Goal: Task Accomplishment & Management: Complete application form

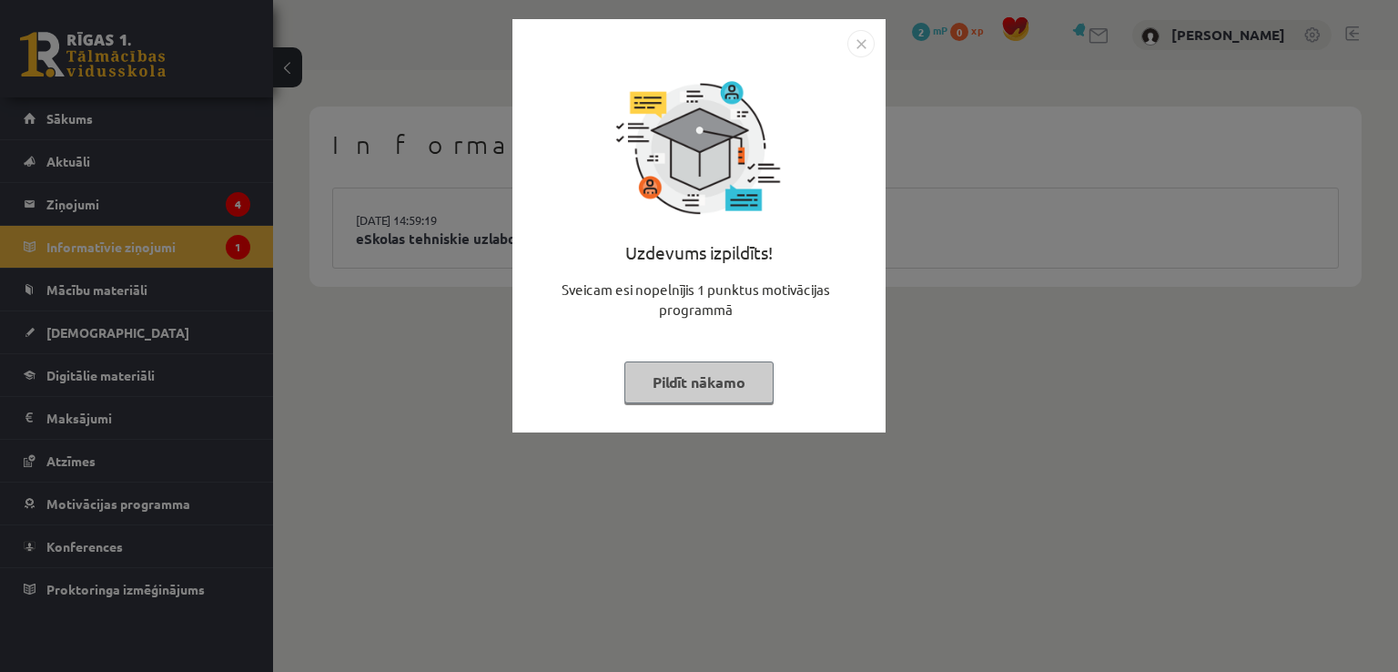
click at [710, 390] on button "Pildīt nākamo" at bounding box center [699, 382] width 149 height 42
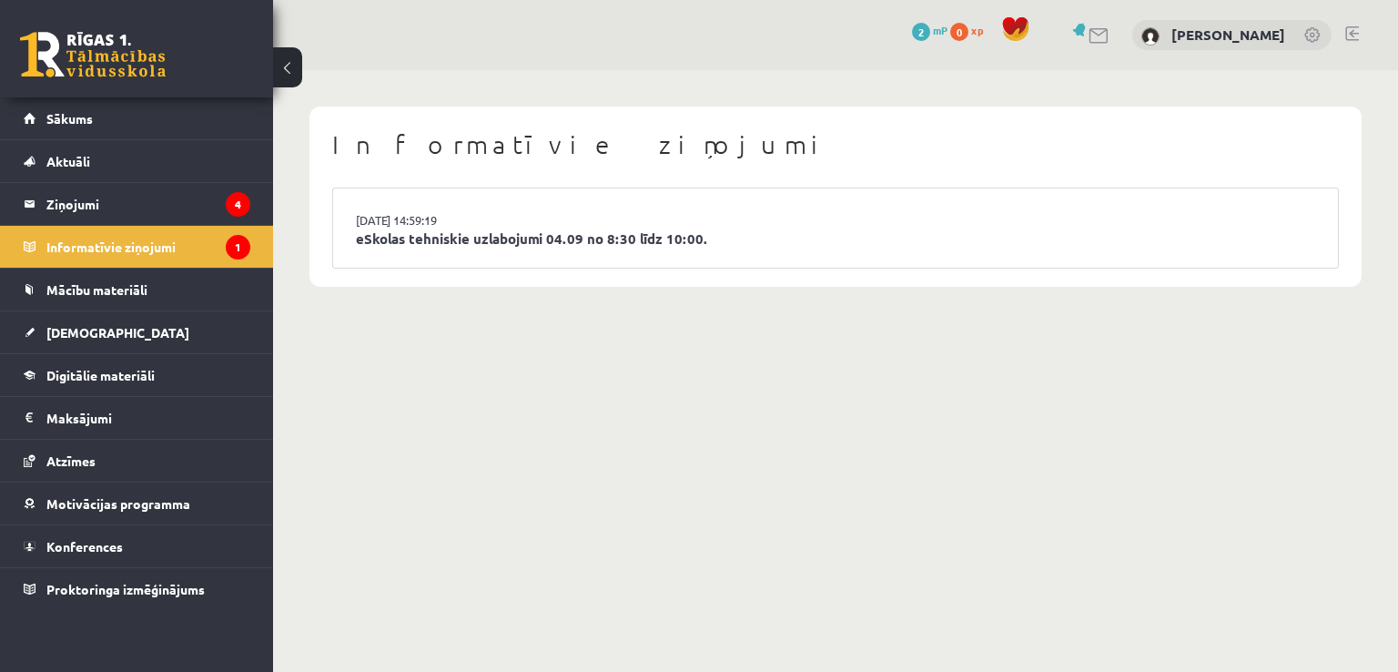
click at [528, 206] on li "03.09.2025 14:59:19 eSkolas tehniskie uzlabojumi 04.09 no 8:30 līdz 10:00." at bounding box center [835, 227] width 1005 height 79
click at [226, 209] on legend "Ziņojumi 4" at bounding box center [148, 204] width 204 height 42
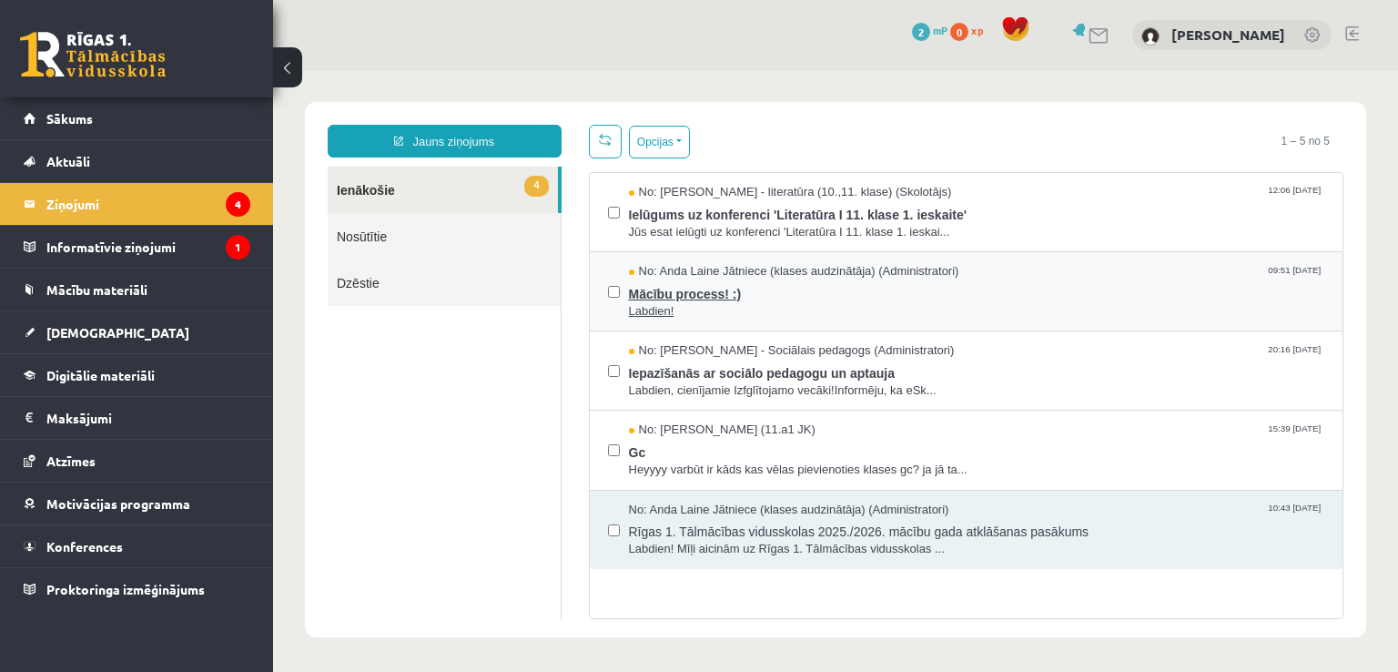
click at [856, 303] on span "Labdien!" at bounding box center [977, 311] width 696 height 17
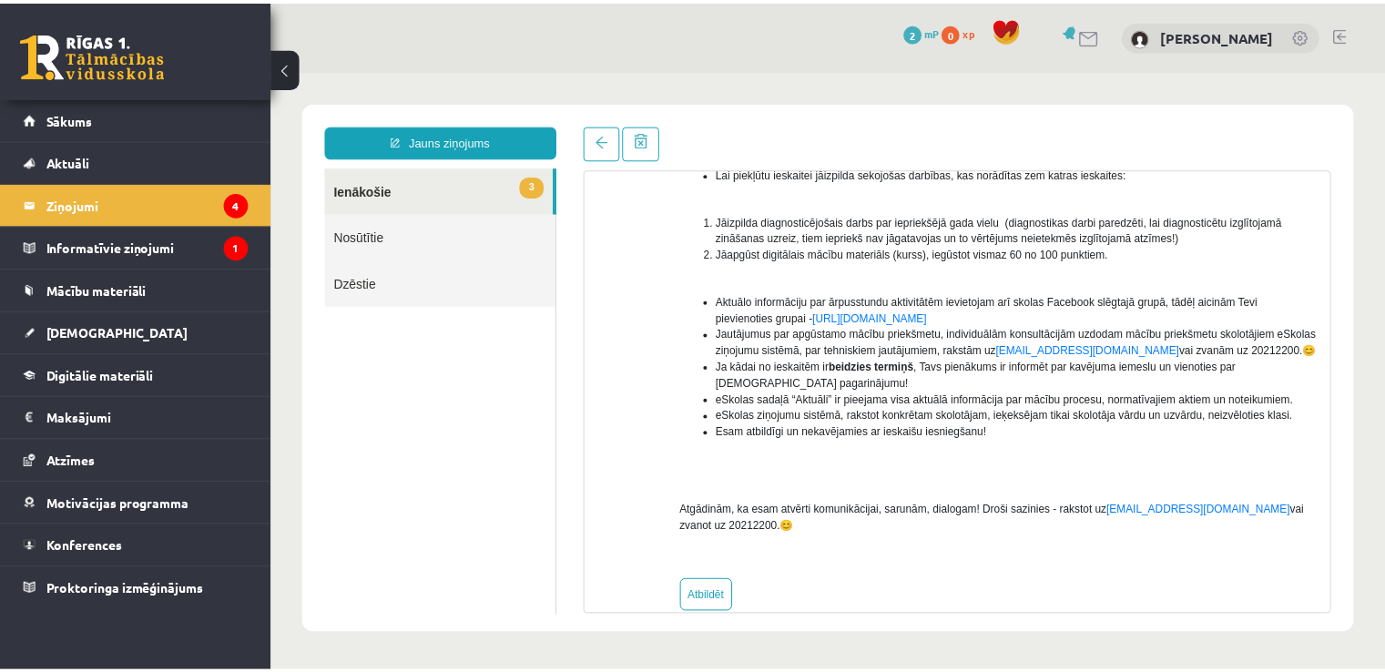
scroll to position [289, 0]
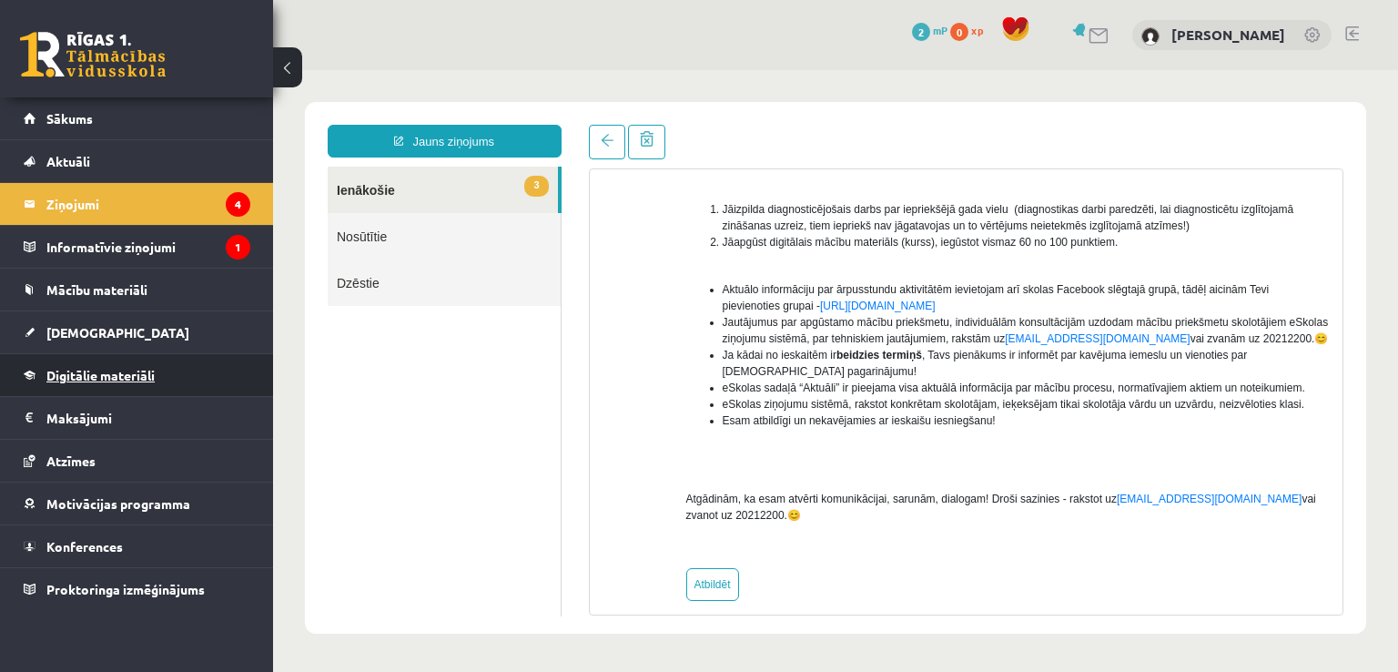
click at [116, 372] on span "Digitālie materiāli" at bounding box center [100, 375] width 108 height 16
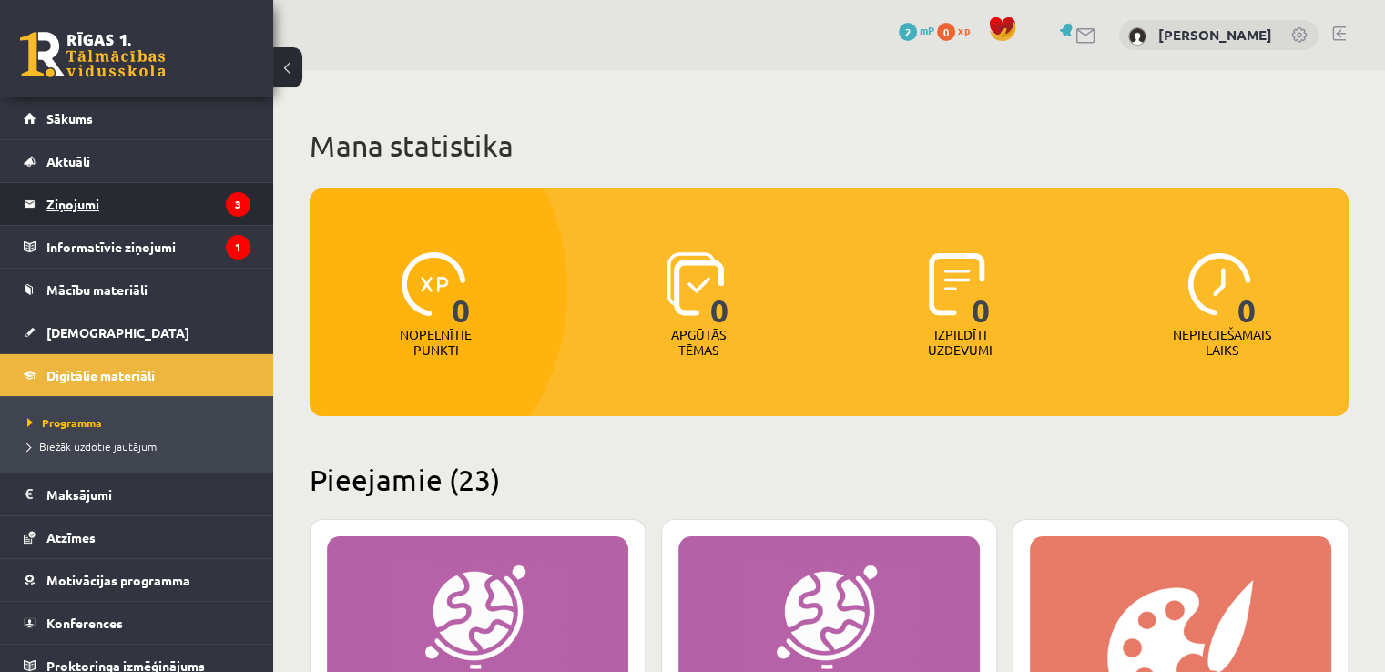
click at [123, 206] on legend "Ziņojumi 3" at bounding box center [148, 204] width 204 height 42
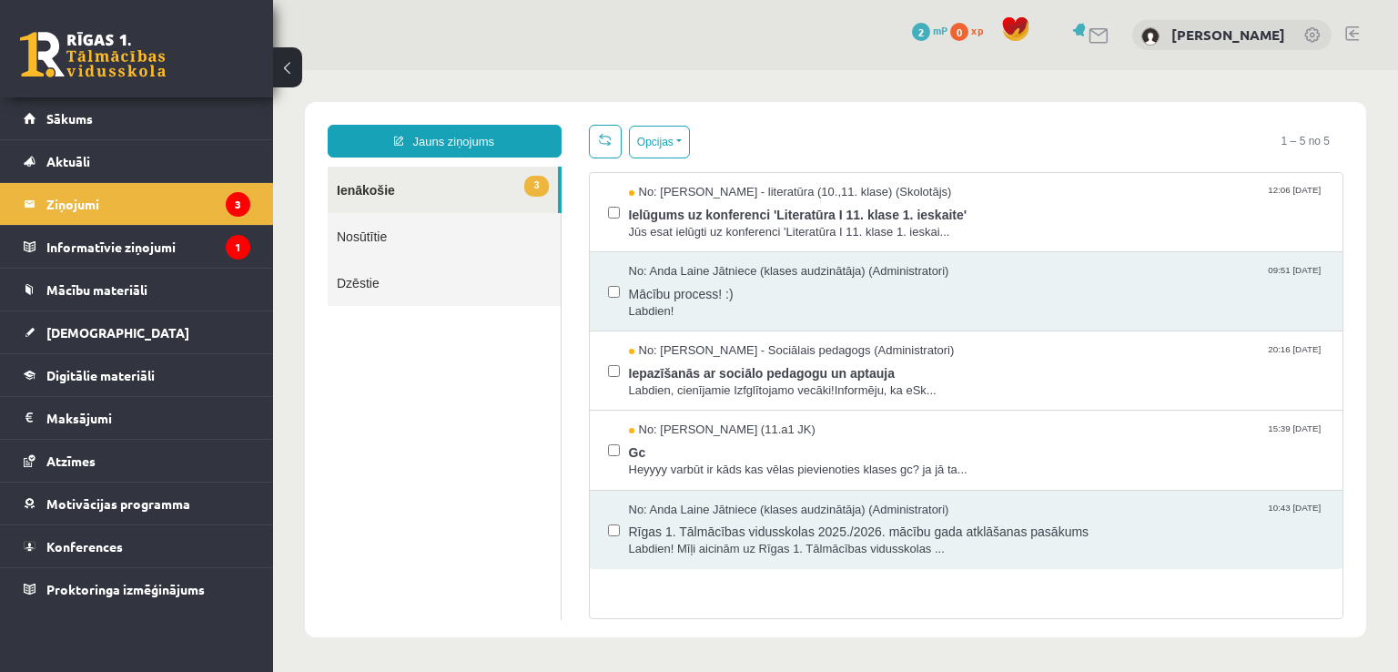
click at [492, 190] on link "3 Ienākošie" at bounding box center [443, 190] width 230 height 46
click at [719, 452] on span "Gc" at bounding box center [977, 450] width 696 height 23
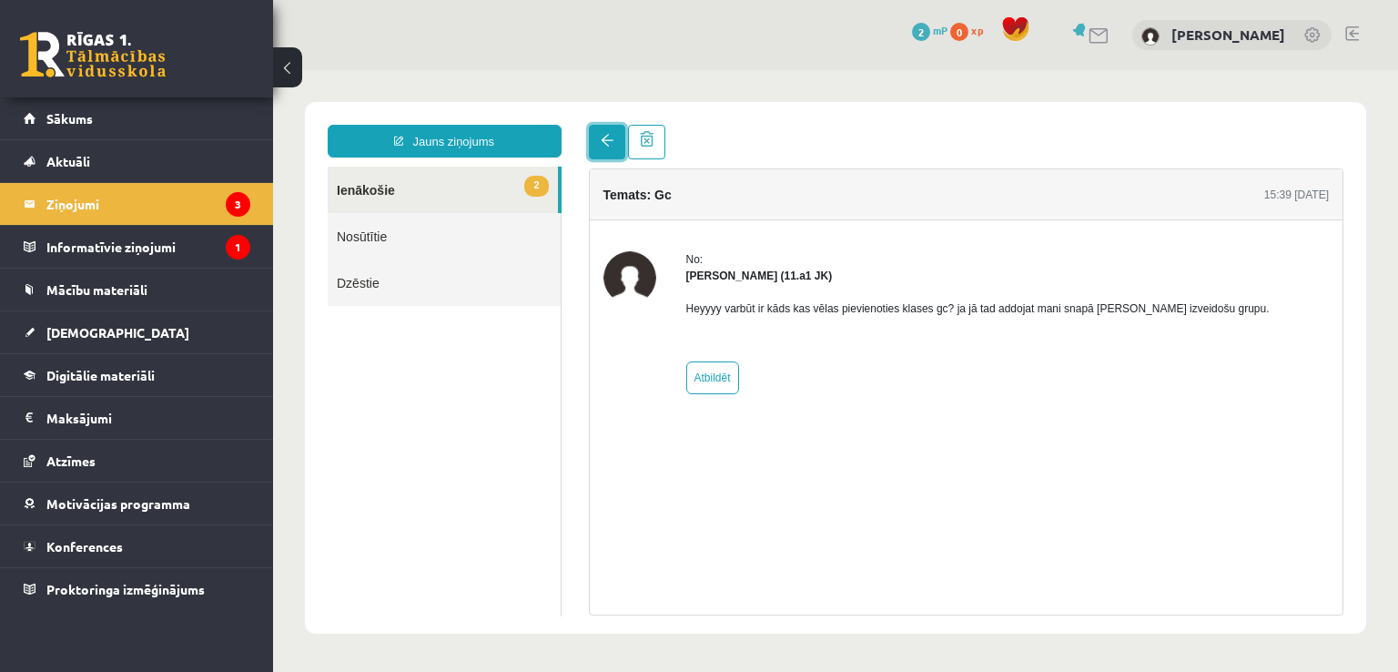
click at [597, 134] on link at bounding box center [607, 142] width 36 height 35
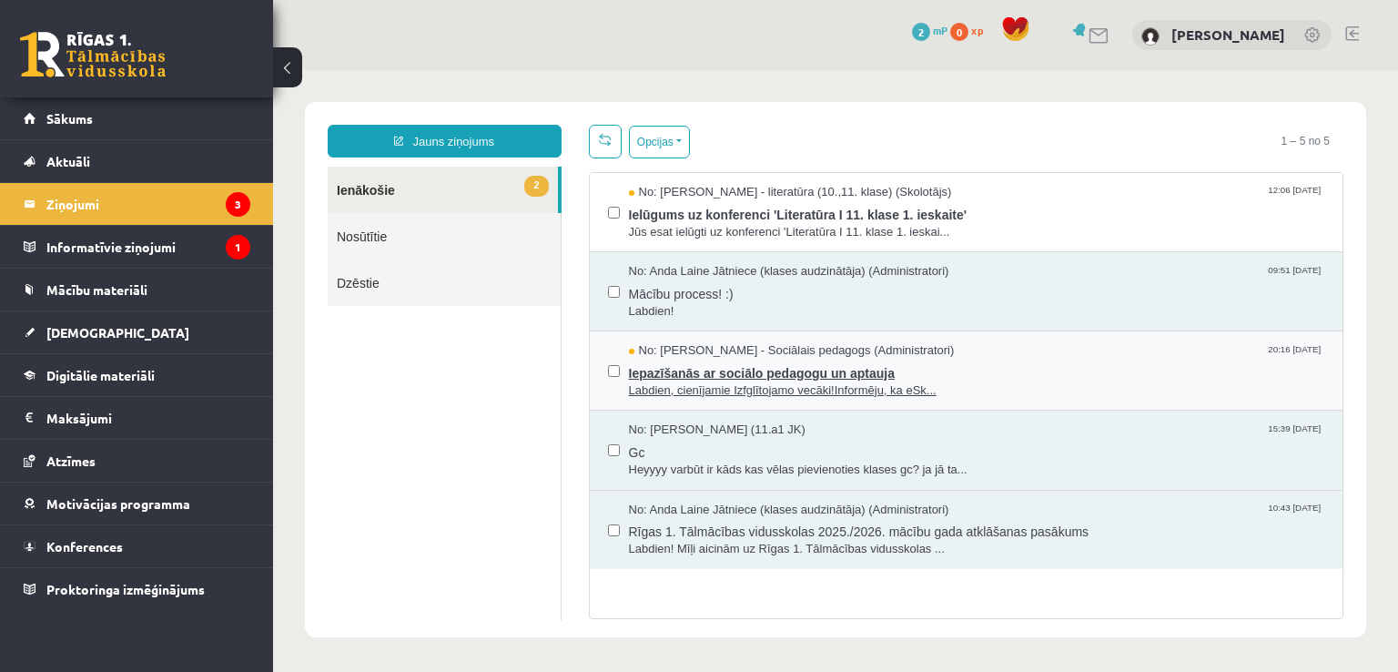
click at [700, 364] on span "Iepazīšanās ar sociālo pedagogu un aptauja" at bounding box center [977, 371] width 696 height 23
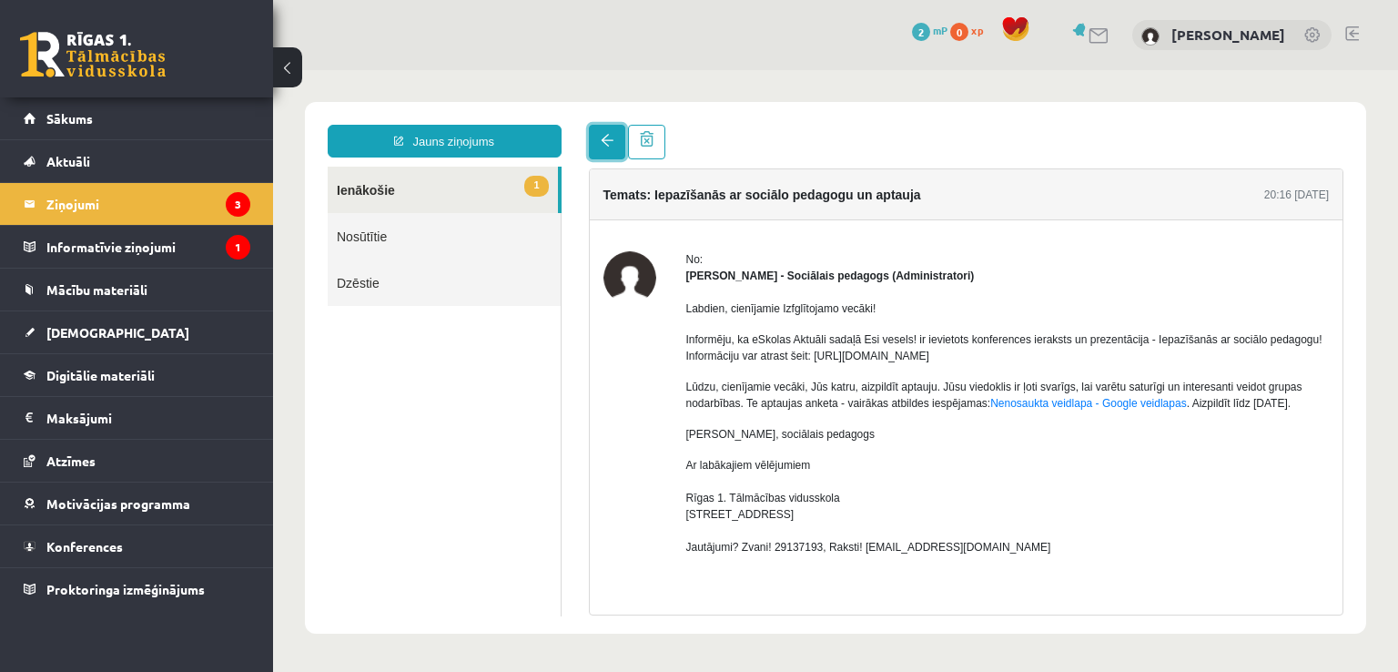
click at [609, 145] on span at bounding box center [607, 140] width 13 height 13
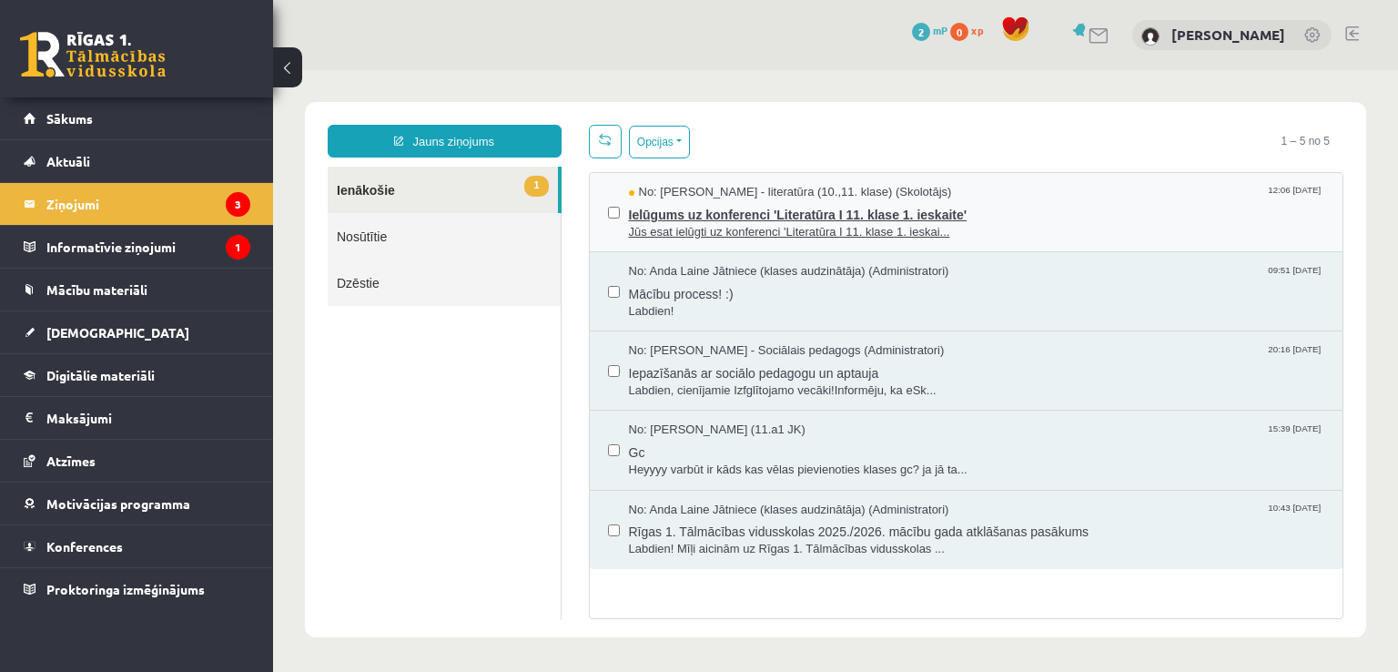
click at [940, 184] on div "No: Samanta Balode - literatūra (10.,11. klase) (Skolotājs) 12:06 08/09/2025" at bounding box center [977, 192] width 696 height 17
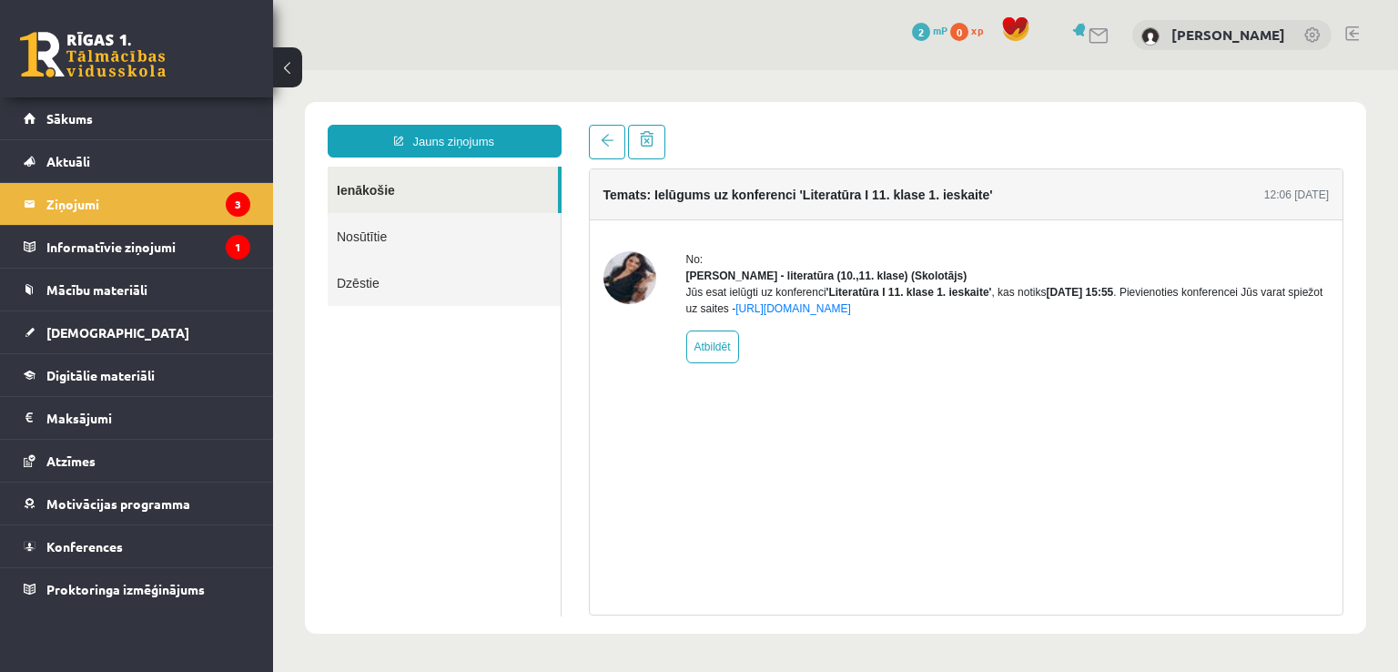
click at [604, 123] on div "Jauns ziņojums Ienākošie Nosūtītie Dzēstie ********* ********* ******* Temats: …" at bounding box center [836, 368] width 1062 height 532
click at [605, 137] on span at bounding box center [607, 140] width 13 height 13
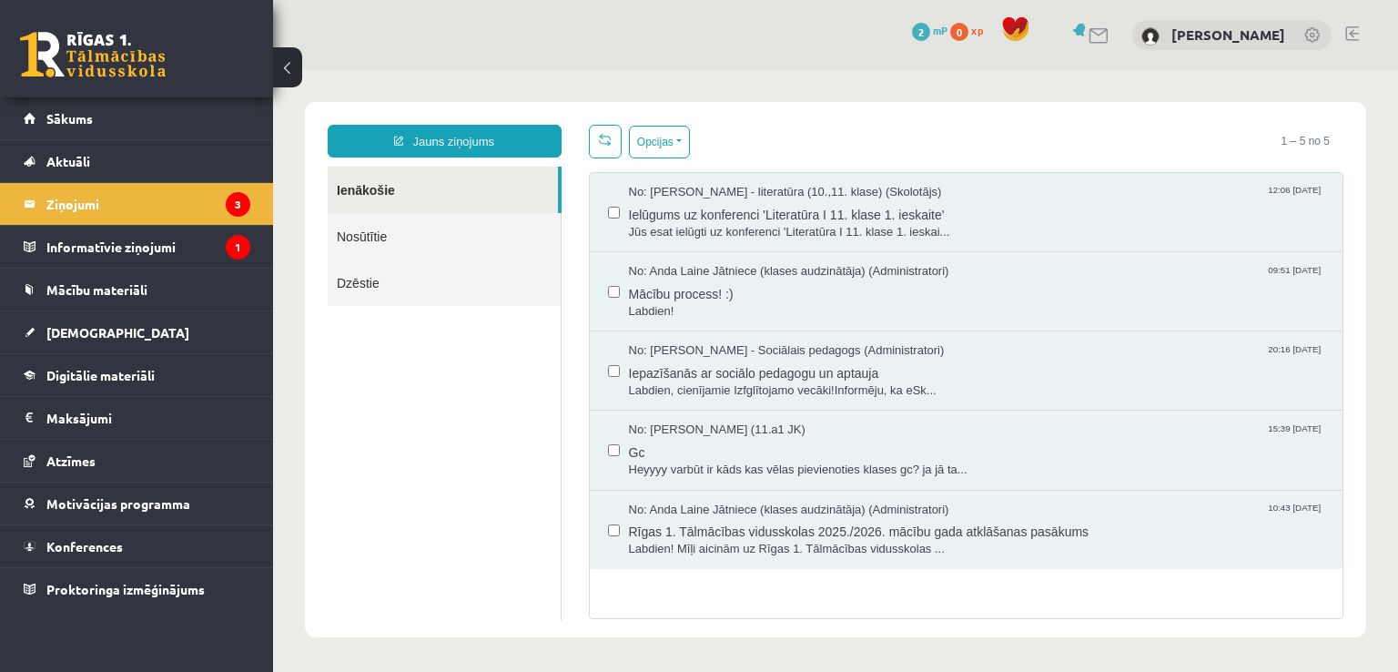
click at [605, 137] on span at bounding box center [605, 139] width 13 height 13
click at [218, 239] on legend "Informatīvie ziņojumi 1" at bounding box center [148, 247] width 204 height 42
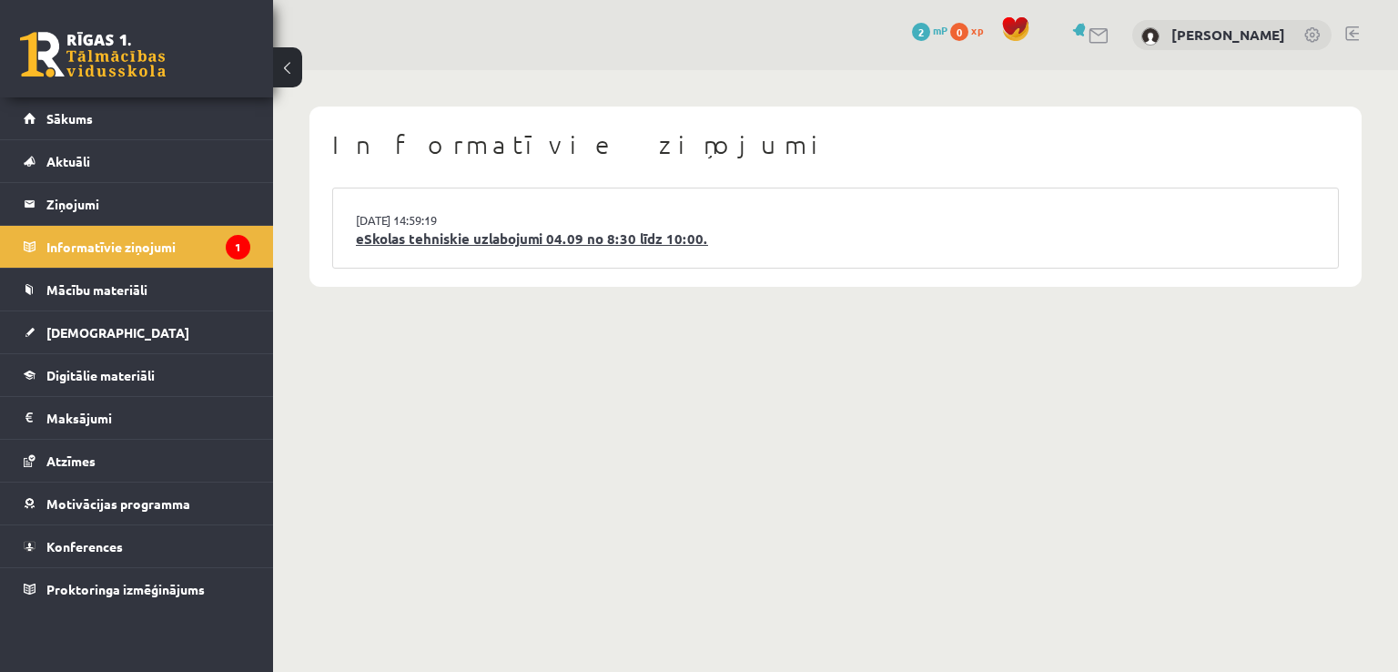
click at [526, 231] on link "eSkolas tehniskie uzlabojumi 04.09 no 8:30 līdz 10:00." at bounding box center [836, 239] width 960 height 21
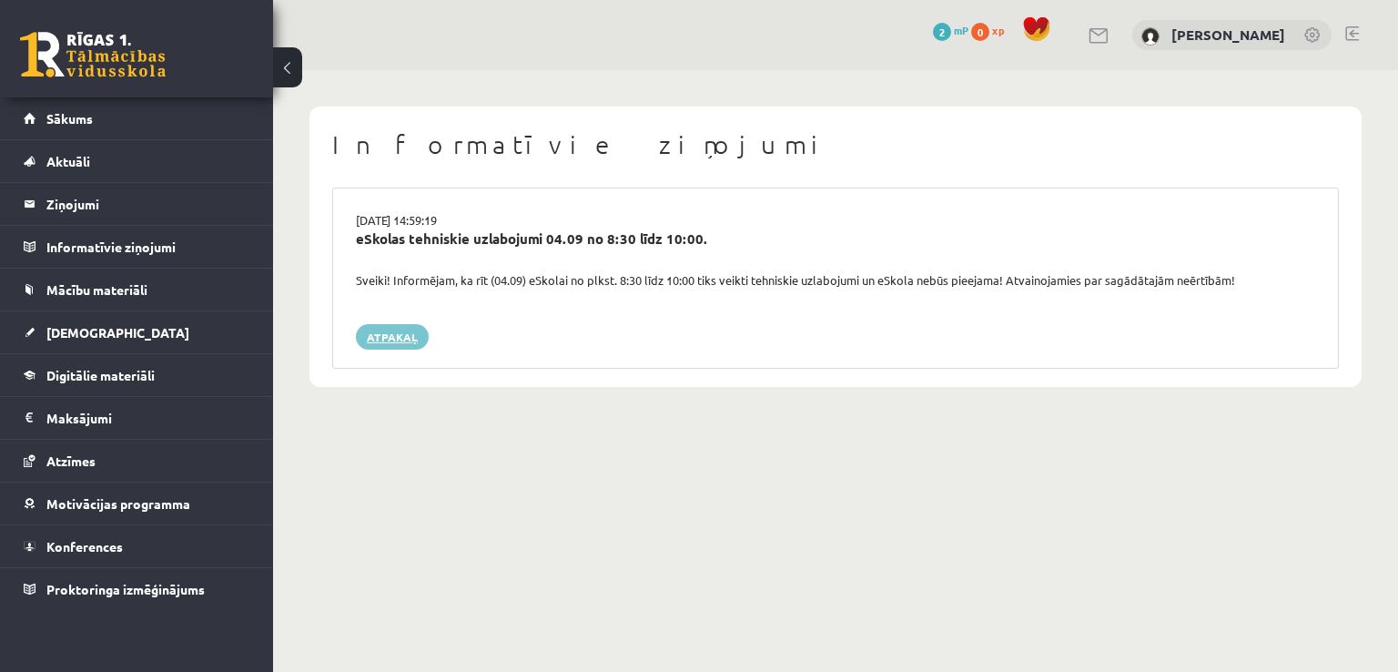
click at [382, 345] on link "Atpakaļ" at bounding box center [392, 336] width 73 height 25
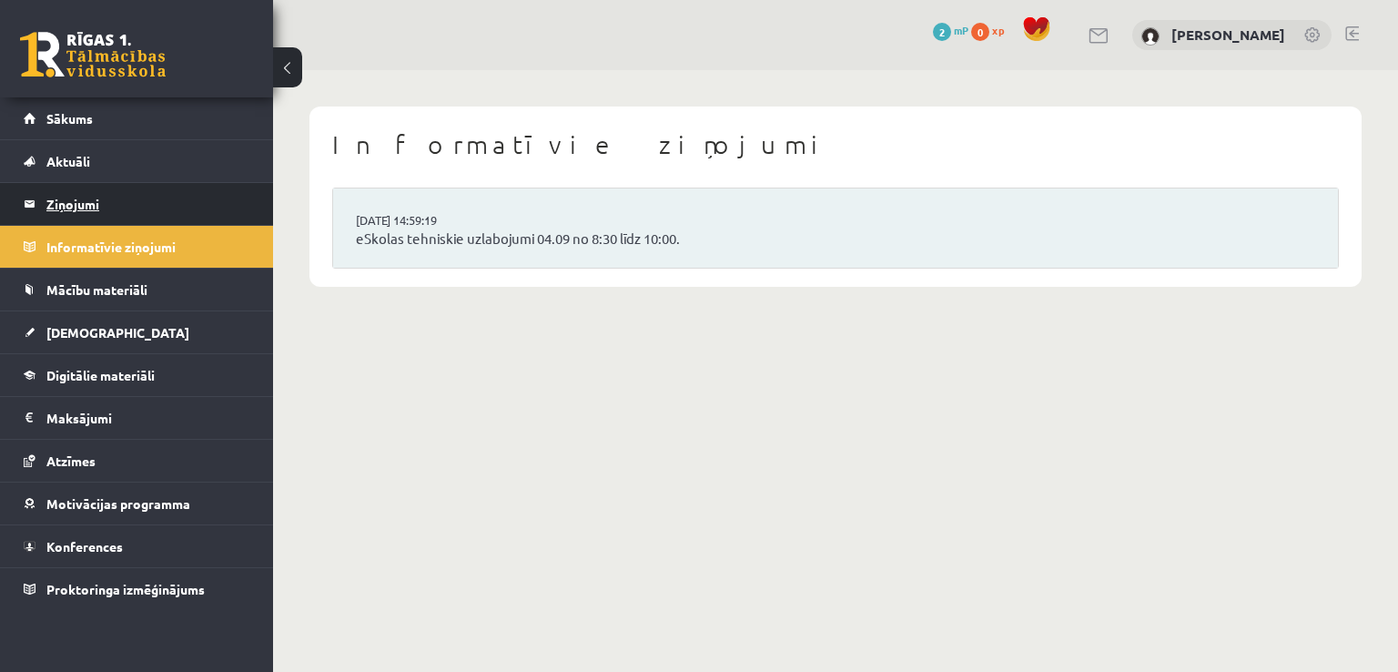
click at [86, 187] on legend "Ziņojumi 0" at bounding box center [148, 204] width 204 height 42
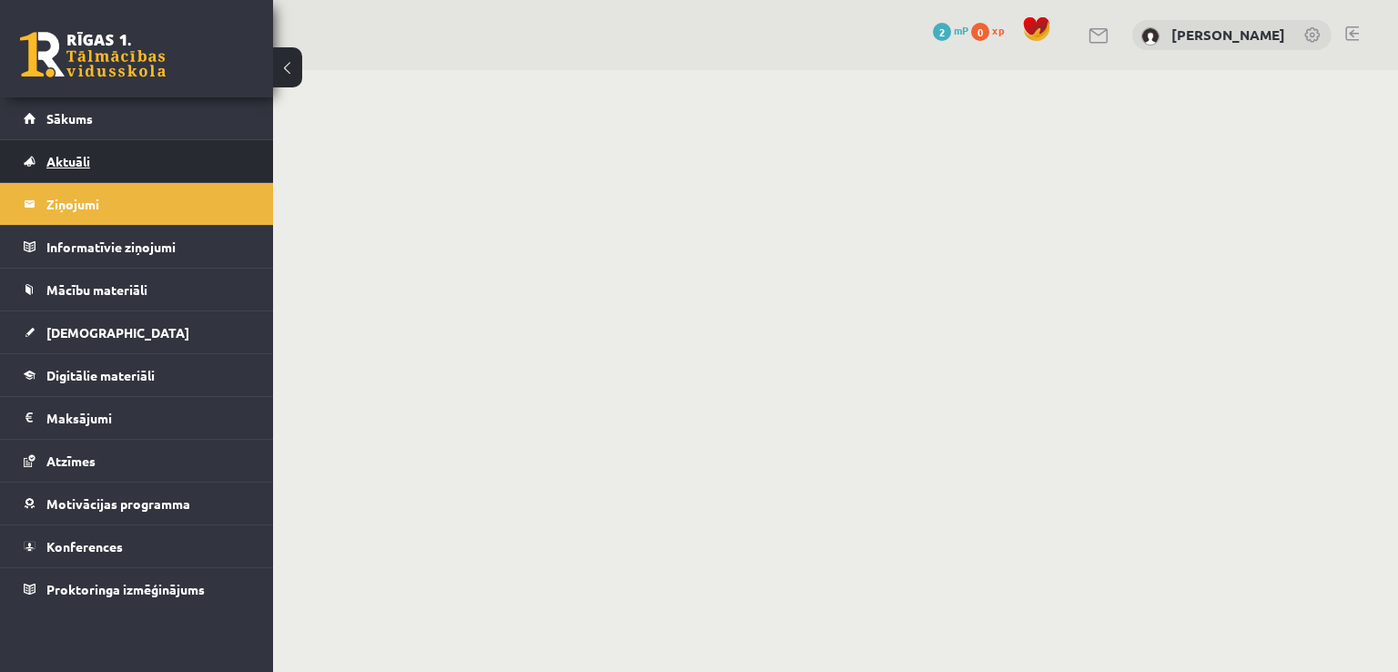
click at [95, 173] on link "Aktuāli" at bounding box center [137, 161] width 227 height 42
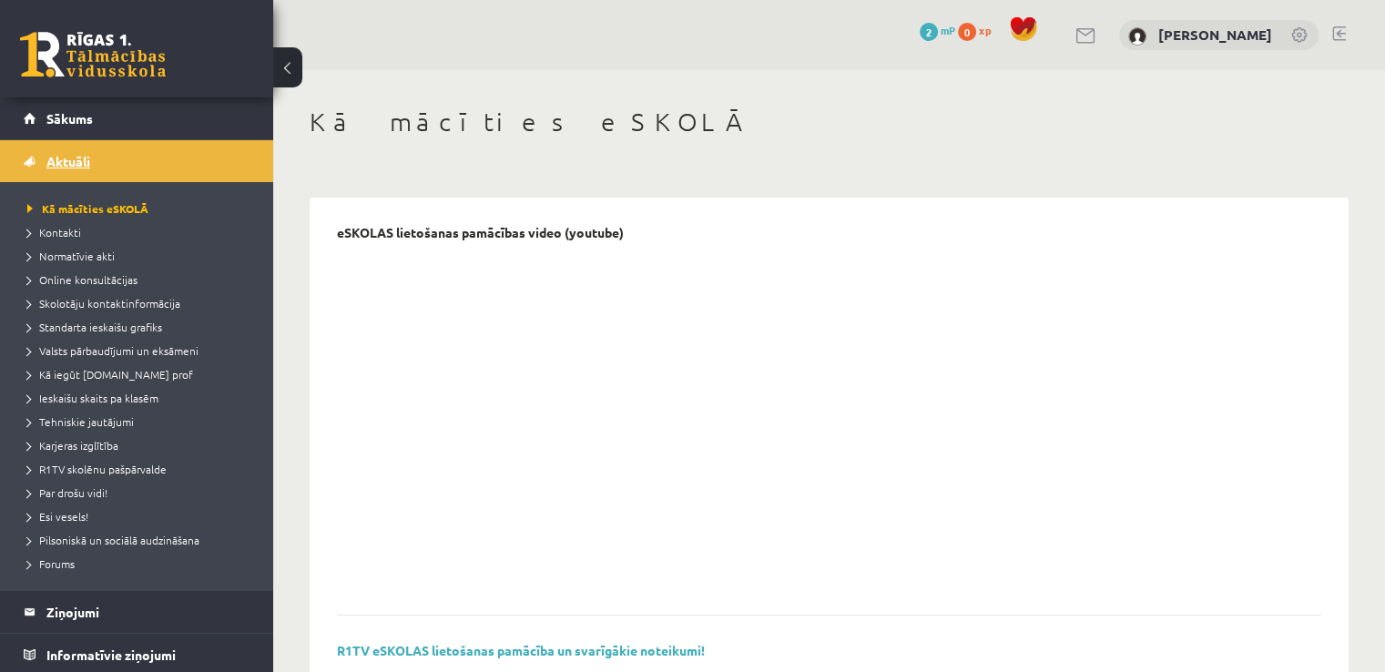
click at [116, 161] on link "Aktuāli" at bounding box center [137, 161] width 227 height 42
click at [119, 118] on link "Sākums" at bounding box center [137, 118] width 227 height 42
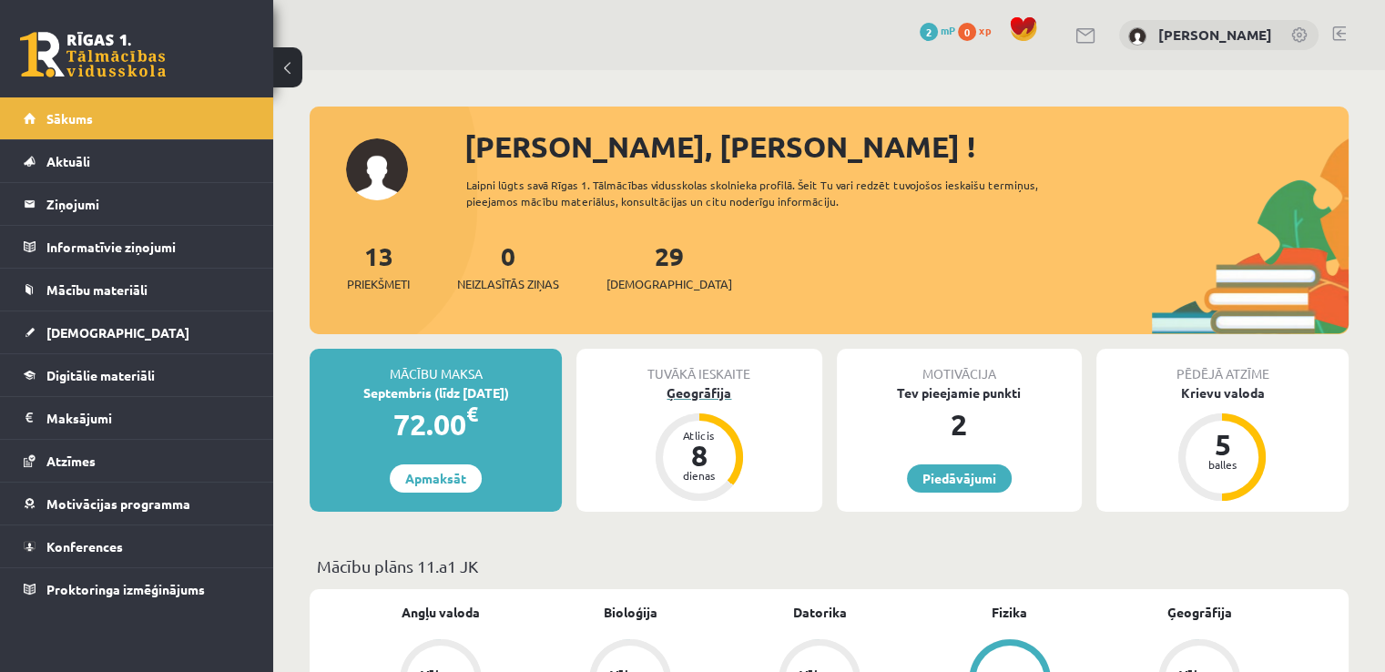
click at [710, 399] on div "Ģeogrāfija" at bounding box center [698, 392] width 245 height 19
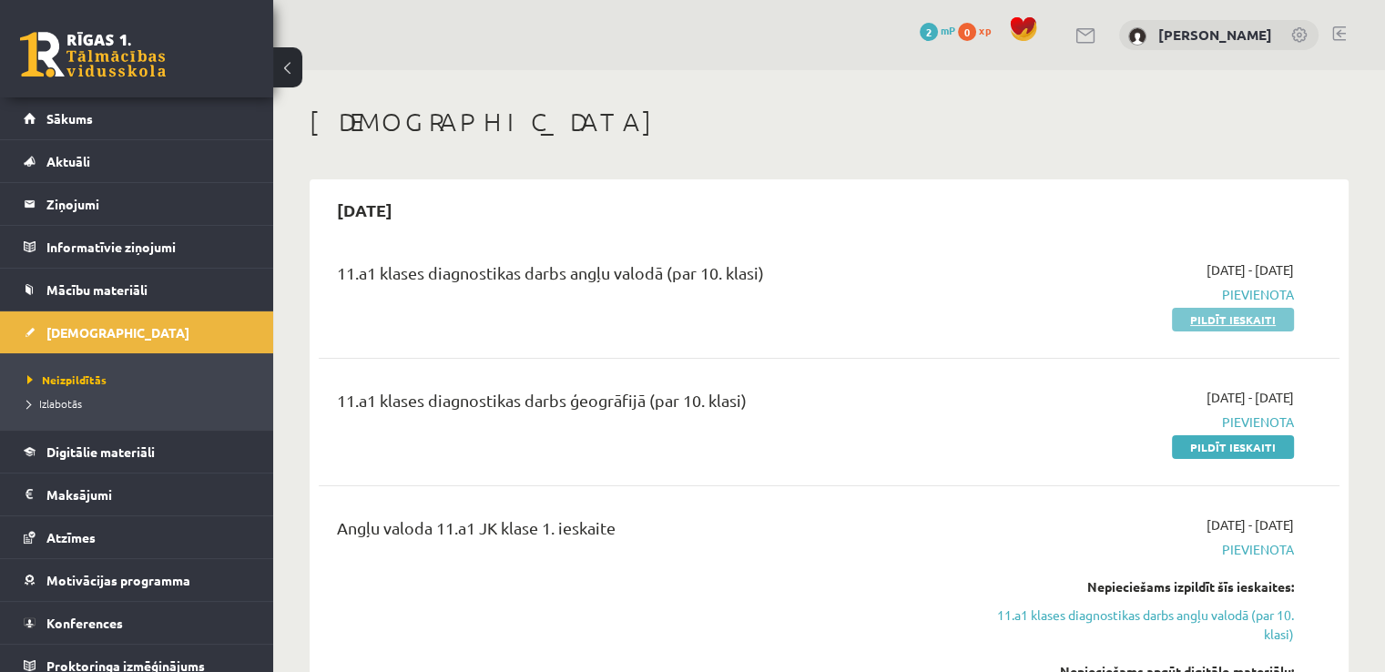
click at [1252, 317] on link "Pildīt ieskaiti" at bounding box center [1233, 320] width 122 height 24
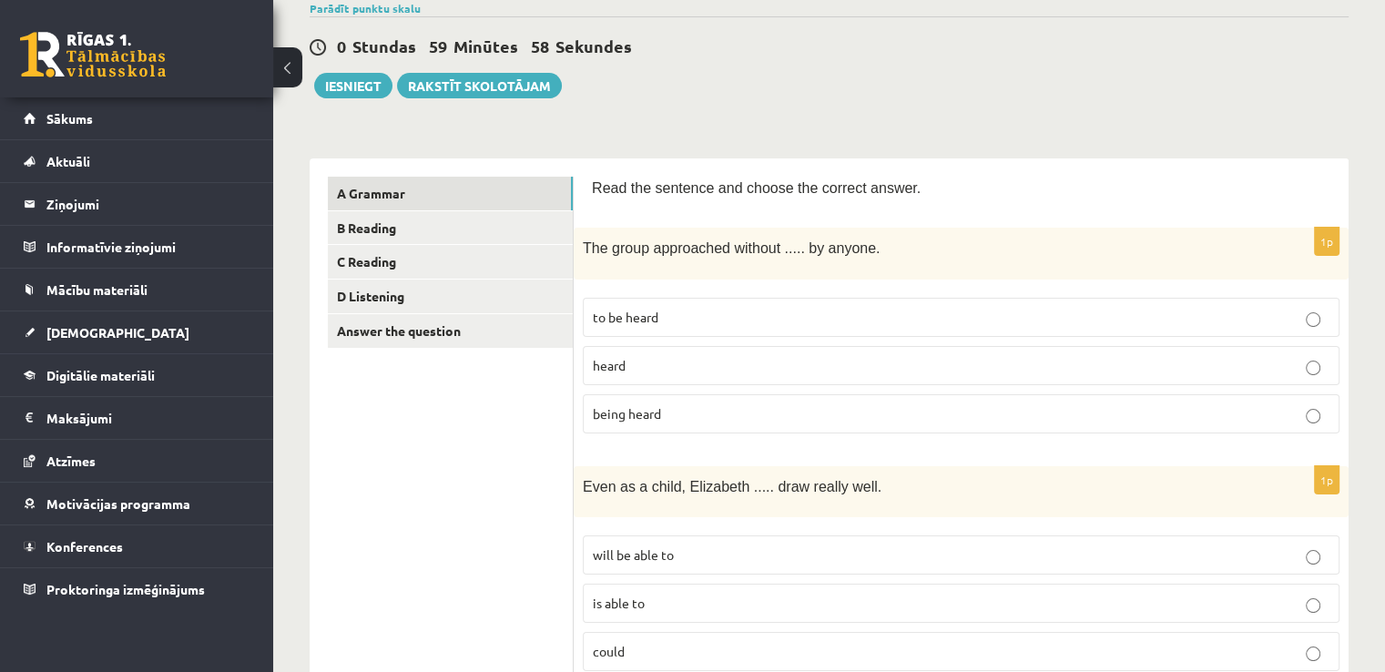
scroll to position [182, 0]
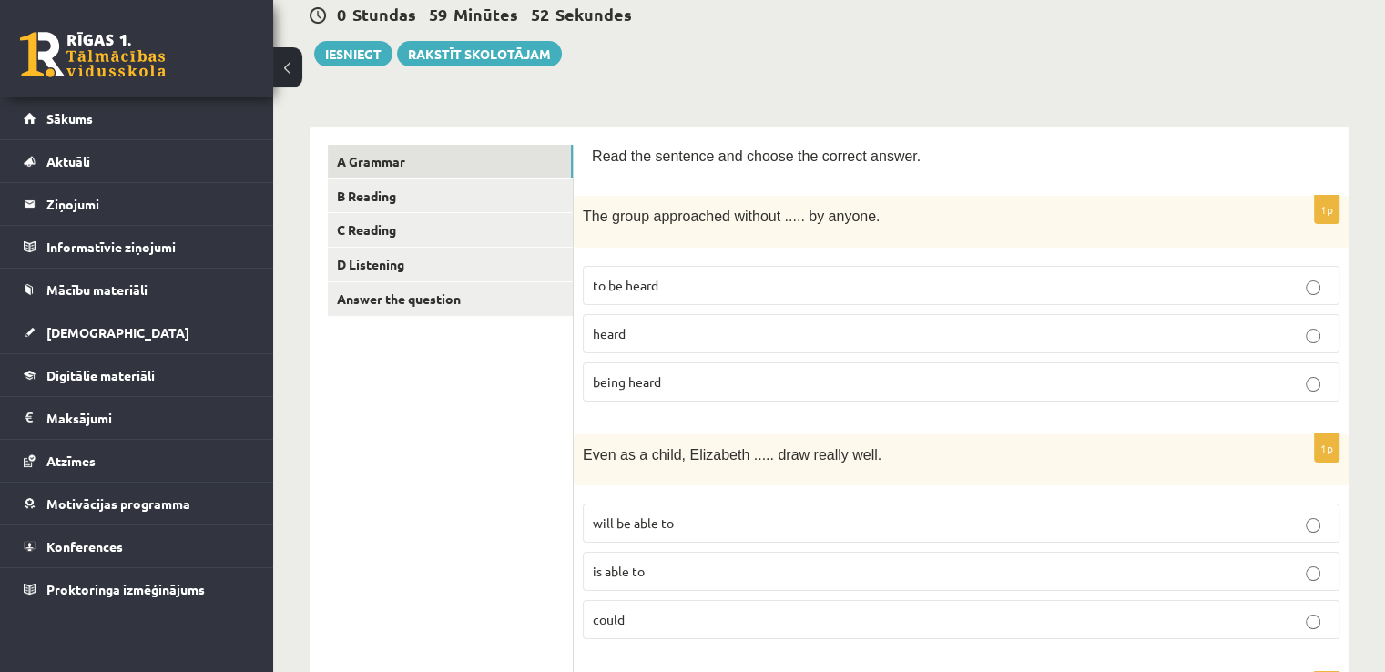
click at [775, 383] on p "being heard" at bounding box center [961, 381] width 736 height 19
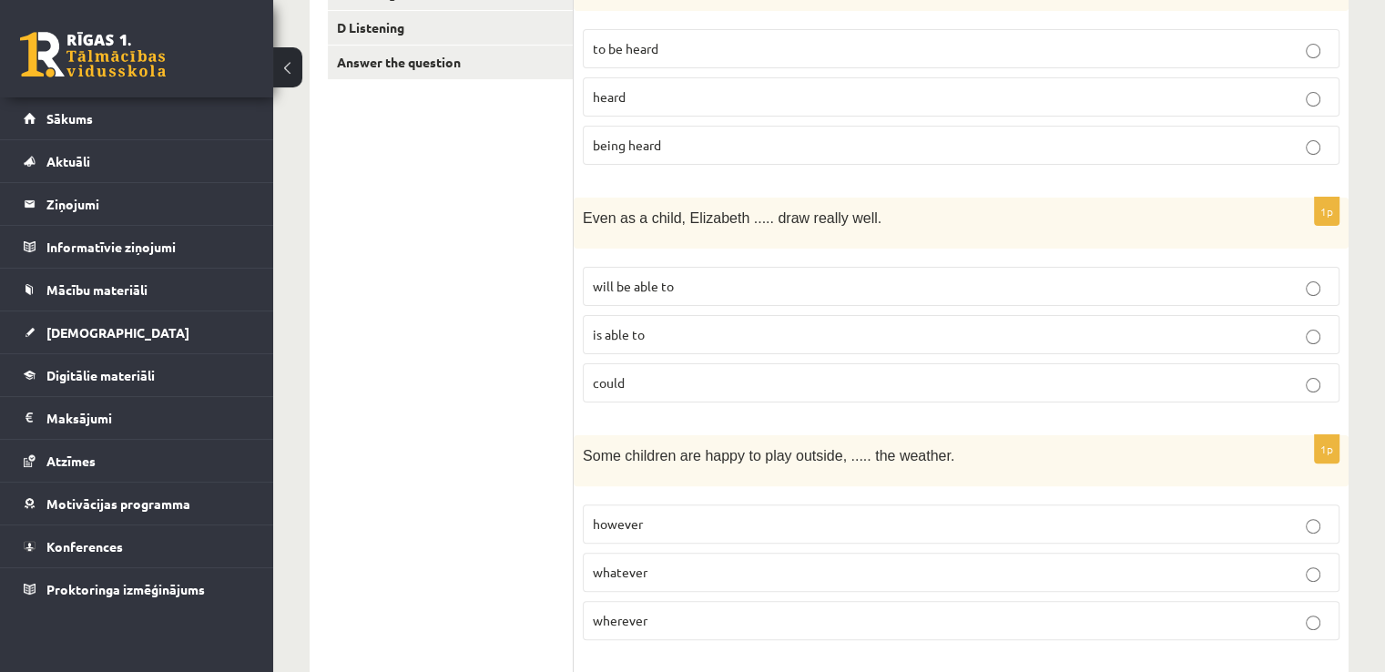
scroll to position [455, 0]
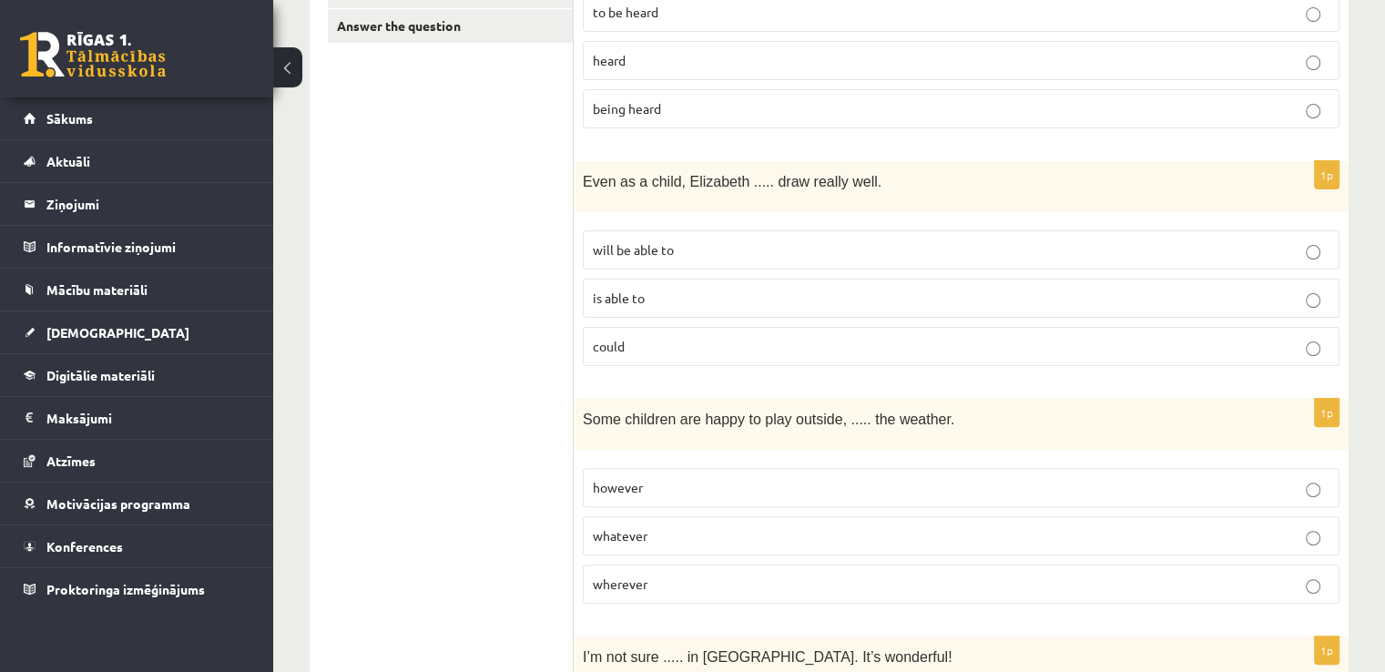
click at [649, 289] on p "is able to" at bounding box center [961, 298] width 736 height 19
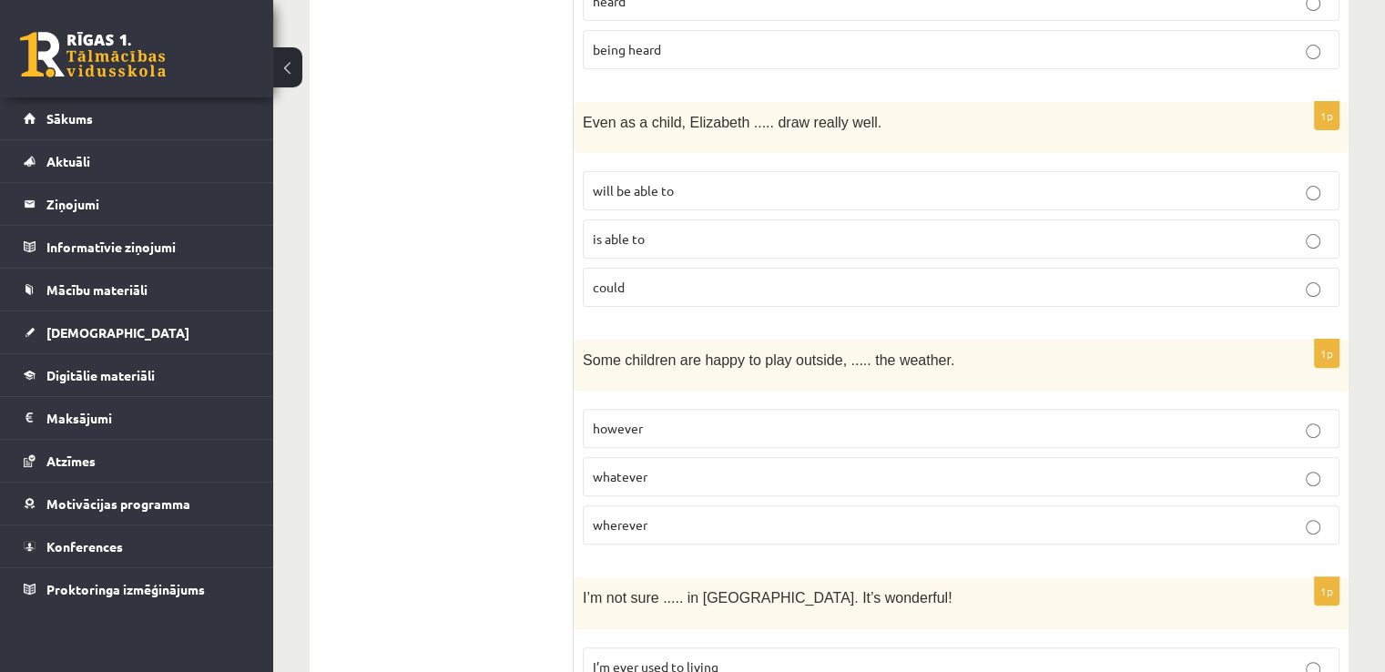
scroll to position [546, 0]
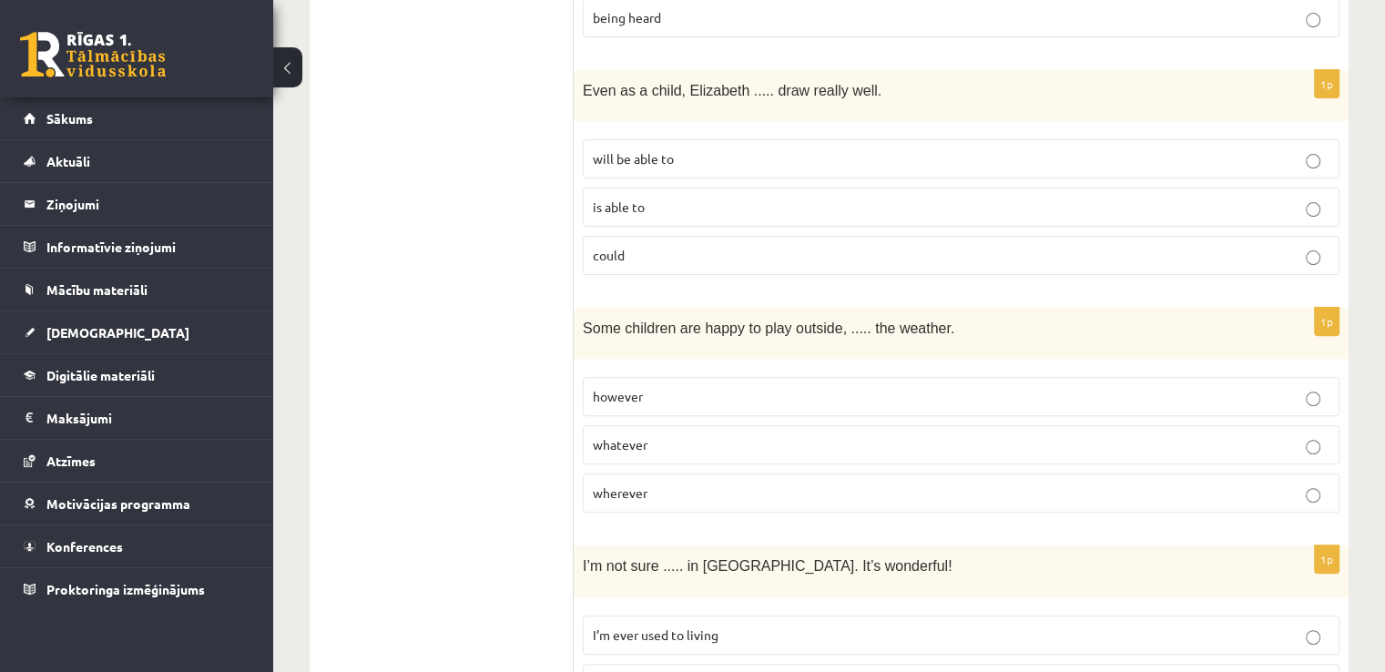
click at [696, 435] on p "whatever" at bounding box center [961, 444] width 736 height 19
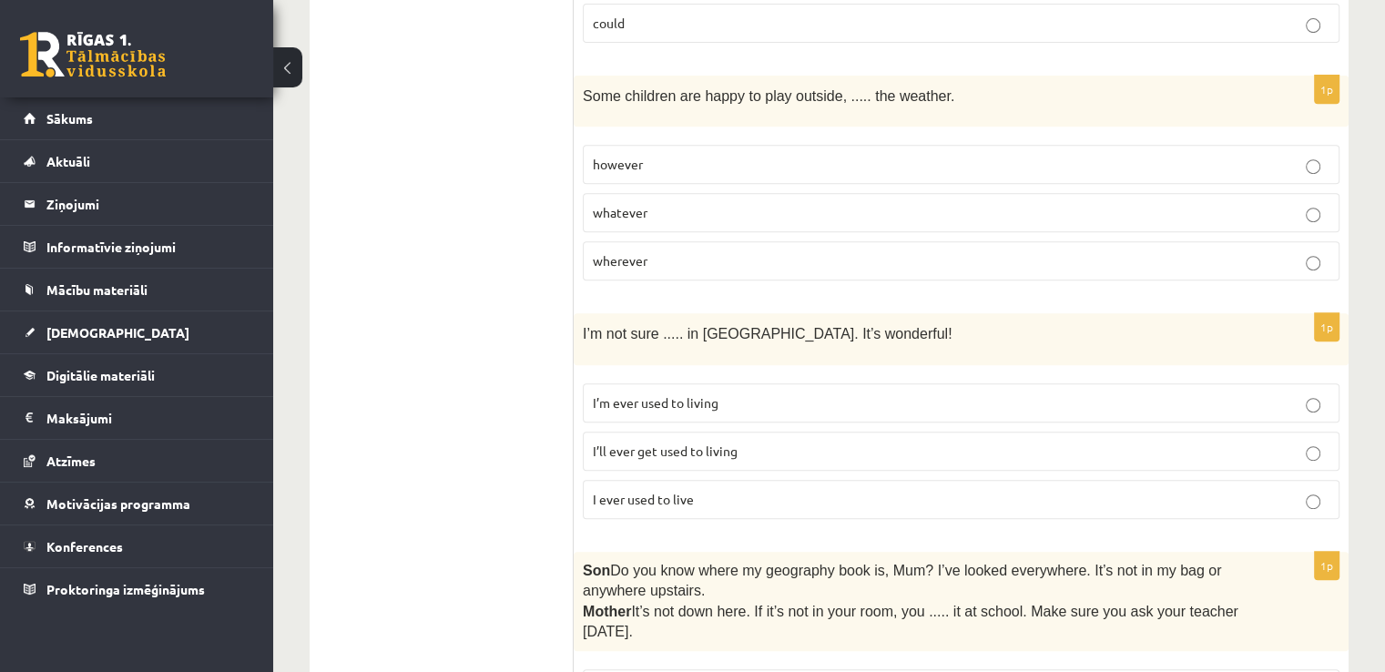
scroll to position [819, 0]
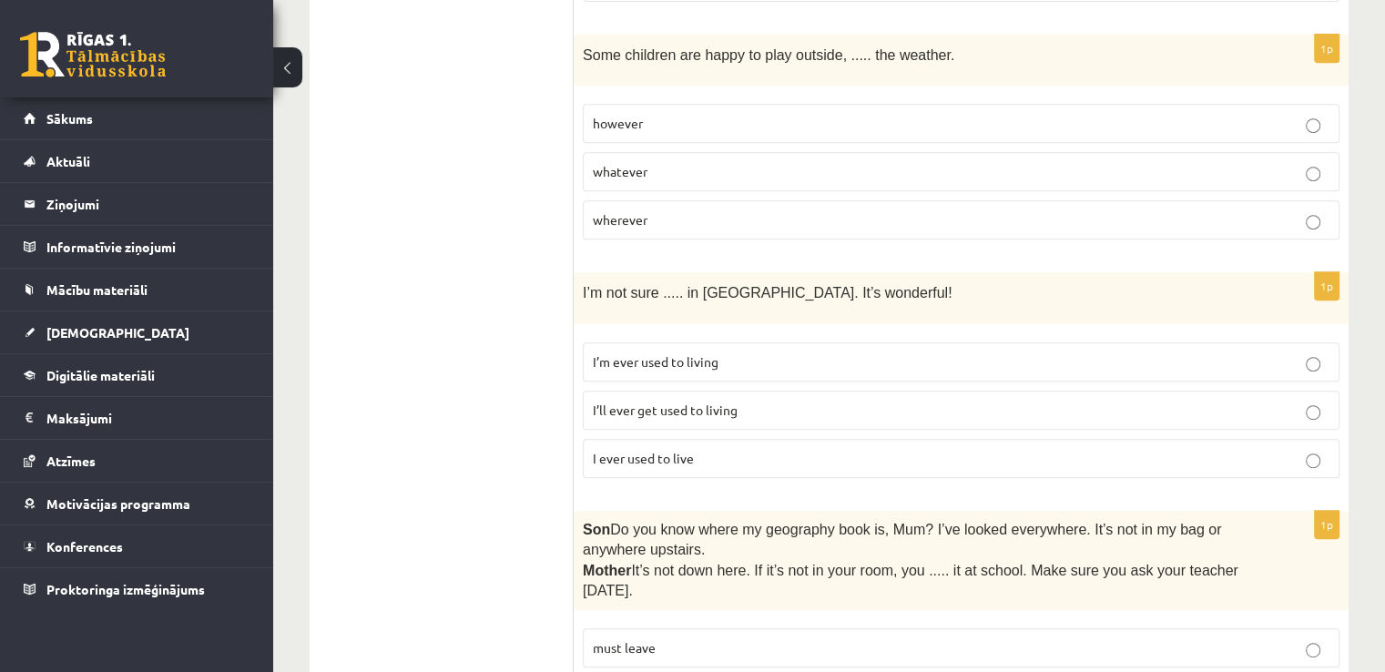
click at [678, 401] on span "I’ll ever get used to living" at bounding box center [665, 409] width 145 height 16
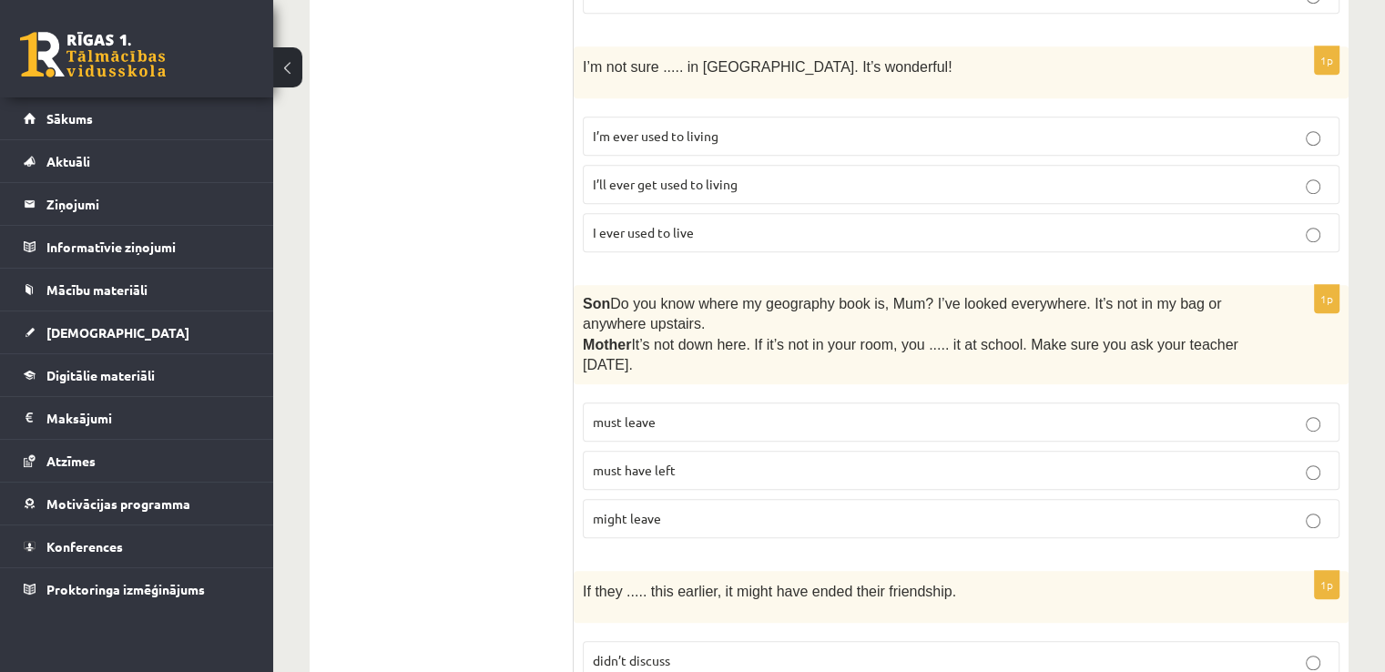
scroll to position [1092, 0]
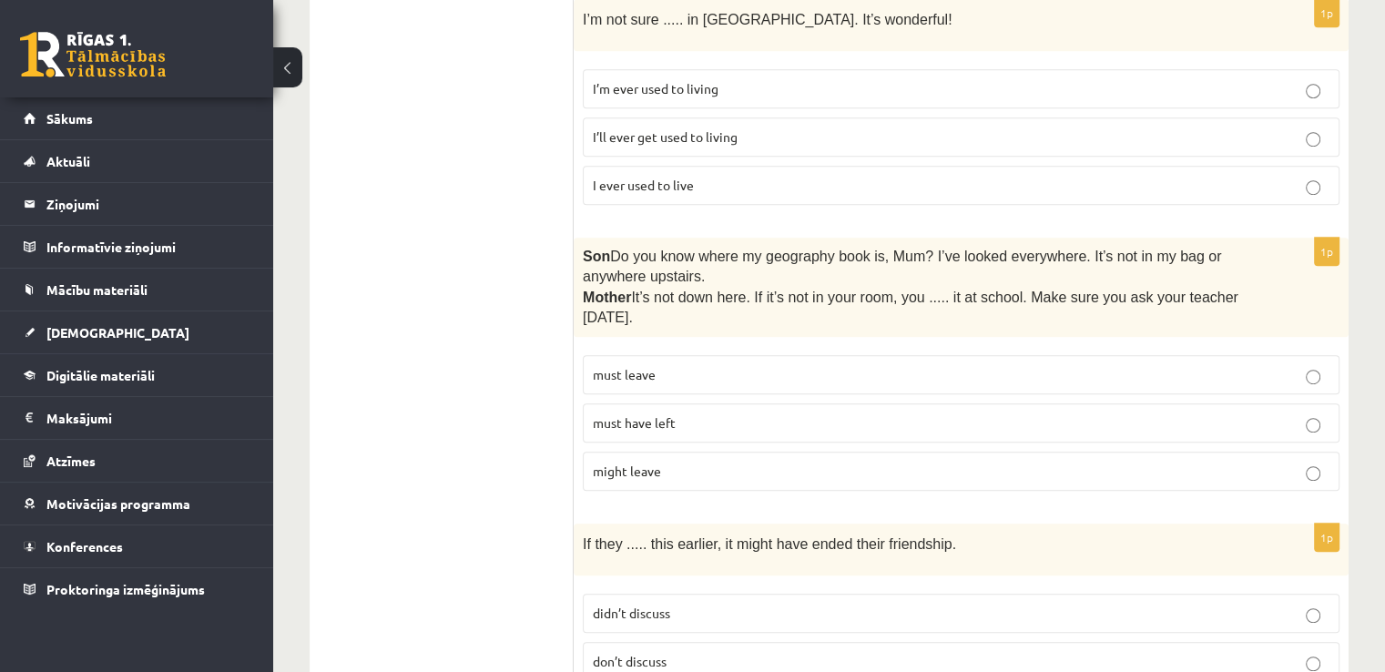
click at [676, 413] on p "must have left" at bounding box center [961, 422] width 736 height 19
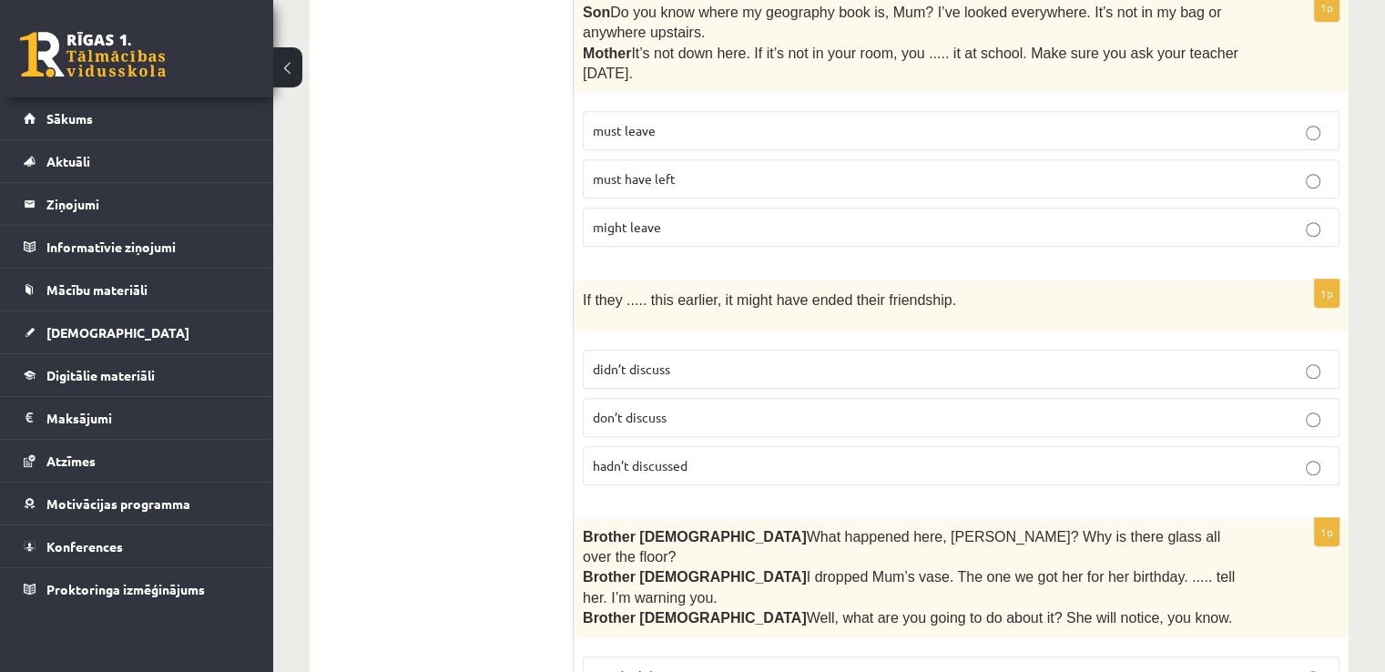
scroll to position [1457, 0]
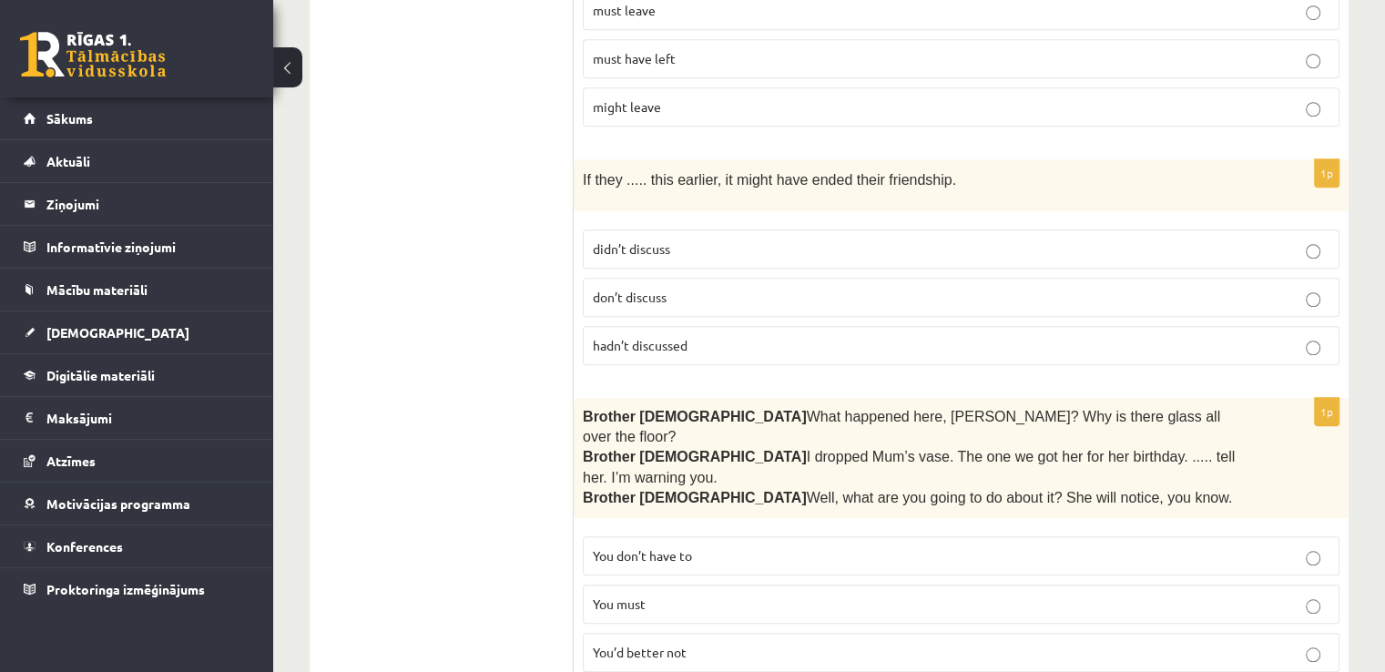
click at [793, 239] on p "didn’t discuss" at bounding box center [961, 248] width 736 height 19
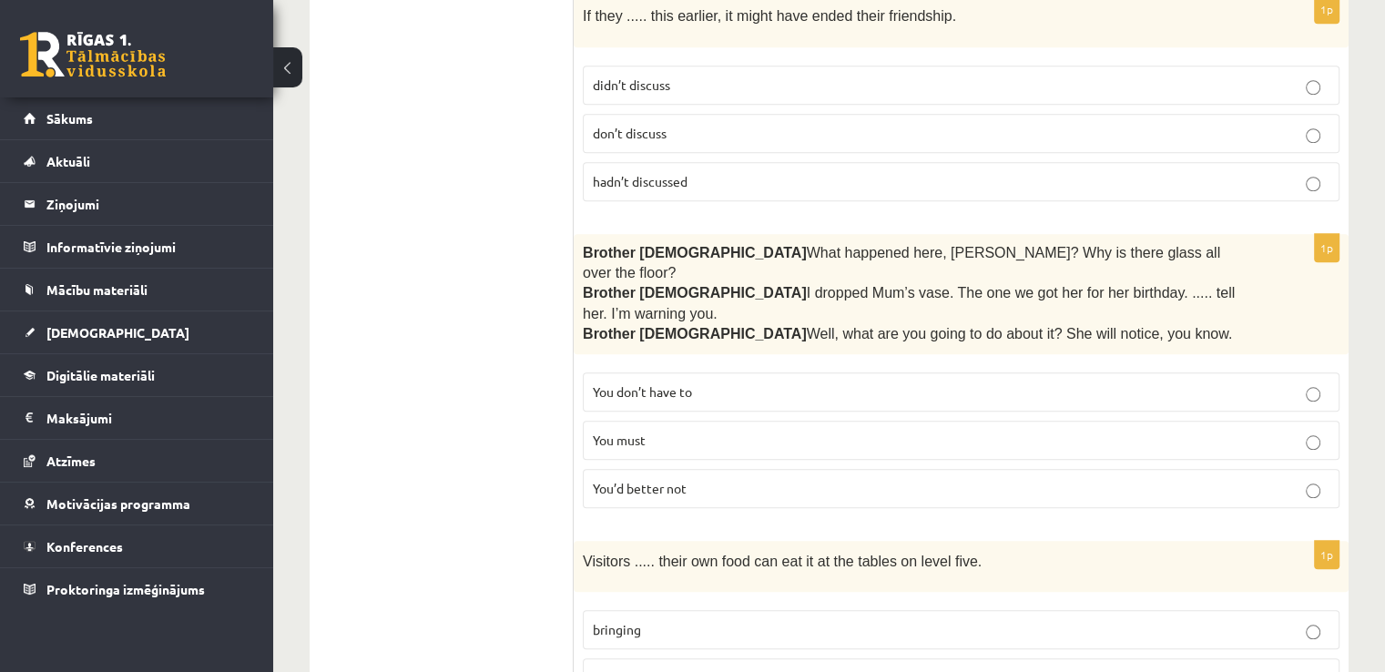
scroll to position [1821, 0]
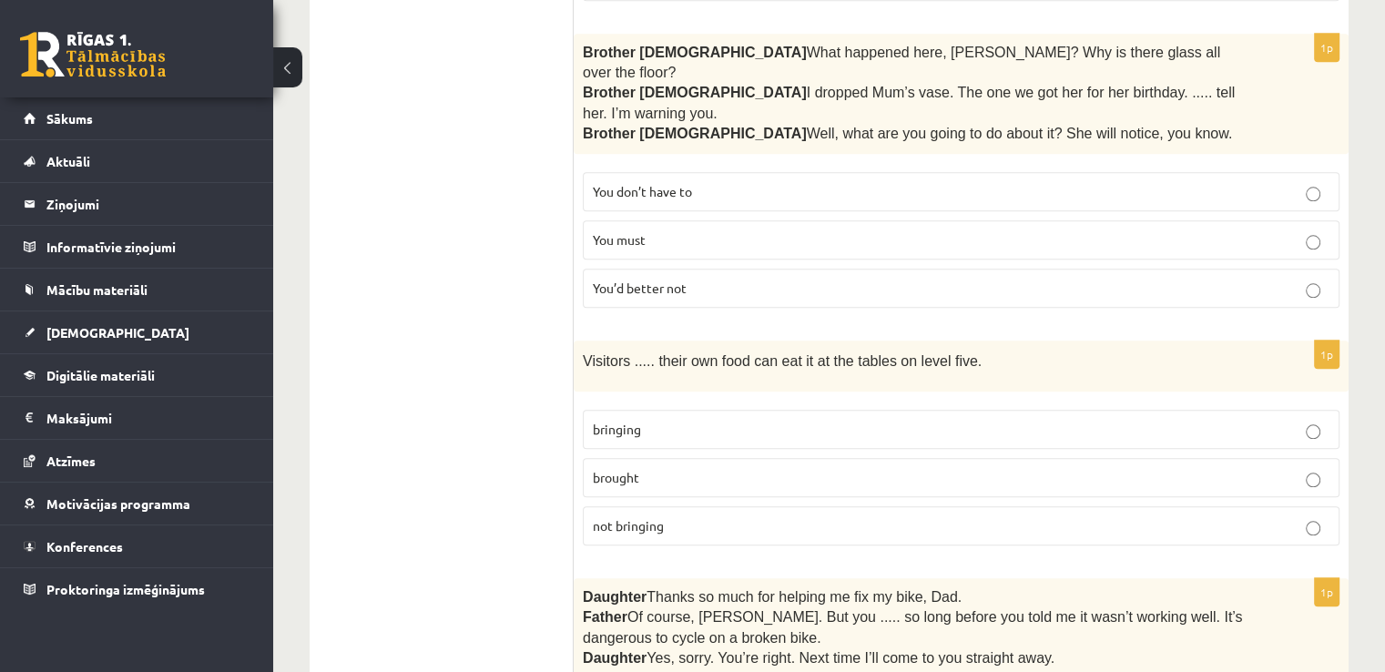
click at [669, 279] on span "You’d better not" at bounding box center [640, 287] width 94 height 16
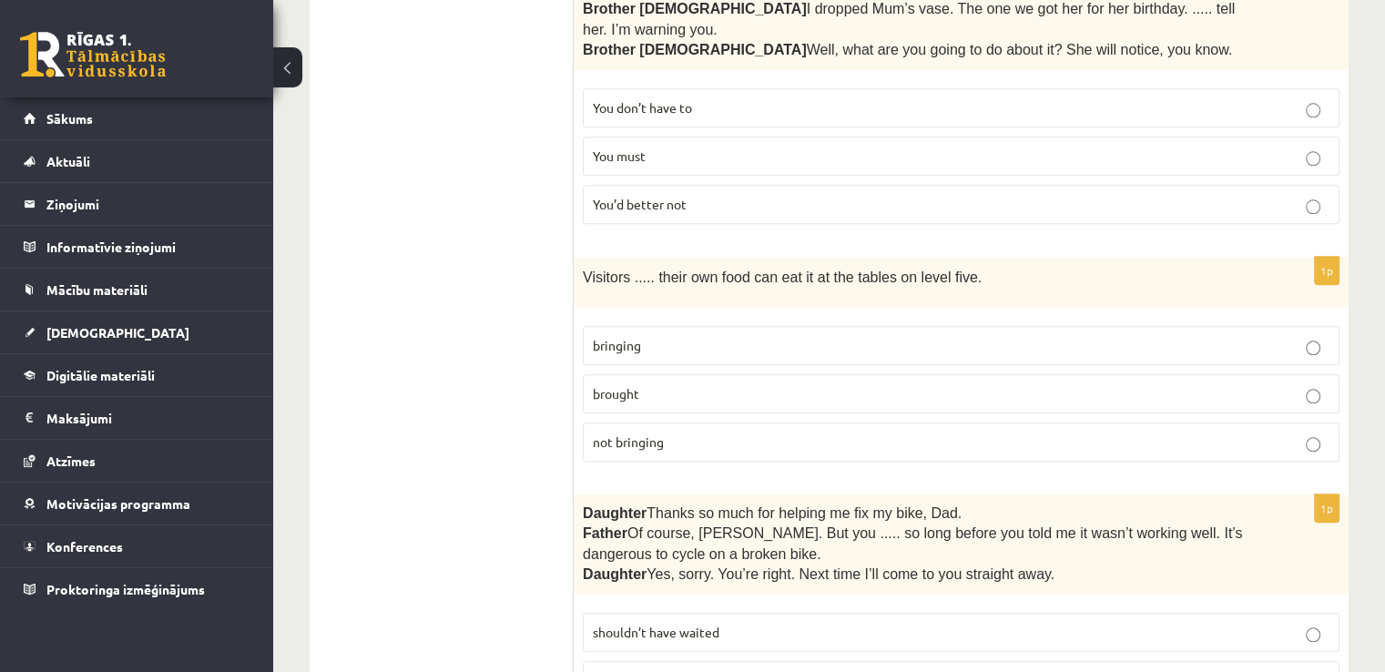
scroll to position [2003, 0]
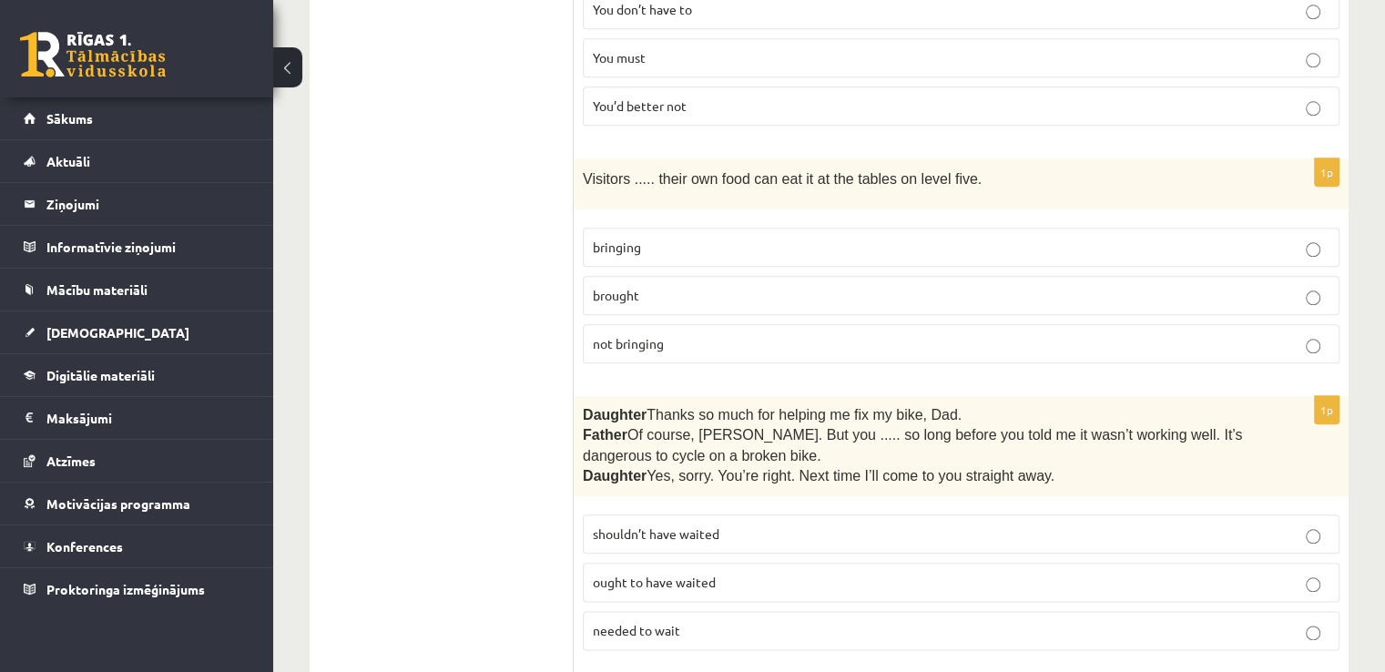
click at [677, 238] on p "bringing" at bounding box center [961, 247] width 736 height 19
click at [677, 286] on p "brought" at bounding box center [961, 295] width 736 height 19
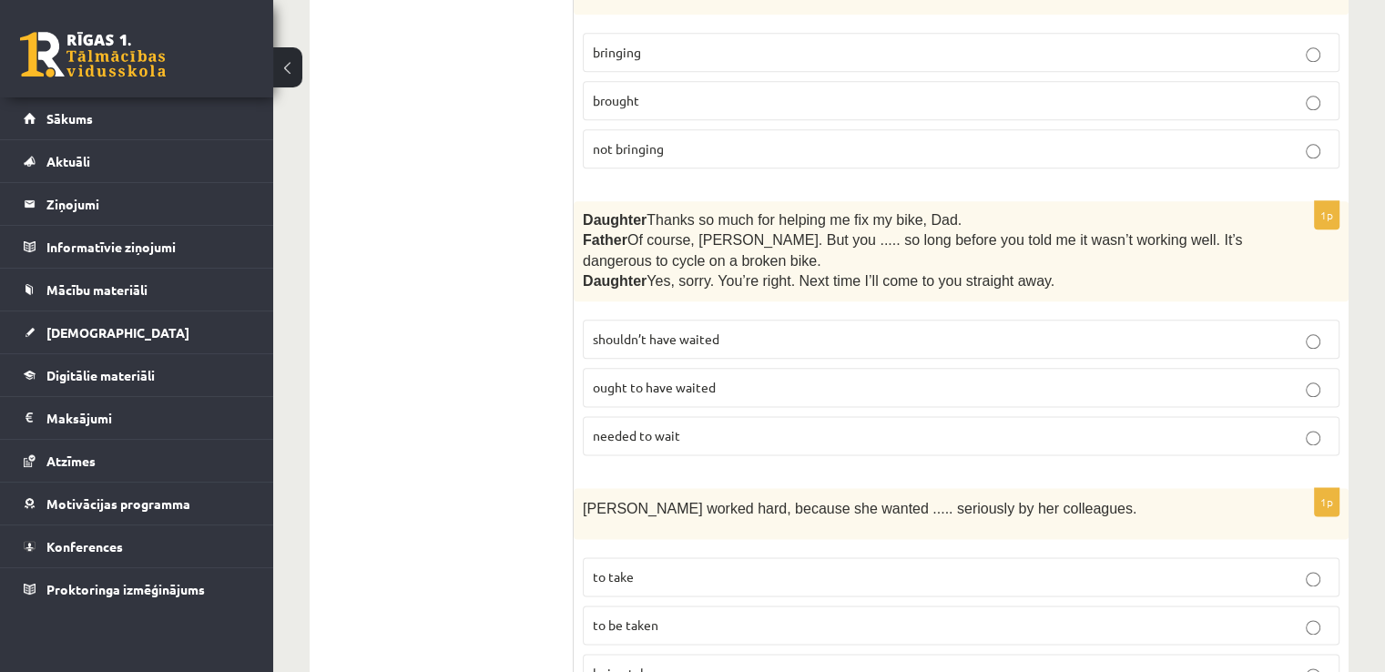
scroll to position [2276, 0]
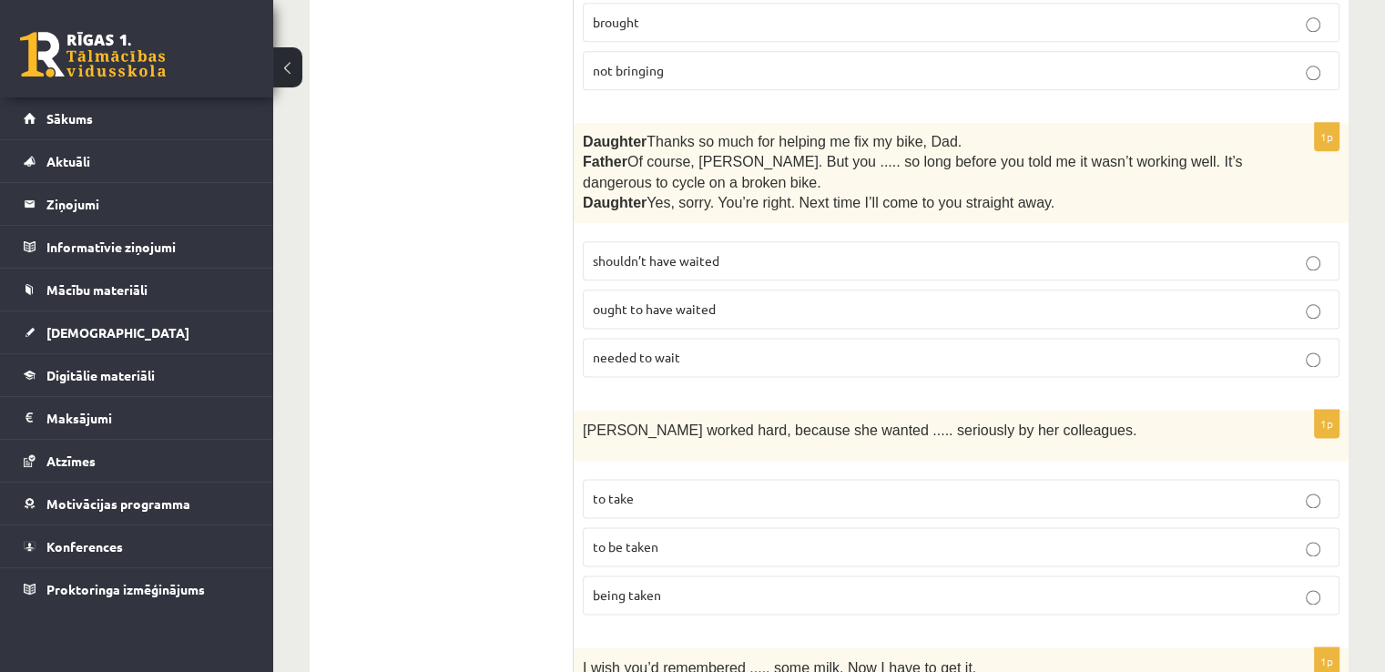
click at [767, 251] on p "shouldn’t have waited" at bounding box center [961, 260] width 736 height 19
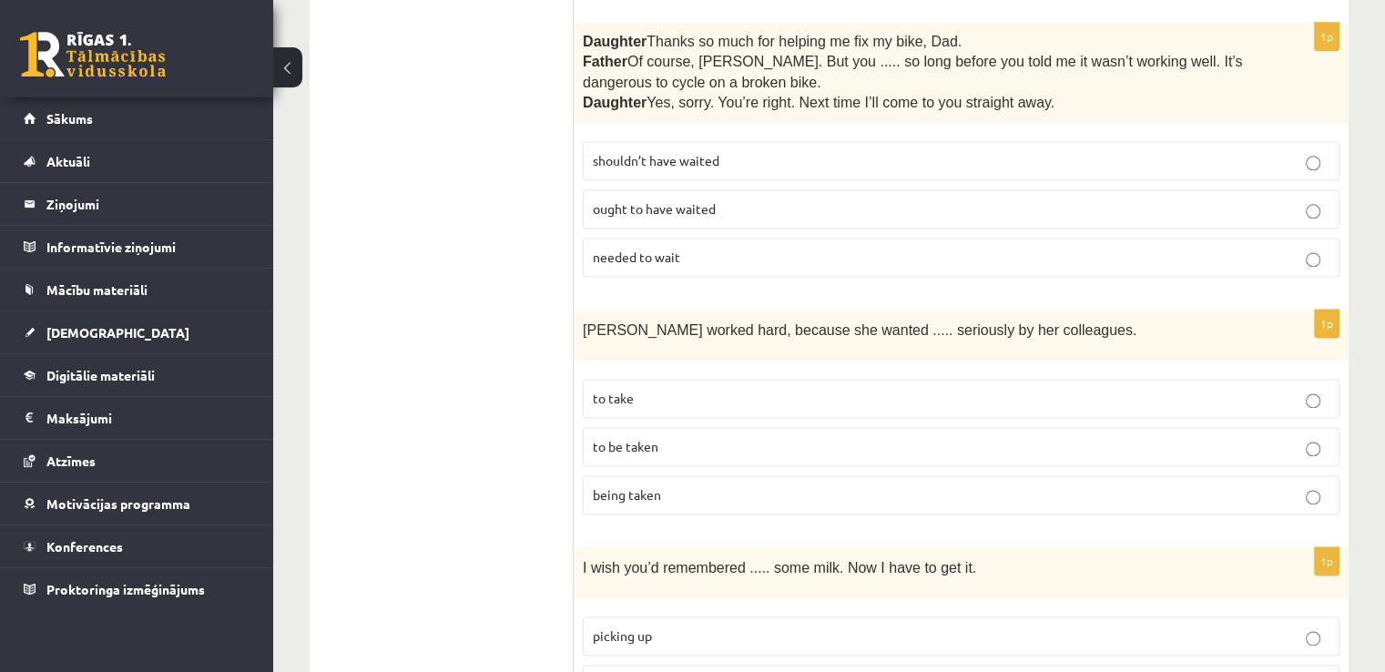
scroll to position [2458, 0]
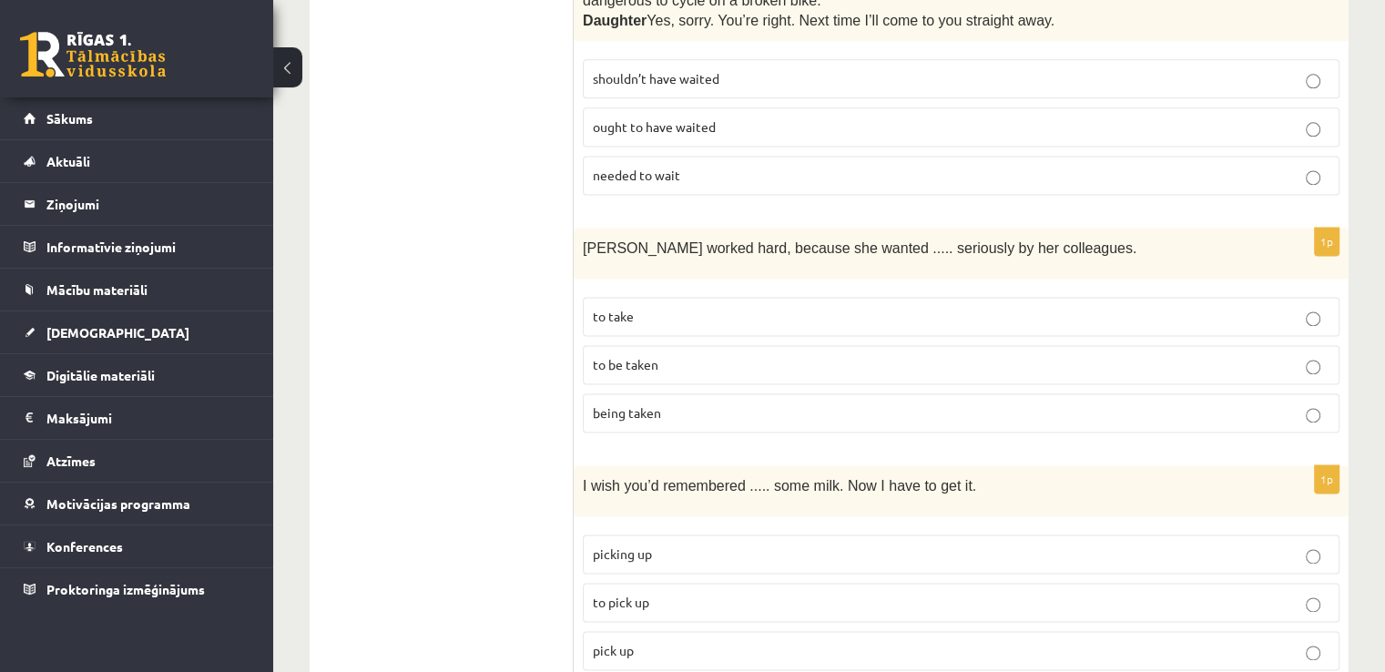
click at [716, 355] on p "to be taken" at bounding box center [961, 364] width 736 height 19
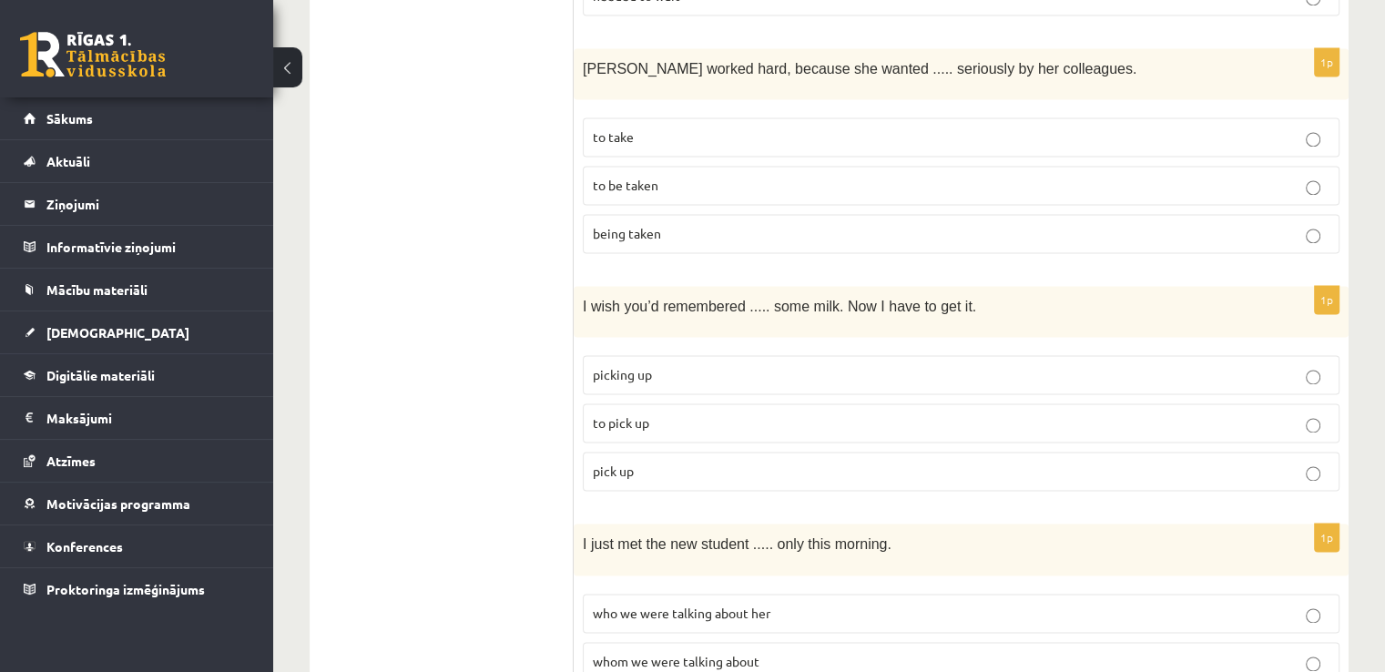
scroll to position [2640, 0]
click at [690, 401] on label "to pick up" at bounding box center [961, 420] width 757 height 39
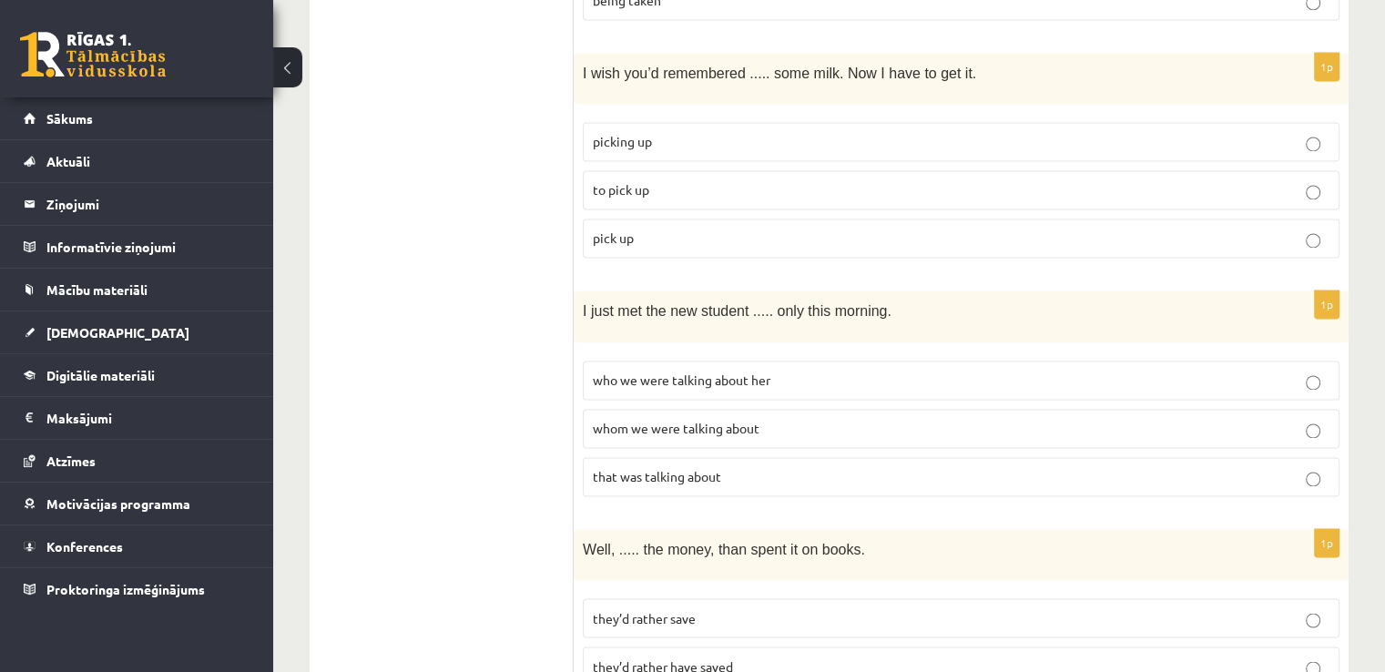
scroll to position [2913, 0]
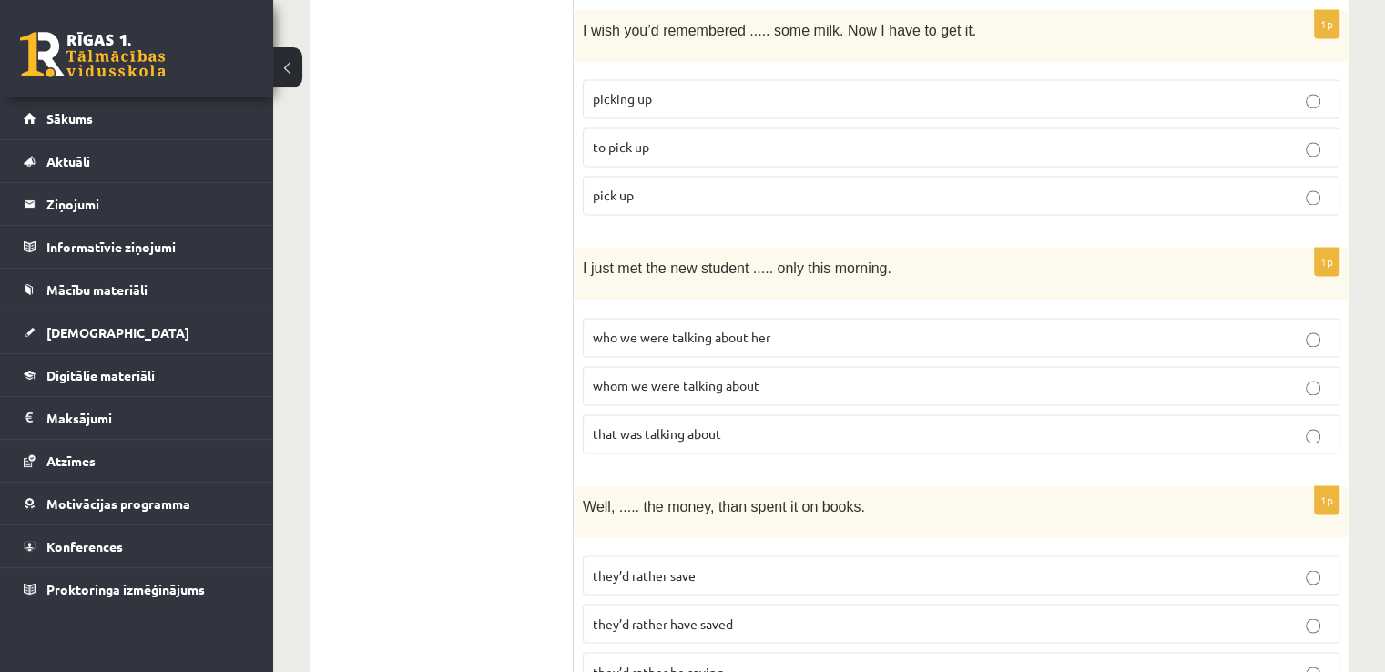
click at [716, 425] on span "that was talking about" at bounding box center [657, 433] width 128 height 16
click at [751, 377] on span "whom we were talking about" at bounding box center [676, 385] width 167 height 16
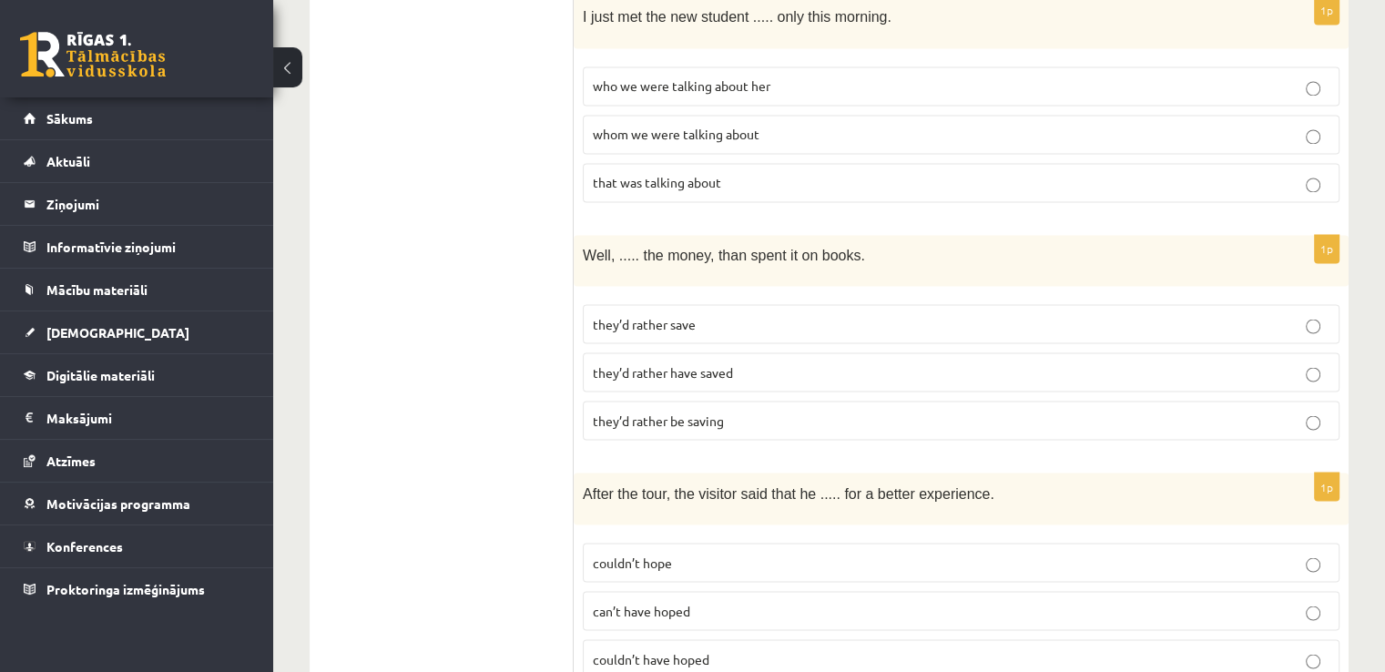
scroll to position [3186, 0]
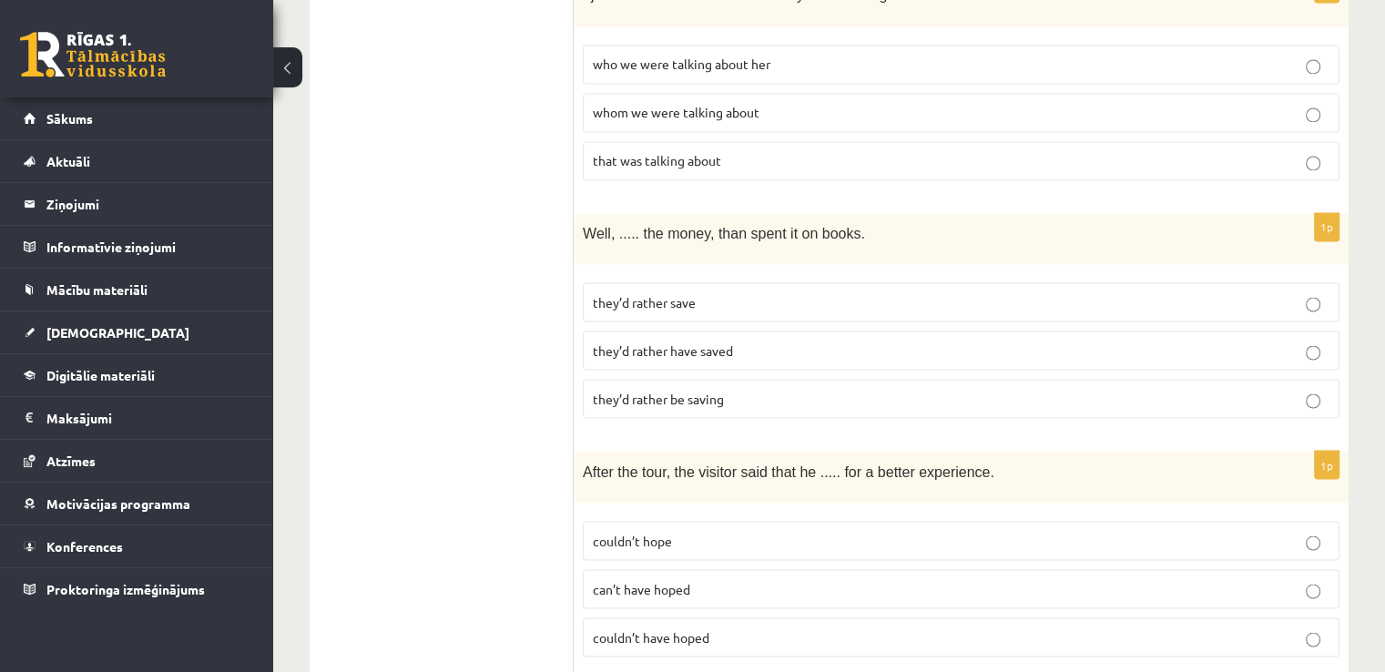
click at [686, 390] on span "they’d rather be saving" at bounding box center [658, 398] width 131 height 16
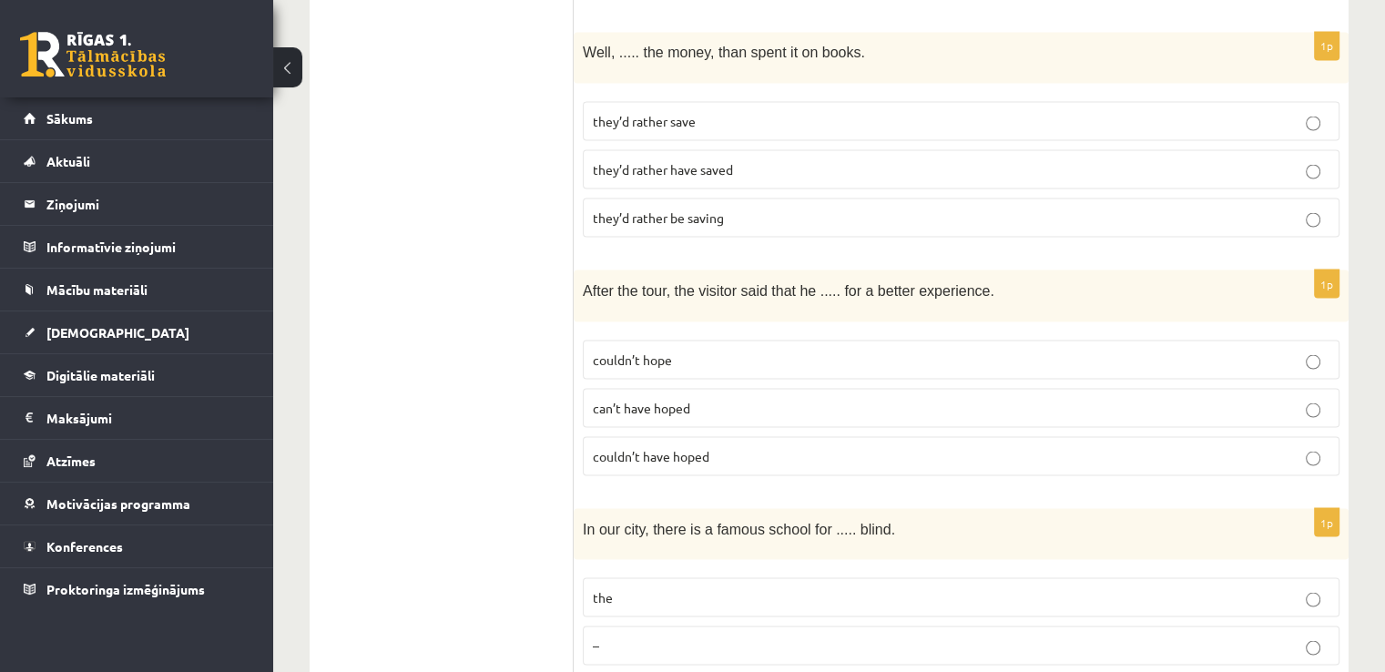
scroll to position [3368, 0]
click at [681, 446] on span "couldn’t have hoped" at bounding box center [651, 454] width 117 height 16
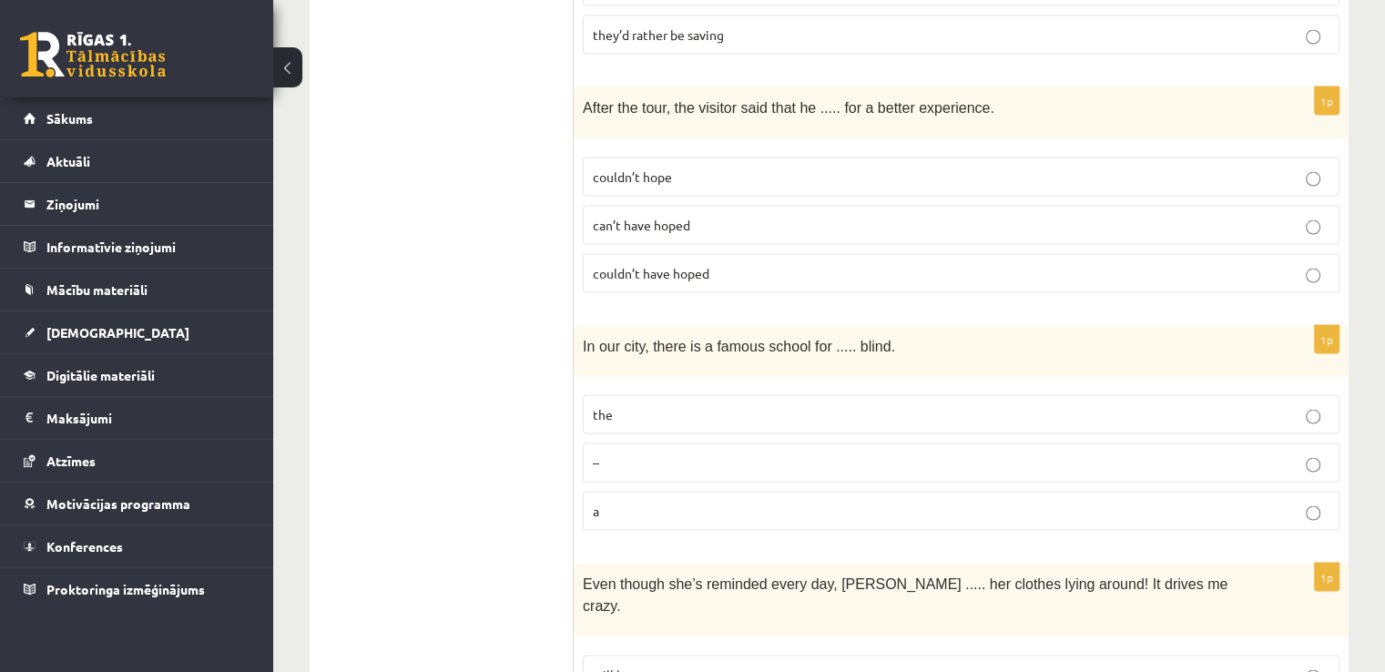
scroll to position [3550, 0]
click at [739, 404] on p "the" at bounding box center [961, 413] width 736 height 19
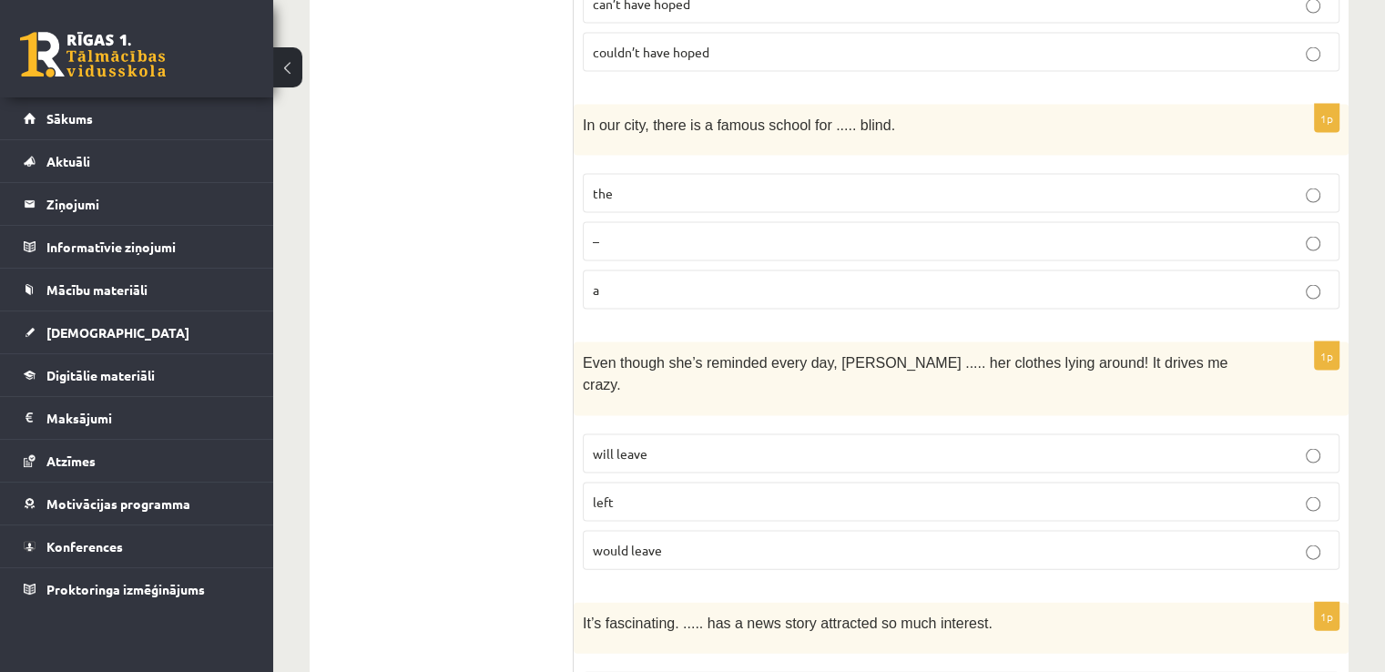
scroll to position [3824, 0]
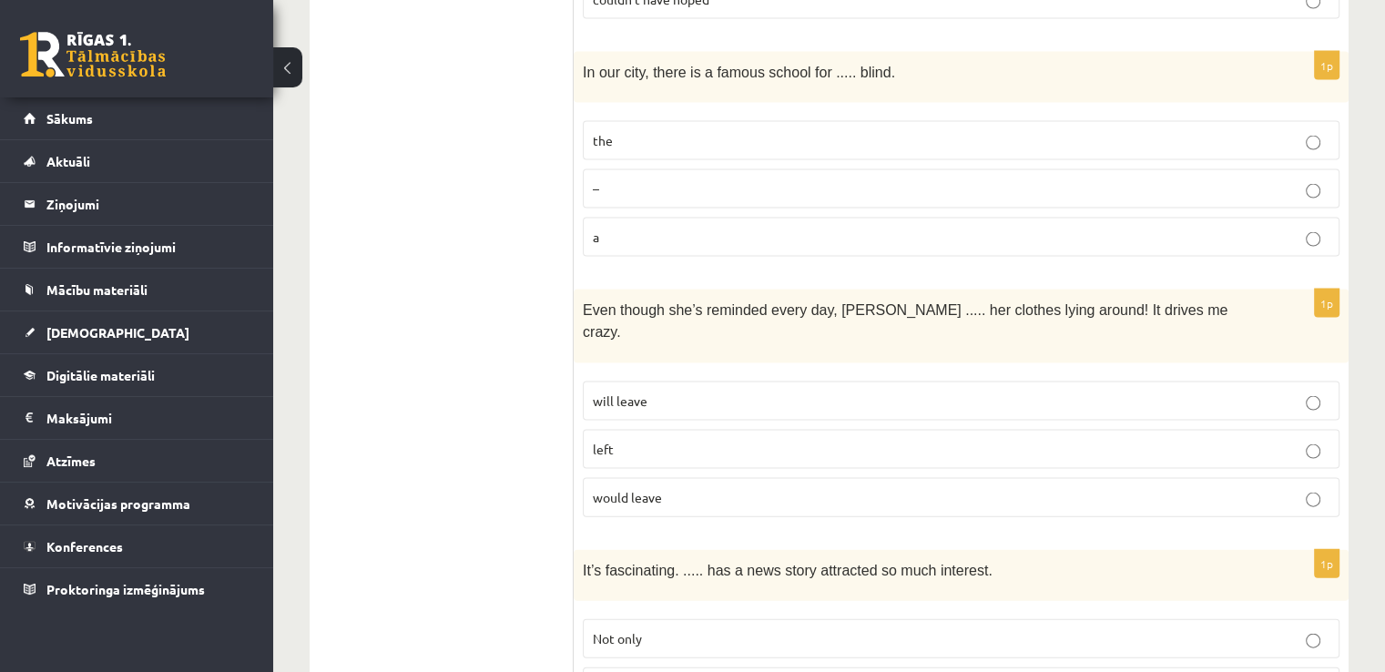
click at [699, 391] on p "will leave" at bounding box center [961, 400] width 736 height 19
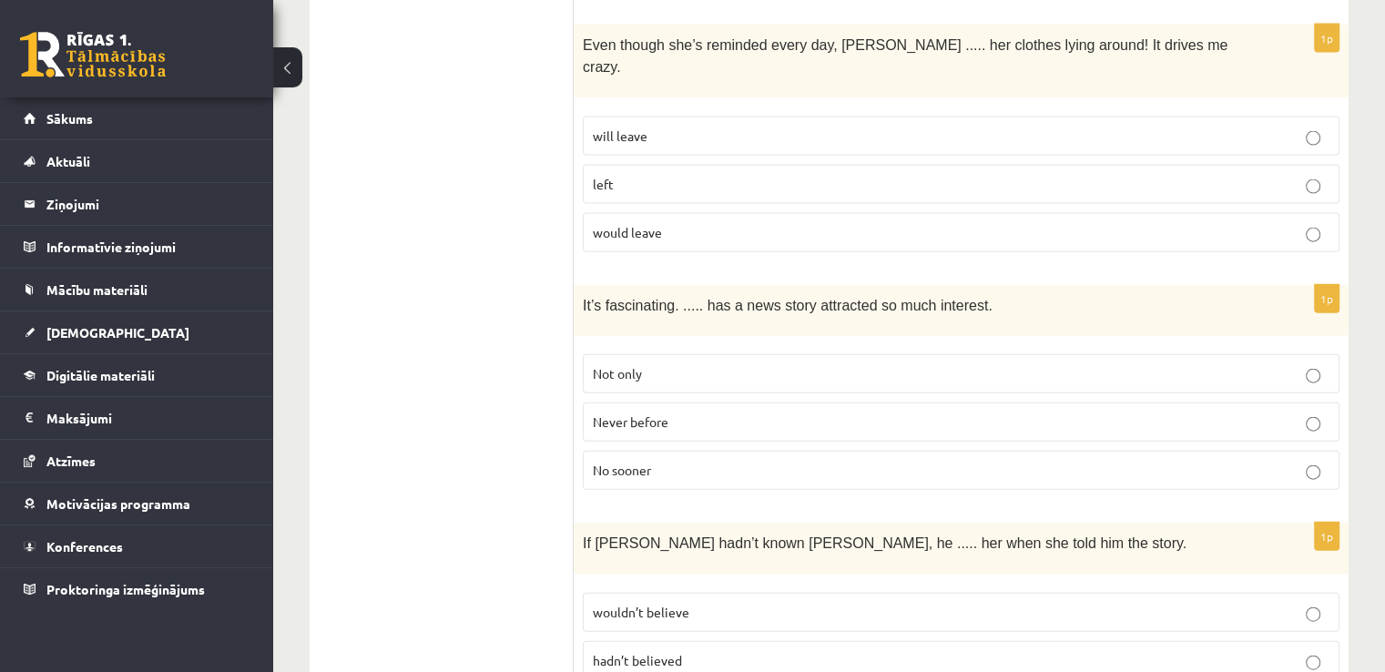
scroll to position [4097, 0]
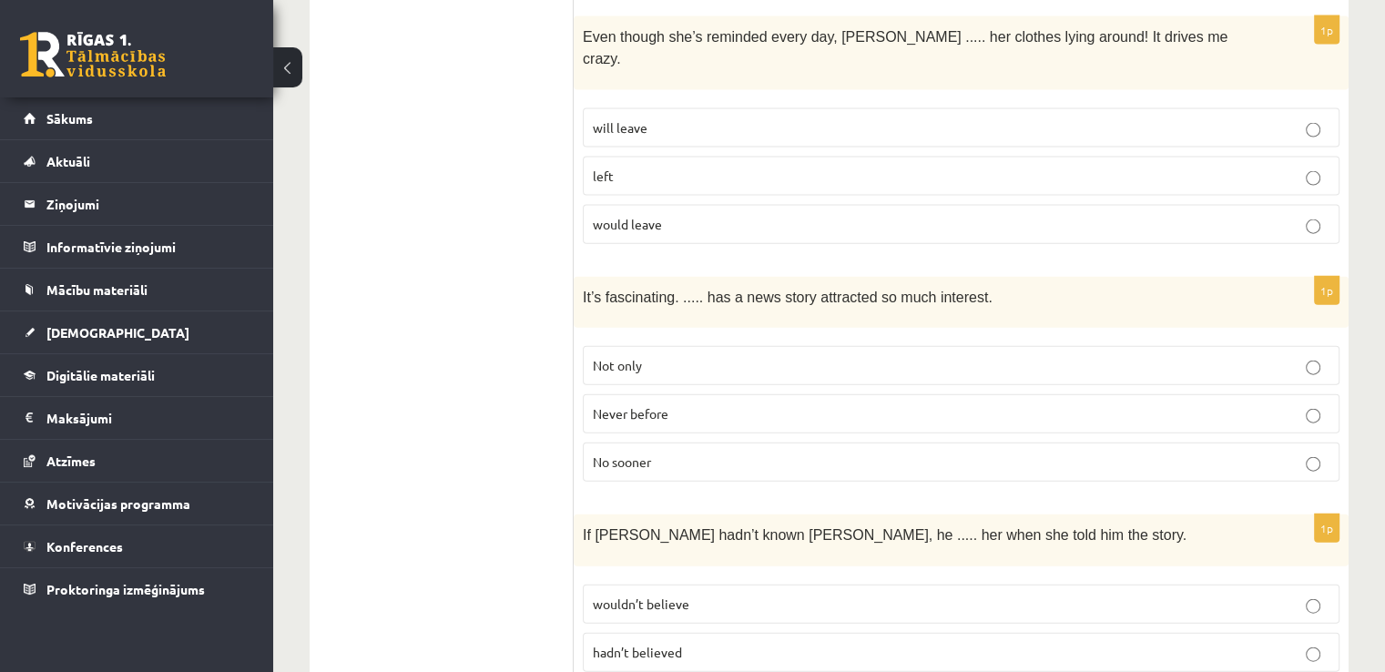
click at [687, 404] on p "Never before" at bounding box center [961, 413] width 736 height 19
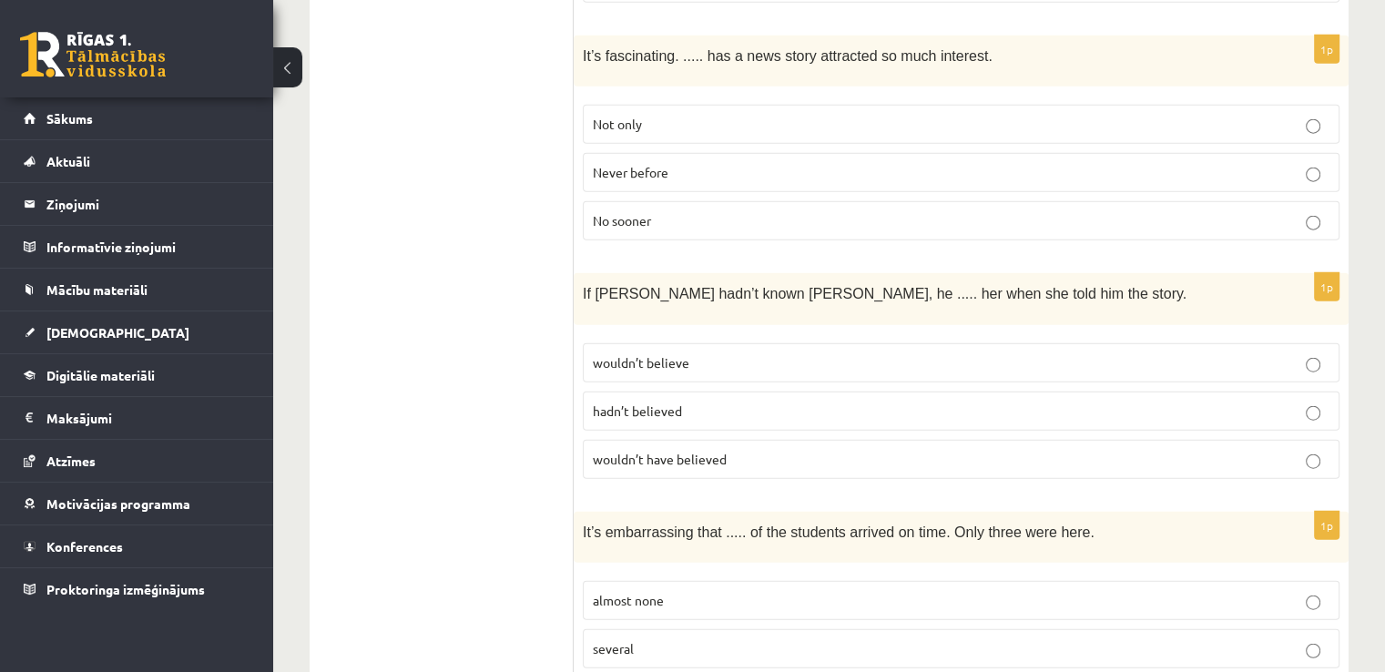
scroll to position [4370, 0]
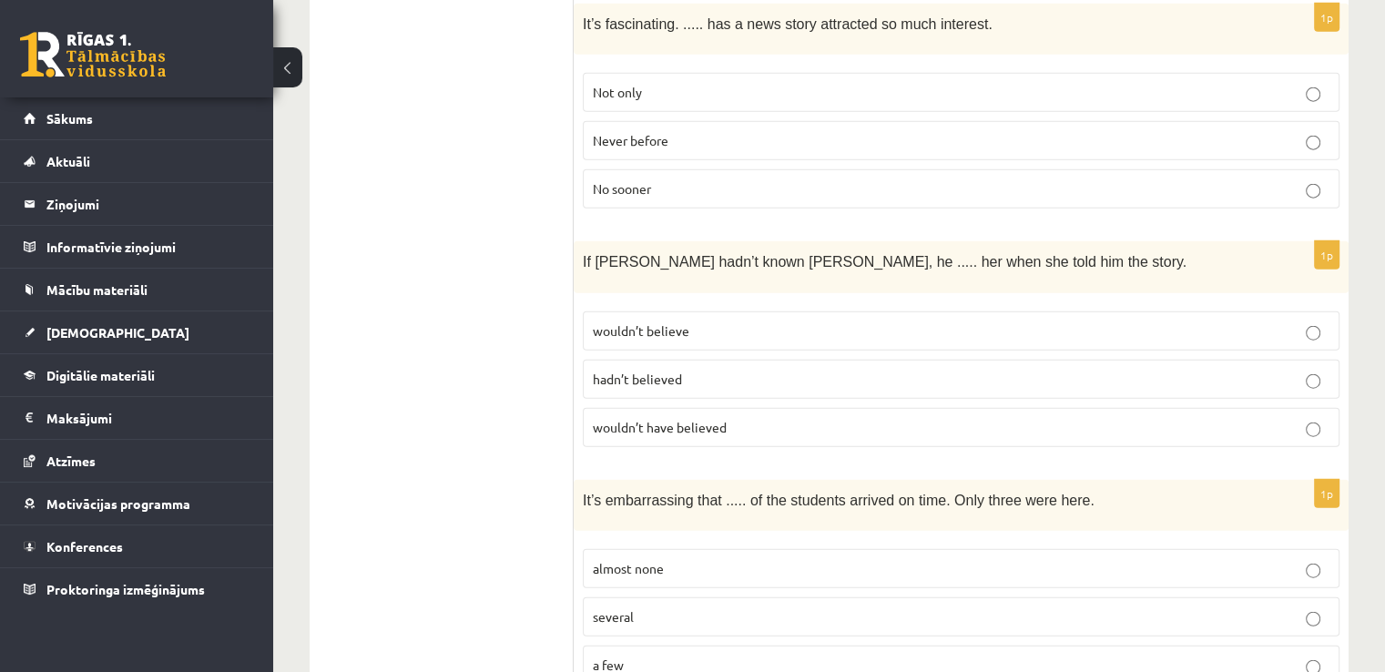
click at [708, 370] on p "hadn’t believed" at bounding box center [961, 379] width 736 height 19
click at [743, 311] on label "wouldn’t believe" at bounding box center [961, 330] width 757 height 39
click at [757, 408] on label "wouldn’t have believed" at bounding box center [961, 427] width 757 height 39
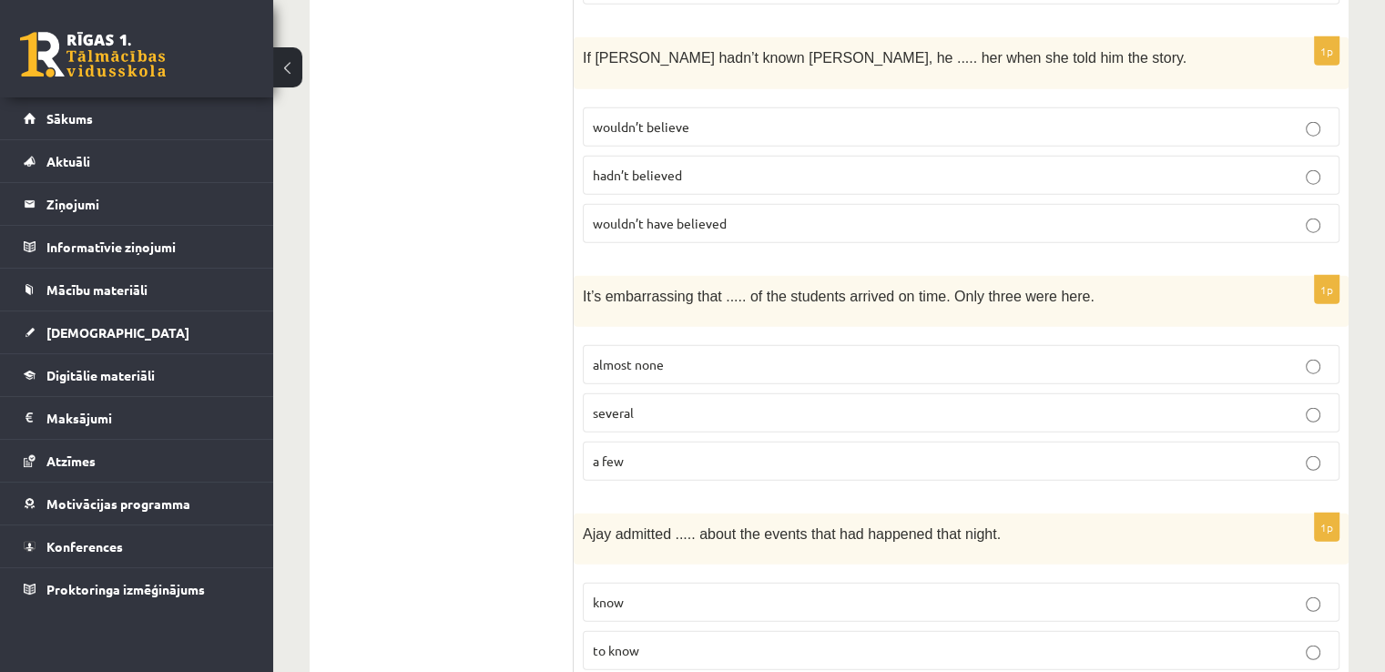
scroll to position [4577, 0]
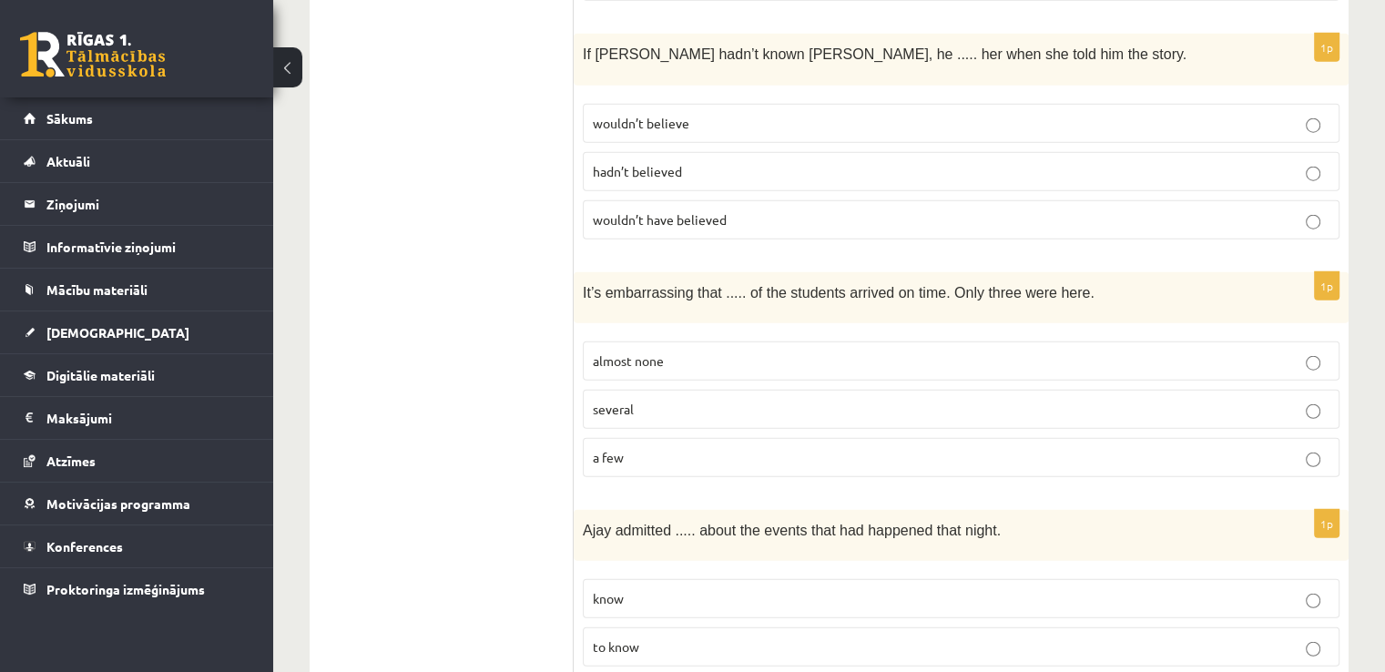
click at [696, 351] on p "almost none" at bounding box center [961, 360] width 736 height 19
click at [642, 438] on label "a few" at bounding box center [961, 457] width 757 height 39
click at [692, 351] on p "almost none" at bounding box center [961, 360] width 736 height 19
click at [701, 637] on p "to know" at bounding box center [961, 646] width 736 height 19
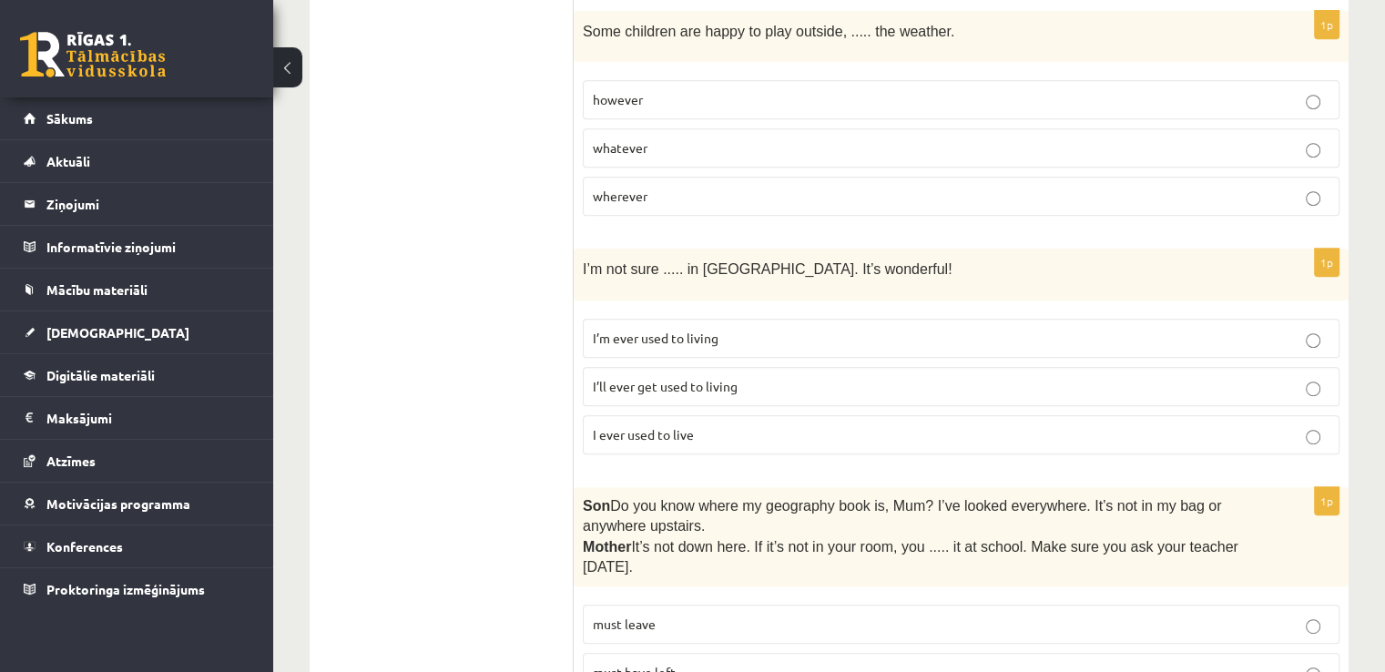
scroll to position [0, 0]
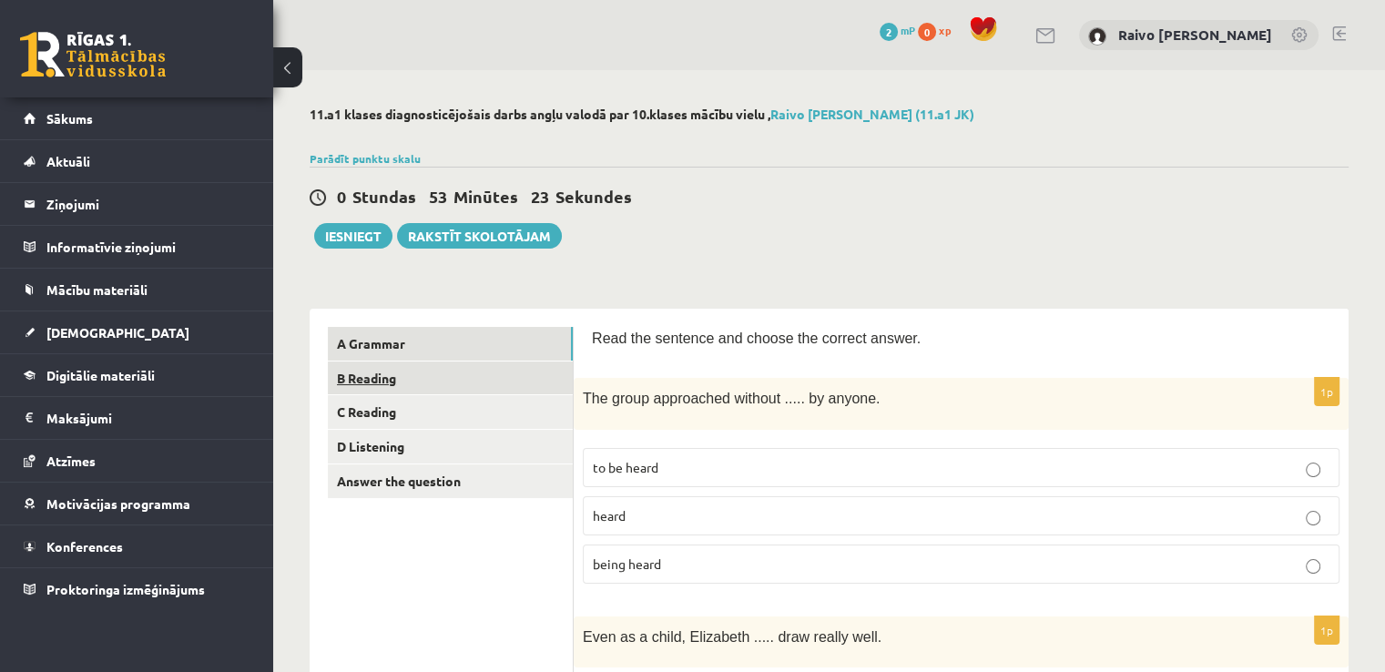
click at [417, 361] on link "B Reading" at bounding box center [450, 378] width 245 height 34
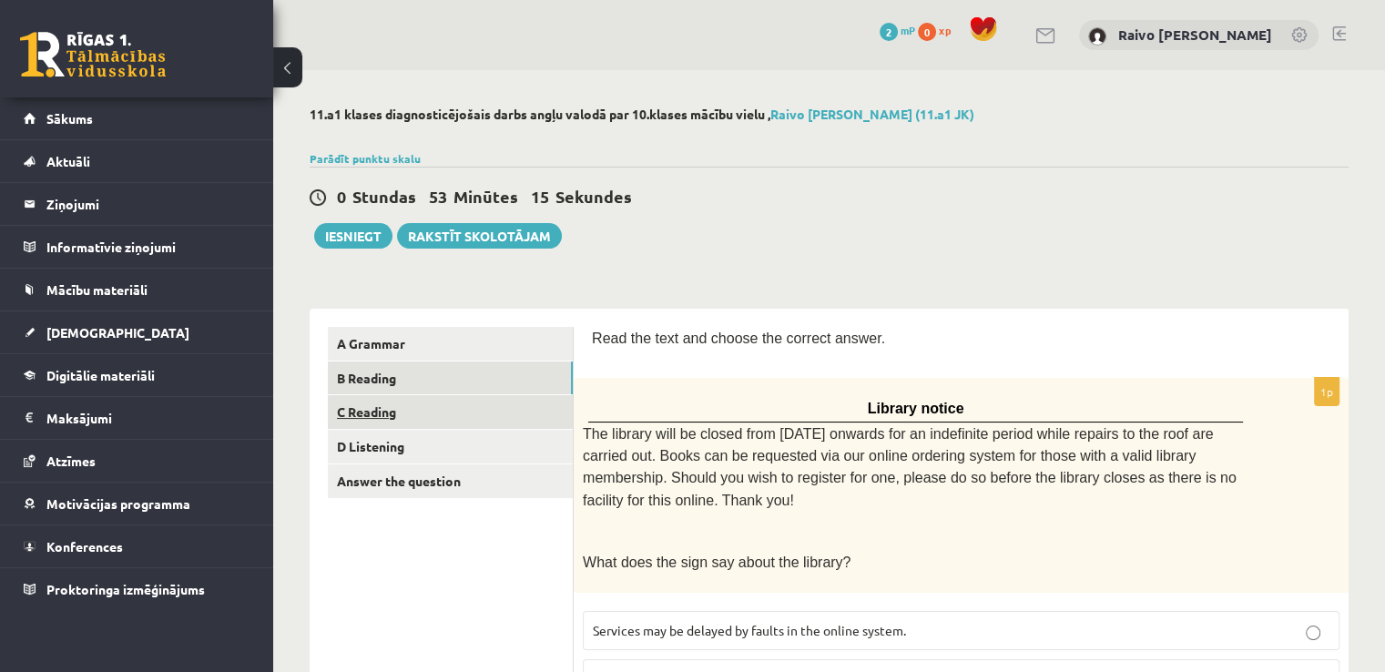
click at [424, 425] on link "C Reading" at bounding box center [450, 412] width 245 height 34
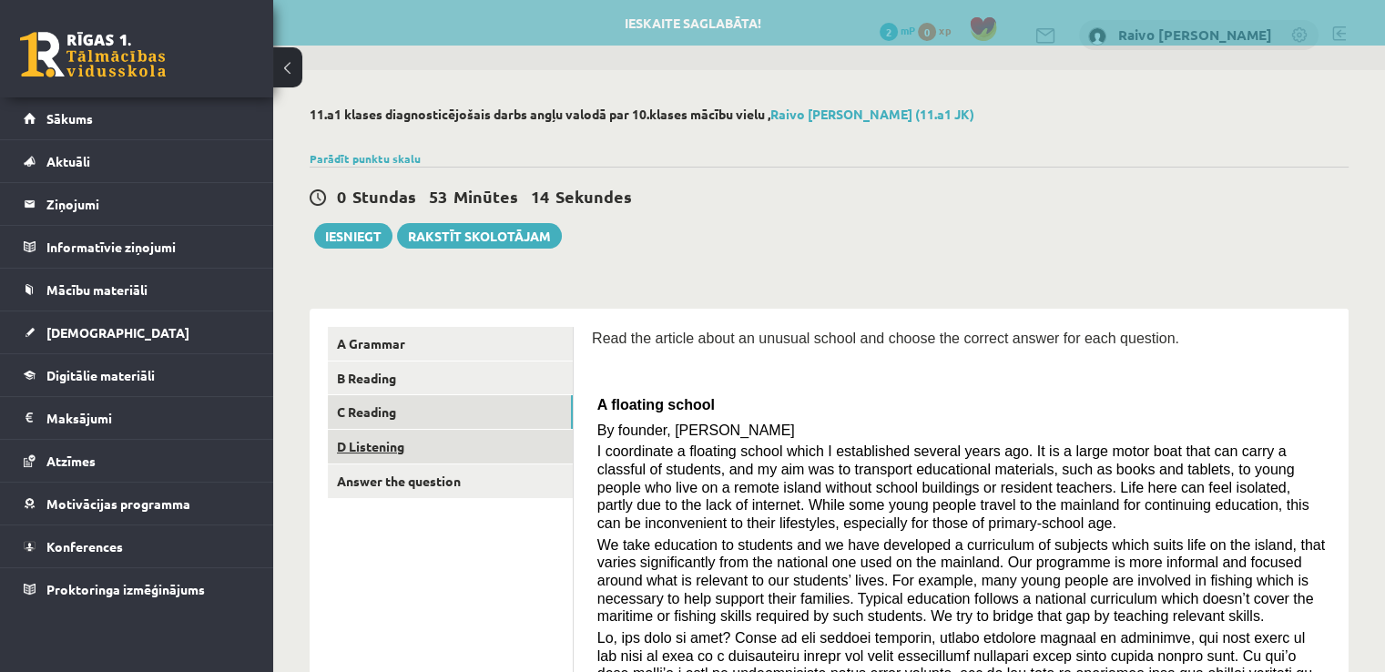
click at [431, 449] on link "D Listening" at bounding box center [450, 447] width 245 height 34
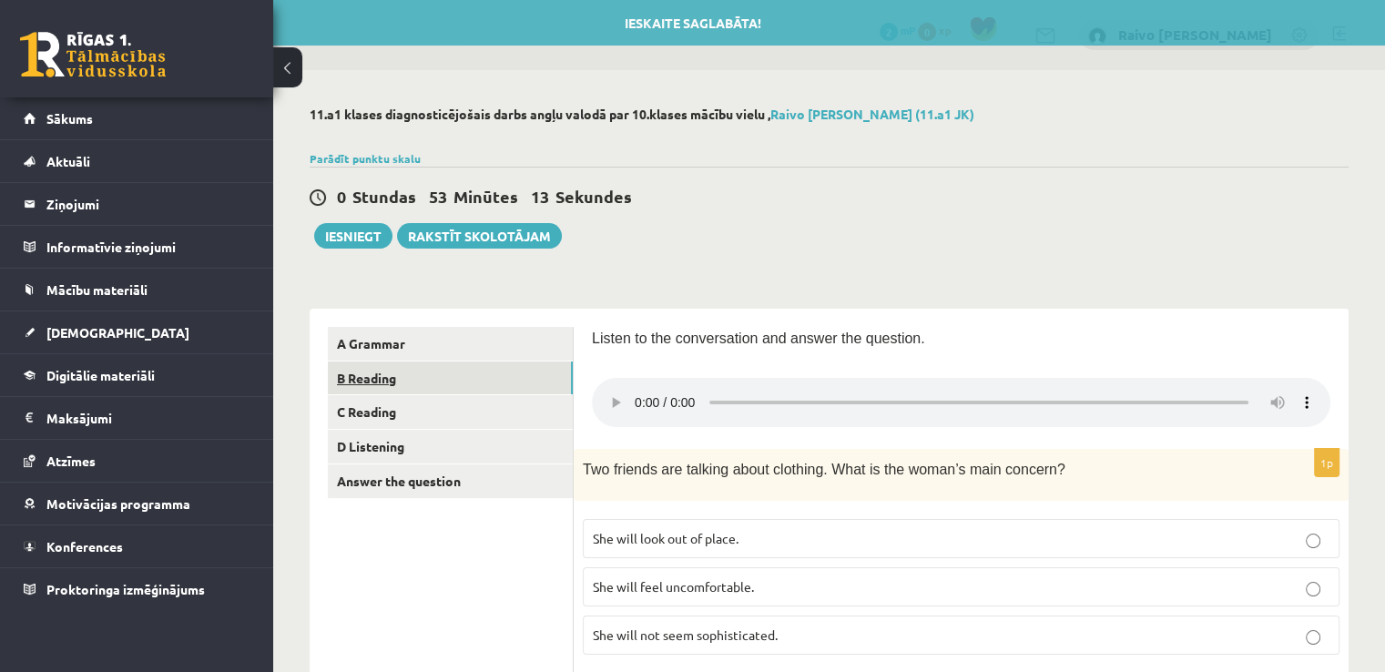
click at [419, 382] on link "B Reading" at bounding box center [450, 378] width 245 height 34
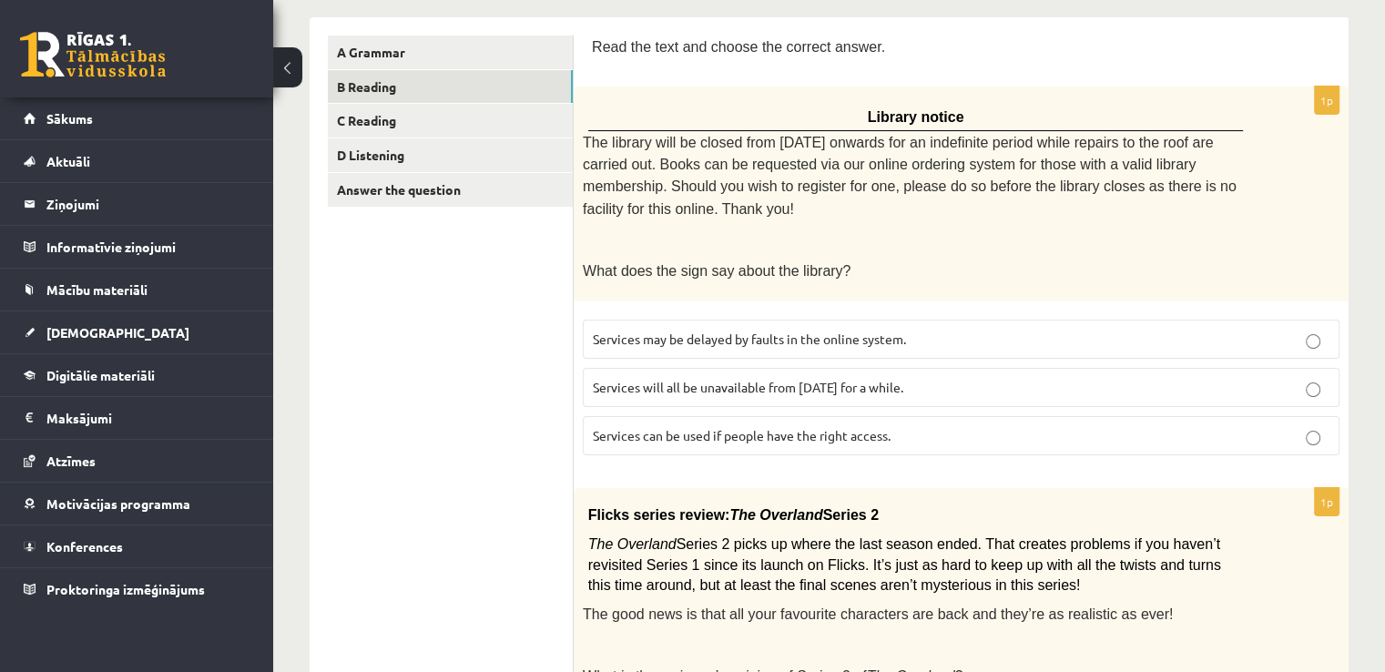
scroll to position [364, 0]
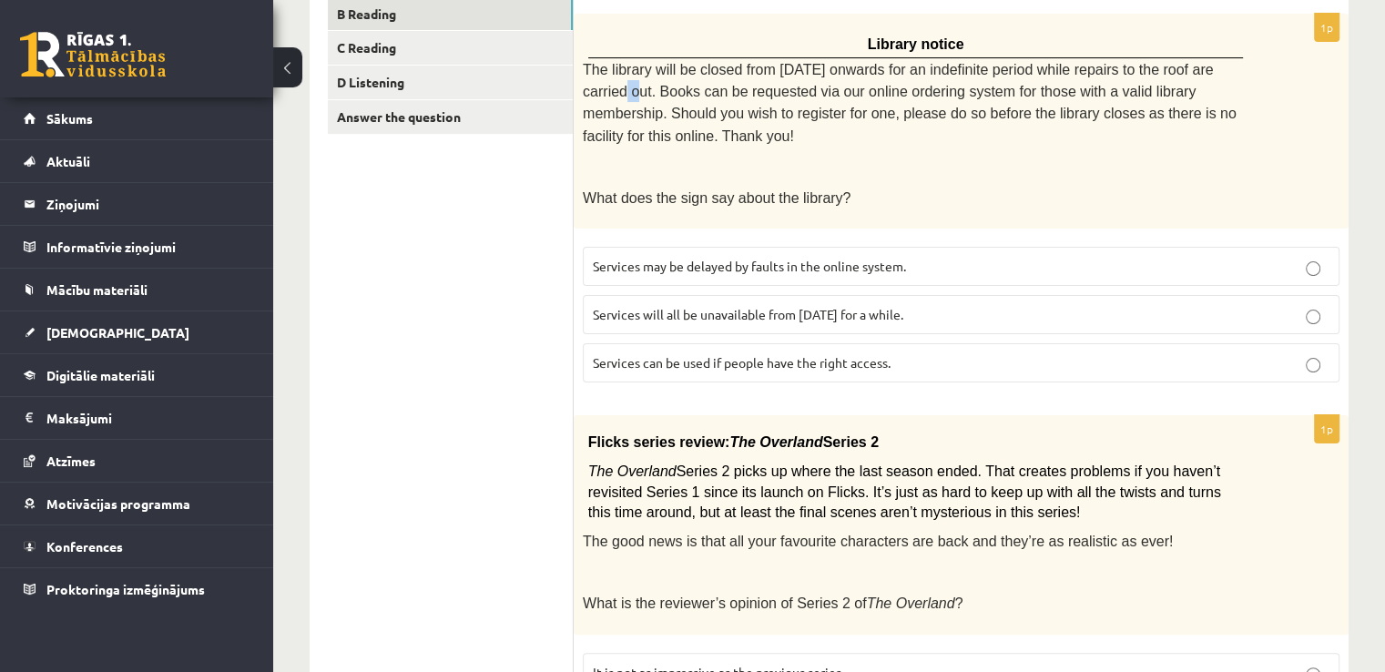
click at [1231, 70] on span "The library will be closed from Monday onwards for an indefinite period while r…" at bounding box center [910, 103] width 654 height 82
drag, startPoint x: 646, startPoint y: 156, endPoint x: 624, endPoint y: 111, distance: 50.1
click at [645, 187] on p "What does the sign say about the library?" at bounding box center [915, 198] width 665 height 22
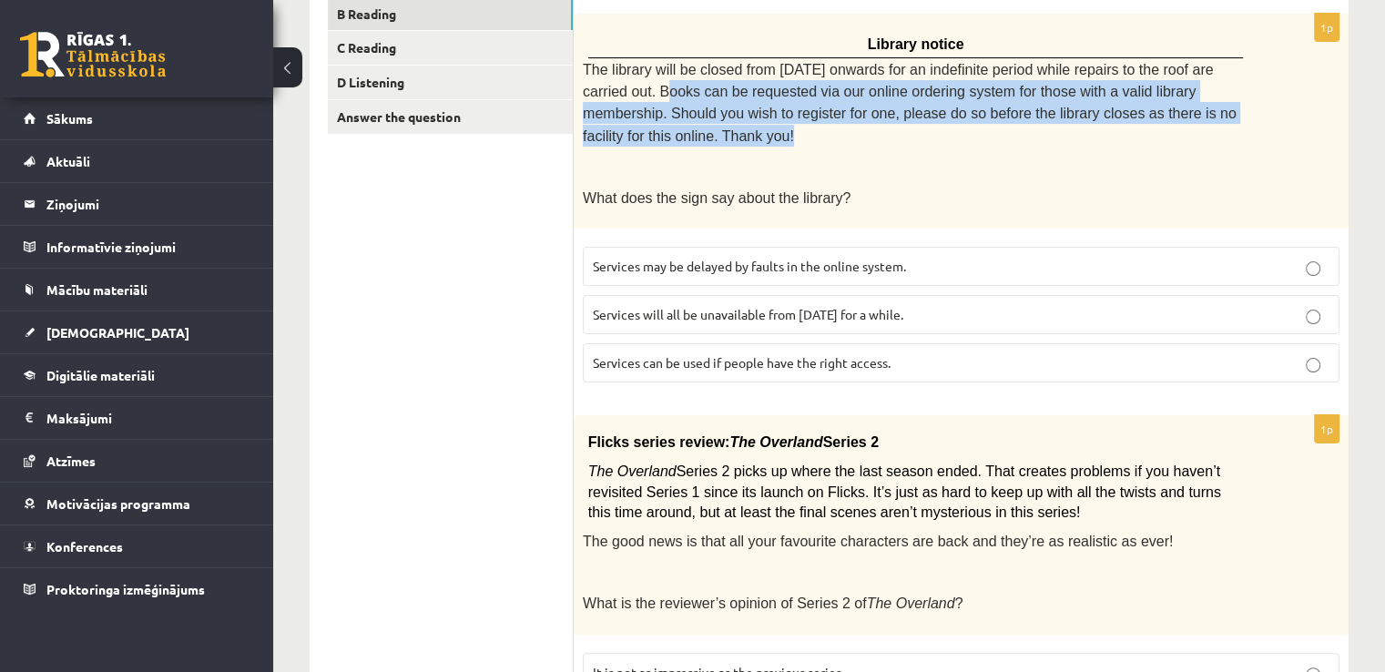
drag, startPoint x: 590, startPoint y: 89, endPoint x: 1235, endPoint y: 107, distance: 645.7
click at [1235, 107] on p "The library will be closed from Monday onwards for an indefinite period while r…" at bounding box center [915, 102] width 665 height 89
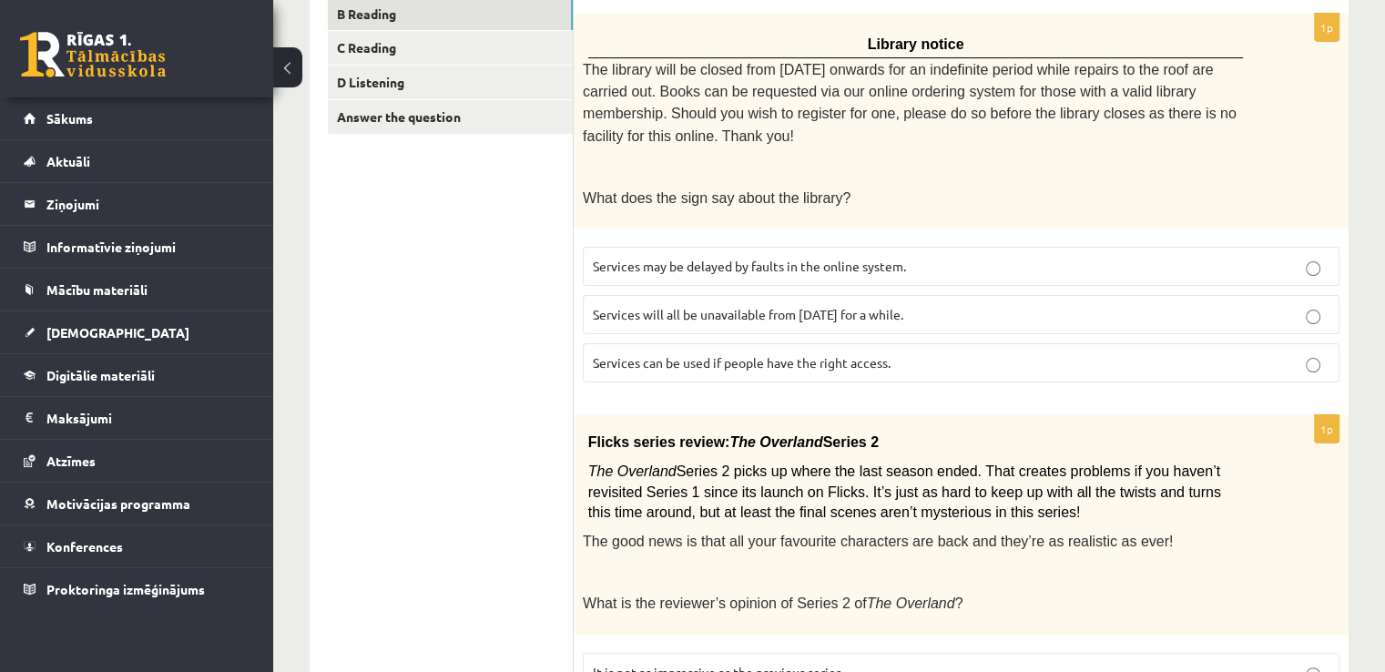
drag, startPoint x: 1173, startPoint y: 158, endPoint x: 1110, endPoint y: 179, distance: 66.2
click at [1172, 187] on p "What does the sign say about the library?" at bounding box center [915, 198] width 665 height 22
drag, startPoint x: 834, startPoint y: 219, endPoint x: 904, endPoint y: 231, distance: 71.1
click at [904, 247] on label "Services may be delayed by faults in the online system." at bounding box center [961, 266] width 757 height 39
click at [802, 343] on label "Services can be used if people have the right access." at bounding box center [961, 362] width 757 height 39
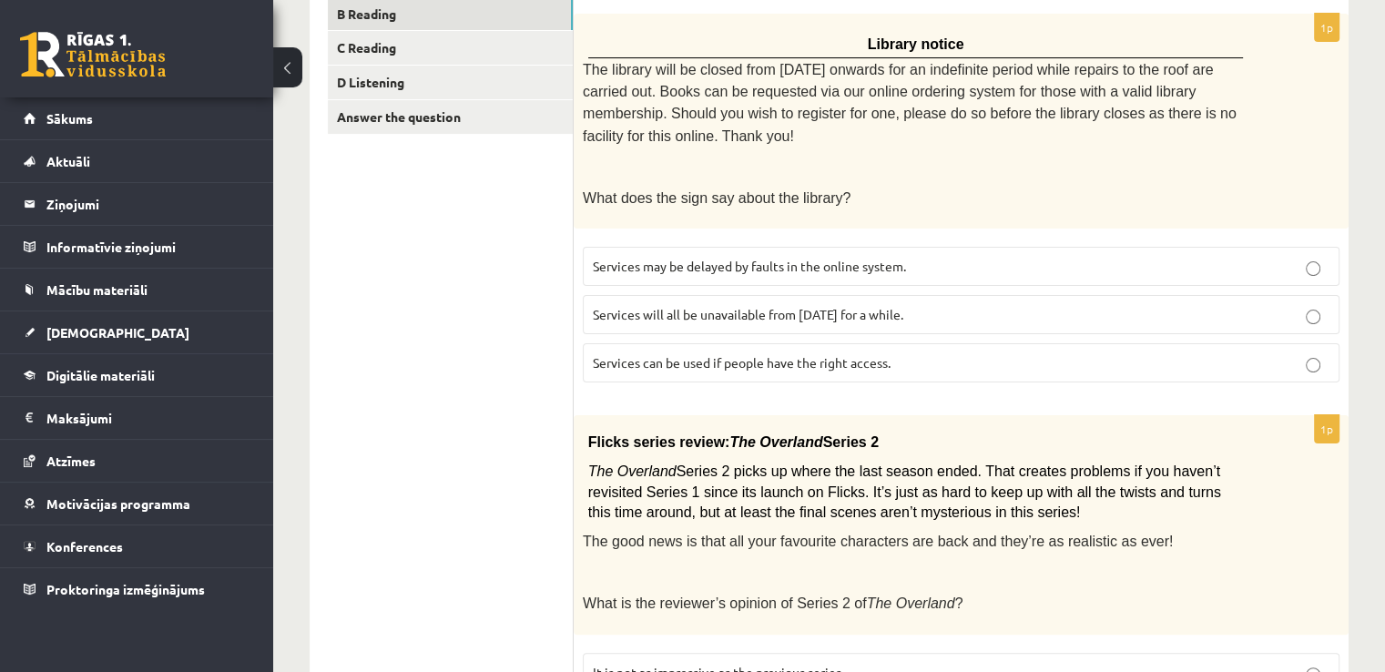
click at [776, 295] on label "Services will all be unavailable from Monday for a while." at bounding box center [961, 314] width 757 height 39
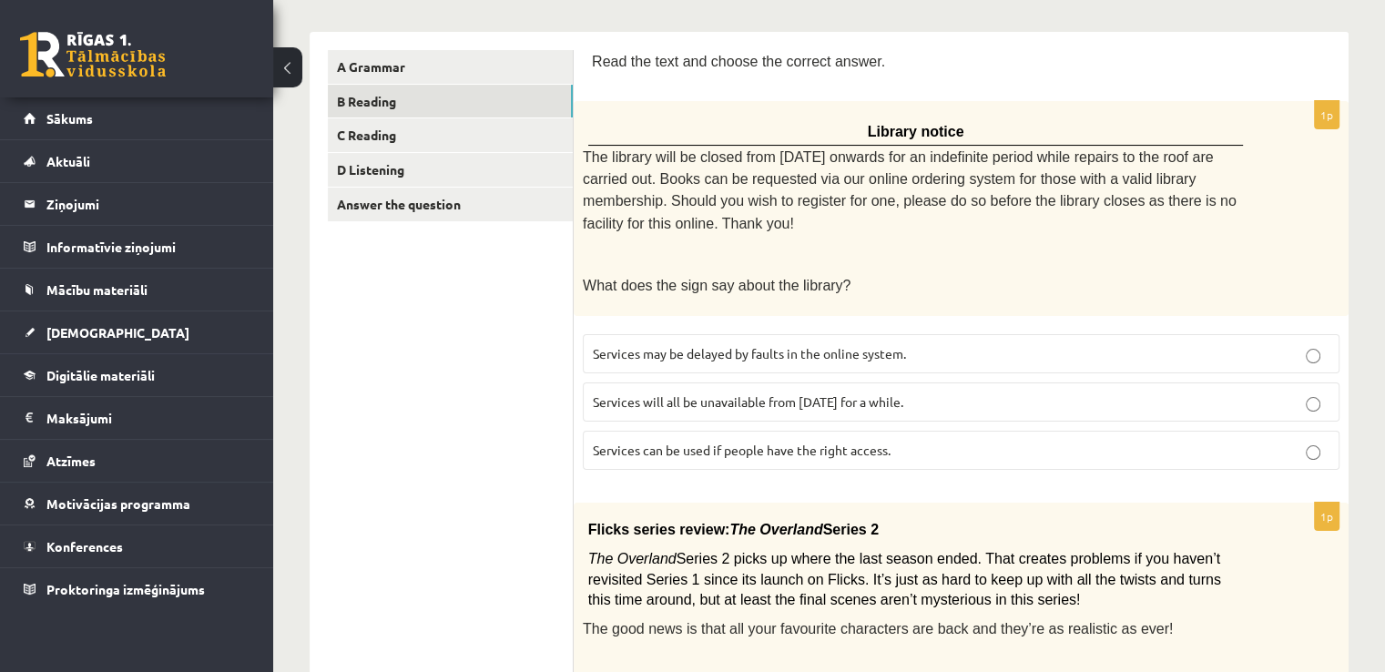
scroll to position [273, 0]
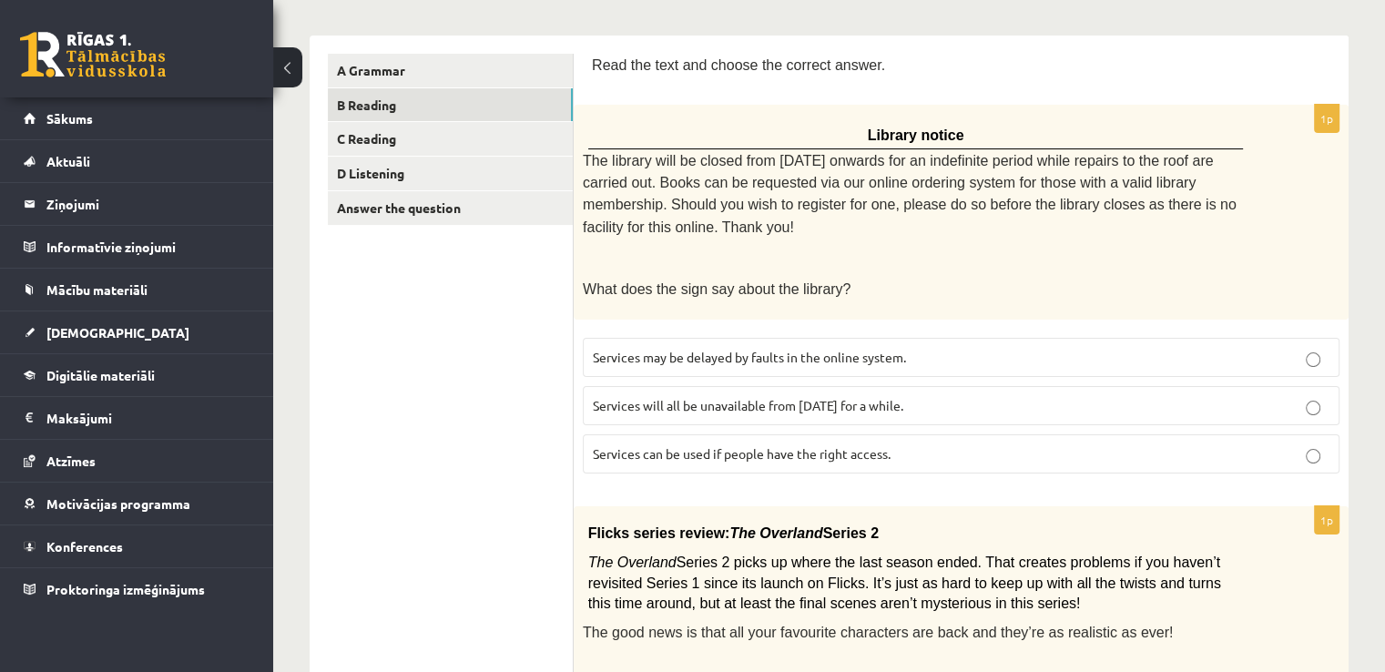
click at [808, 445] on span "Services can be used if people have the right access." at bounding box center [742, 453] width 298 height 16
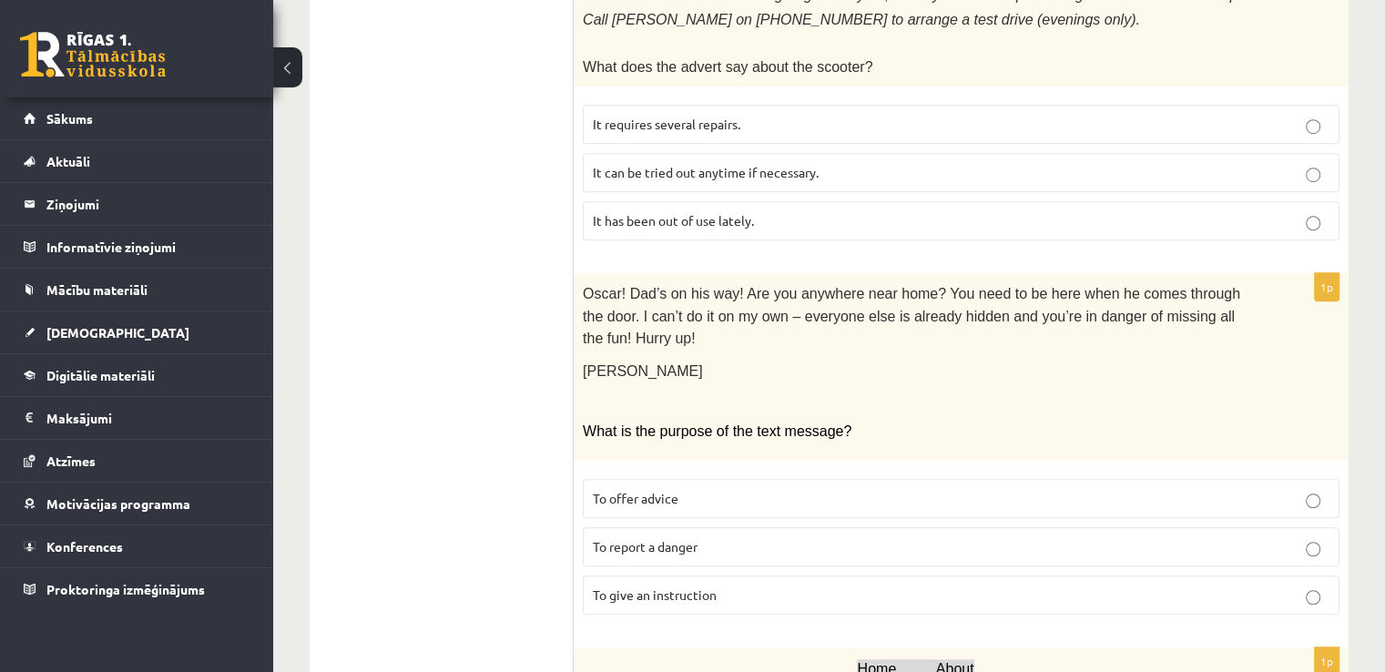
scroll to position [1316, 0]
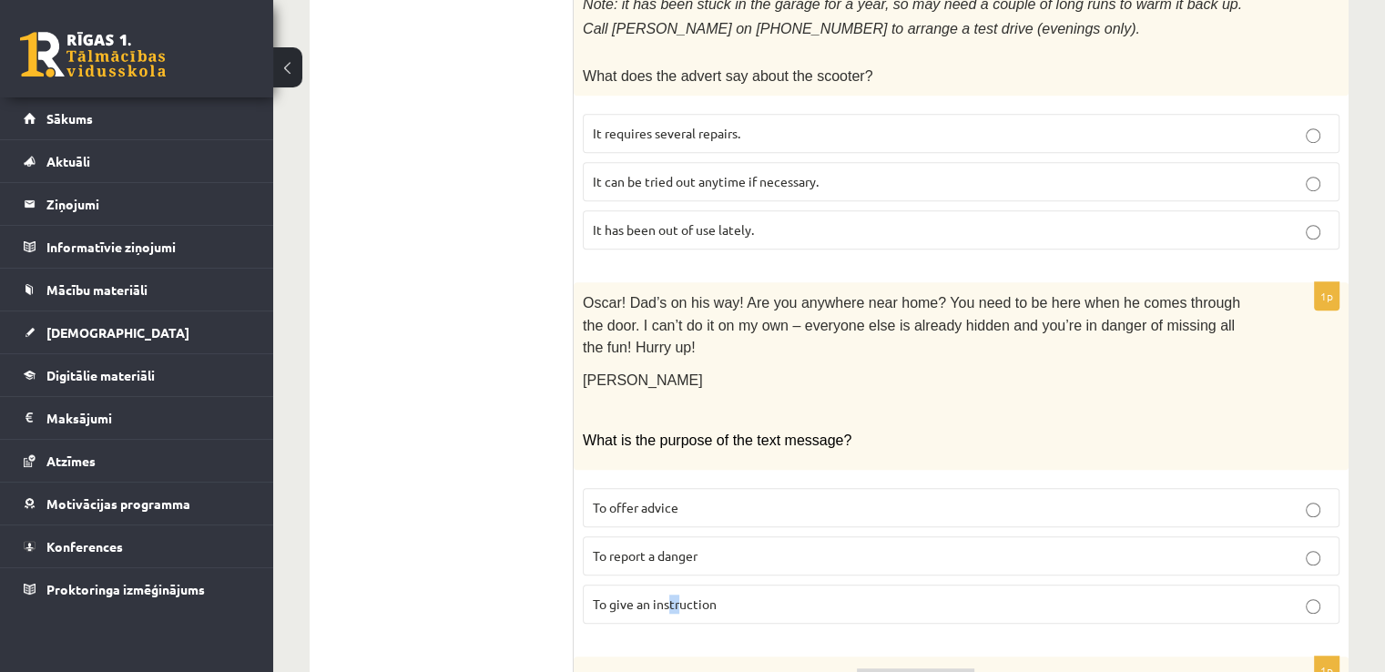
click at [682, 501] on fieldset "To offer advice To report a danger To give an instruction" at bounding box center [961, 554] width 757 height 150
click at [673, 547] on span "To report a danger" at bounding box center [645, 555] width 105 height 16
click at [747, 594] on p "To give an instruction" at bounding box center [961, 603] width 736 height 19
click at [827, 488] on label "To offer advice" at bounding box center [961, 507] width 757 height 39
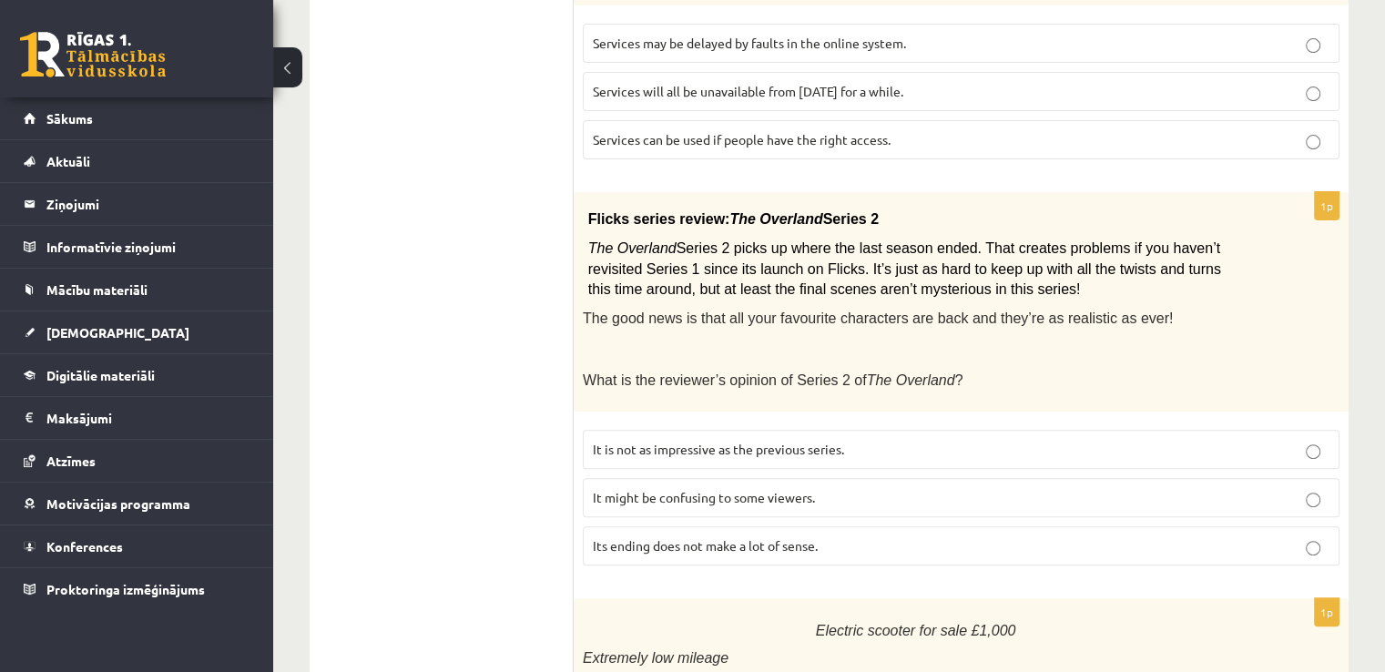
scroll to position [637, 0]
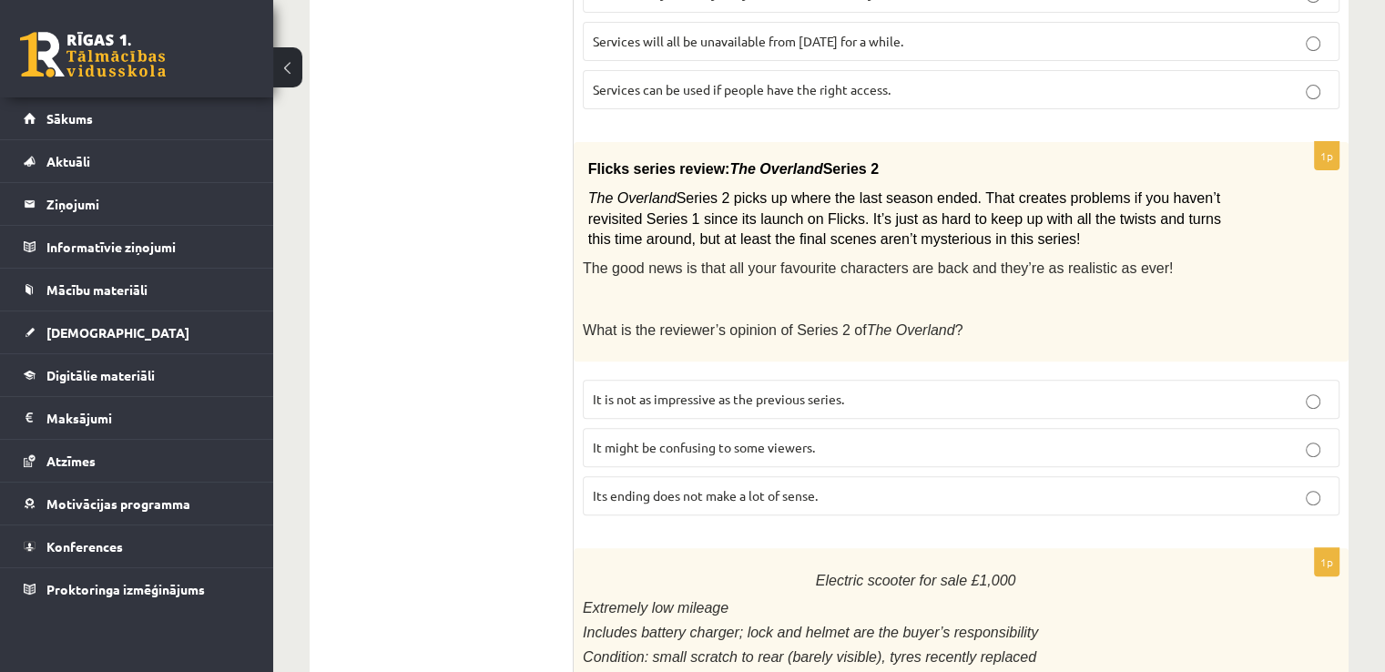
click at [734, 439] on span "It might be confusing to some viewers." at bounding box center [704, 447] width 222 height 16
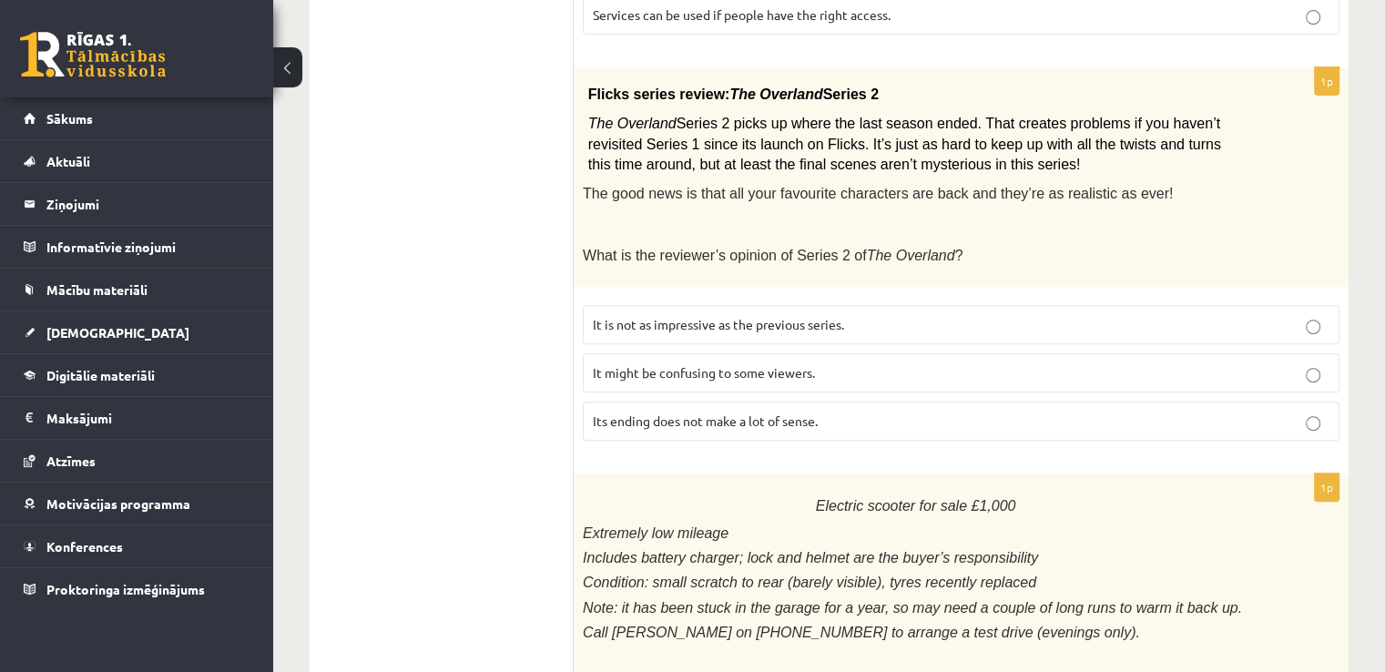
scroll to position [910, 0]
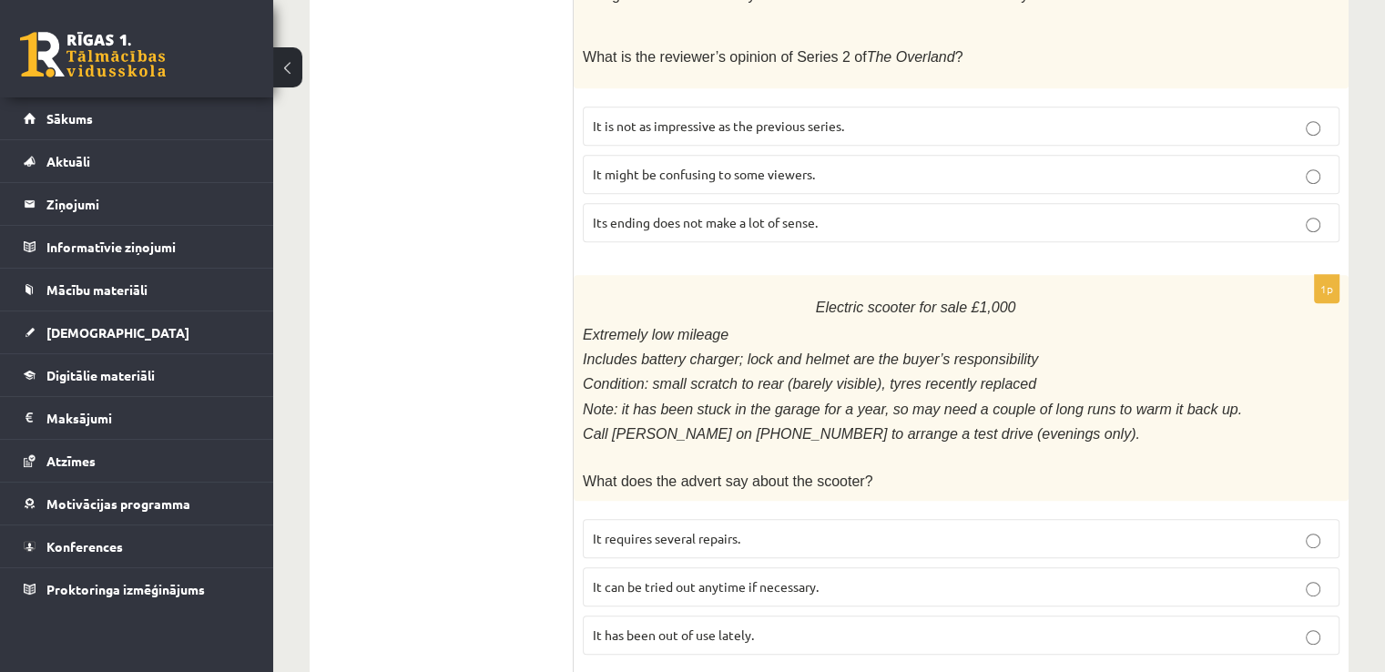
click at [760, 529] on p "It requires several repairs." at bounding box center [961, 538] width 736 height 19
click at [679, 578] on span "It can be tried out anytime if necessary." at bounding box center [706, 586] width 226 height 16
click at [665, 626] on span "It has been out of use lately." at bounding box center [673, 634] width 161 height 16
click at [735, 625] on p "It has been out of use lately." at bounding box center [961, 634] width 736 height 19
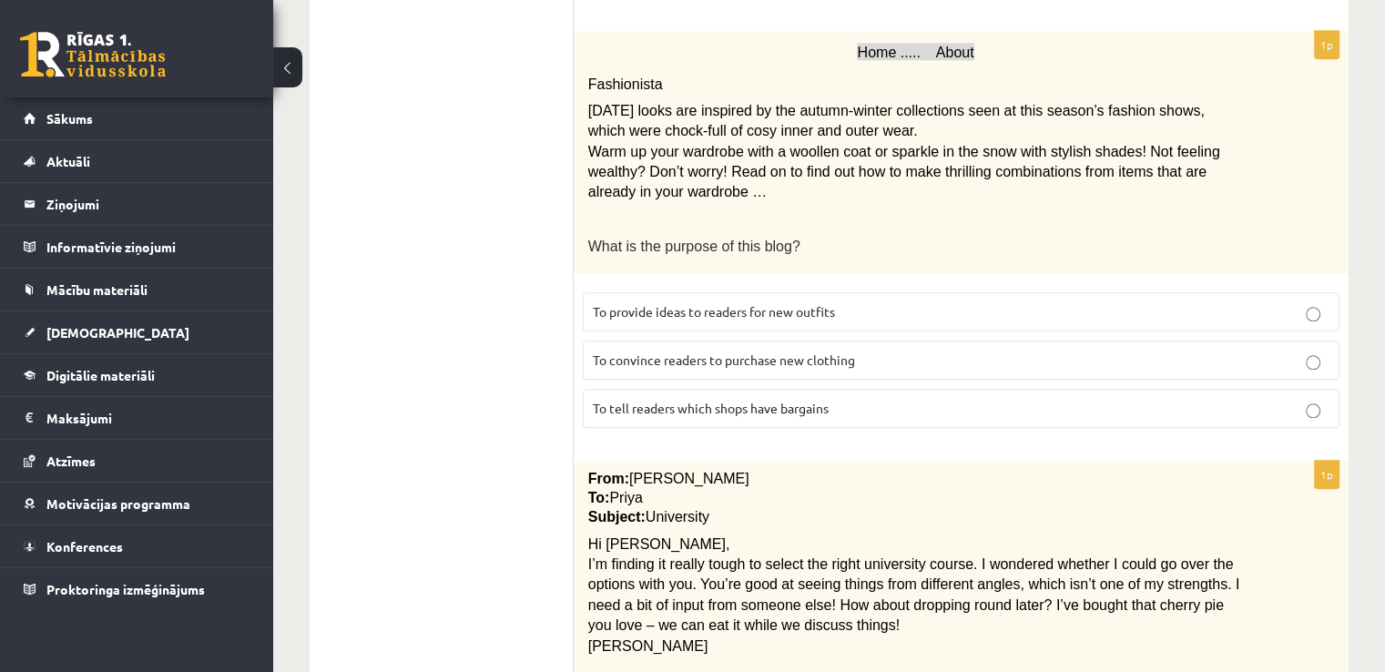
scroll to position [1912, 0]
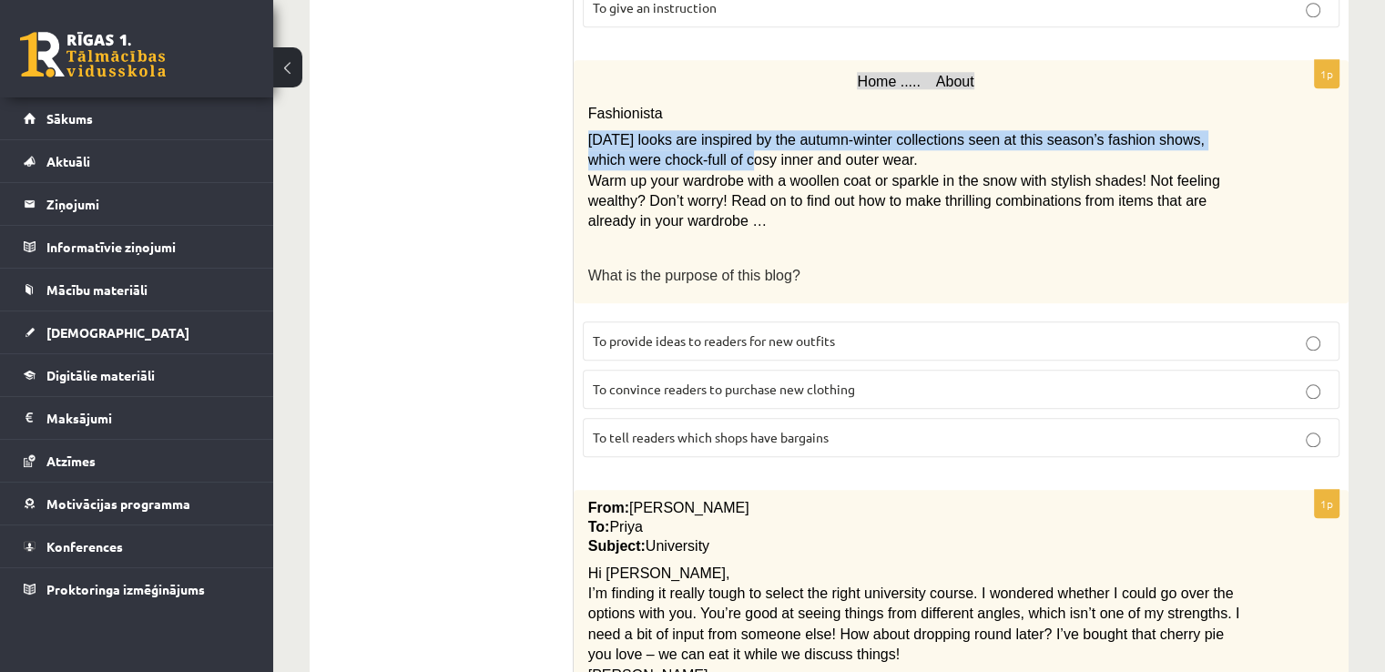
drag, startPoint x: 575, startPoint y: 63, endPoint x: 676, endPoint y: 77, distance: 102.1
click at [671, 81] on div "Home ..... About Fashionista Today’s looks are inspired by the autumn-winter co…" at bounding box center [961, 181] width 775 height 242
click at [824, 132] on span "Today’s looks are inspired by the autumn-winter collections seen at this season…" at bounding box center [896, 150] width 616 height 36
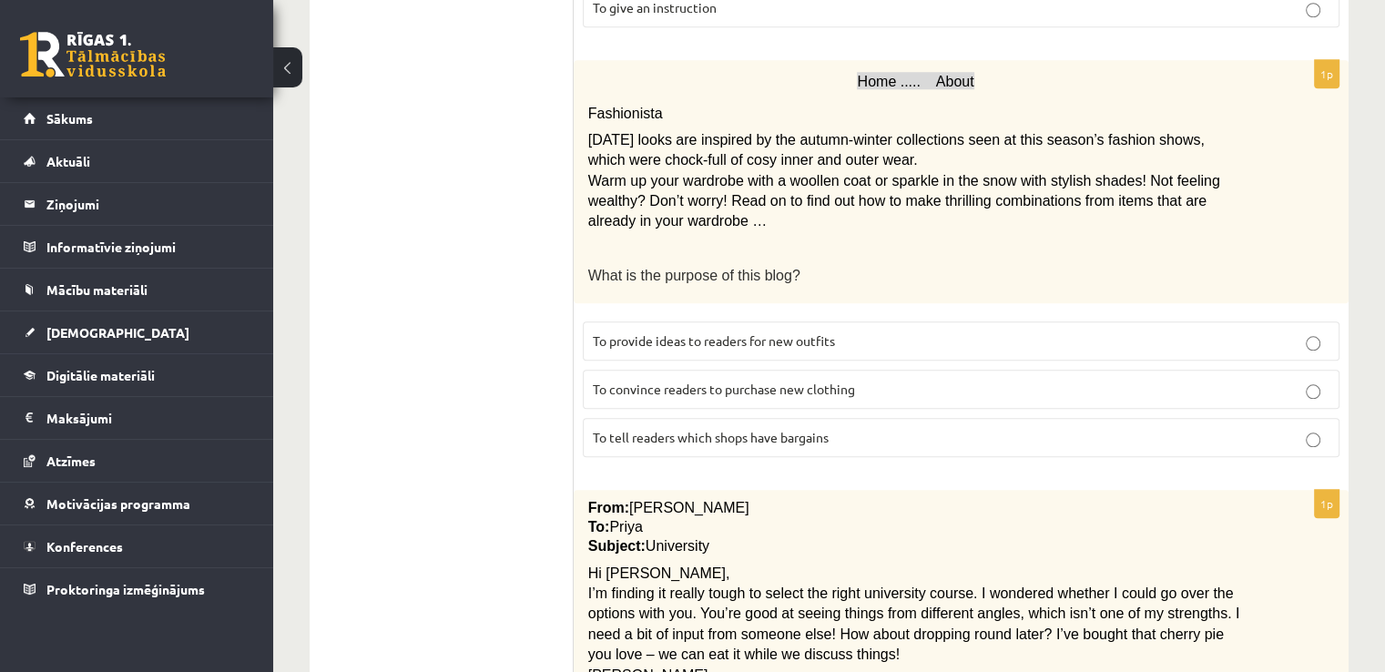
click at [739, 370] on label "To convince readers to purchase new clothing" at bounding box center [961, 389] width 757 height 39
click at [904, 331] on p "To provide ideas to readers for new outfits" at bounding box center [961, 340] width 736 height 19
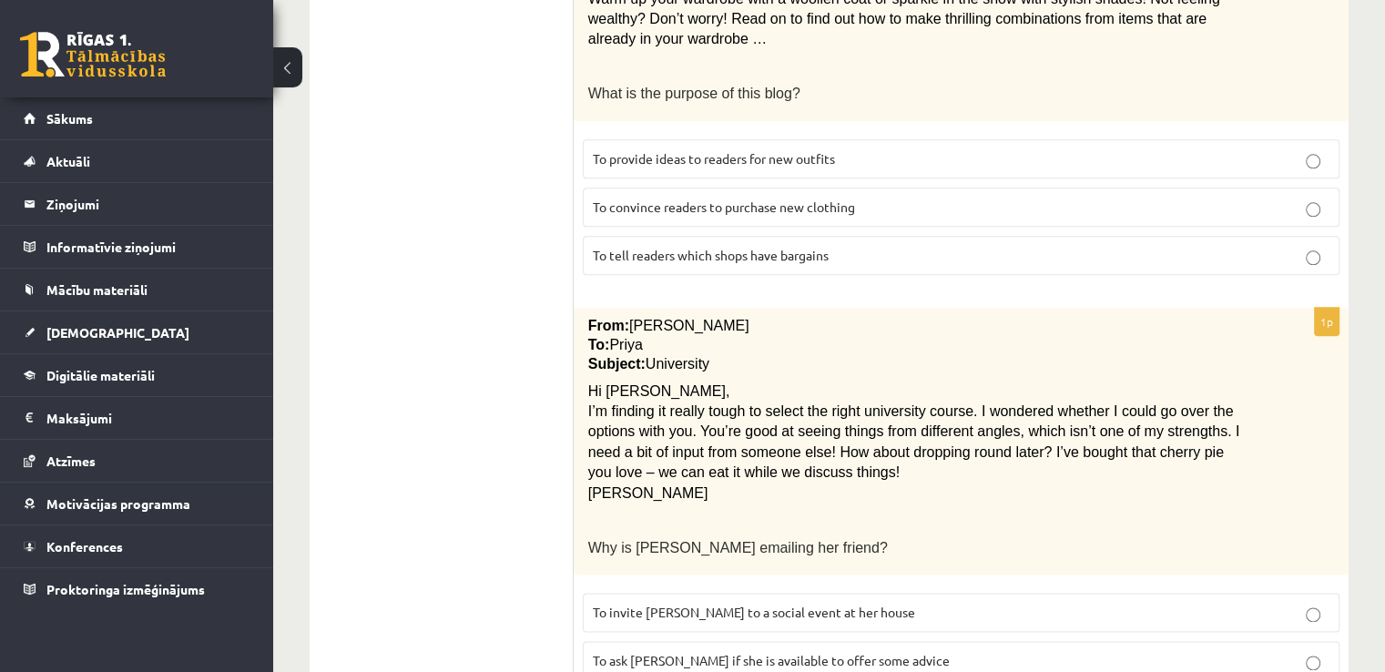
scroll to position [2135, 0]
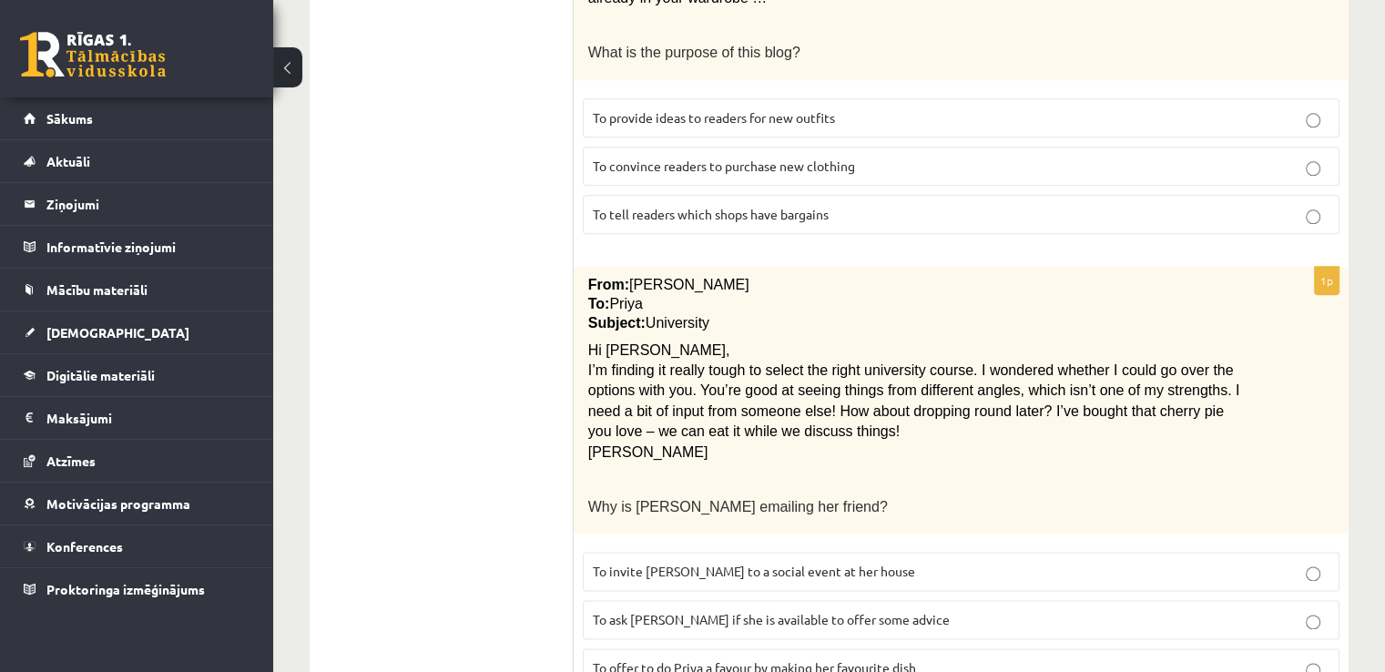
click at [823, 611] on span "To ask Priya if she is available to offer some advice" at bounding box center [771, 619] width 357 height 16
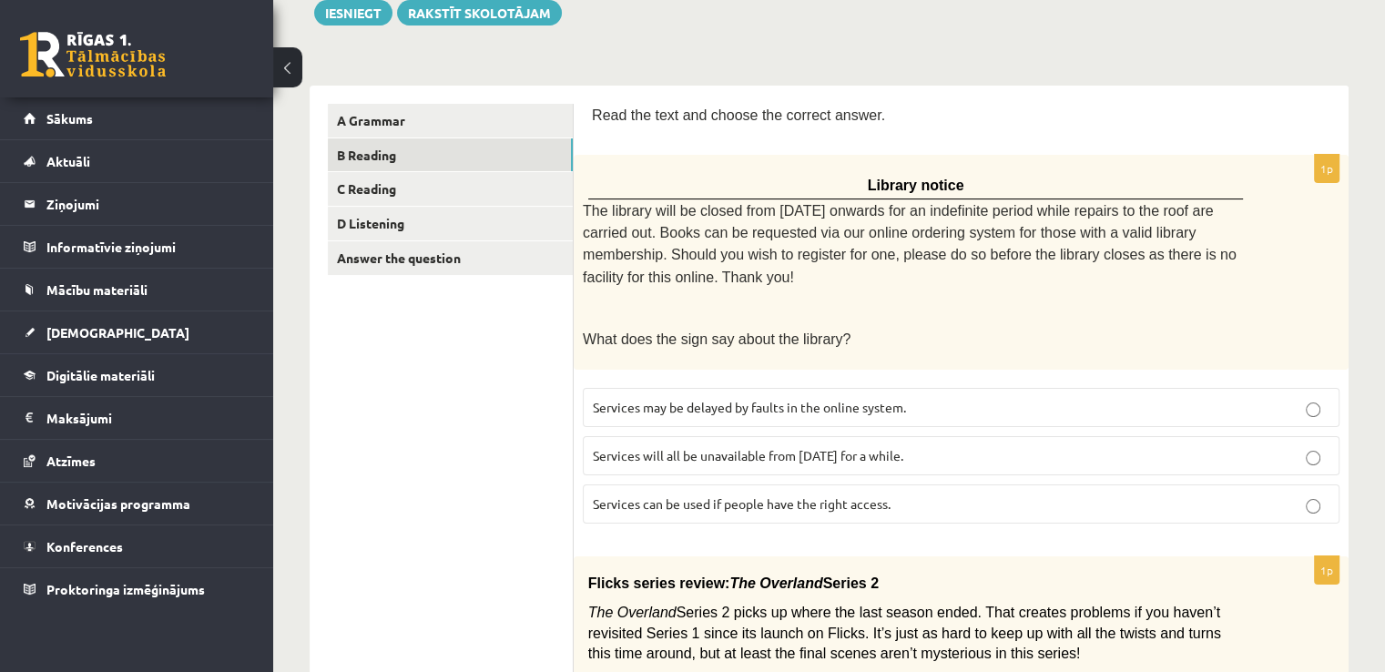
scroll to position [0, 0]
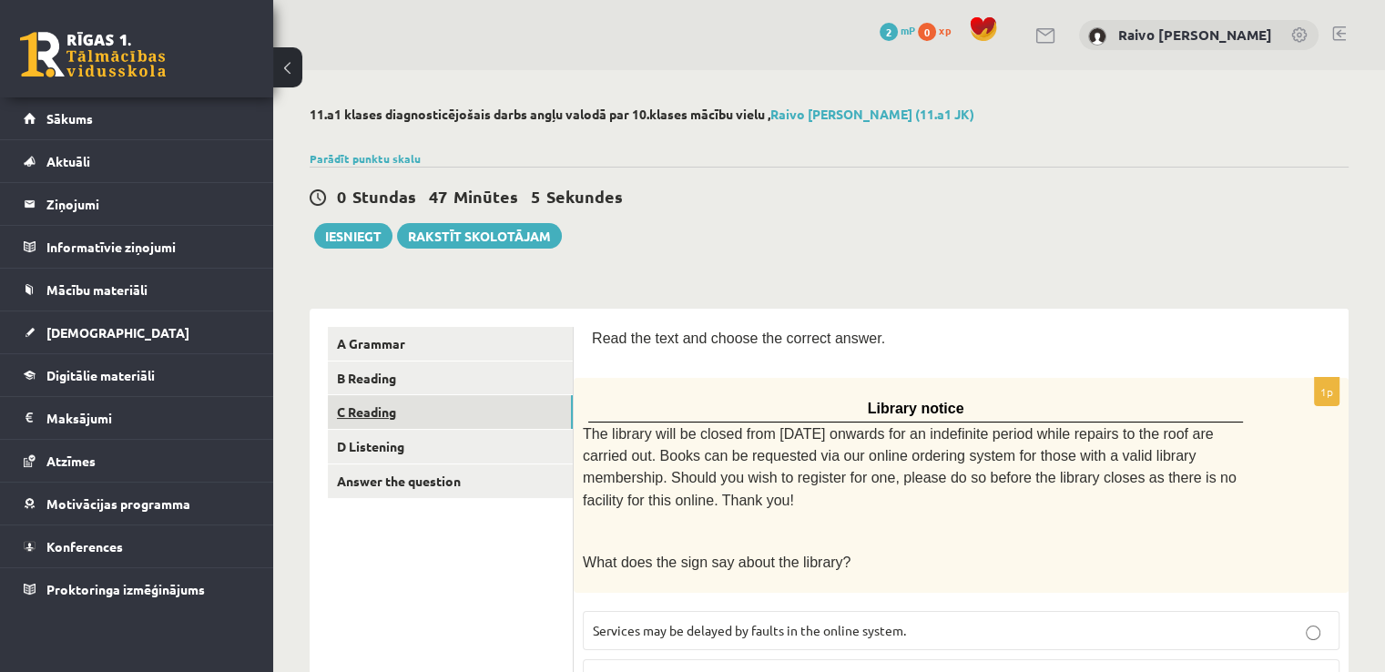
click at [348, 406] on link "C Reading" at bounding box center [450, 412] width 245 height 34
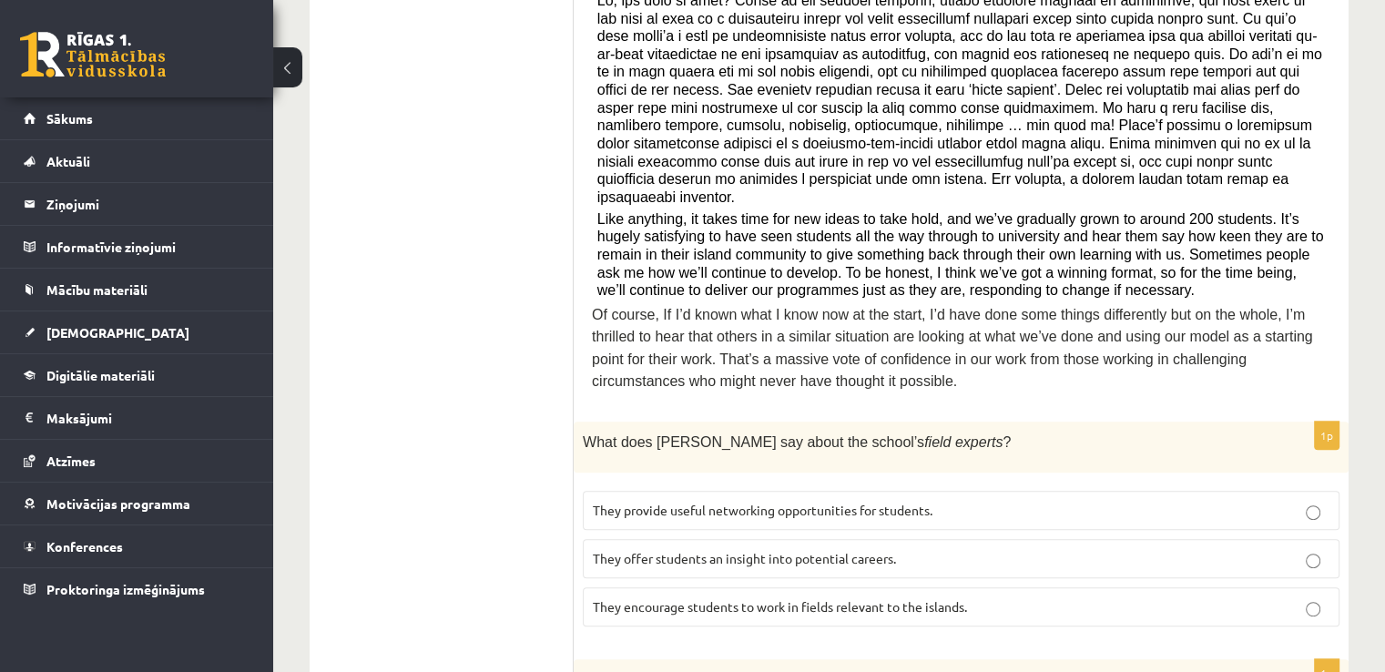
scroll to position [546, 0]
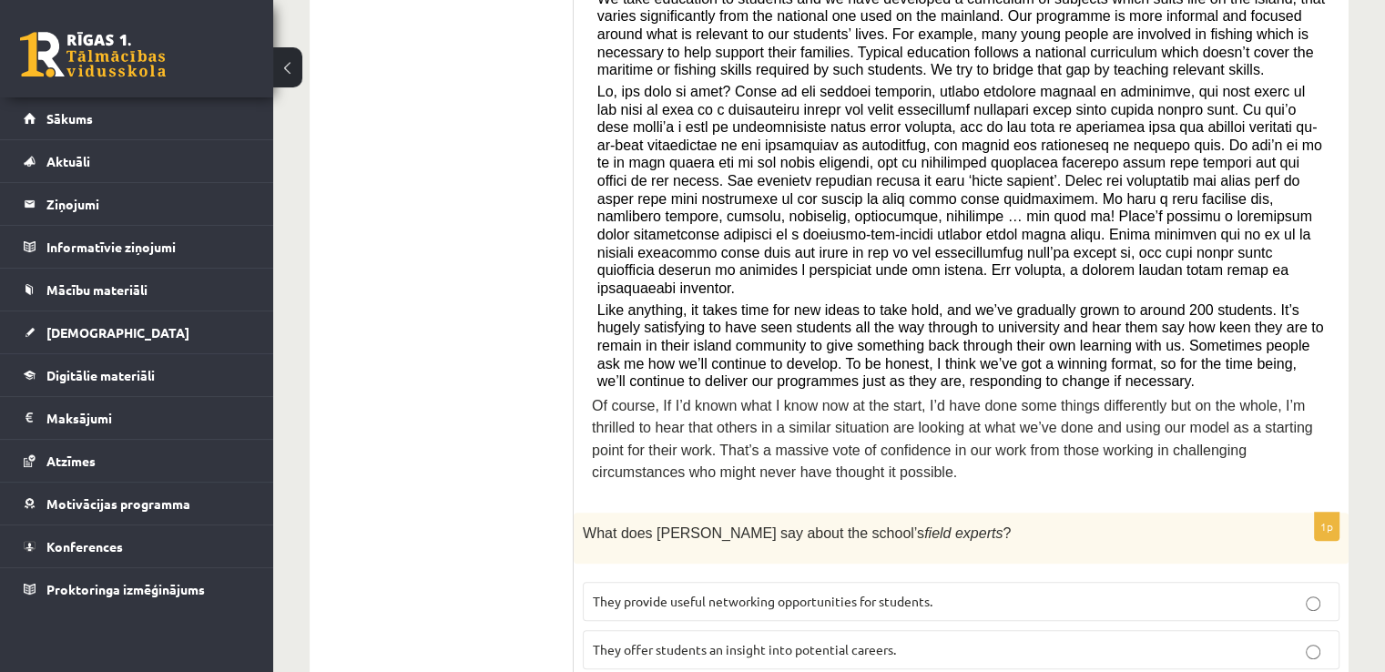
drag, startPoint x: 618, startPoint y: 496, endPoint x: 322, endPoint y: 167, distance: 442.9
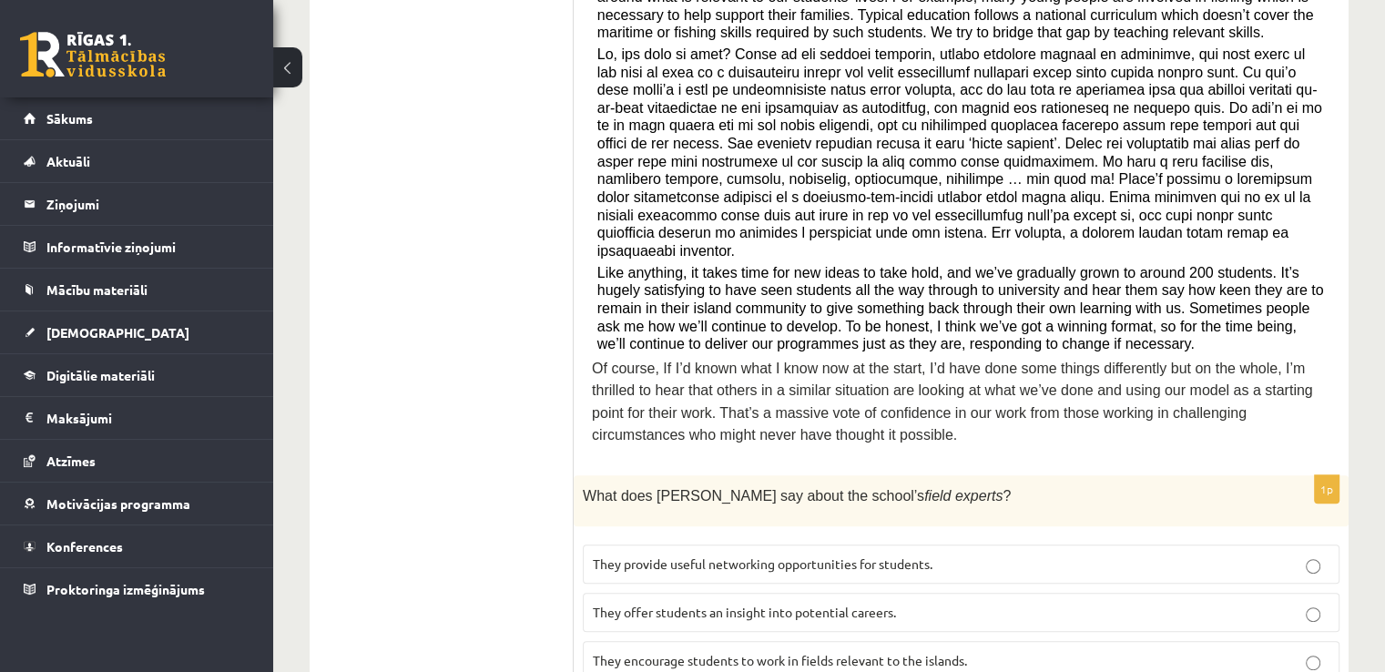
scroll to position [819, 0]
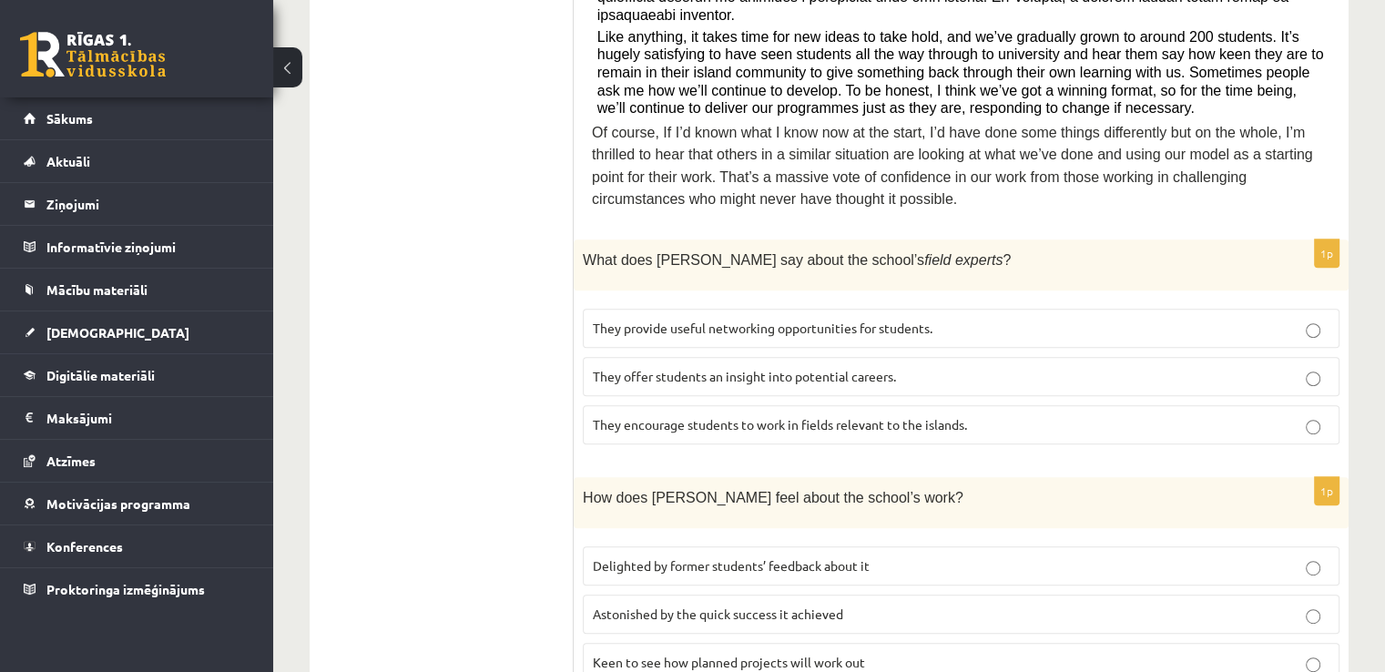
click at [707, 557] on span "Delighted by former students’ feedback about it" at bounding box center [731, 565] width 277 height 16
click at [729, 309] on label "They provide useful networking opportunities for students." at bounding box center [961, 328] width 757 height 39
click at [726, 259] on div "1p What does Anna say about the school’s field experts ? They provide useful ne…" at bounding box center [961, 348] width 775 height 219
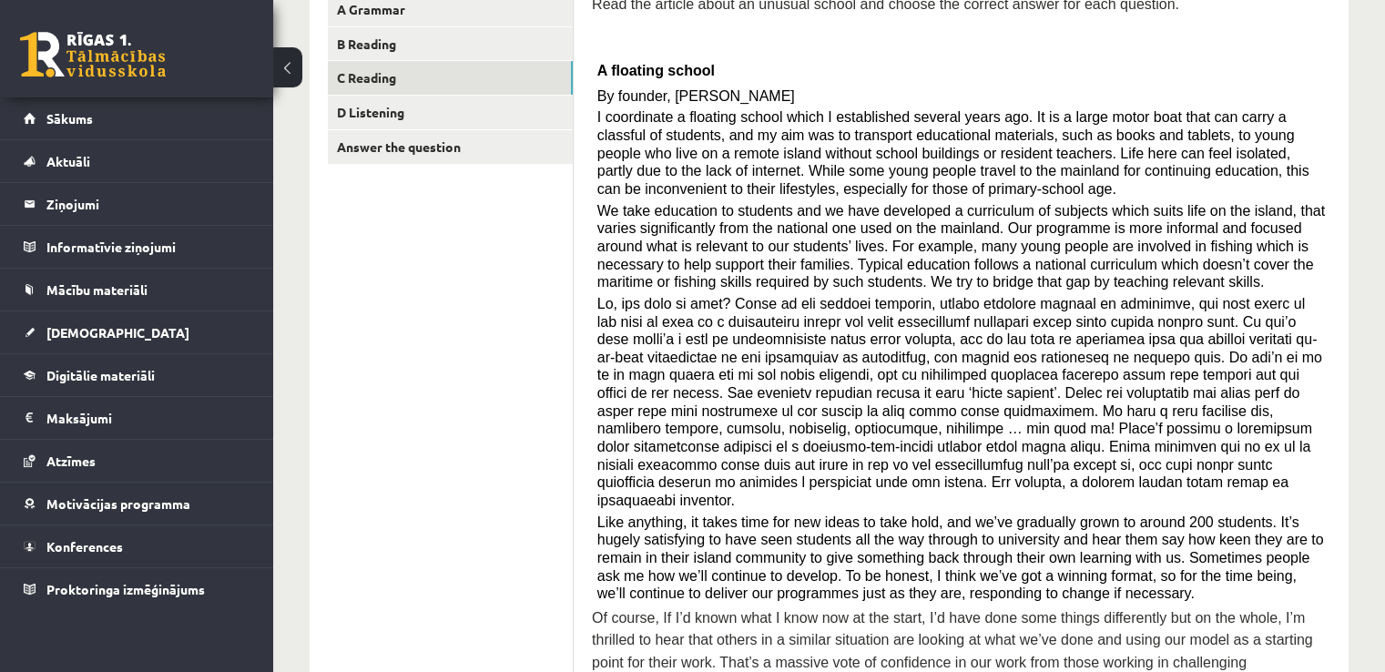
scroll to position [273, 0]
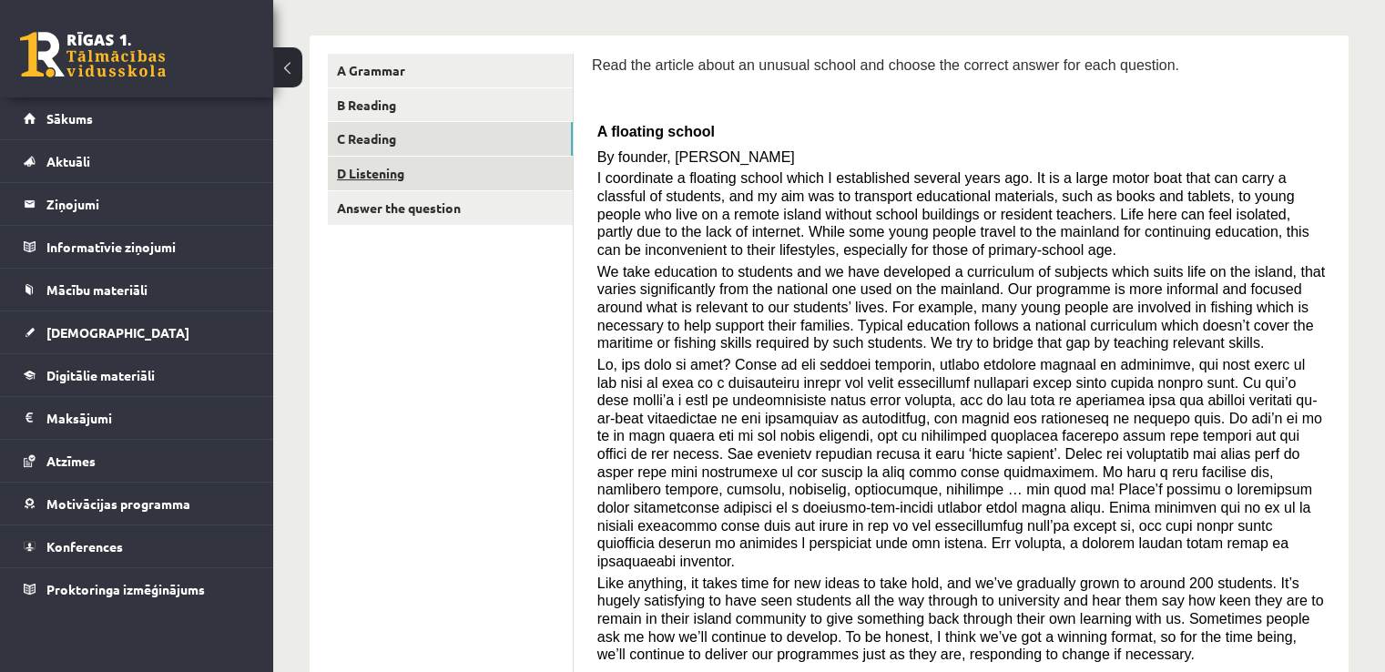
click at [420, 188] on link "D Listening" at bounding box center [450, 174] width 245 height 34
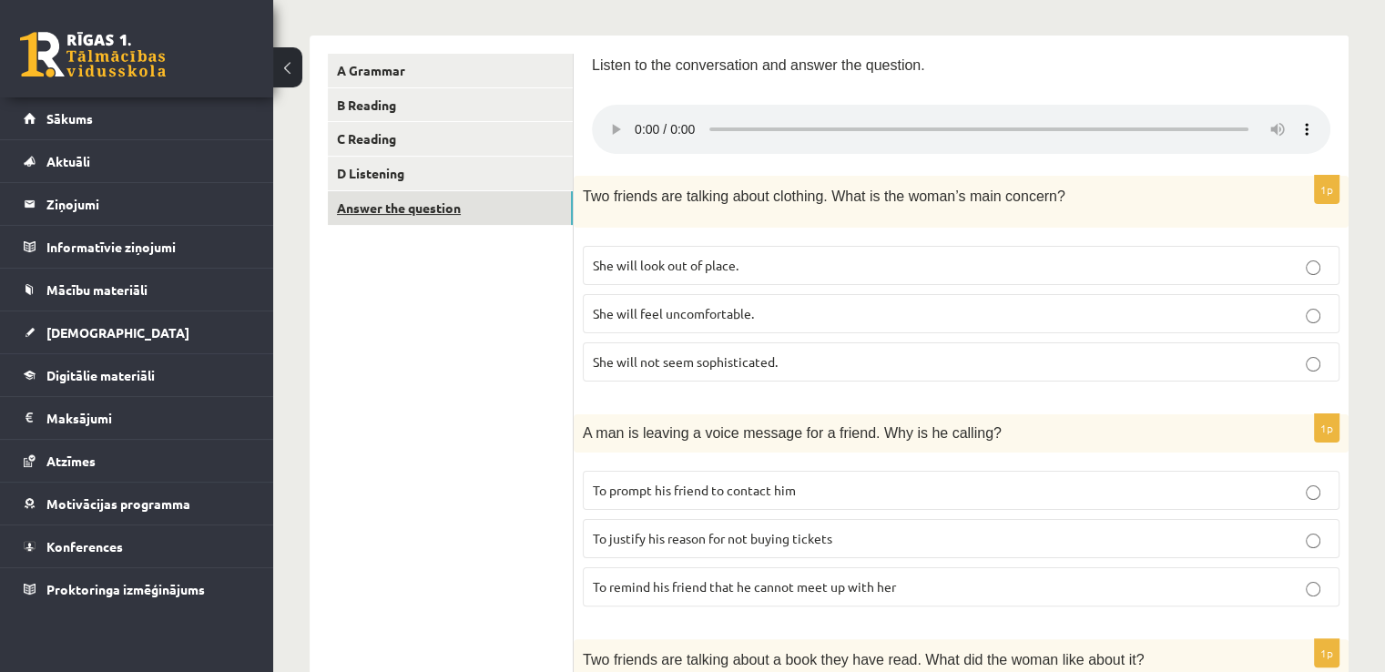
click at [422, 208] on link "Answer the question" at bounding box center [450, 208] width 245 height 34
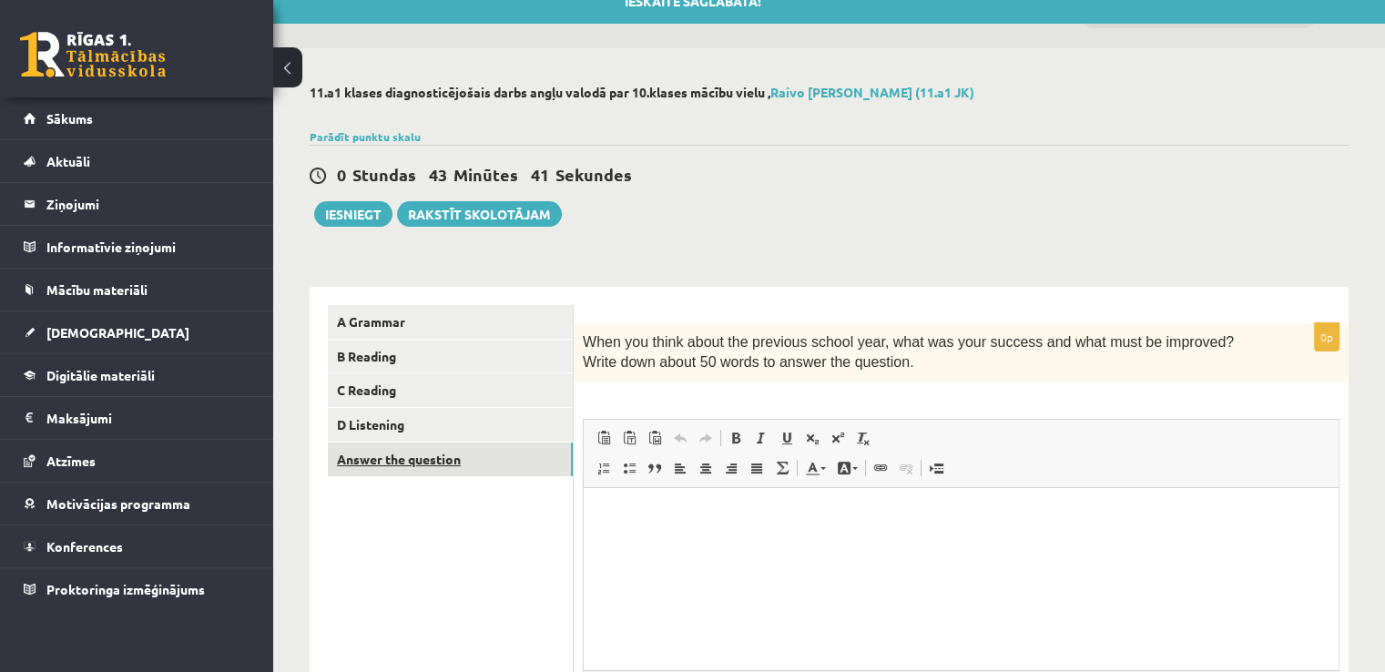
scroll to position [0, 0]
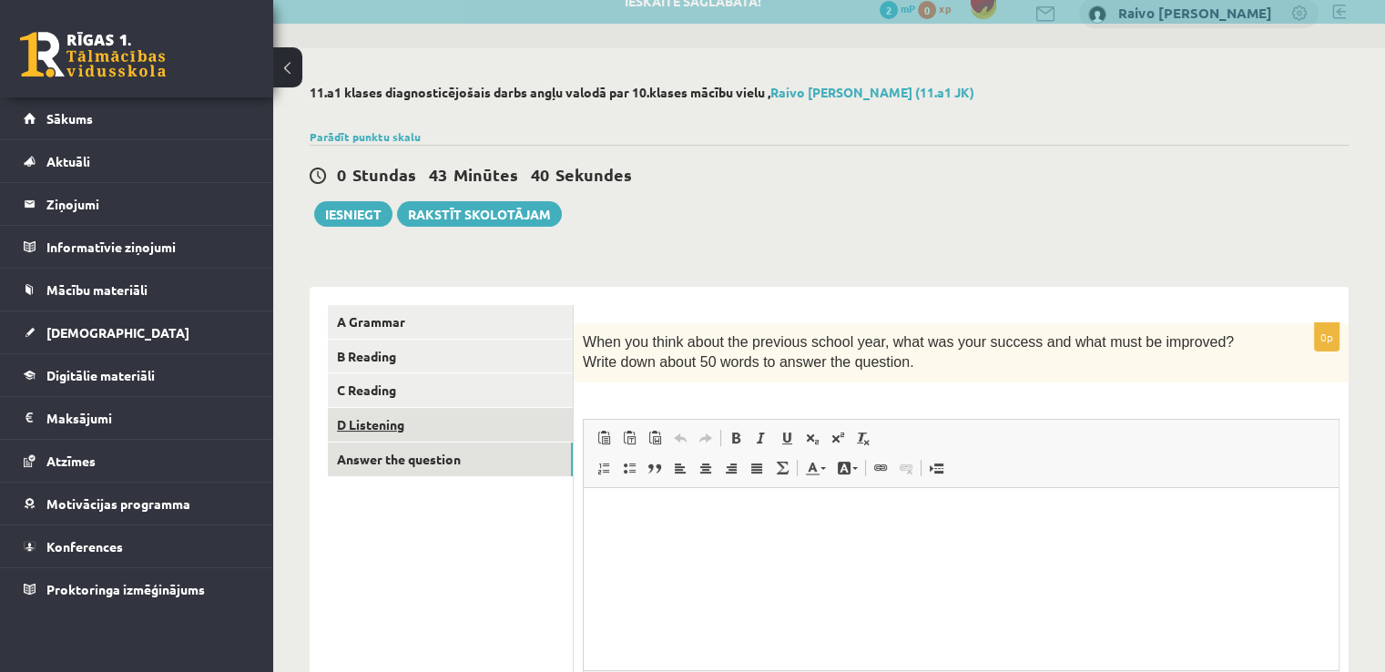
click at [428, 428] on link "D Listening" at bounding box center [450, 425] width 245 height 34
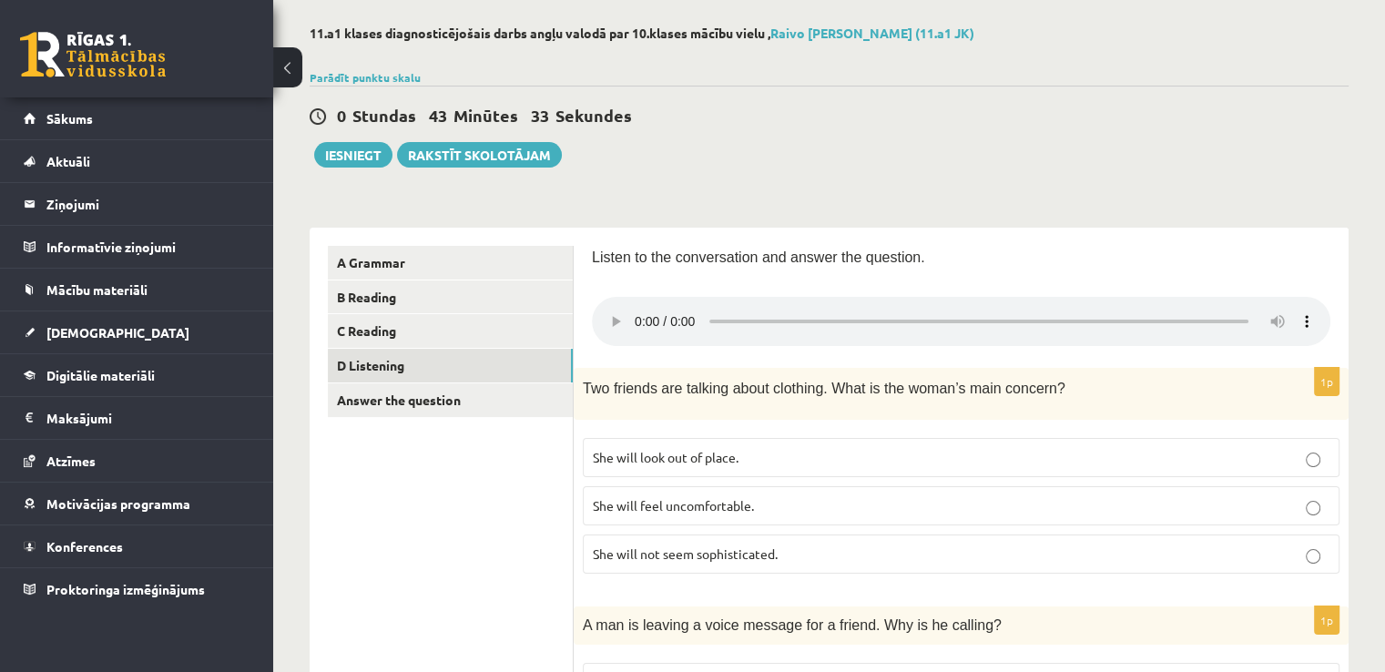
scroll to position [113, 0]
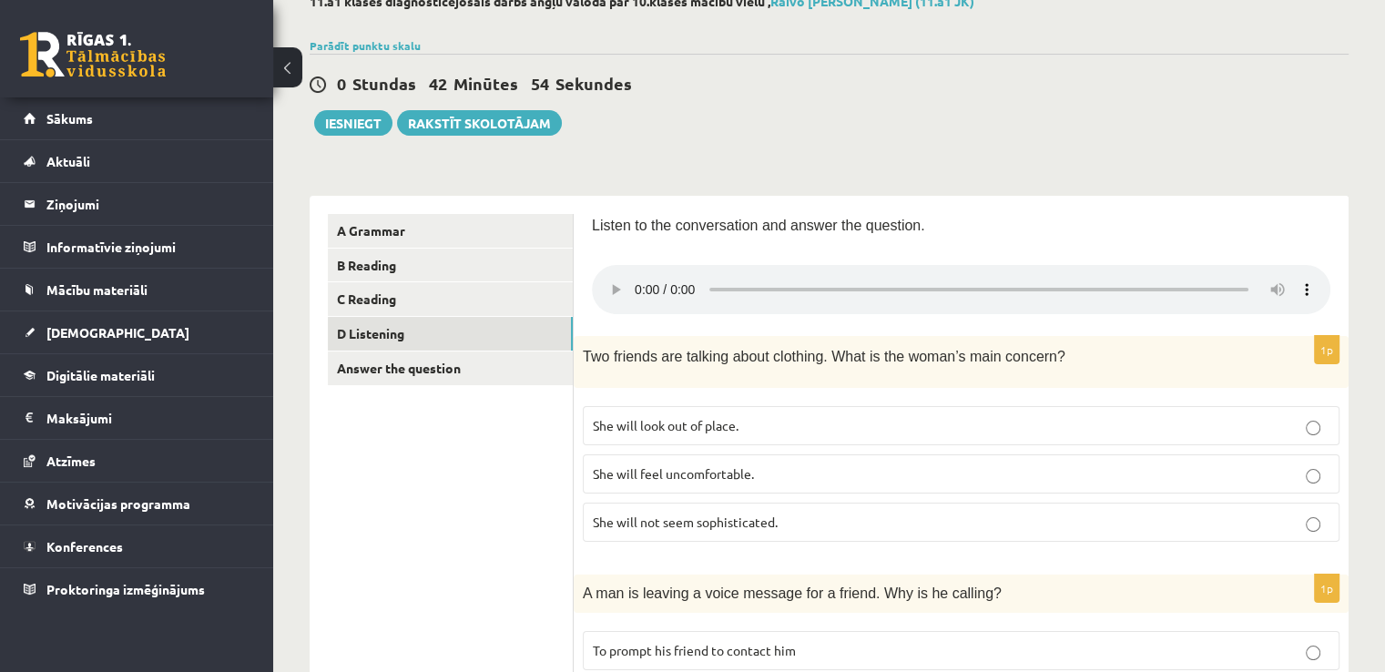
click at [665, 424] on span "She will look out of place." at bounding box center [666, 425] width 146 height 16
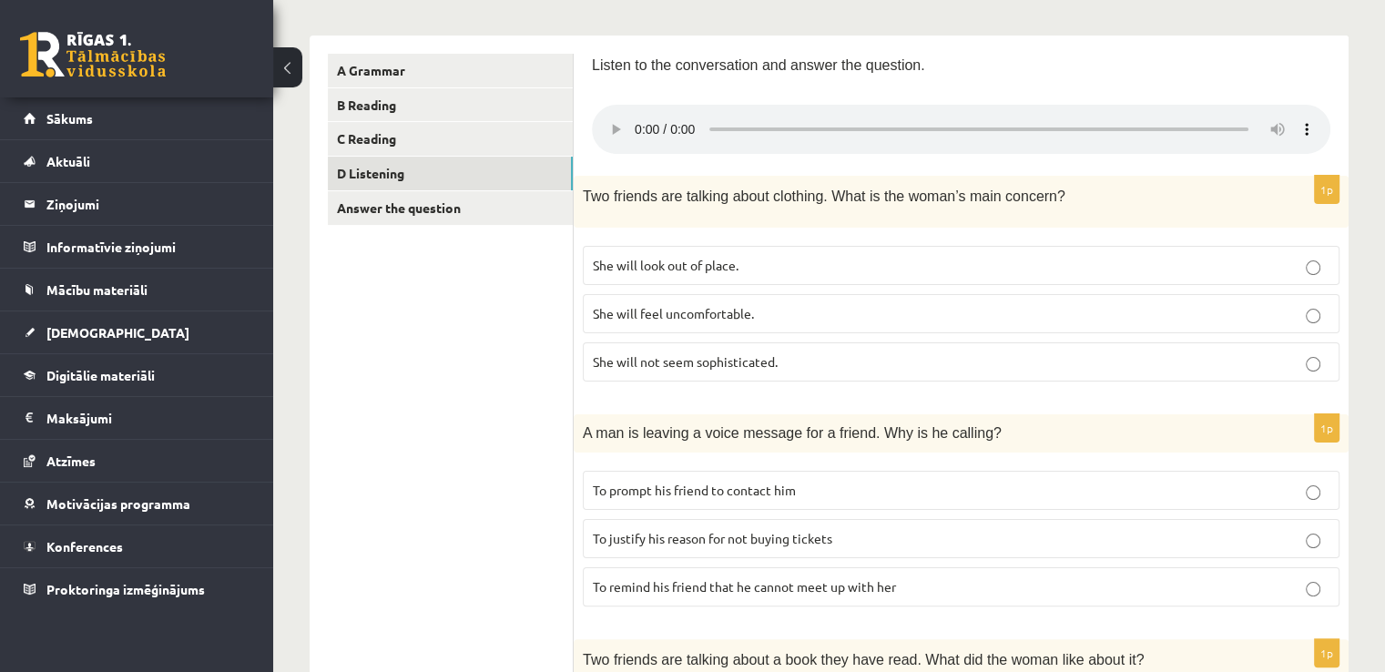
scroll to position [295, 0]
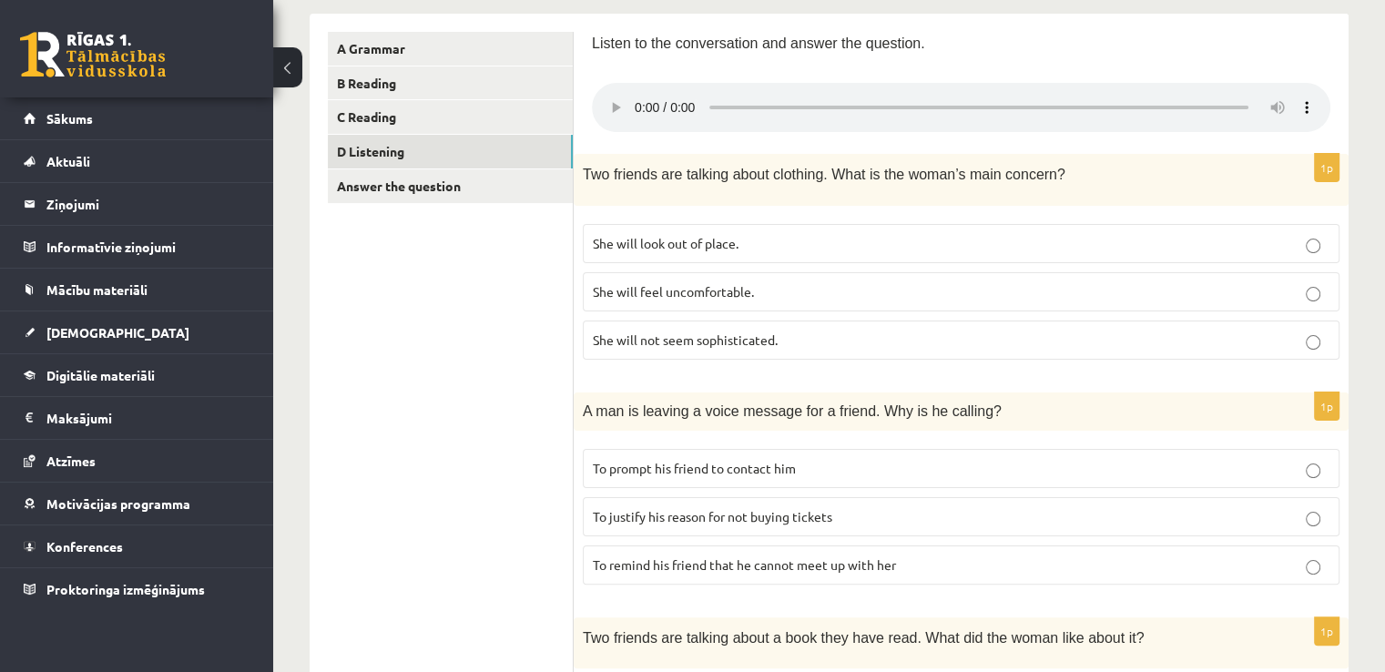
click at [815, 562] on span "To remind his friend that he cannot meet up with her" at bounding box center [744, 564] width 303 height 16
click at [808, 468] on p "To prompt his friend to contact him" at bounding box center [961, 468] width 736 height 19
click at [877, 514] on p "To justify his reason for not buying tickets" at bounding box center [961, 516] width 736 height 19
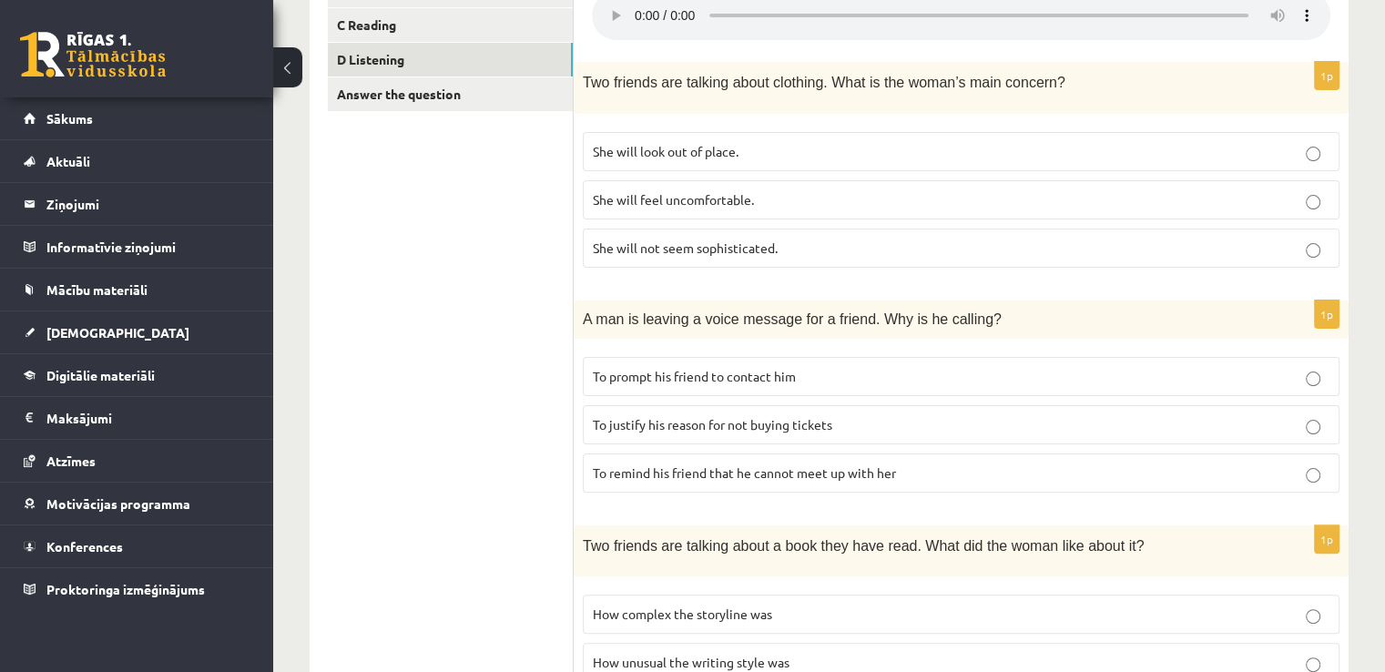
scroll to position [477, 0]
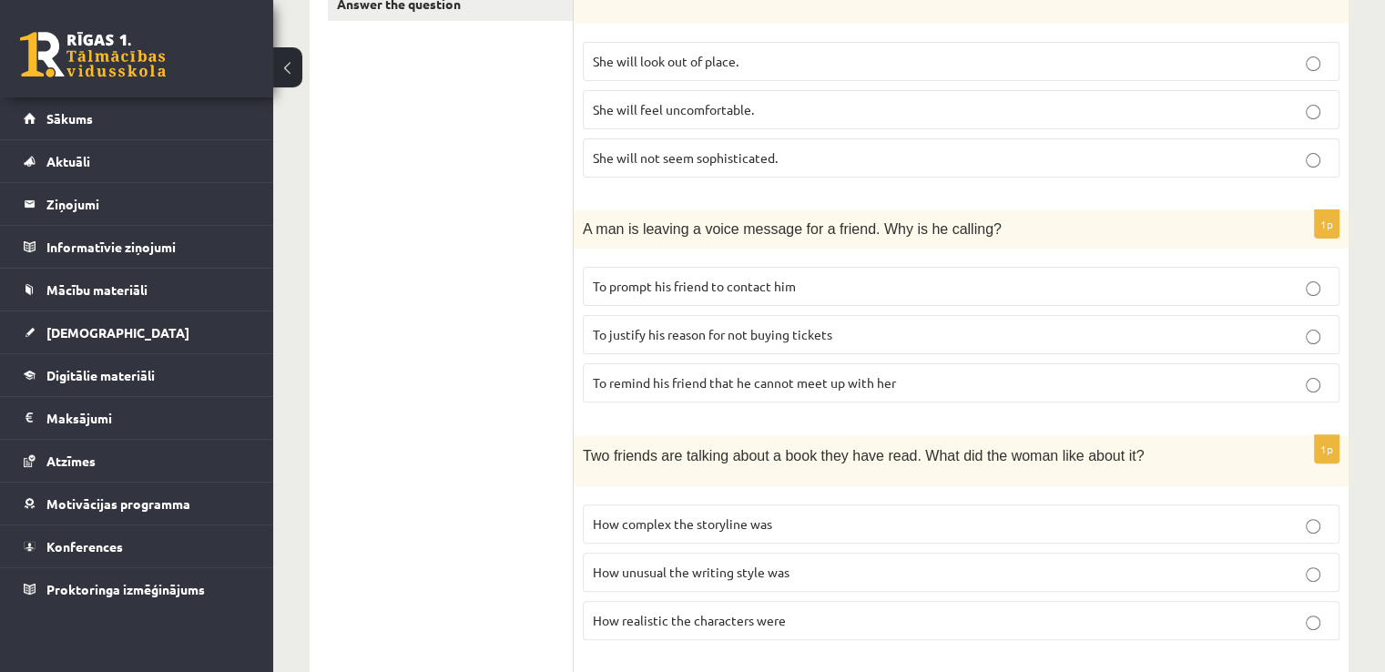
click at [961, 272] on label "To prompt his friend to contact him" at bounding box center [961, 286] width 757 height 39
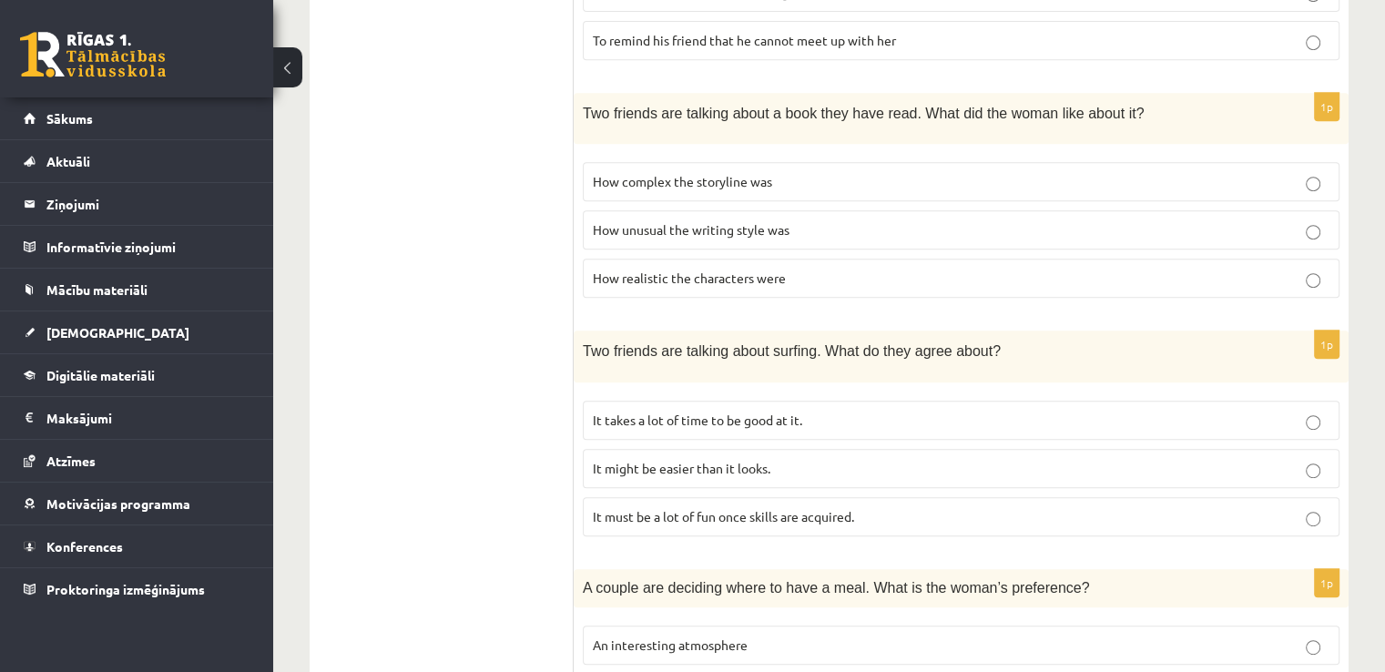
scroll to position [841, 0]
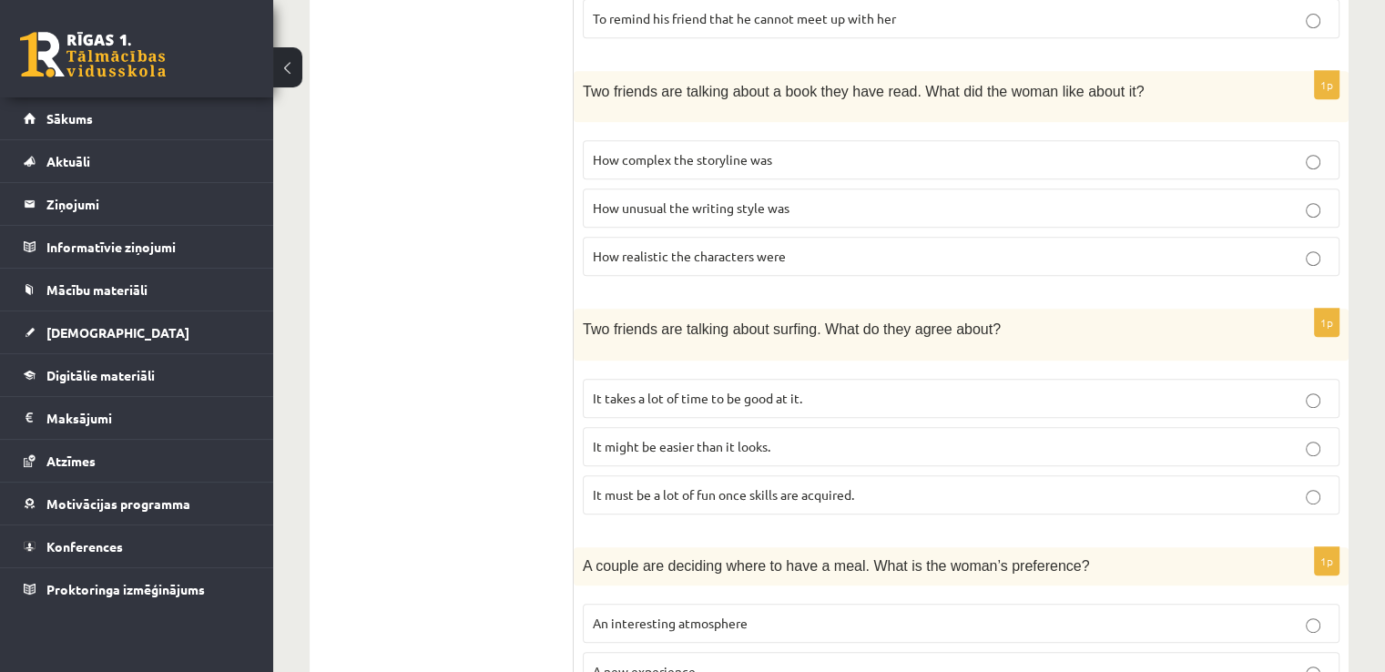
click at [866, 389] on p "It takes a lot of time to be good at it." at bounding box center [961, 398] width 736 height 19
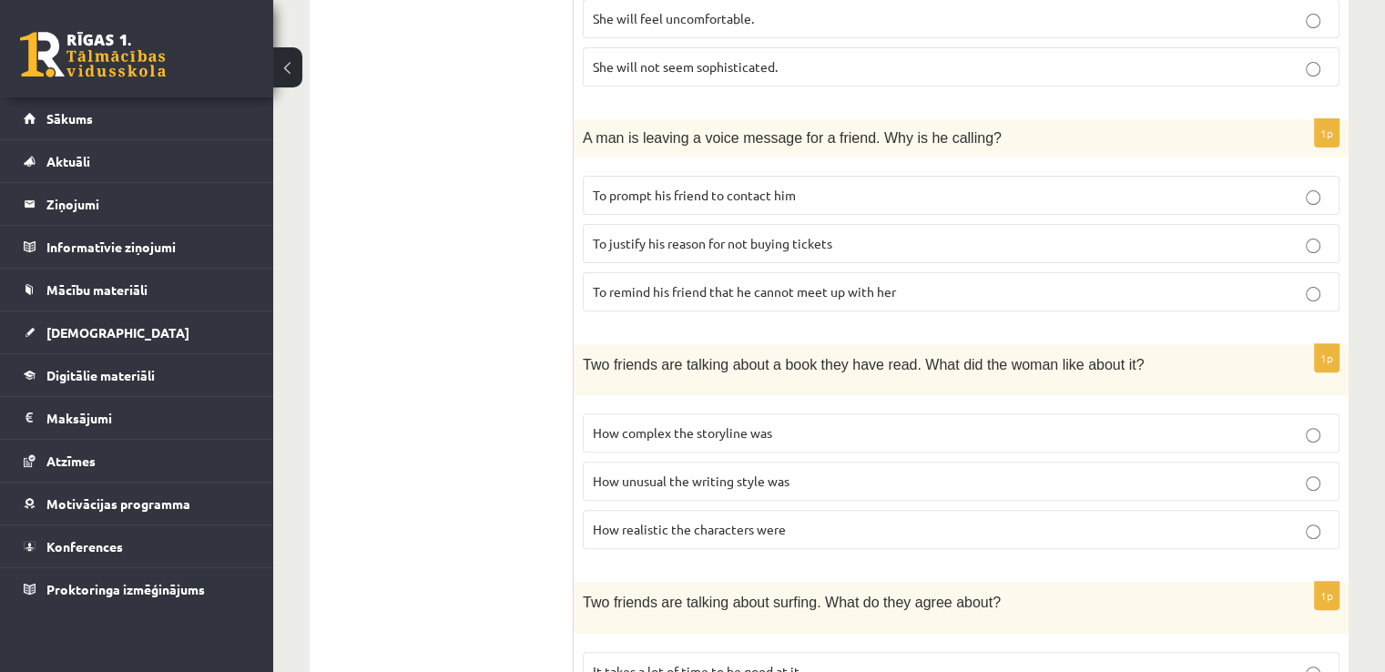
scroll to position [659, 0]
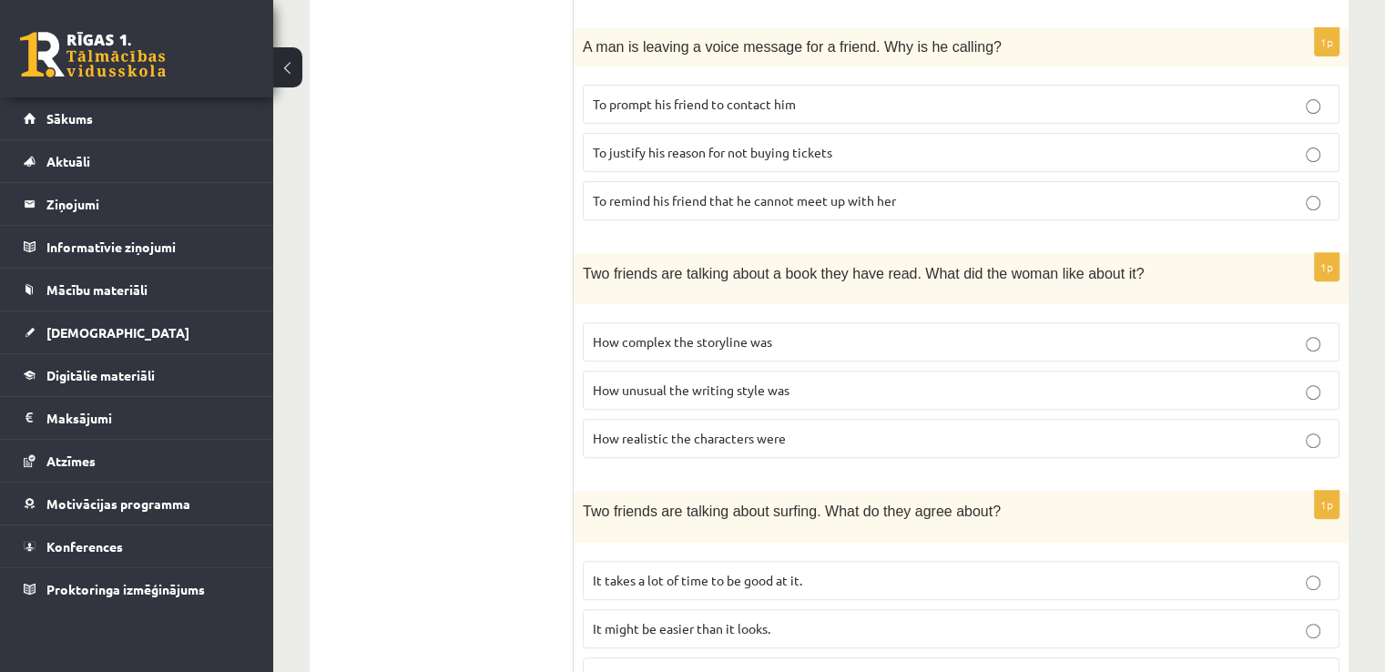
click at [720, 339] on span "How complex the storyline was" at bounding box center [682, 341] width 179 height 16
click at [703, 445] on label "How realistic the characters were" at bounding box center [961, 438] width 757 height 39
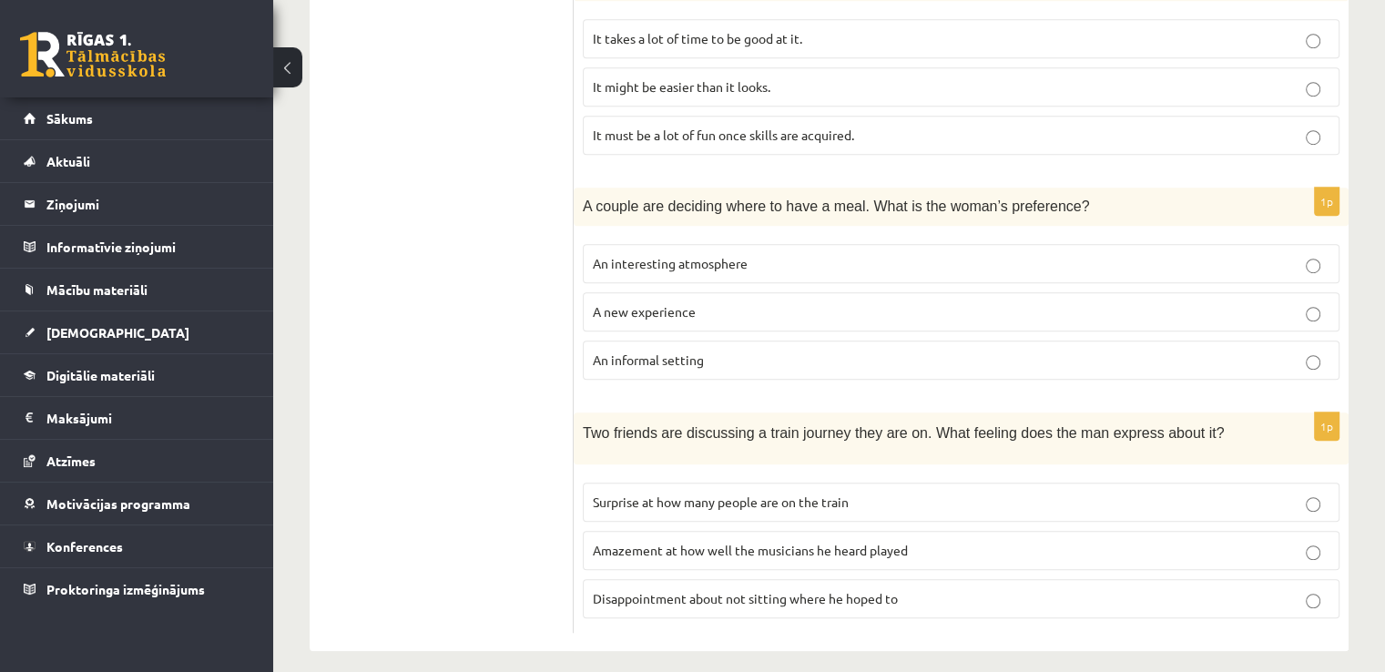
scroll to position [1204, 0]
click at [826, 539] on span "Amazement at how well the musicians he heard played" at bounding box center [750, 547] width 315 height 16
click at [725, 354] on p "An informal setting" at bounding box center [961, 357] width 736 height 19
click at [653, 305] on span "A new experience" at bounding box center [644, 308] width 103 height 16
click at [848, 587] on span "Disappointment about not sitting where he hoped to" at bounding box center [745, 595] width 305 height 16
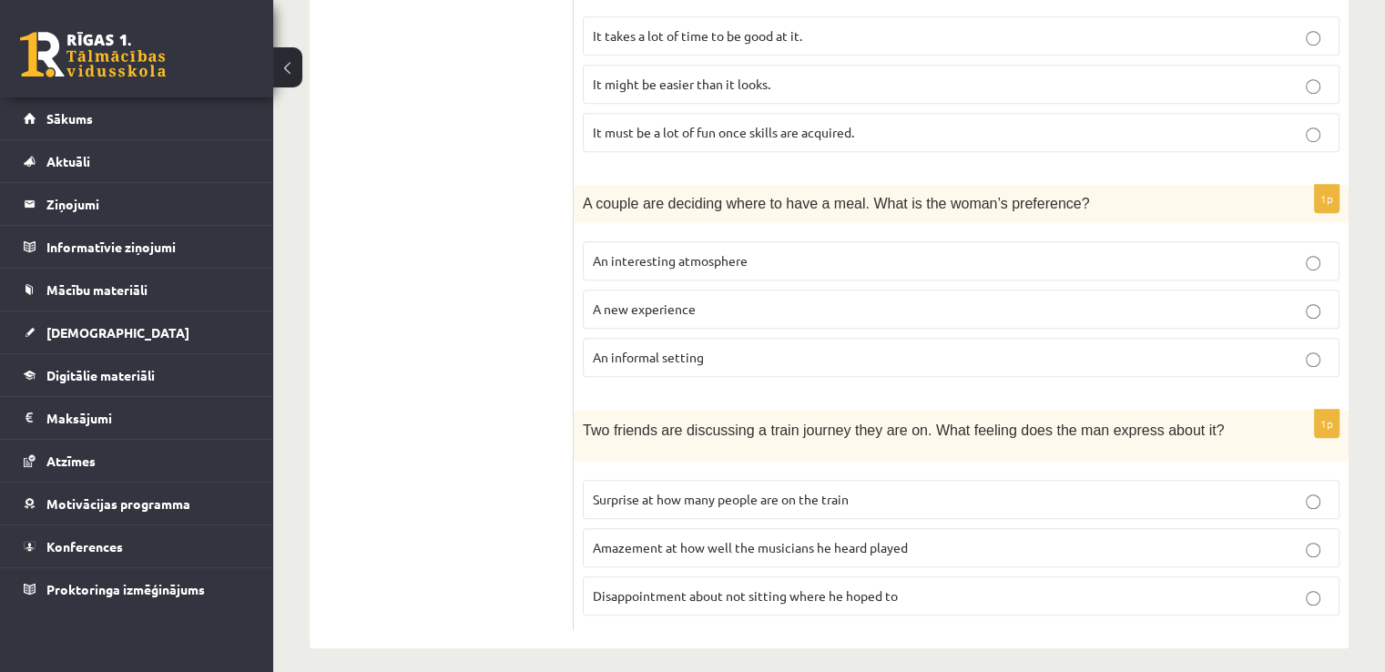
click at [907, 490] on p "Surprise at how many people are on the train" at bounding box center [961, 499] width 736 height 19
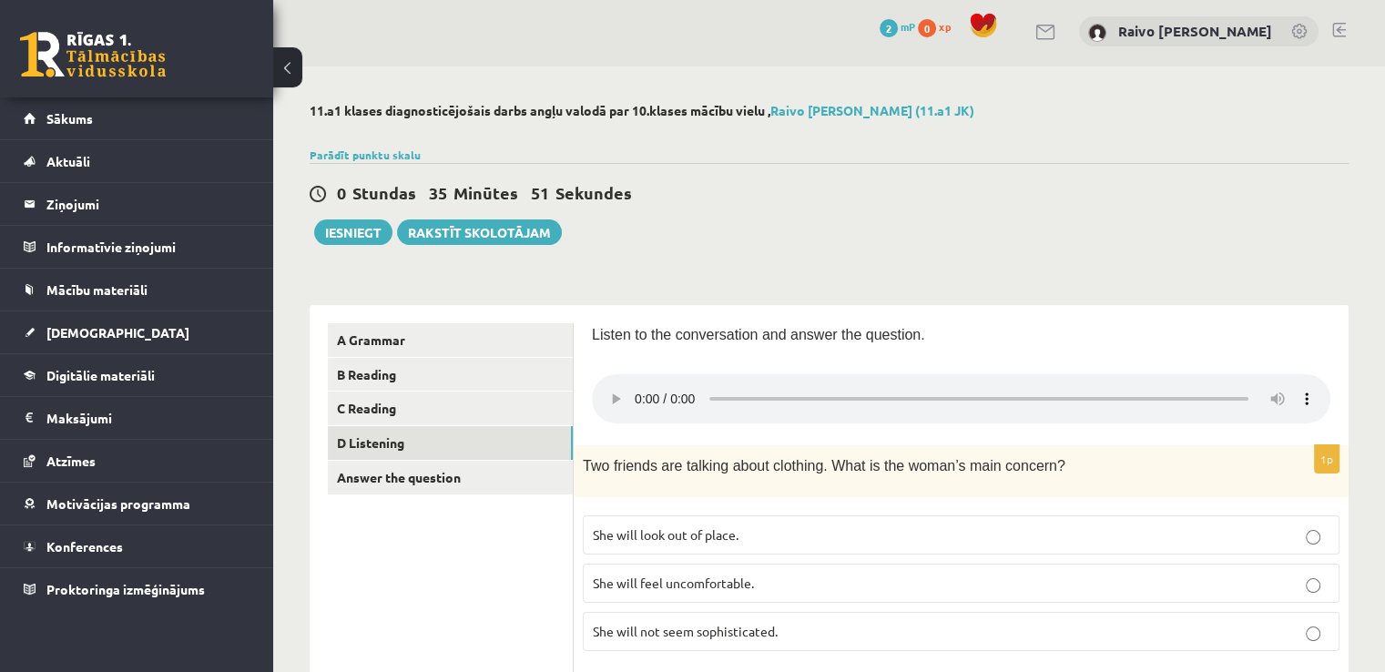
scroll to position [0, 0]
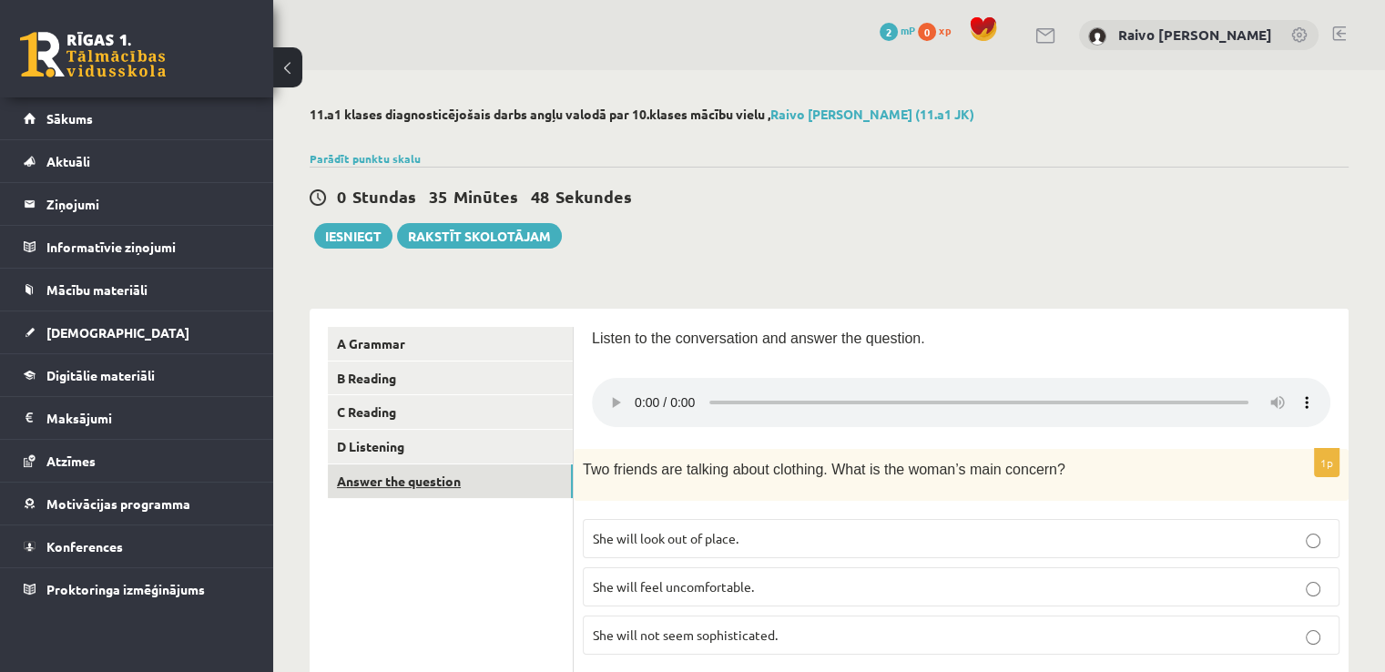
click at [448, 485] on link "Answer the question" at bounding box center [450, 481] width 245 height 34
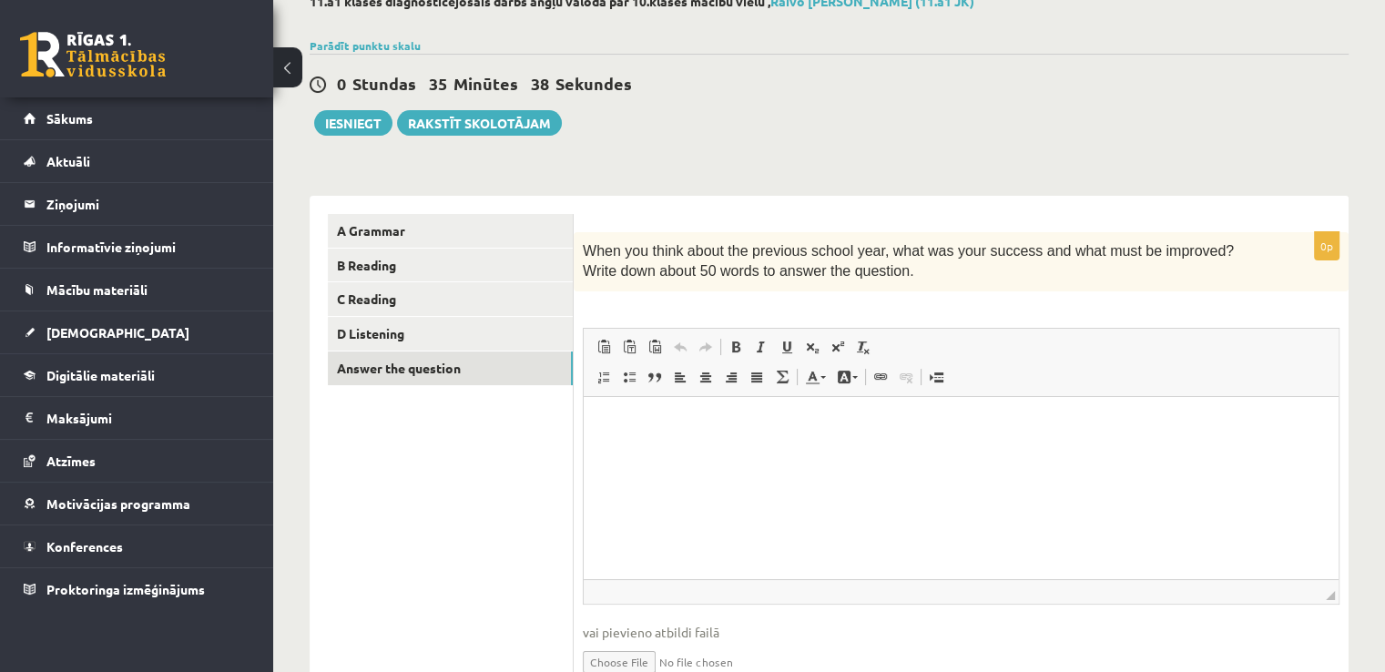
scroll to position [202, 0]
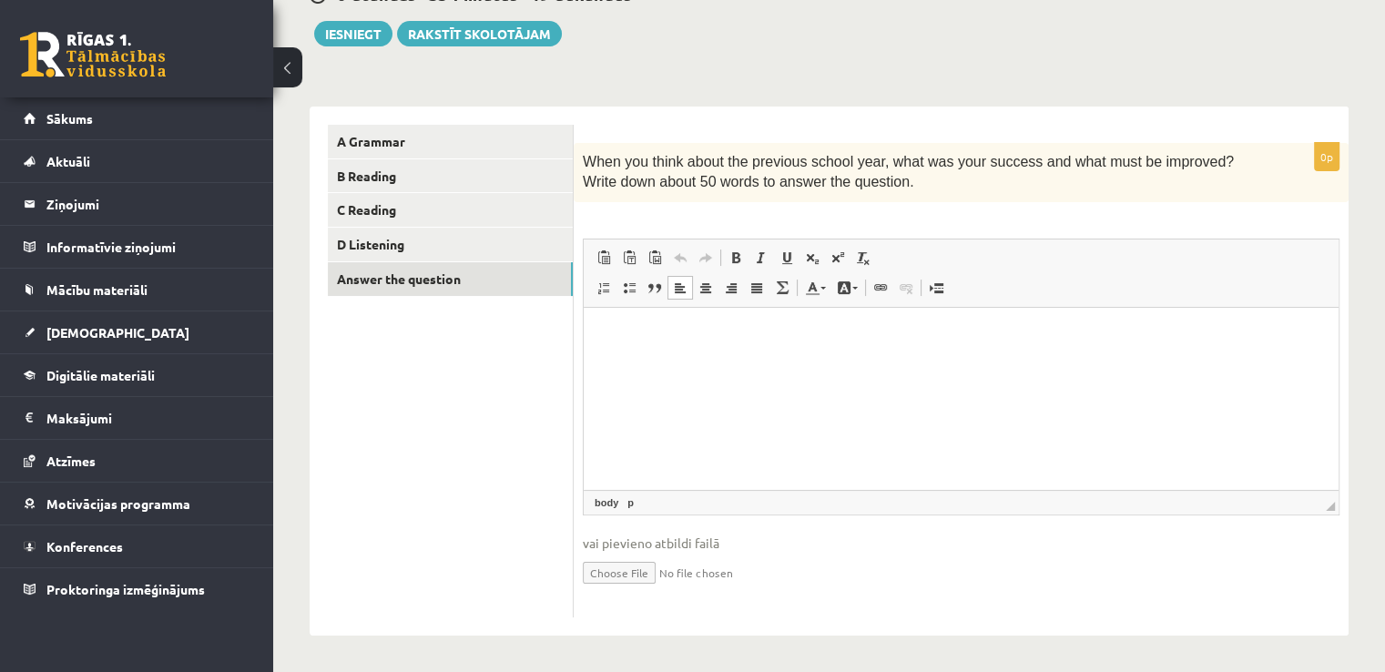
click at [625, 334] on p "Bagātinātā teksta redaktors, wiswyg-editor-user-answer-47024938953400" at bounding box center [961, 334] width 718 height 19
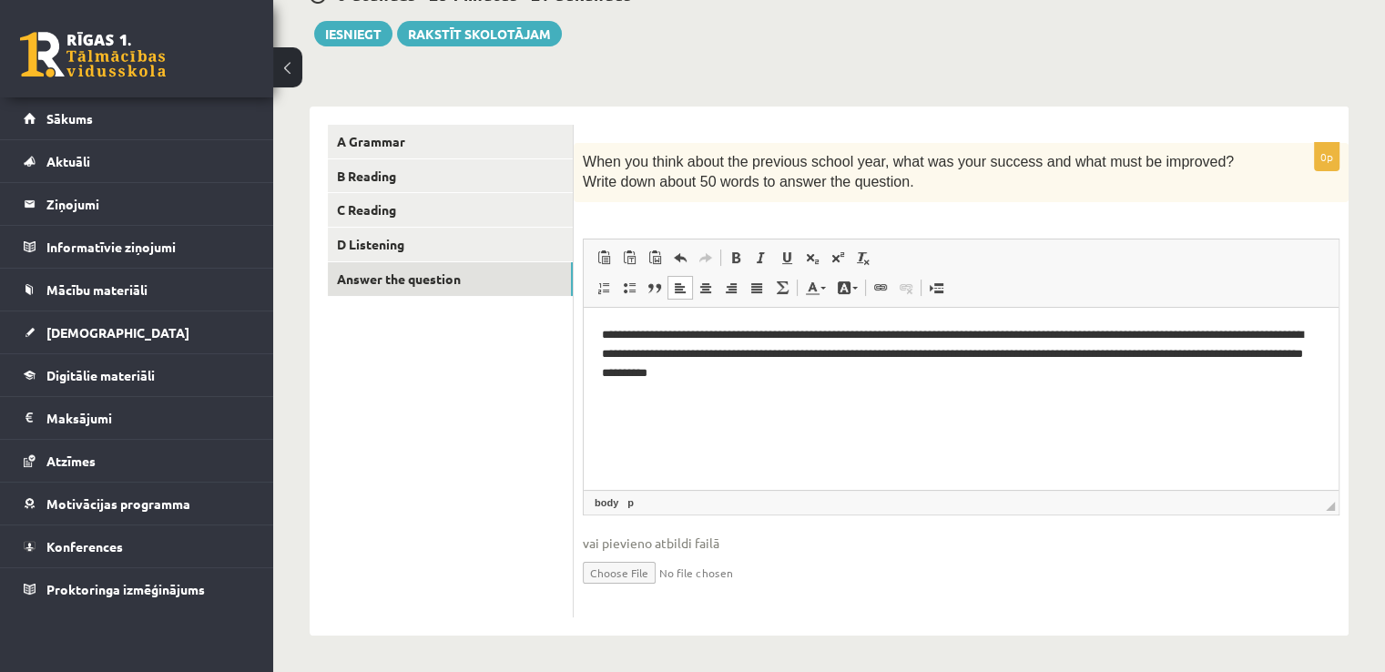
click at [660, 383] on html "**********" at bounding box center [961, 353] width 755 height 93
click at [854, 378] on p "**********" at bounding box center [961, 353] width 719 height 56
click at [991, 356] on p "**********" at bounding box center [961, 353] width 719 height 56
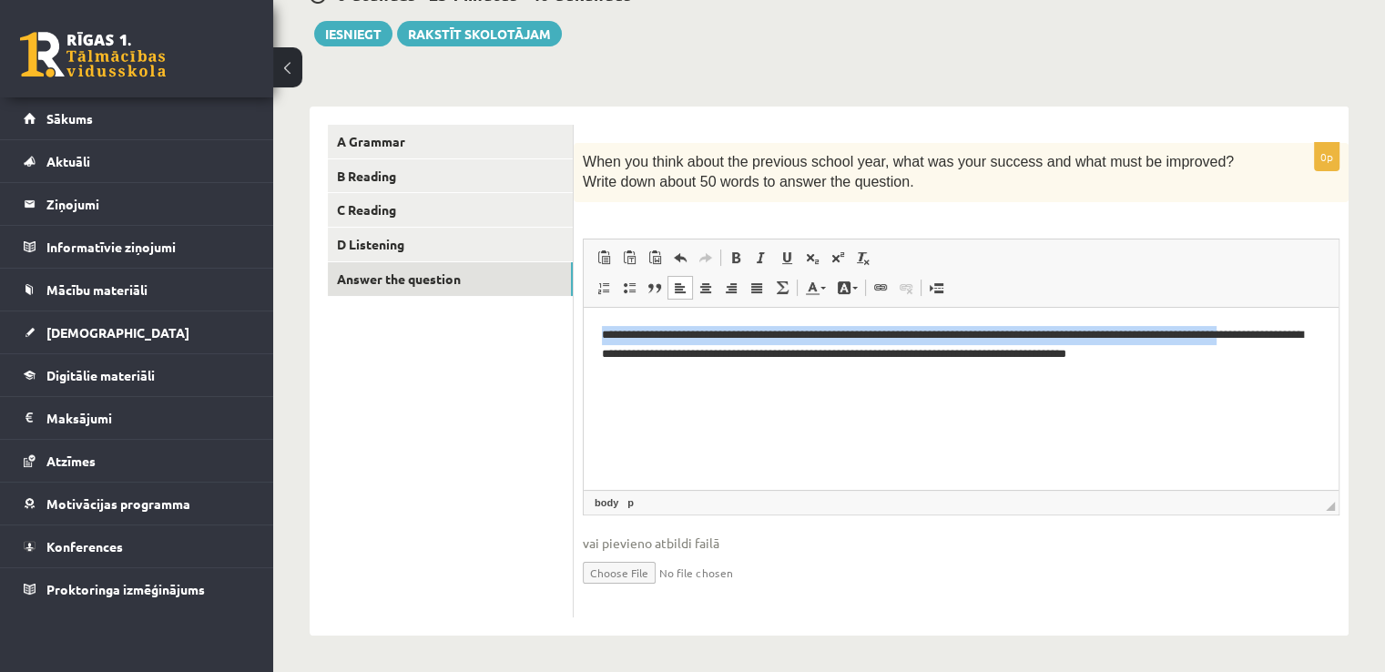
drag, startPoint x: 599, startPoint y: 338, endPoint x: 1304, endPoint y: 338, distance: 704.6
click at [1304, 338] on html "**********" at bounding box center [961, 344] width 755 height 75
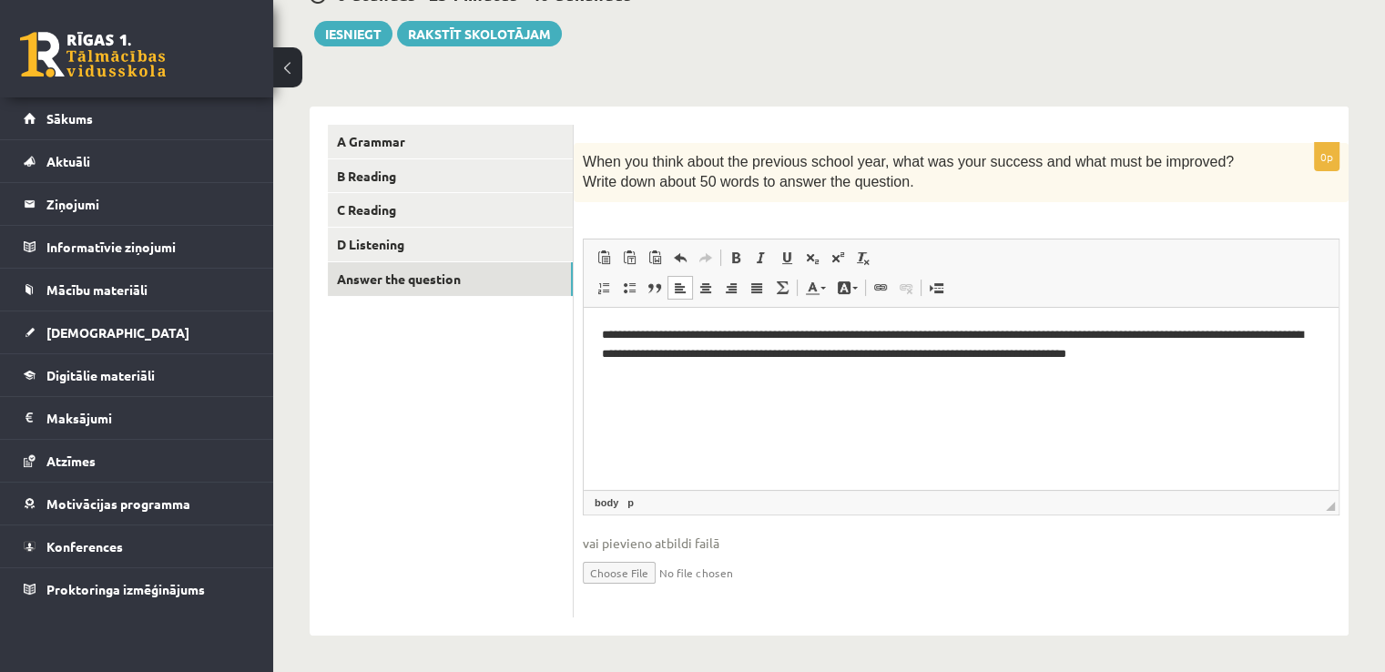
drag, startPoint x: 795, startPoint y: 378, endPoint x: 761, endPoint y: 381, distance: 33.9
click at [790, 381] on html "**********" at bounding box center [961, 344] width 755 height 75
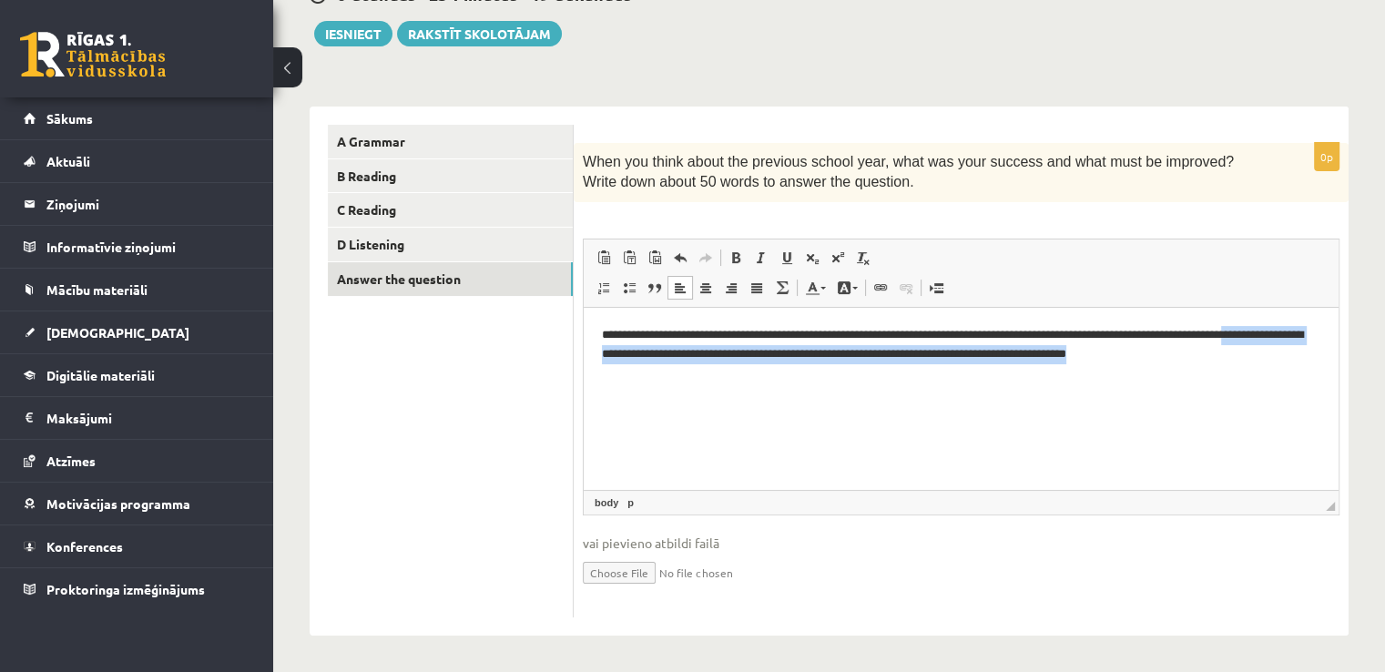
drag, startPoint x: 602, startPoint y: 349, endPoint x: 1215, endPoint y: 362, distance: 613.7
click at [1215, 362] on html "**********" at bounding box center [961, 344] width 755 height 75
click at [1244, 358] on p "**********" at bounding box center [961, 344] width 719 height 38
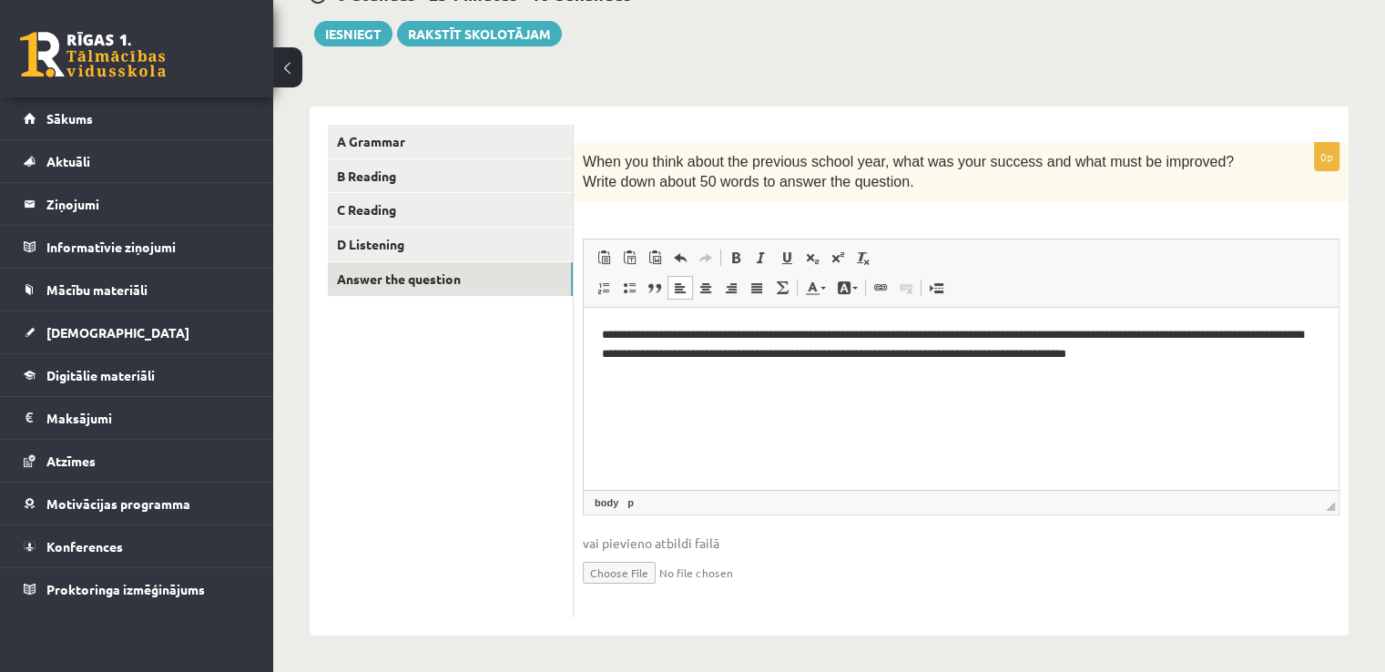
click at [1202, 330] on p "**********" at bounding box center [961, 344] width 719 height 38
click at [1197, 334] on p "**********" at bounding box center [961, 344] width 719 height 38
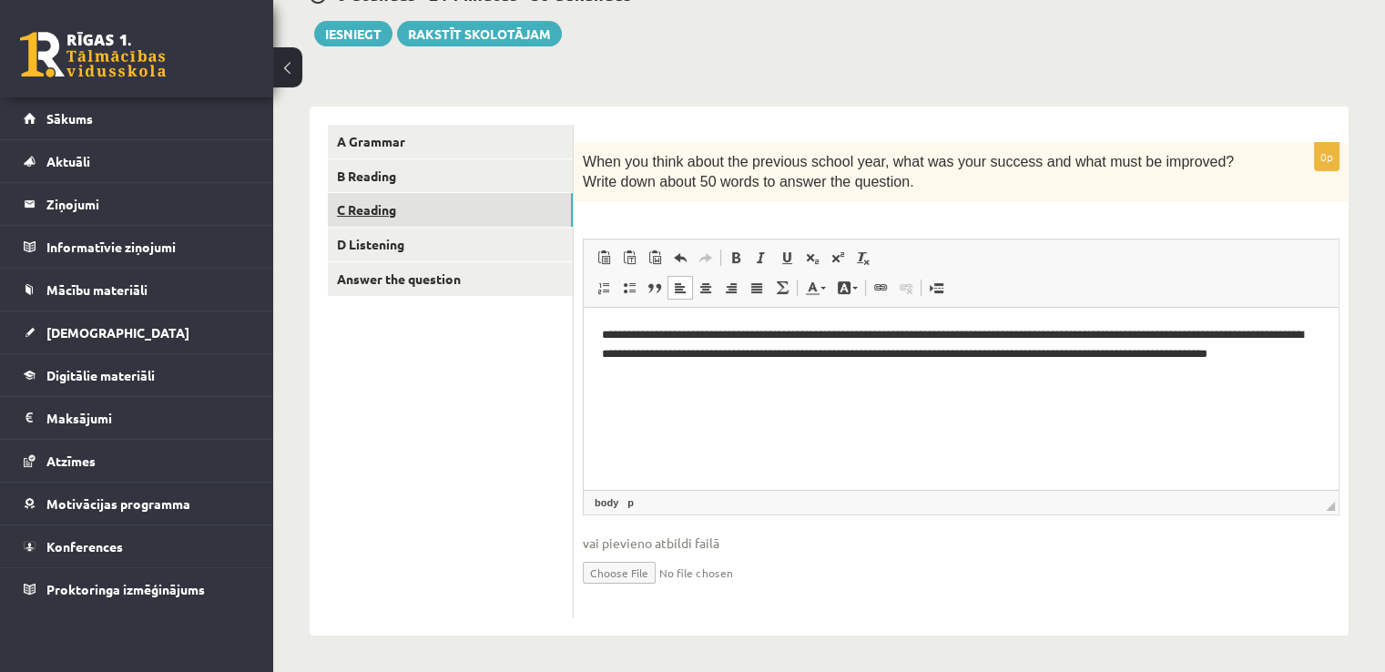
click at [452, 219] on link "C Reading" at bounding box center [450, 210] width 245 height 34
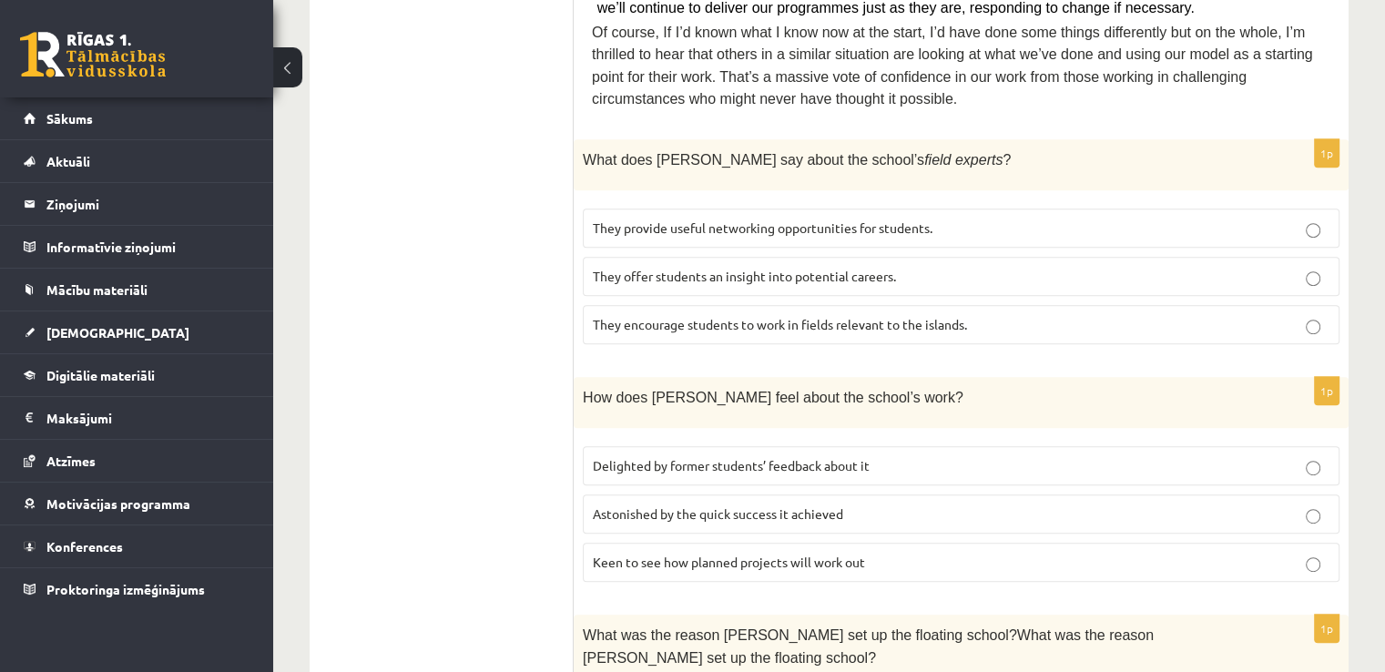
scroll to position [910, 0]
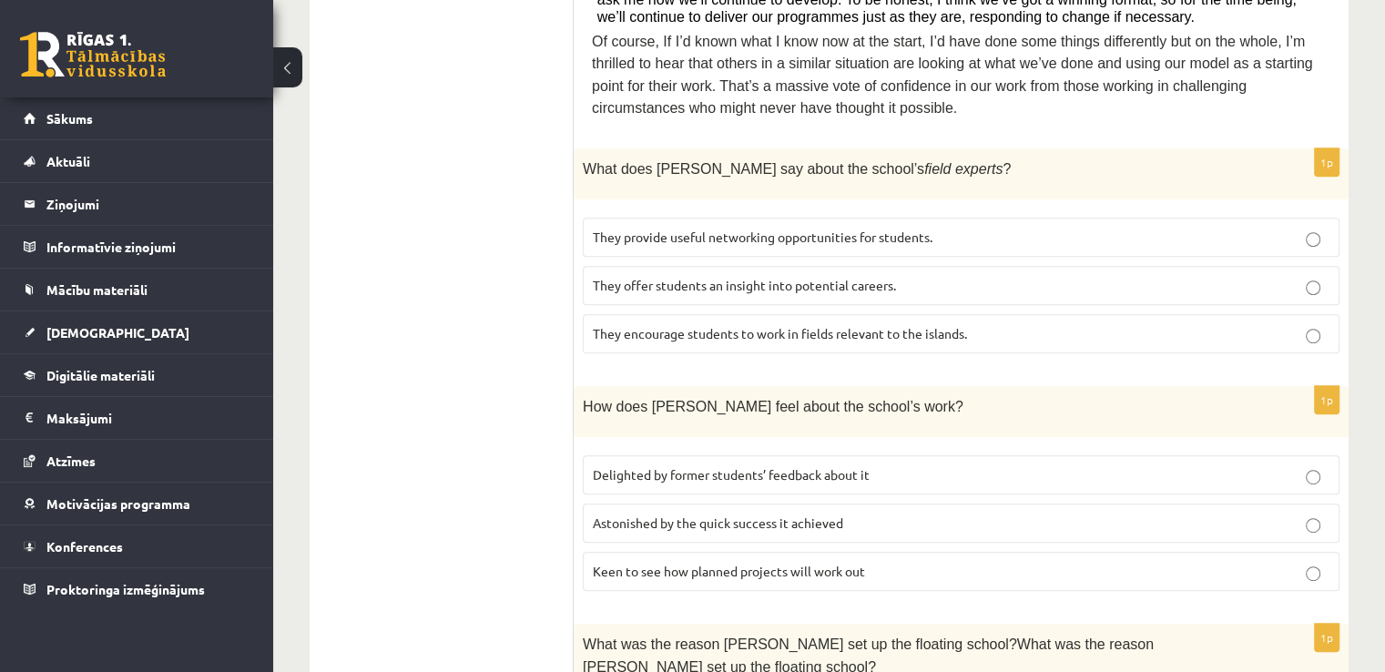
click at [1109, 218] on label "They provide useful networking opportunities for students." at bounding box center [961, 237] width 757 height 39
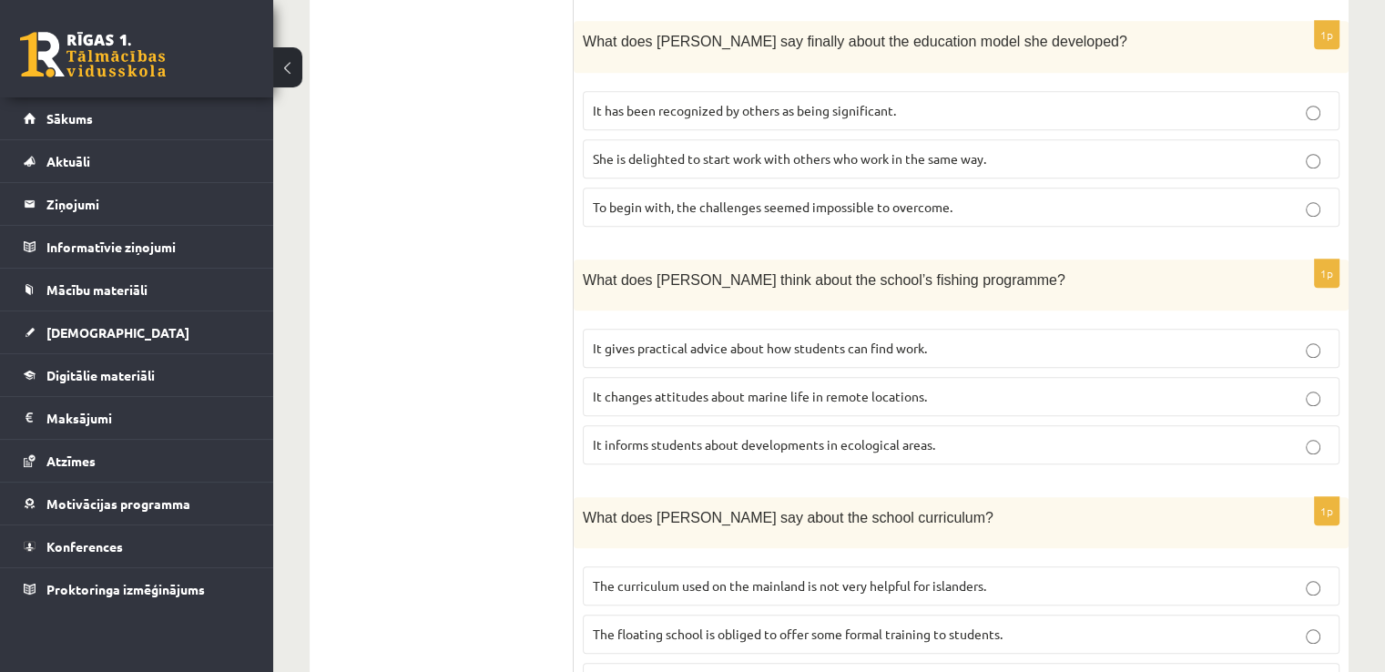
scroll to position [1805, 0]
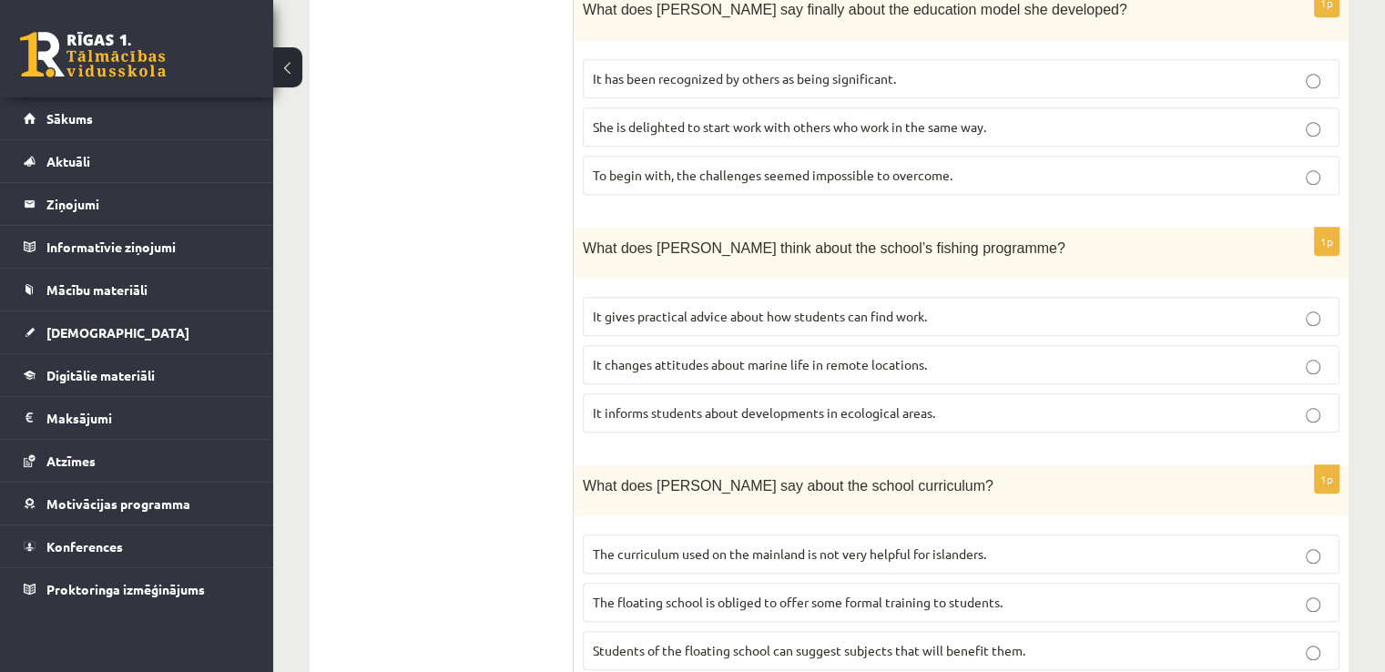
click at [746, 594] on span "The floating school is obliged to offer some formal training to students." at bounding box center [798, 602] width 410 height 16
click at [979, 545] on span "The curriculum used on the mainland is not very helpful for islanders." at bounding box center [789, 553] width 393 height 16
click at [961, 583] on label "The floating school is obliged to offer some formal training to students." at bounding box center [961, 602] width 757 height 39
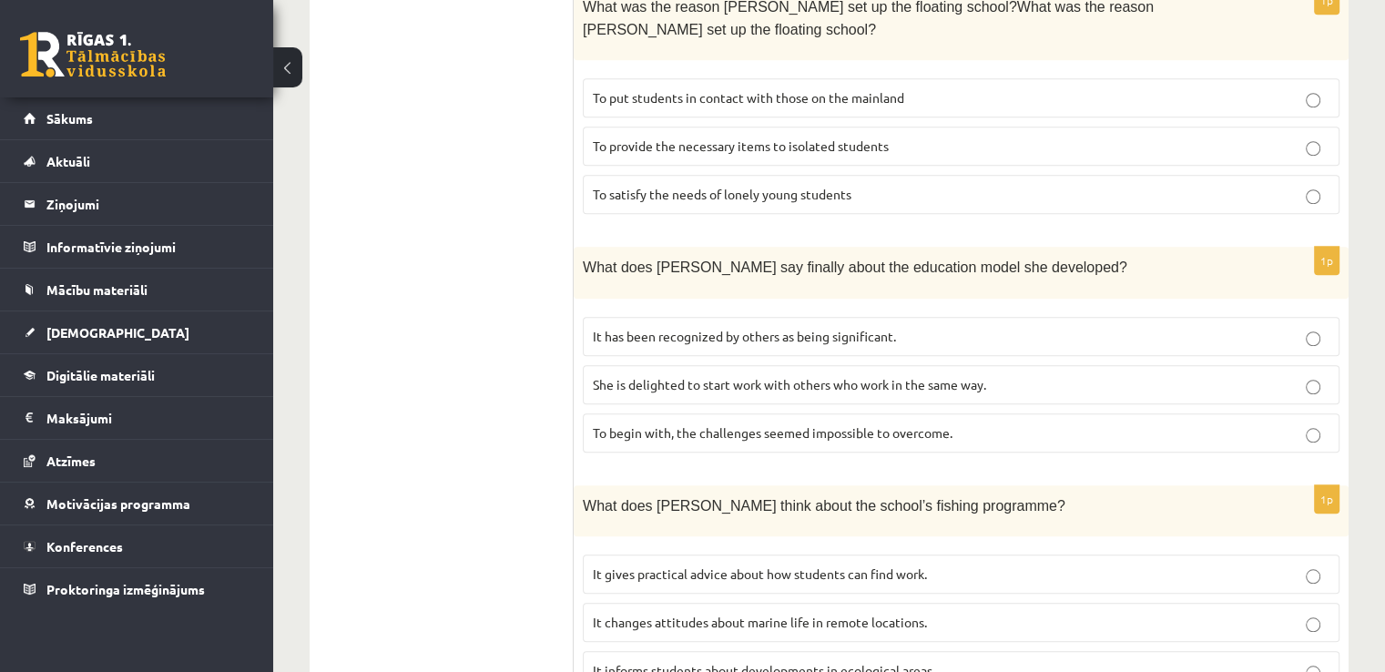
scroll to position [1532, 0]
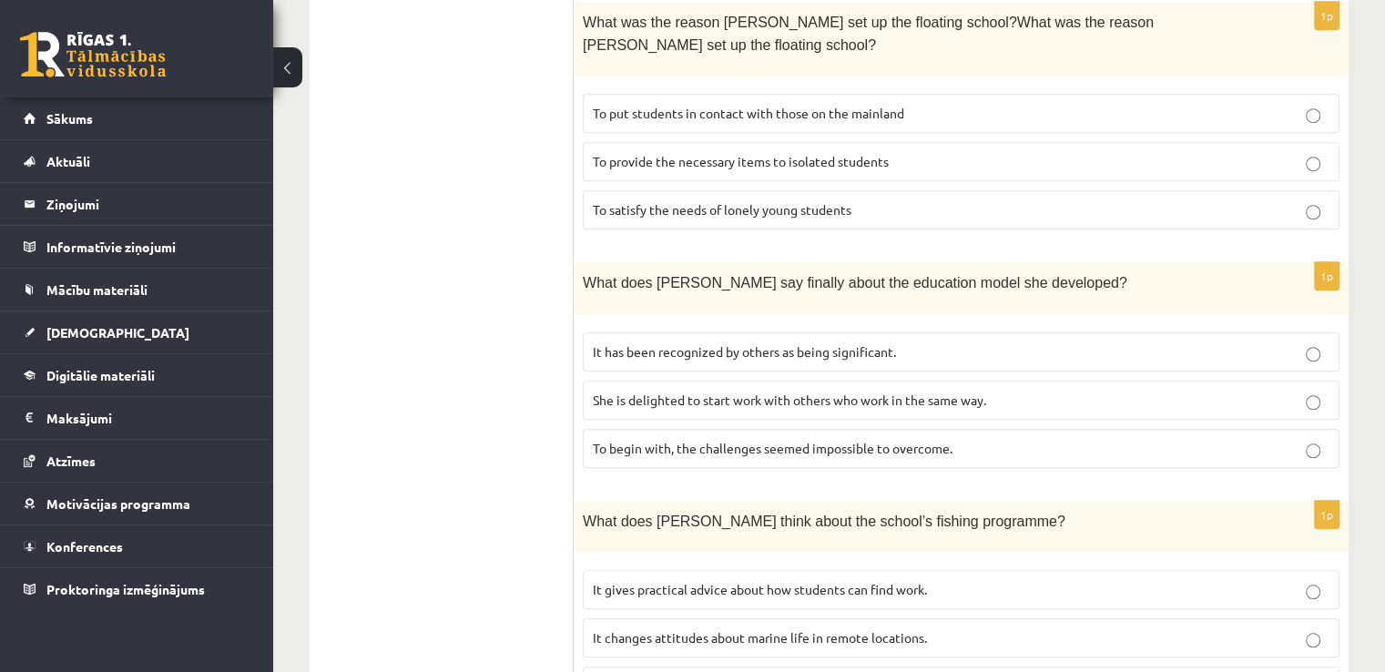
click at [790, 343] on span "It has been recognized by others as being significant." at bounding box center [744, 351] width 303 height 16
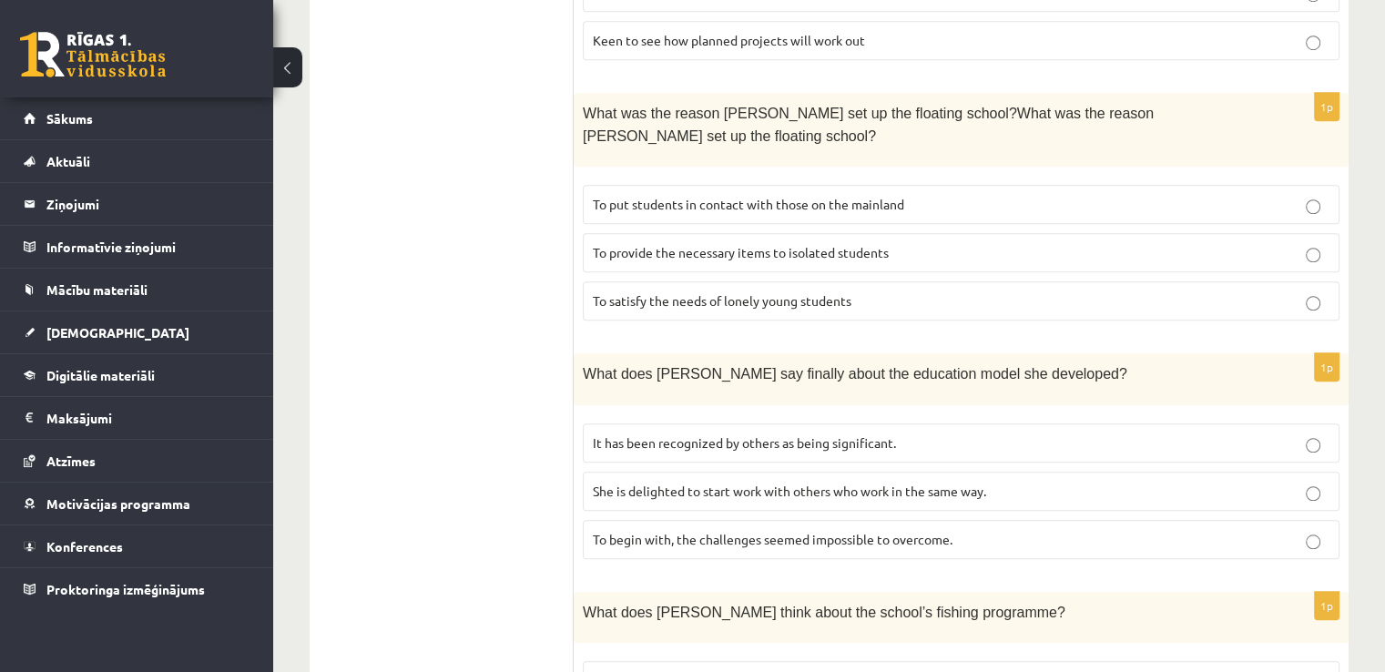
scroll to position [1350, 0]
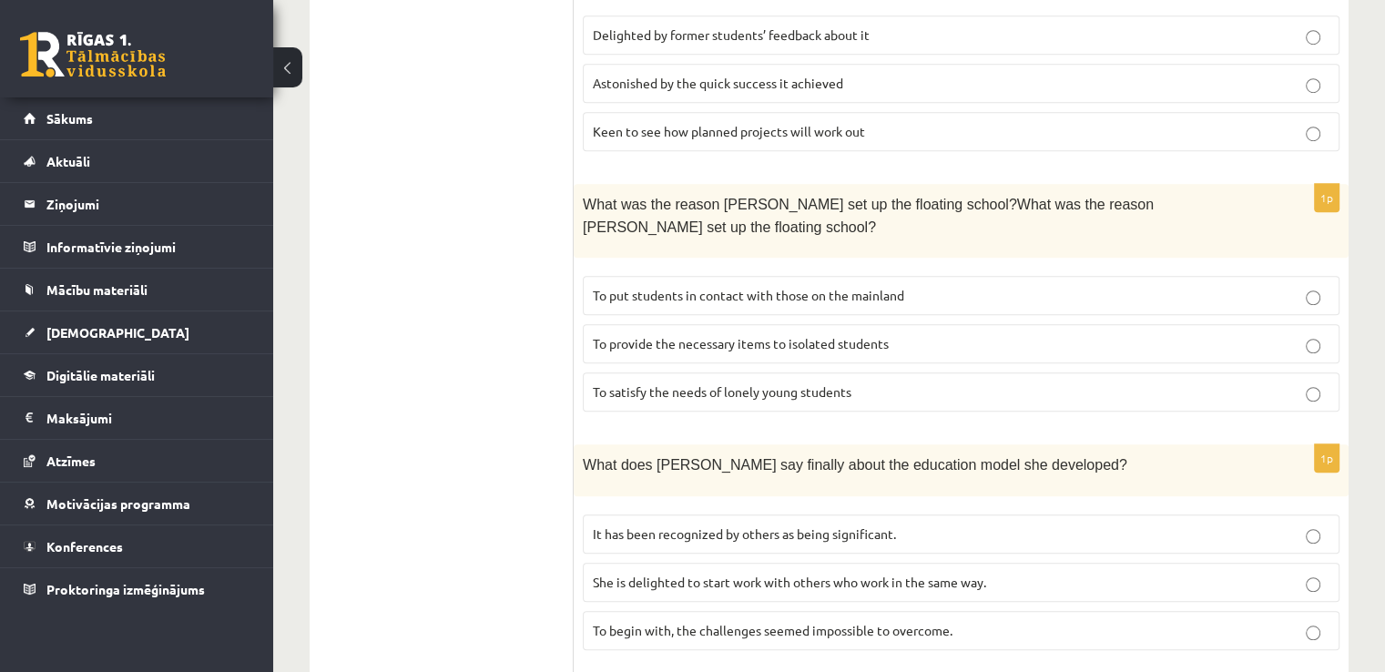
click at [674, 287] on span "To put students in contact with those on the mainland" at bounding box center [748, 295] width 311 height 16
click at [757, 383] on span "To satisfy the needs of lonely young students" at bounding box center [722, 391] width 259 height 16
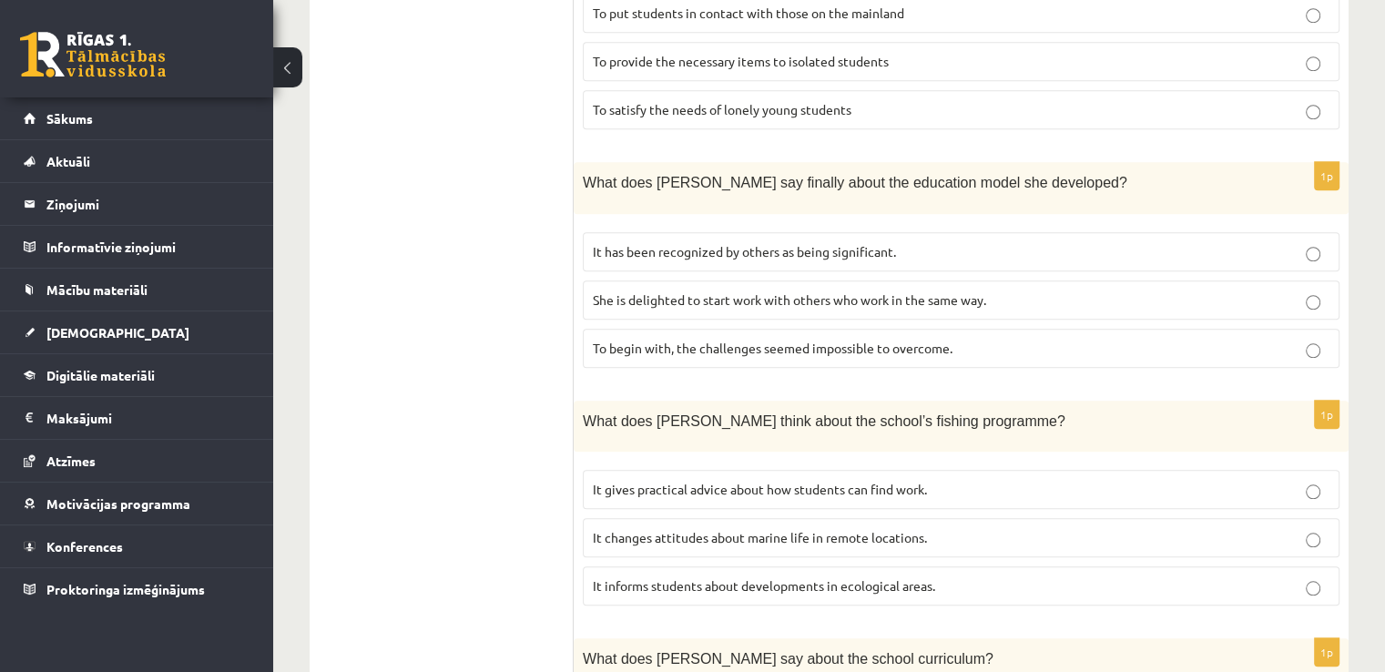
scroll to position [1805, 0]
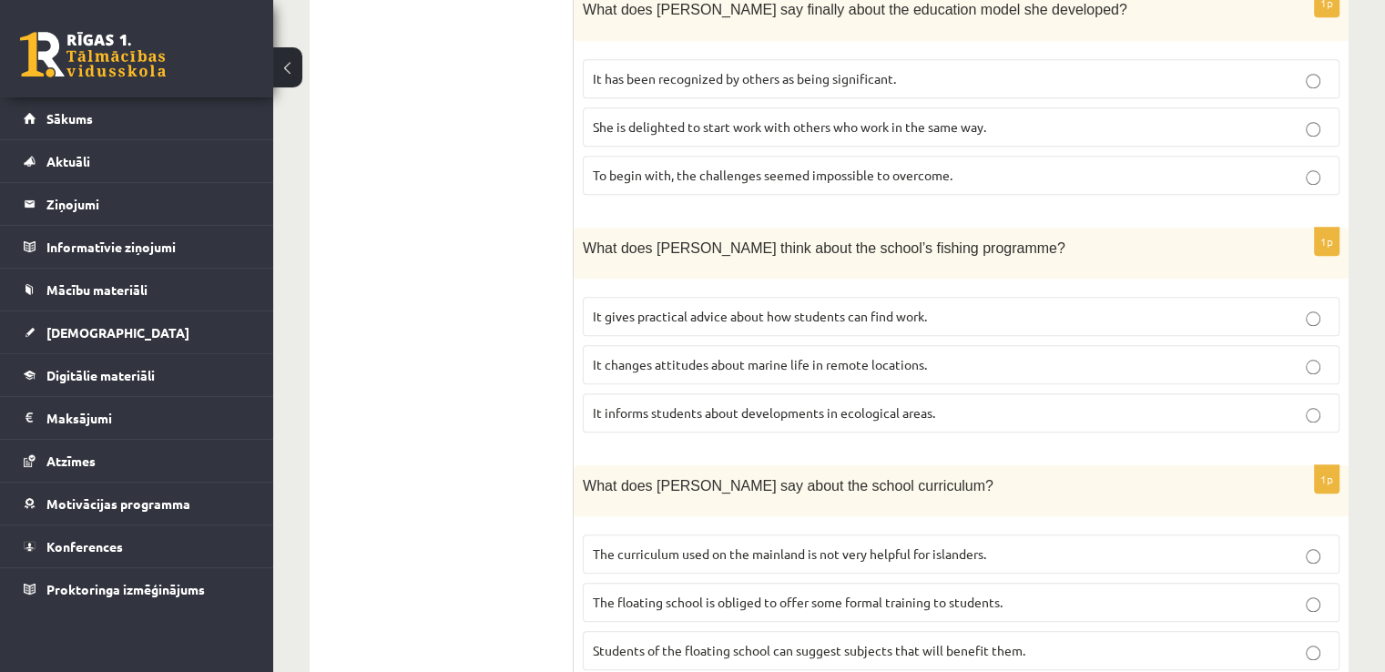
click at [860, 404] on span "It informs students about developments in ecological areas." at bounding box center [764, 412] width 342 height 16
click at [860, 356] on span "It changes attitudes about marine life in remote locations." at bounding box center [760, 364] width 334 height 16
click at [717, 404] on span "It informs students about developments in ecological areas." at bounding box center [764, 412] width 342 height 16
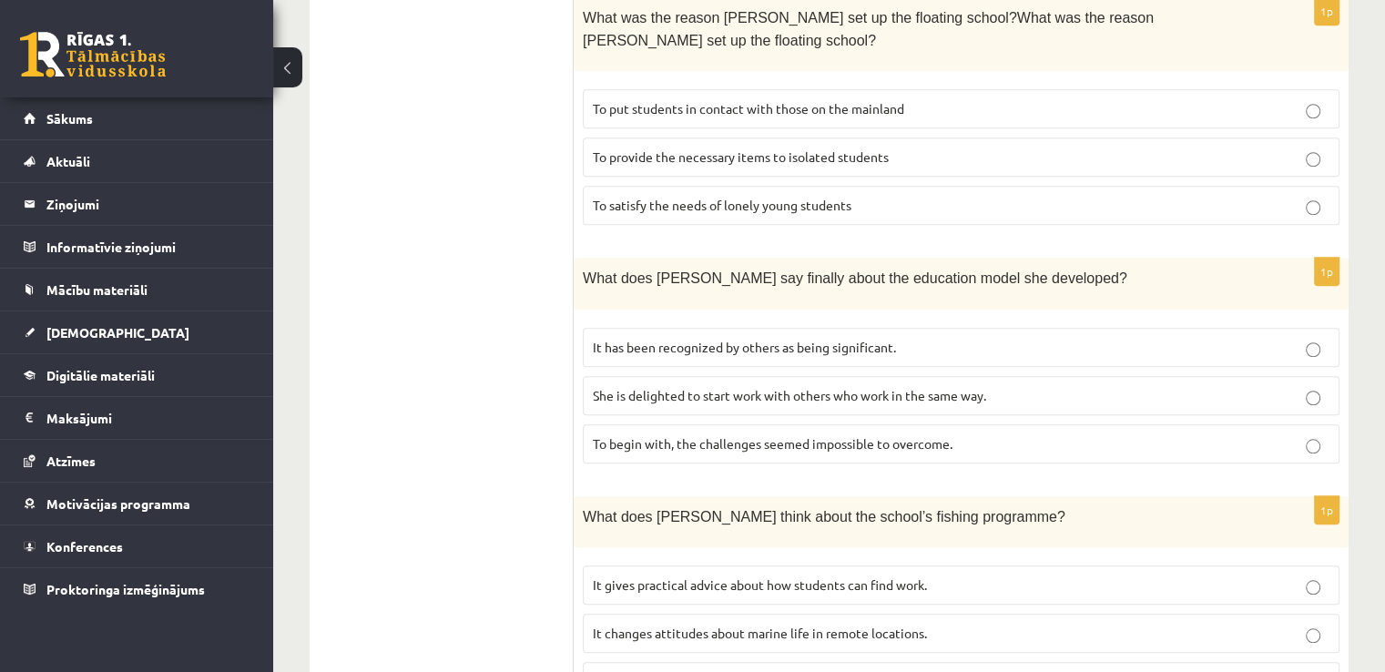
scroll to position [1714, 0]
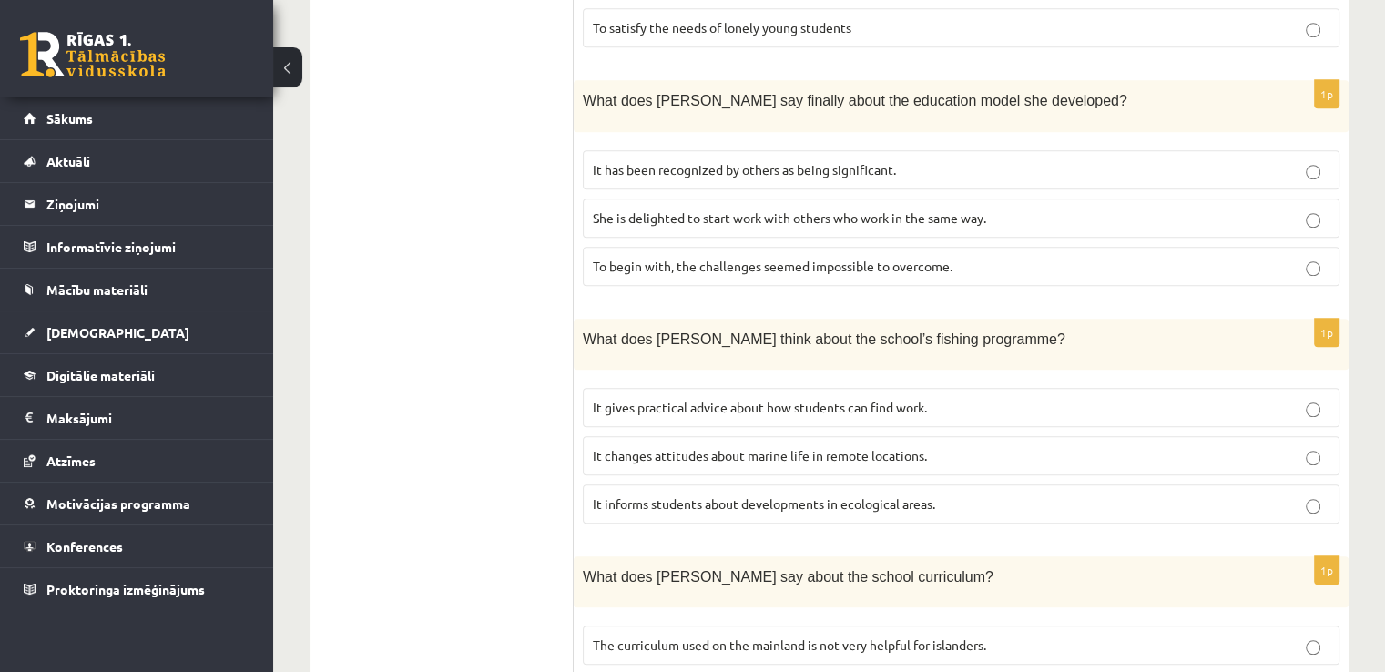
click at [796, 495] on span "It informs students about developments in ecological areas." at bounding box center [764, 503] width 342 height 16
click at [816, 436] on label "It changes attitudes about marine life in remote locations." at bounding box center [961, 455] width 757 height 39
click at [851, 399] on span "It gives practical advice about how students can find work." at bounding box center [760, 407] width 334 height 16
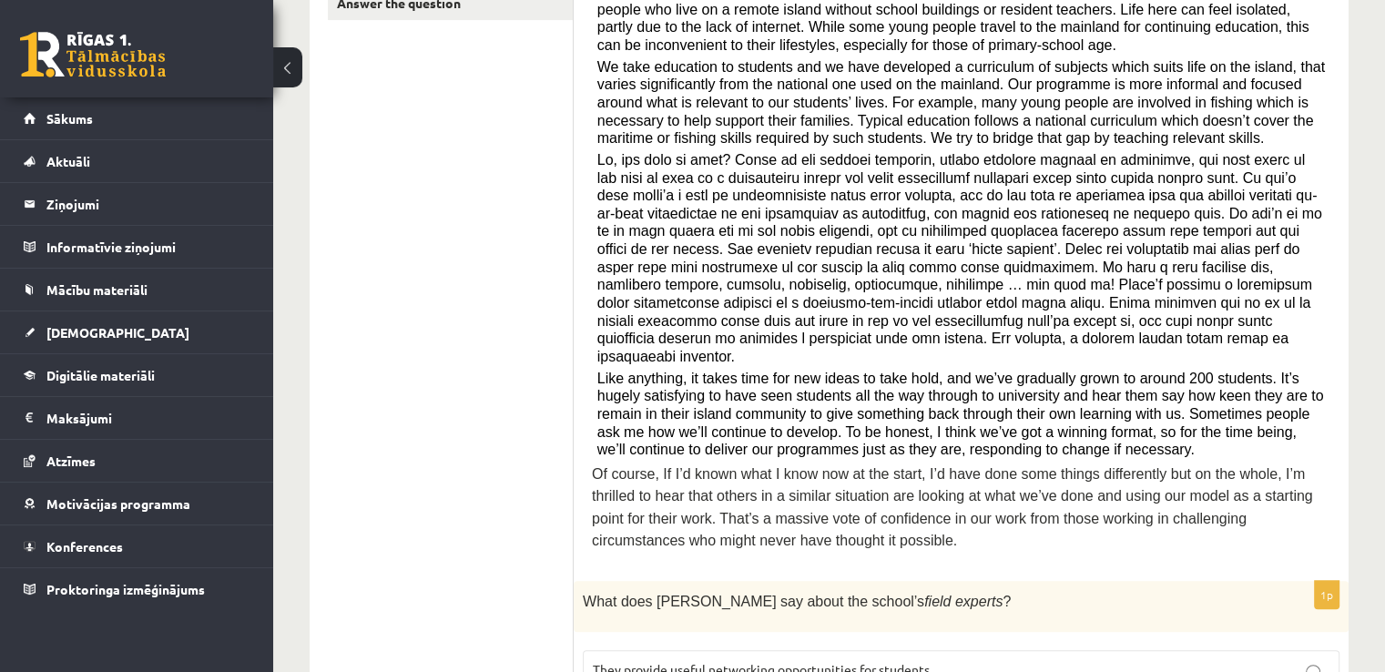
scroll to position [349, 0]
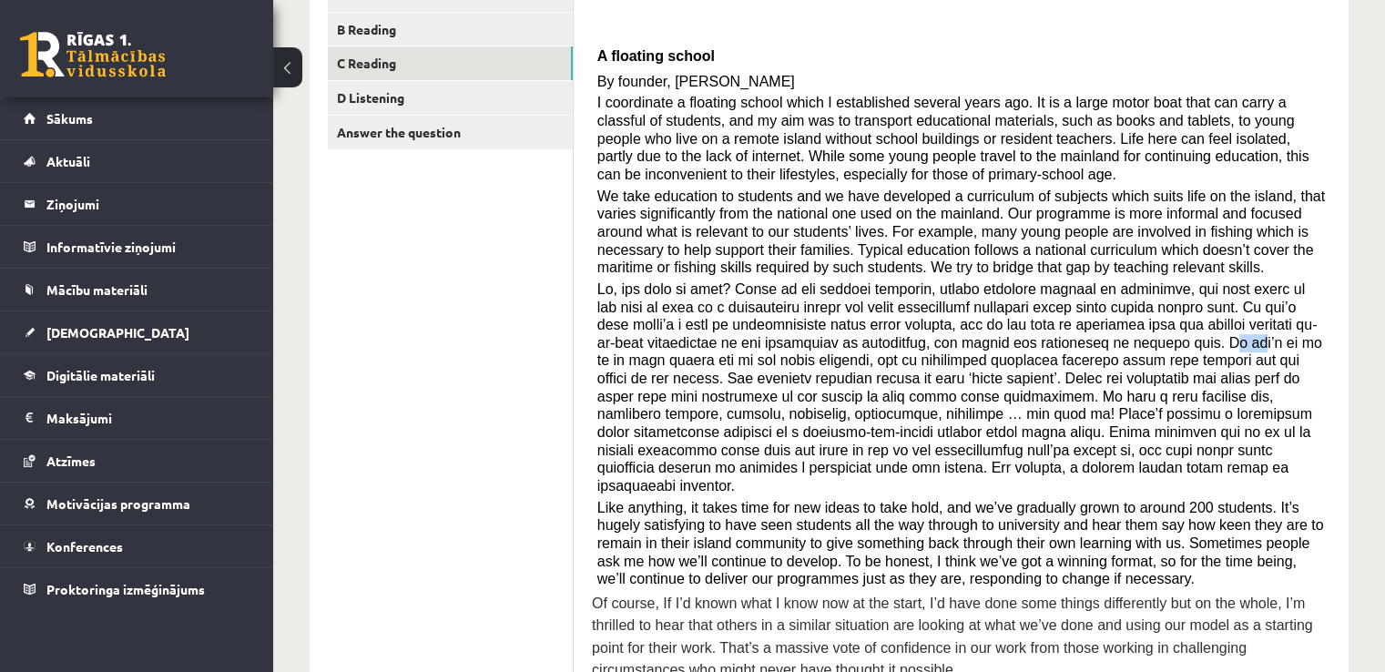
drag, startPoint x: 998, startPoint y: 340, endPoint x: 1017, endPoint y: 336, distance: 19.5
click at [1017, 336] on span at bounding box center [959, 387] width 725 height 212
click at [1071, 354] on span at bounding box center [959, 387] width 725 height 212
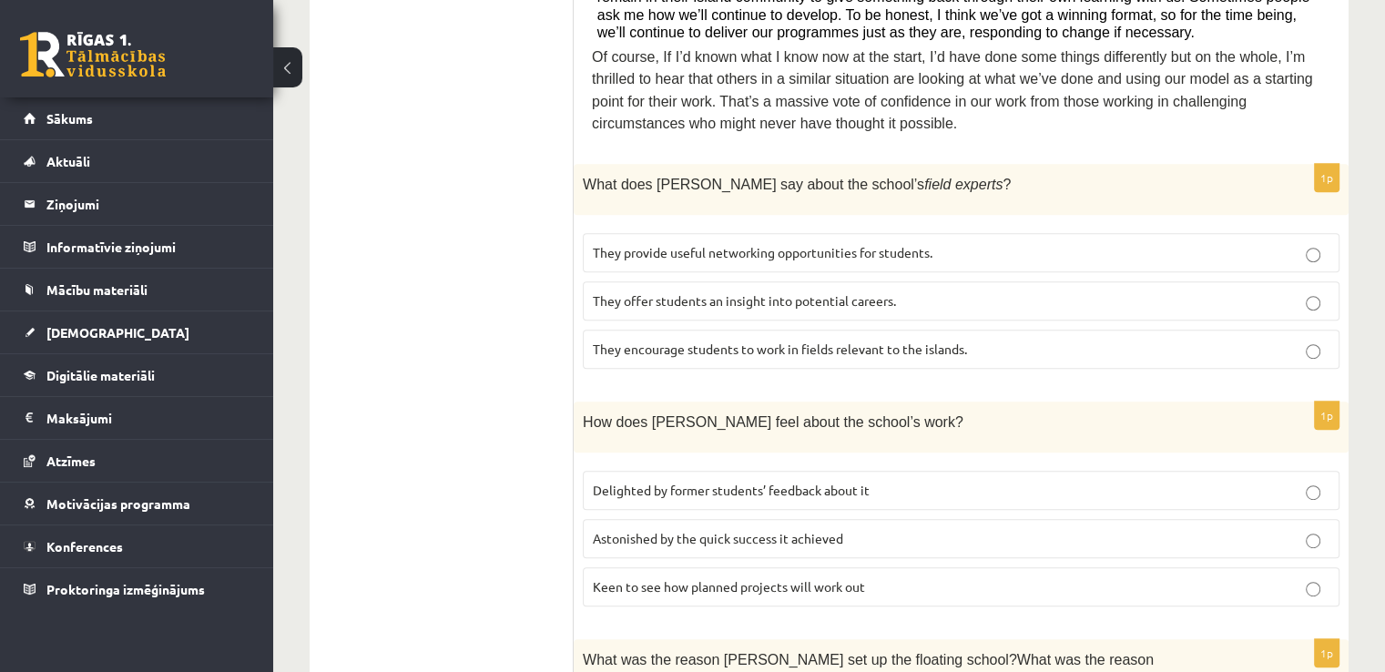
scroll to position [804, 0]
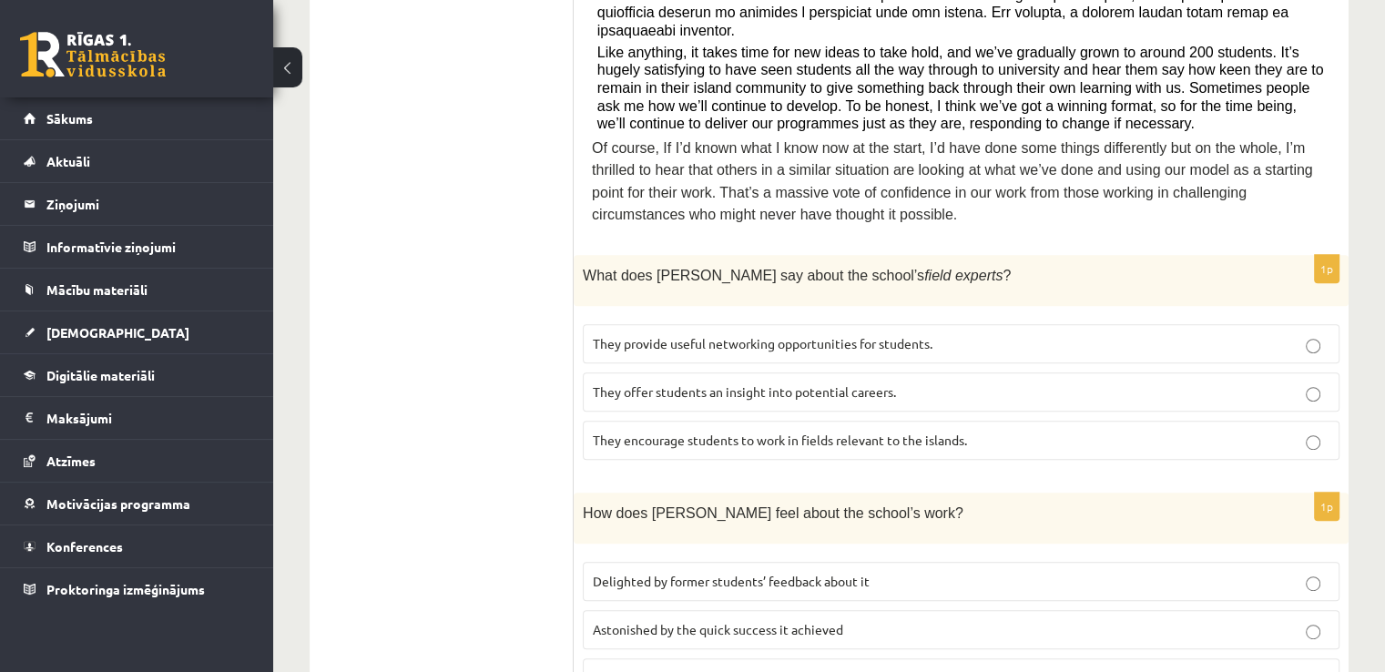
click at [824, 382] on p "They offer students an insight into potential careers." at bounding box center [961, 391] width 736 height 19
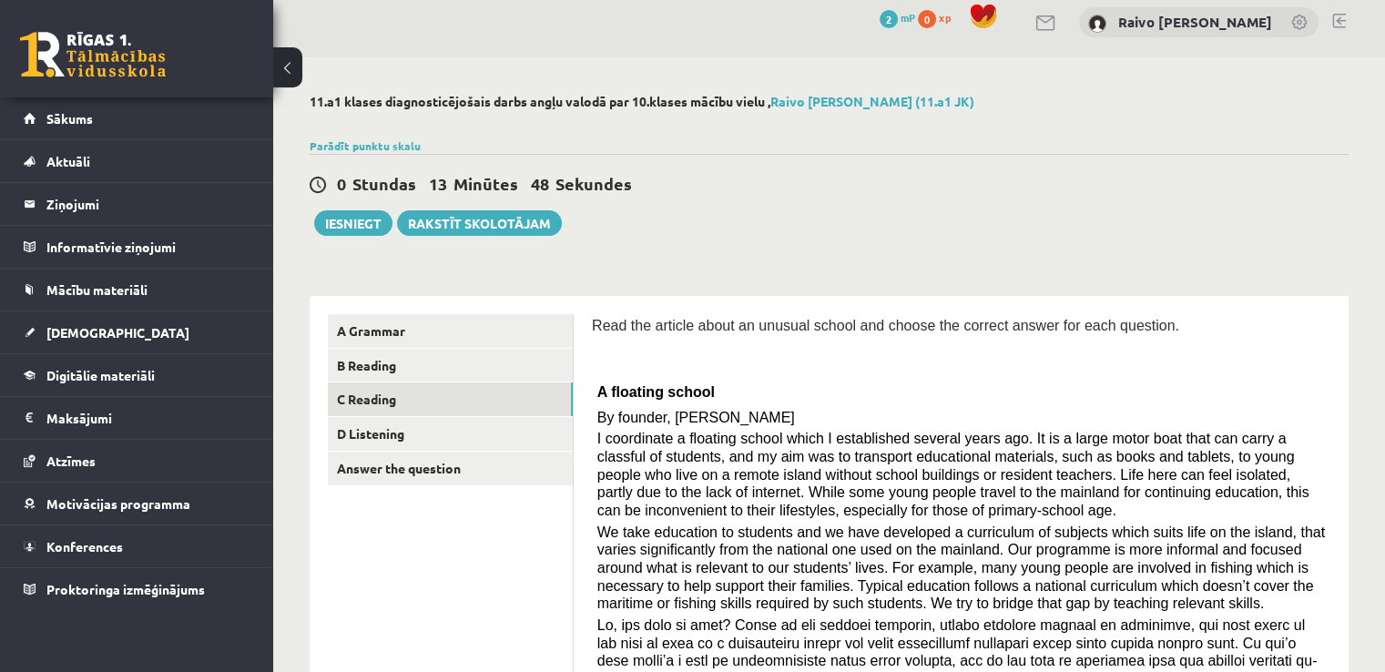
scroll to position [0, 0]
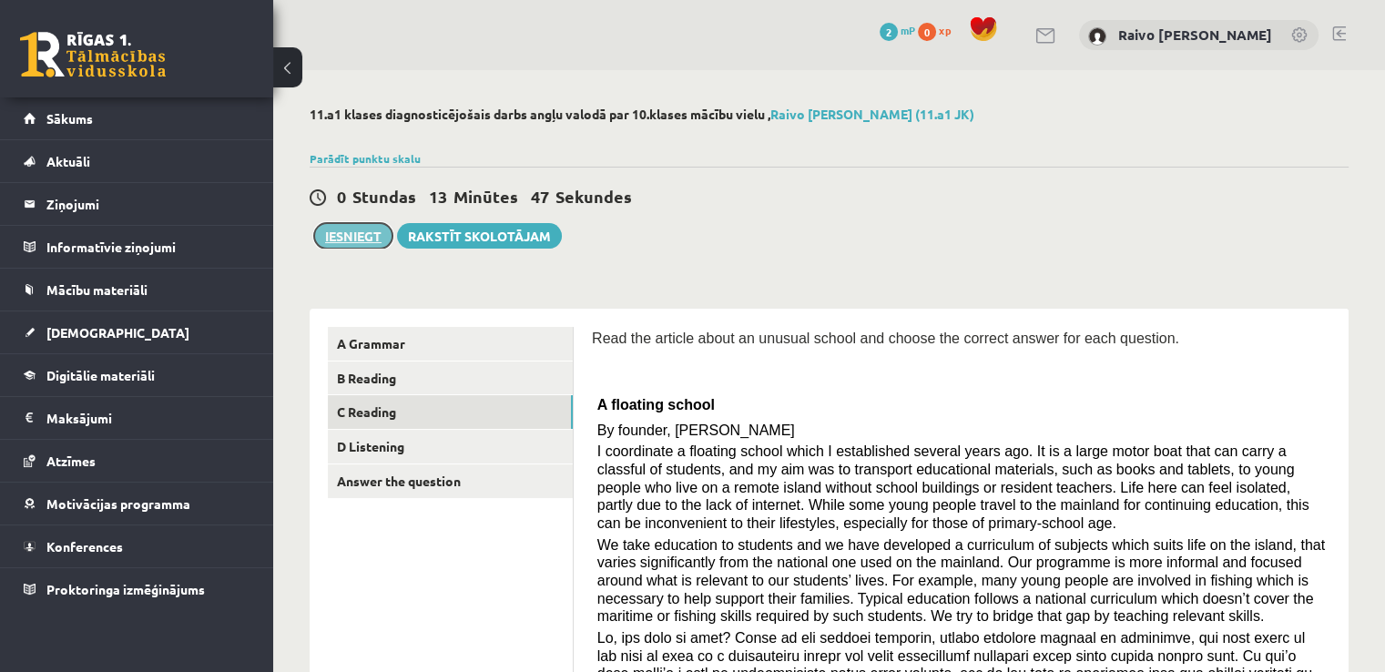
click at [350, 233] on button "Iesniegt" at bounding box center [353, 235] width 78 height 25
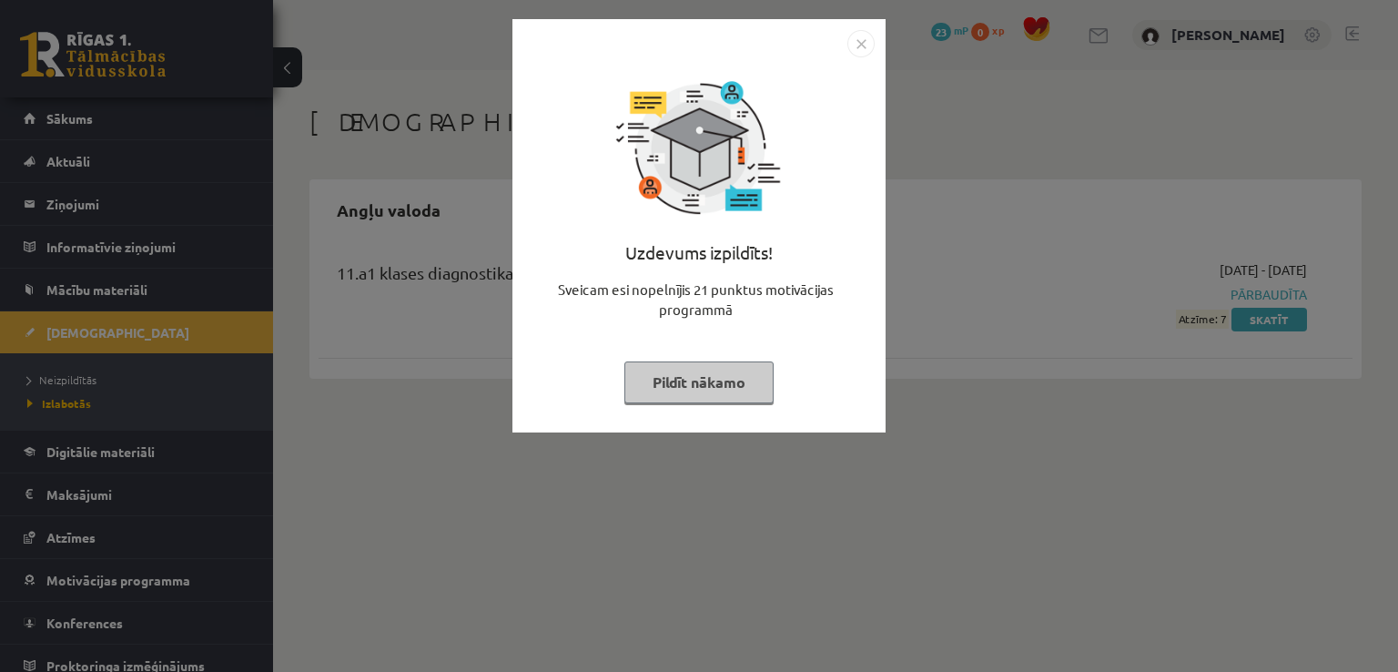
click at [707, 391] on button "Pildīt nākamo" at bounding box center [699, 382] width 149 height 42
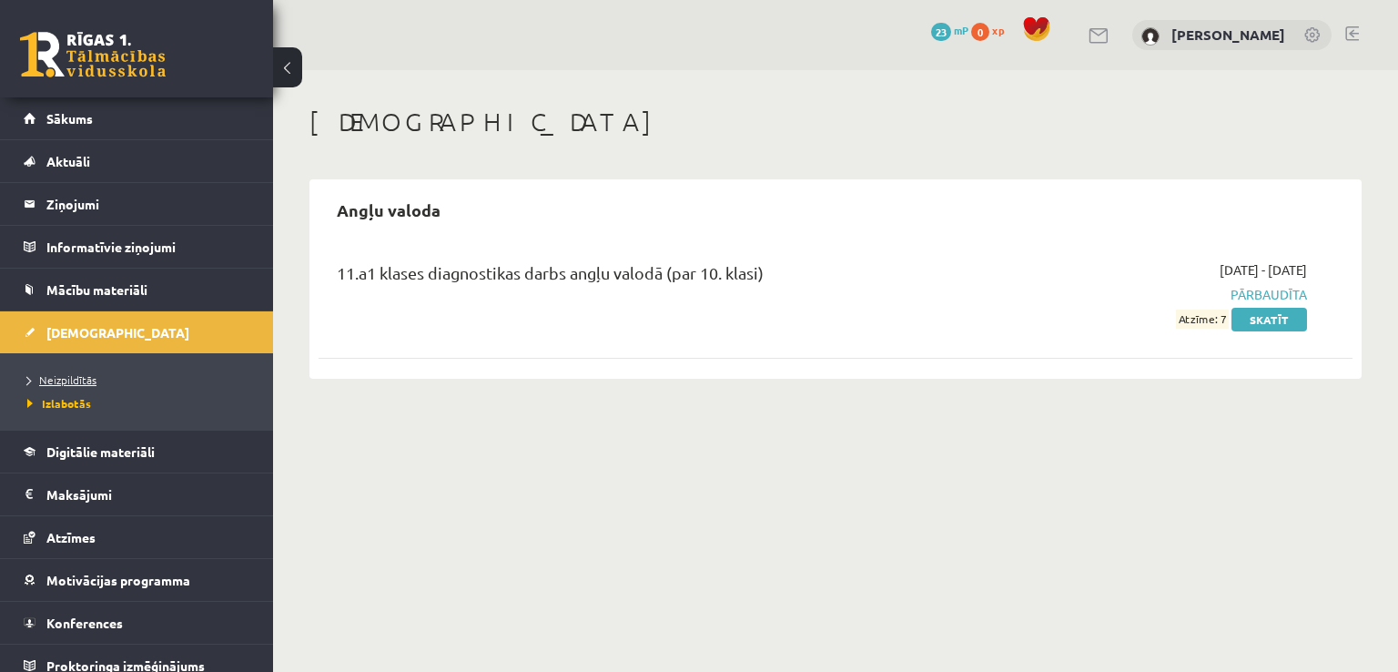
click at [69, 378] on span "Neizpildītās" at bounding box center [61, 379] width 69 height 15
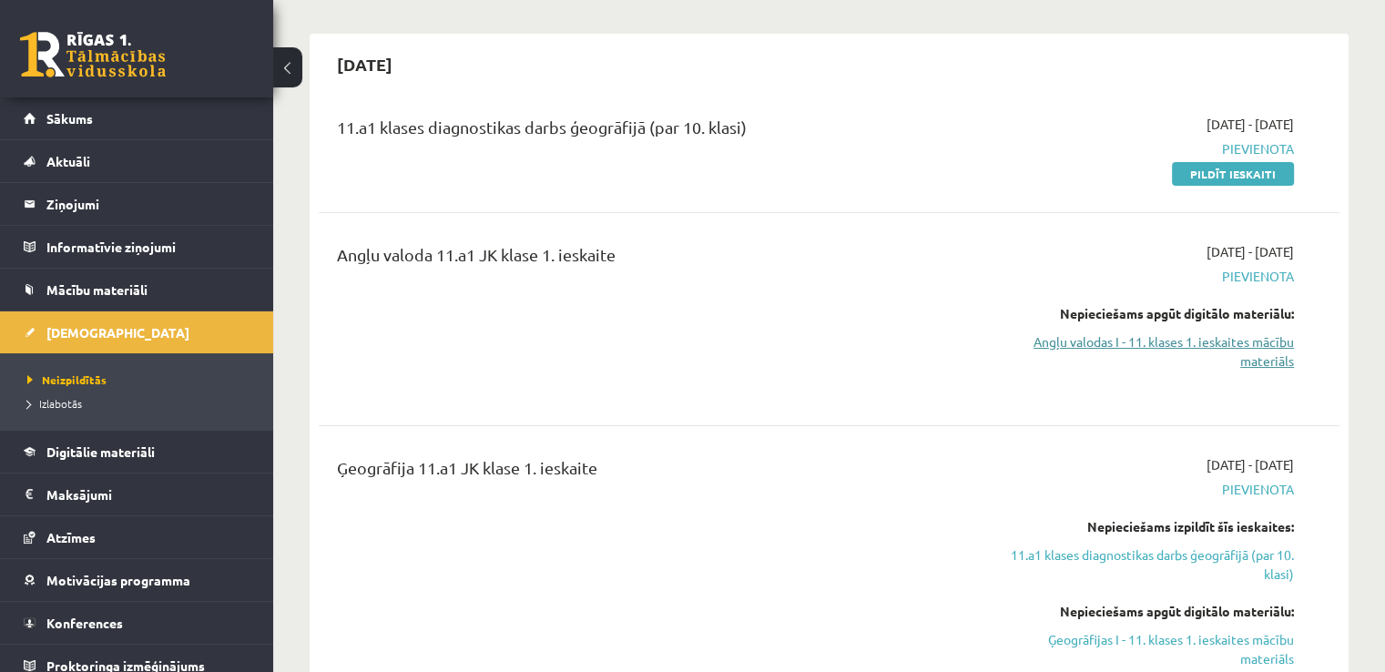
scroll to position [91, 0]
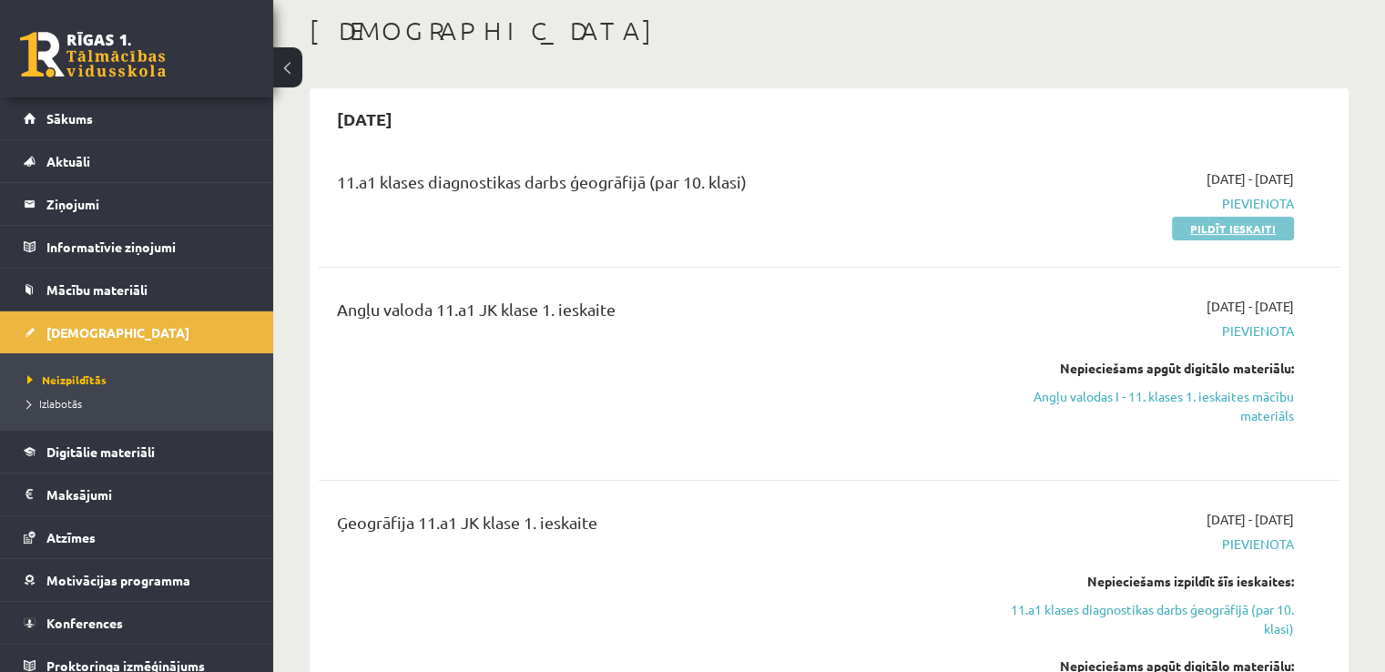
click at [1234, 237] on link "Pildīt ieskaiti" at bounding box center [1233, 229] width 122 height 24
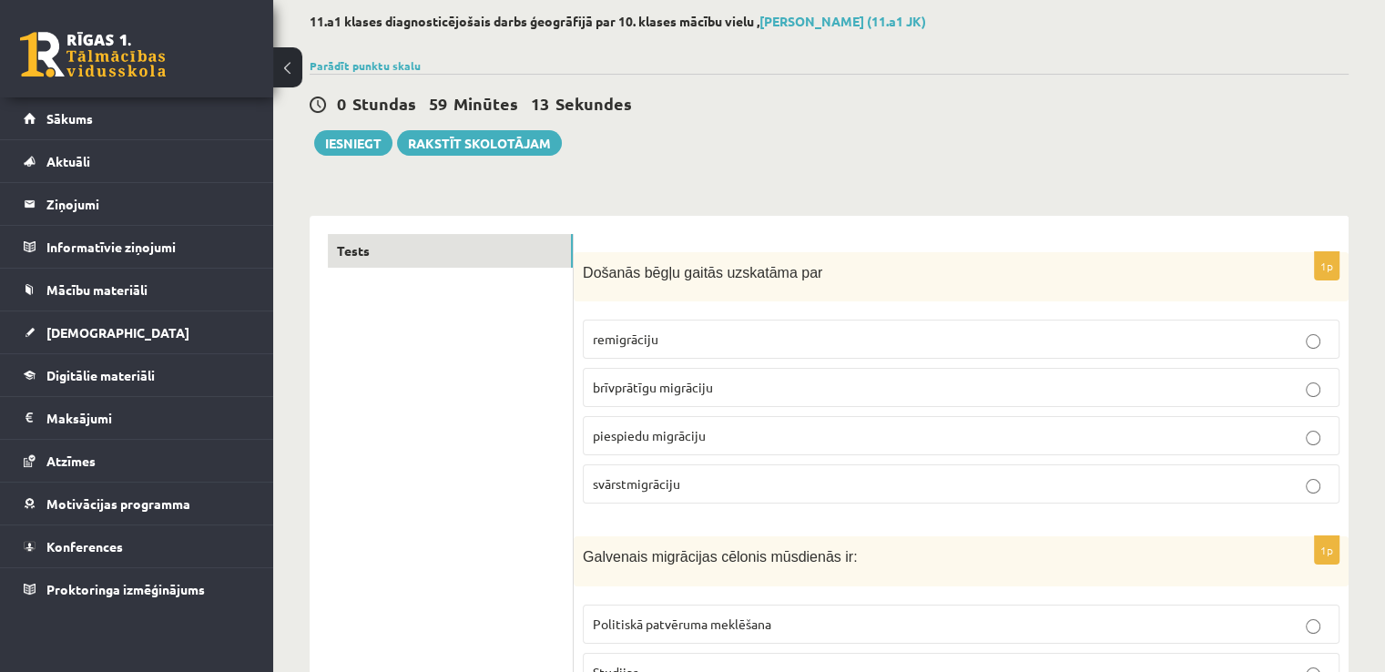
scroll to position [91, 0]
click at [677, 442] on span "piespiedu migrāciju" at bounding box center [649, 437] width 113 height 16
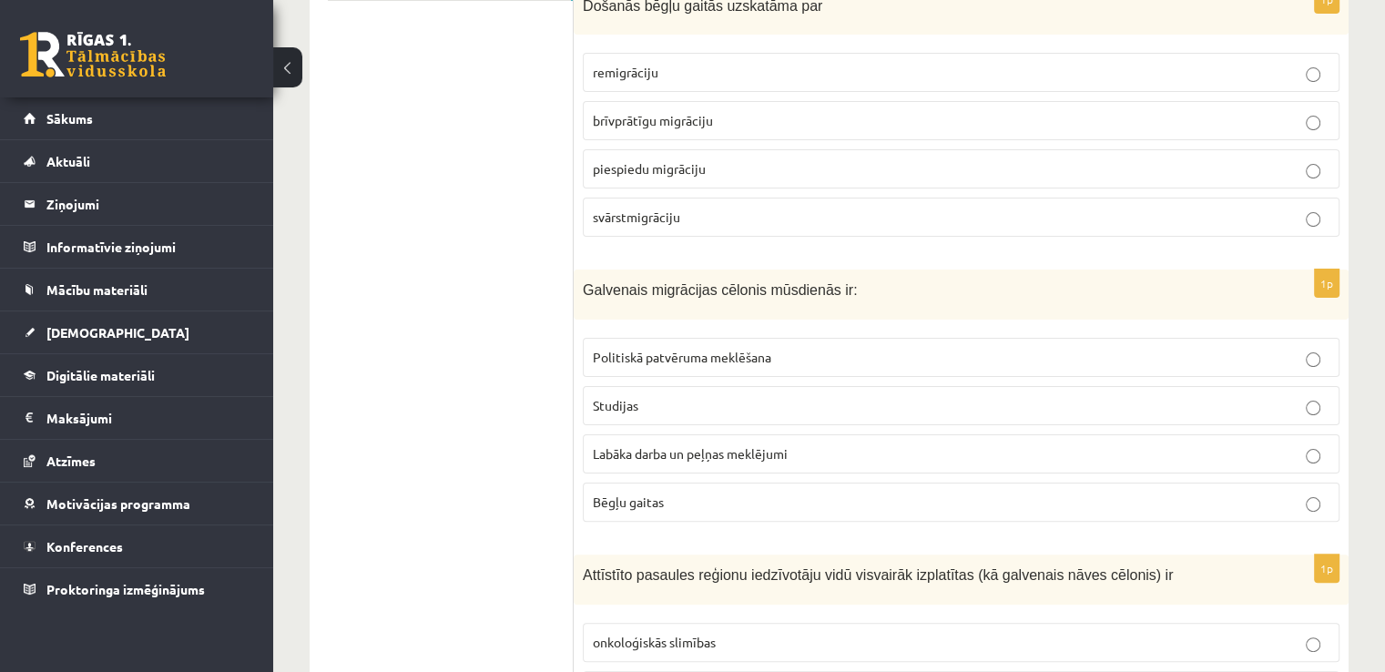
scroll to position [364, 0]
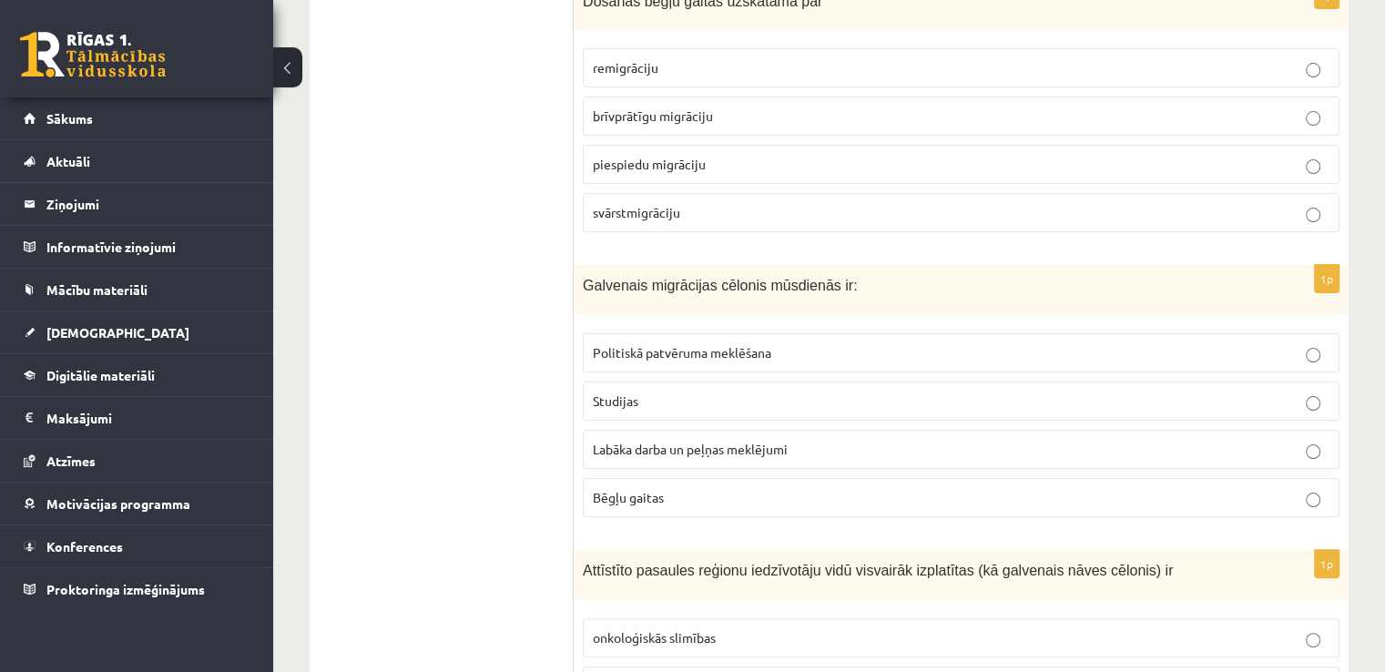
click at [692, 456] on label "Labāka darba un peļņas meklējumi" at bounding box center [961, 449] width 757 height 39
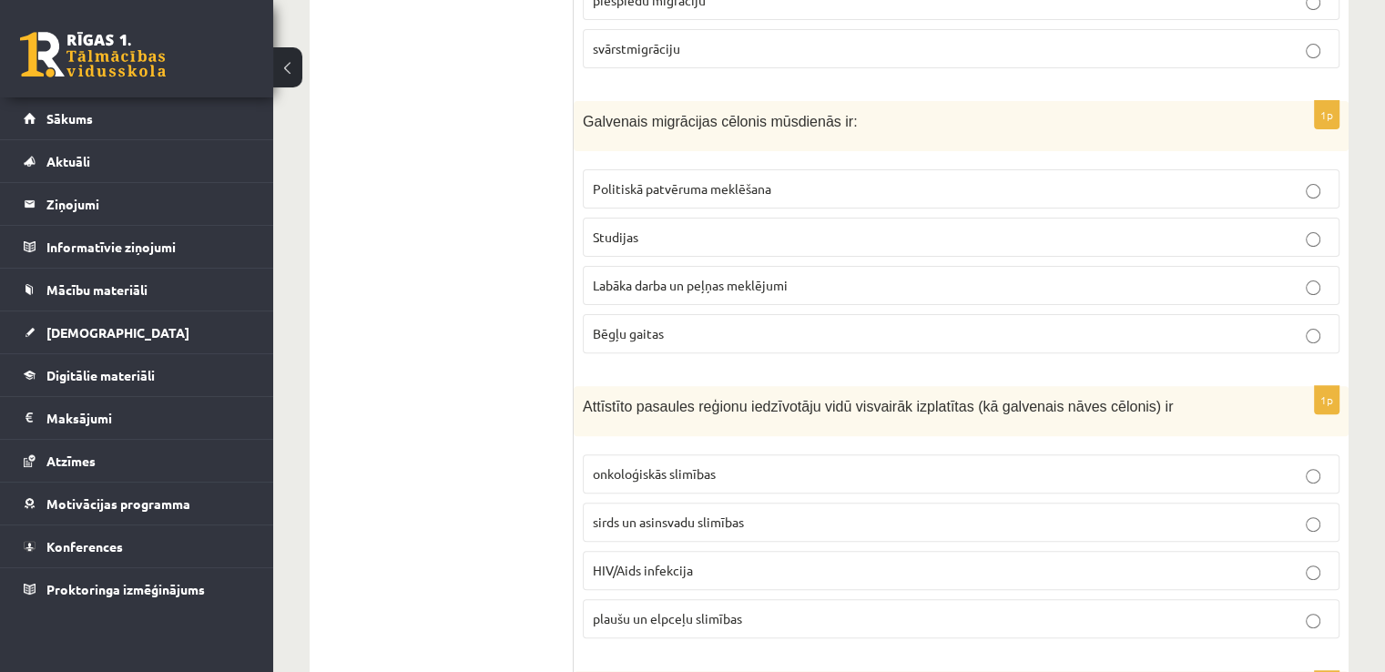
scroll to position [546, 0]
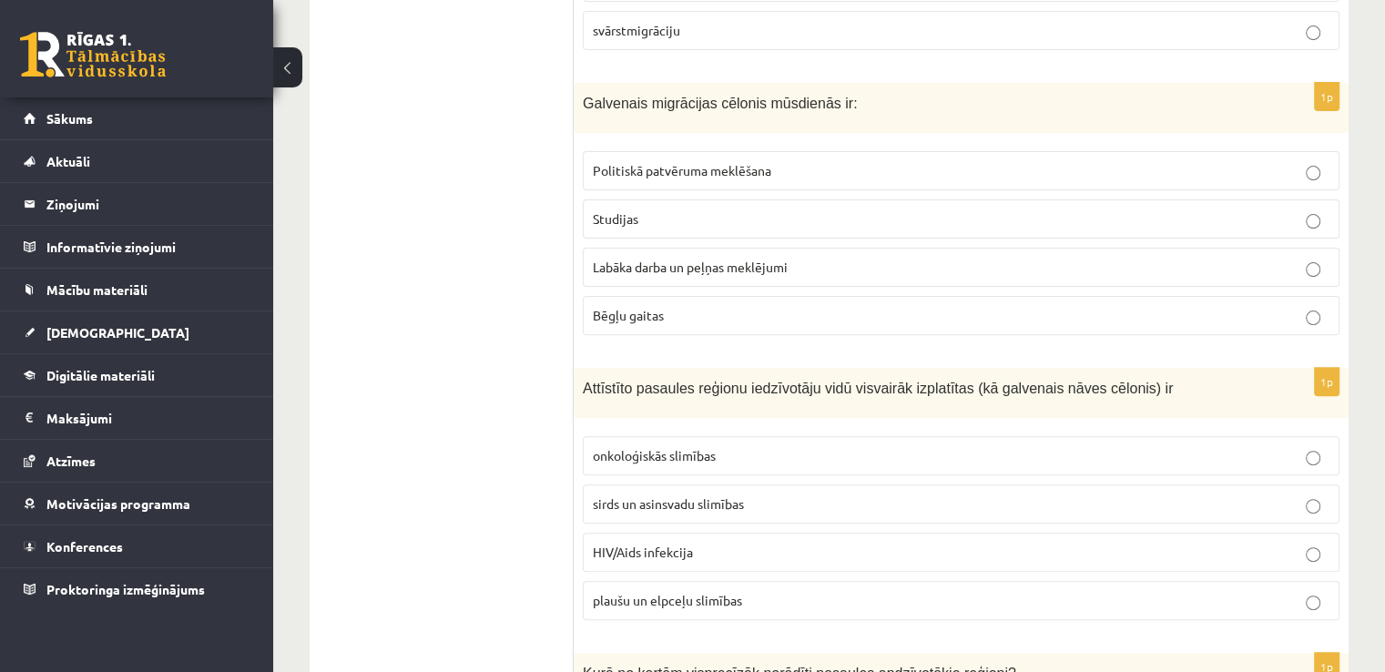
click at [694, 503] on span "sirds un asinsvadu slimības" at bounding box center [668, 503] width 151 height 16
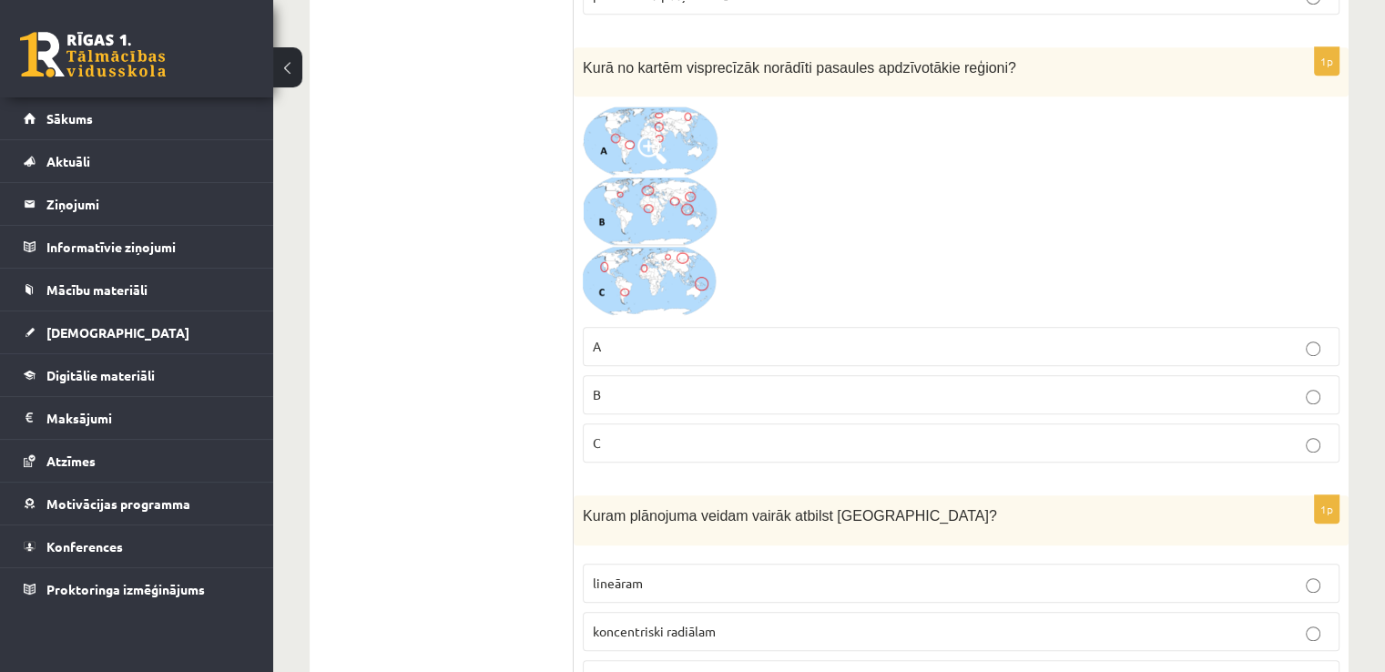
scroll to position [1183, 0]
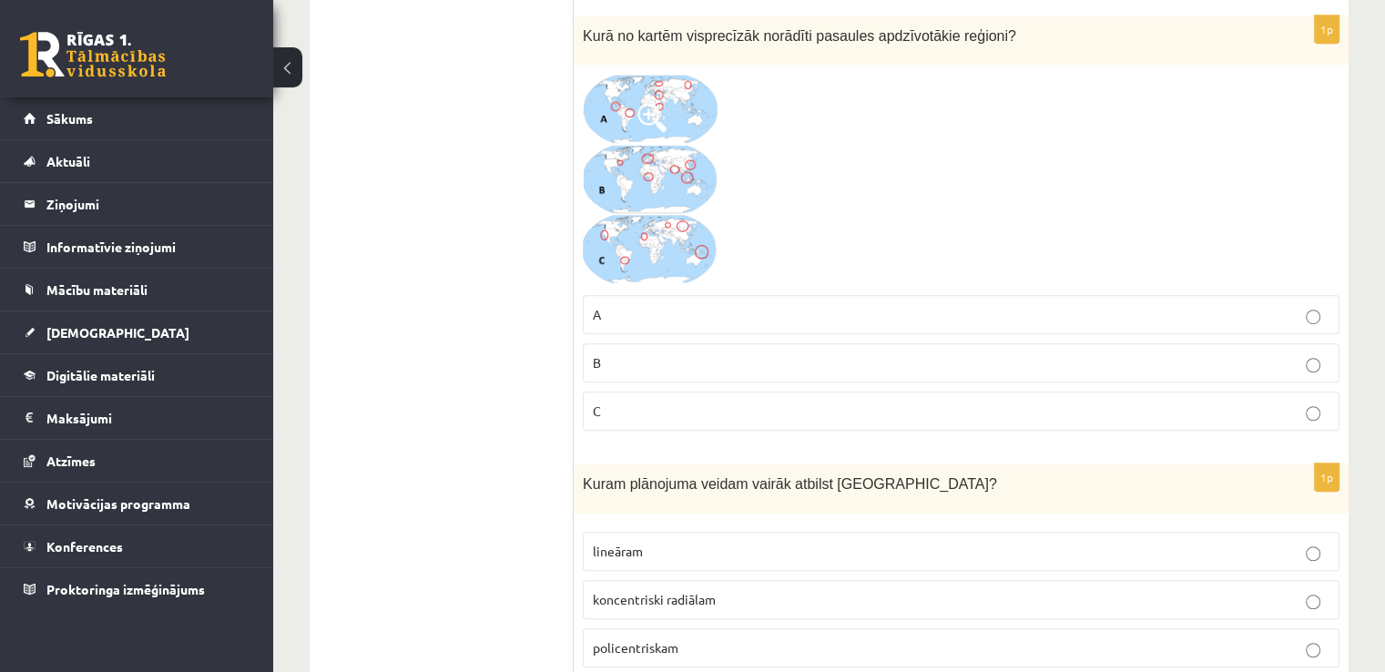
click at [713, 411] on p "C" at bounding box center [961, 410] width 736 height 19
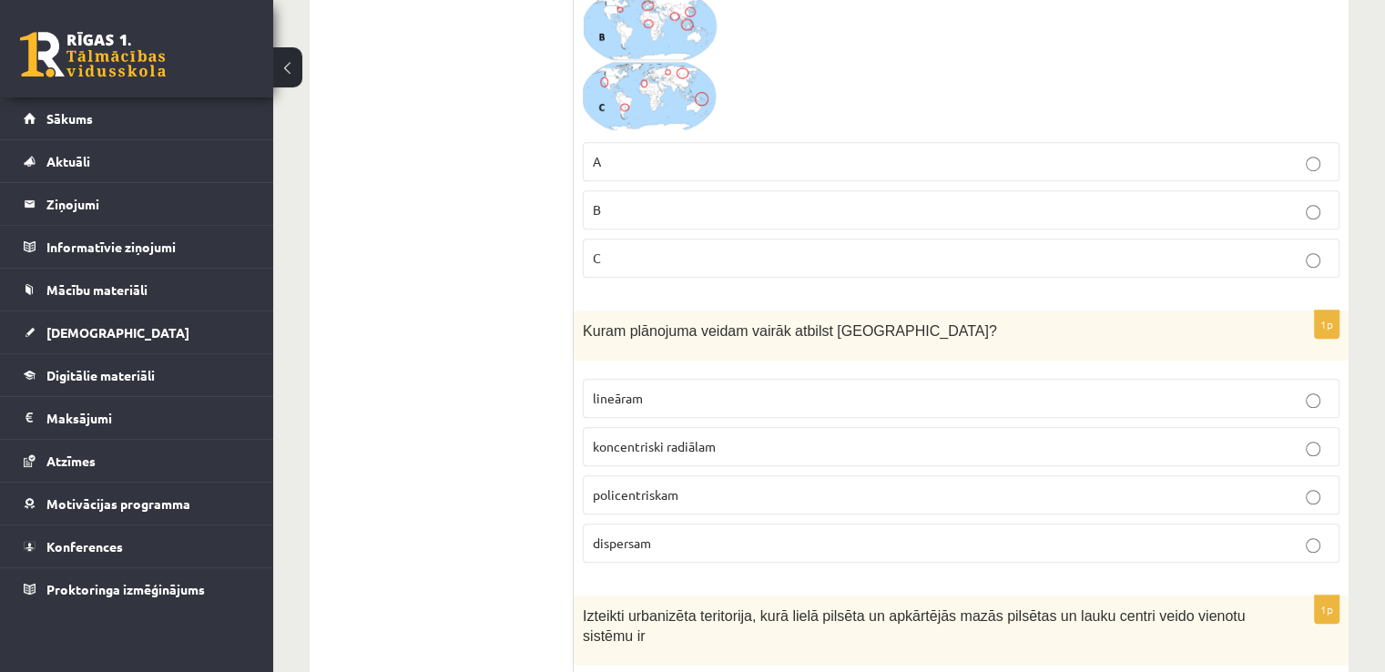
scroll to position [1366, 0]
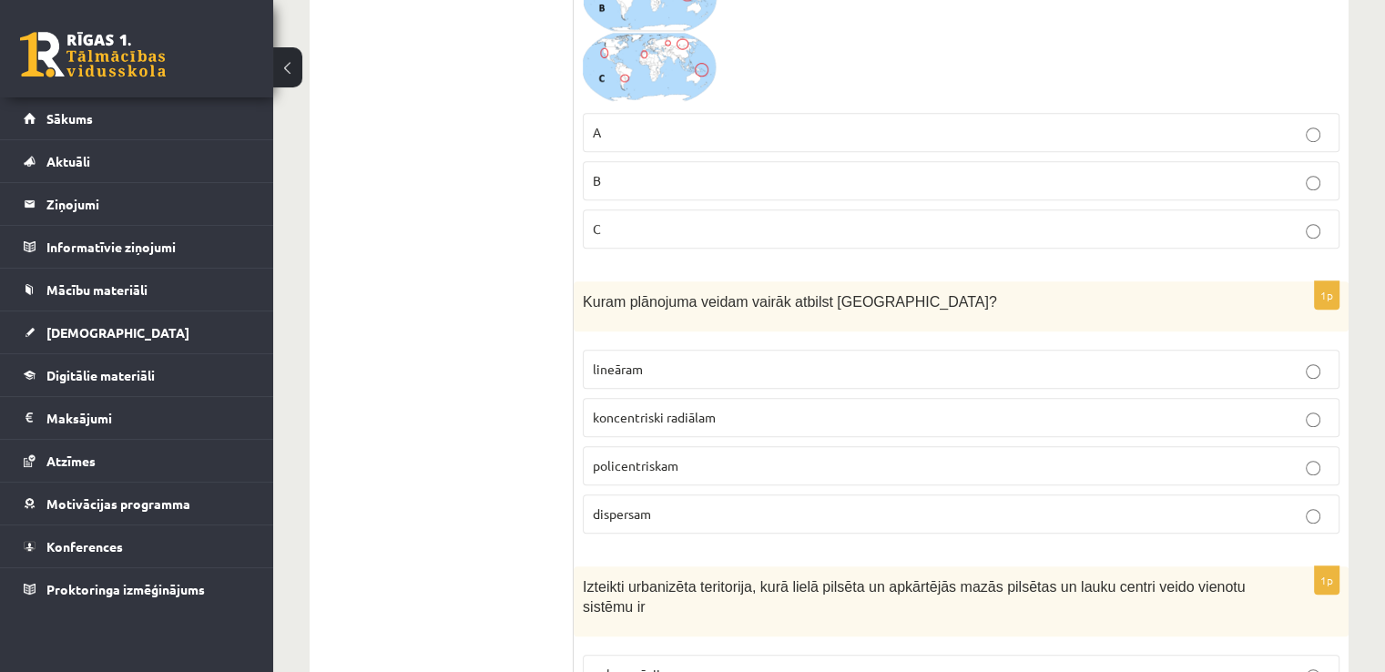
click at [694, 409] on span "koncentriski radiālam" at bounding box center [654, 417] width 123 height 16
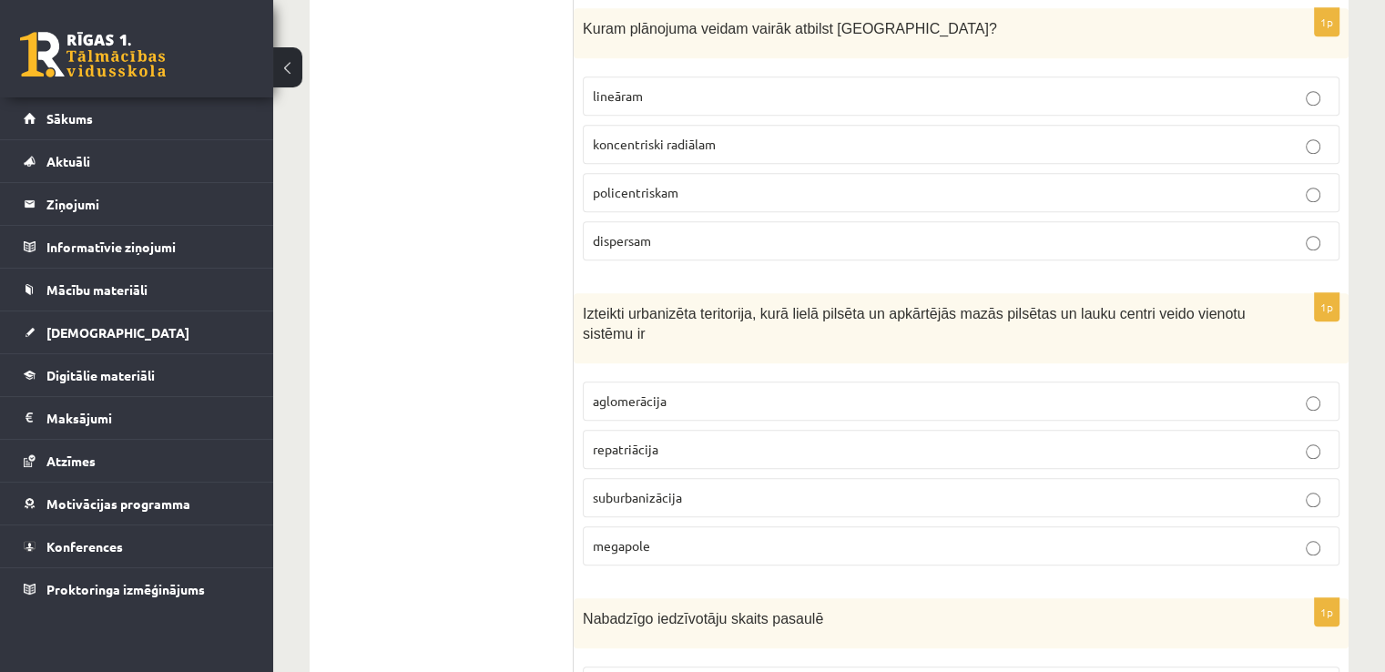
scroll to position [1730, 0]
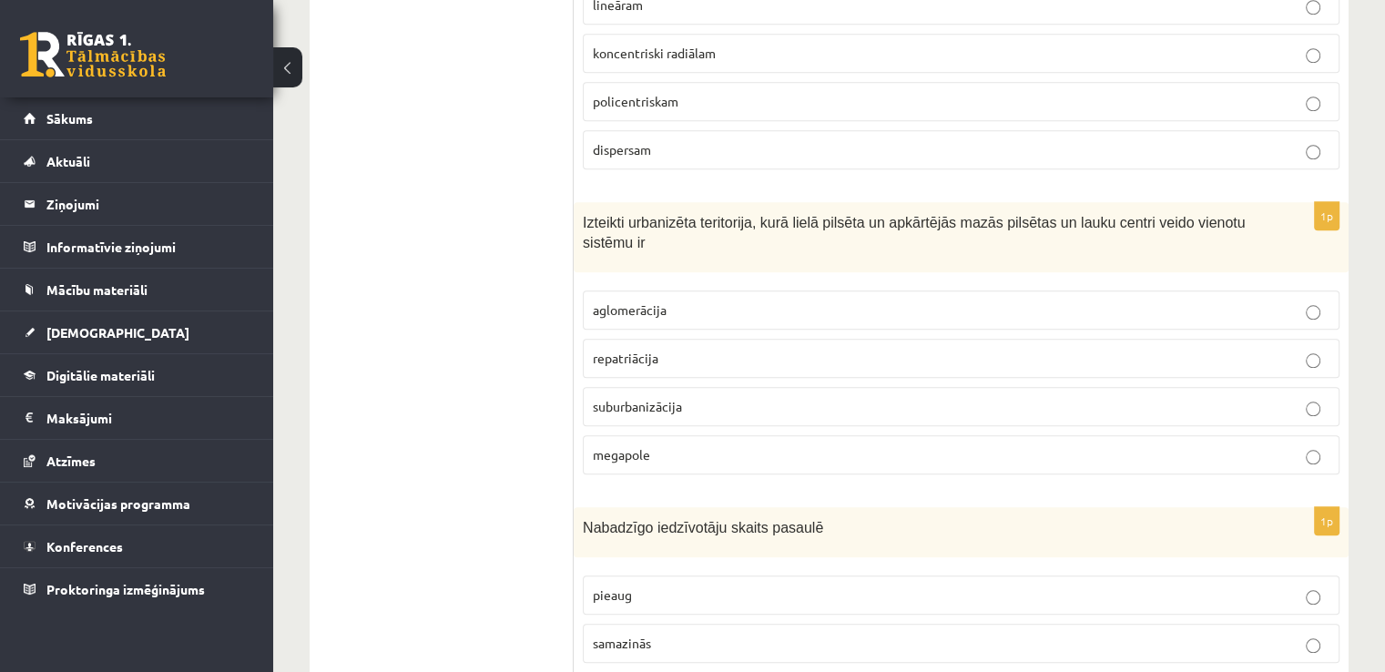
click at [667, 290] on label "aglomerācija" at bounding box center [961, 309] width 757 height 39
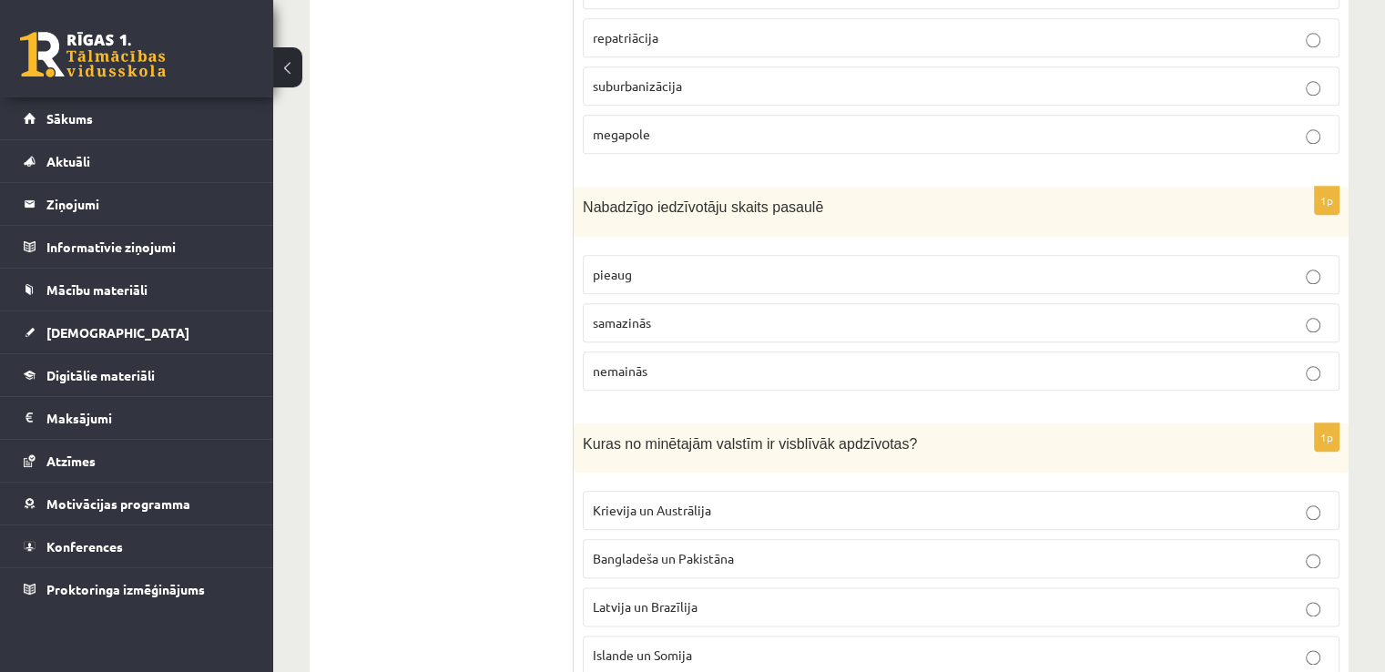
scroll to position [2185, 0]
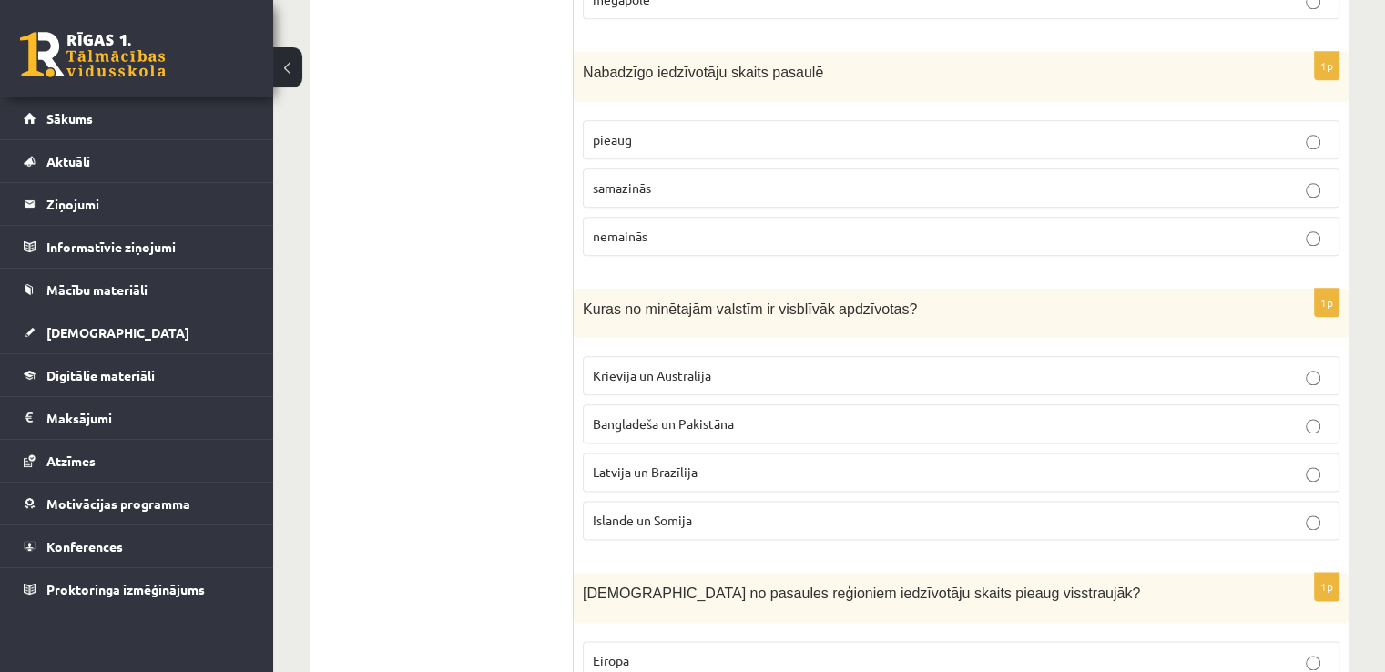
click at [685, 130] on p "pieaug" at bounding box center [961, 139] width 736 height 19
click at [676, 463] on span "Latvija un Brazīlija" at bounding box center [645, 471] width 105 height 16
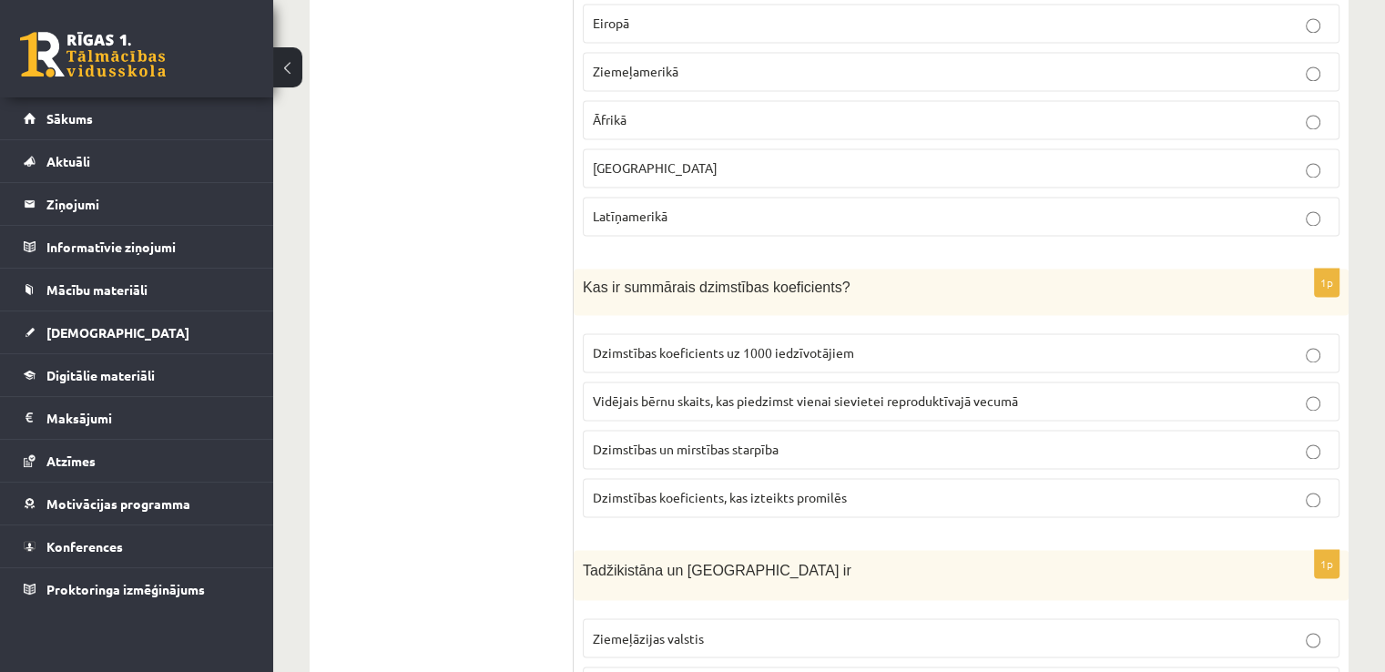
scroll to position [2731, 0]
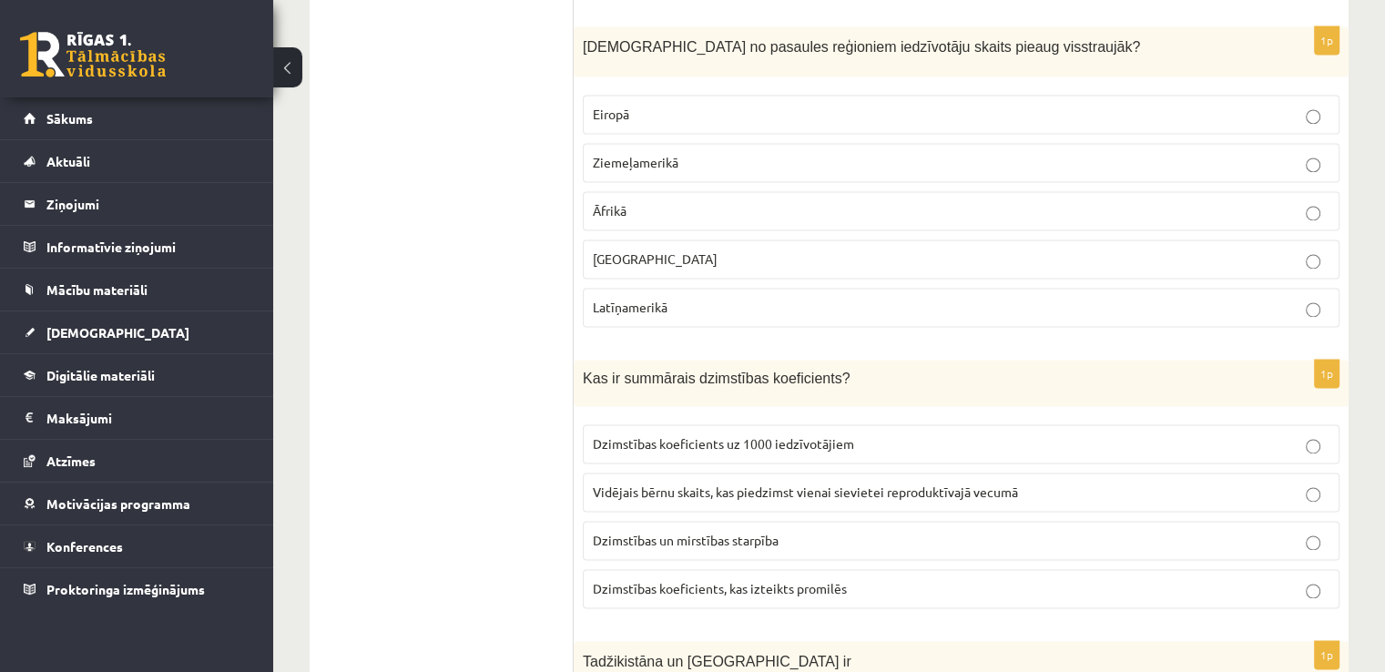
click at [731, 201] on p "Āfrikā" at bounding box center [961, 210] width 736 height 19
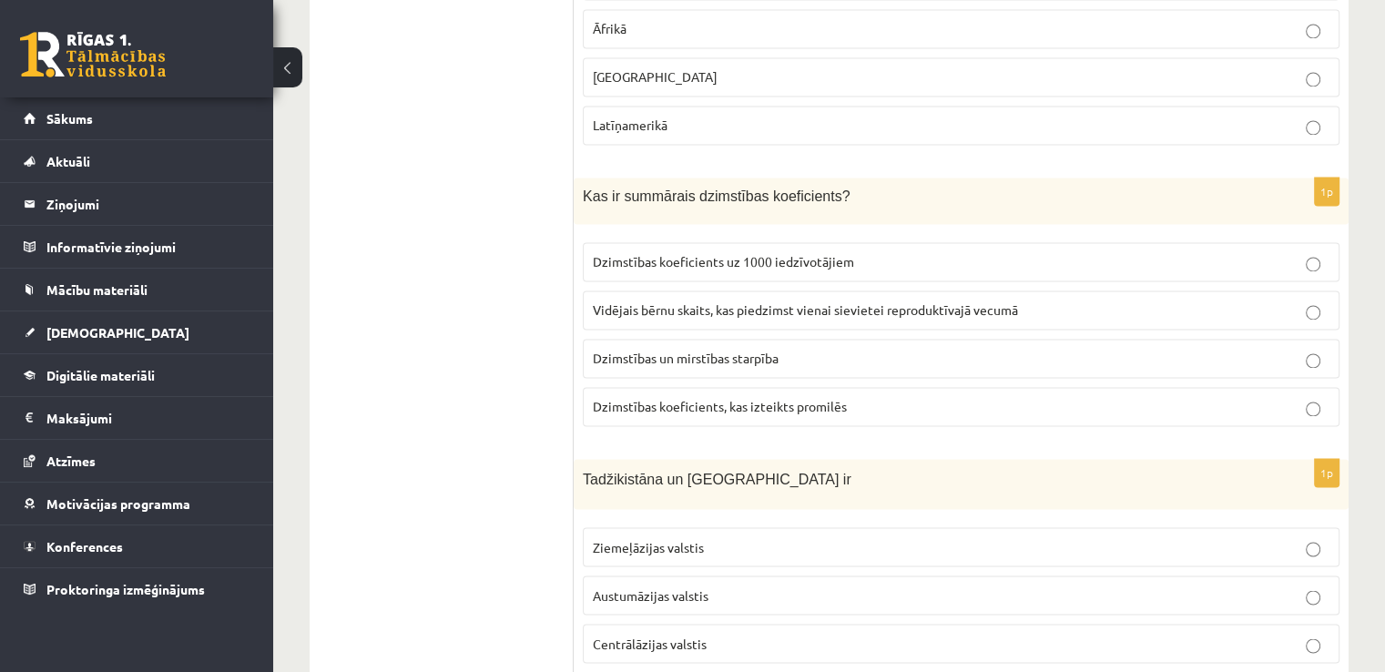
scroll to position [3004, 0]
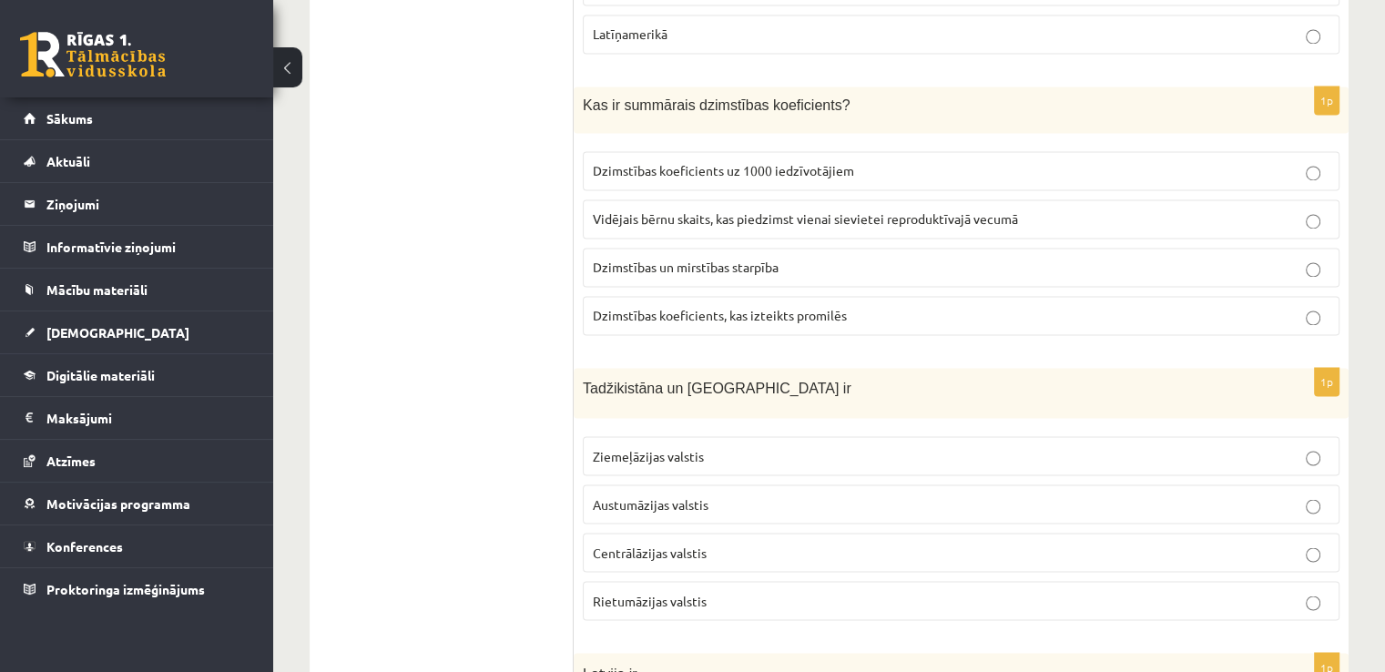
click at [755, 309] on p "Dzimstības koeficients, kas izteikts promilēs" at bounding box center [961, 315] width 736 height 19
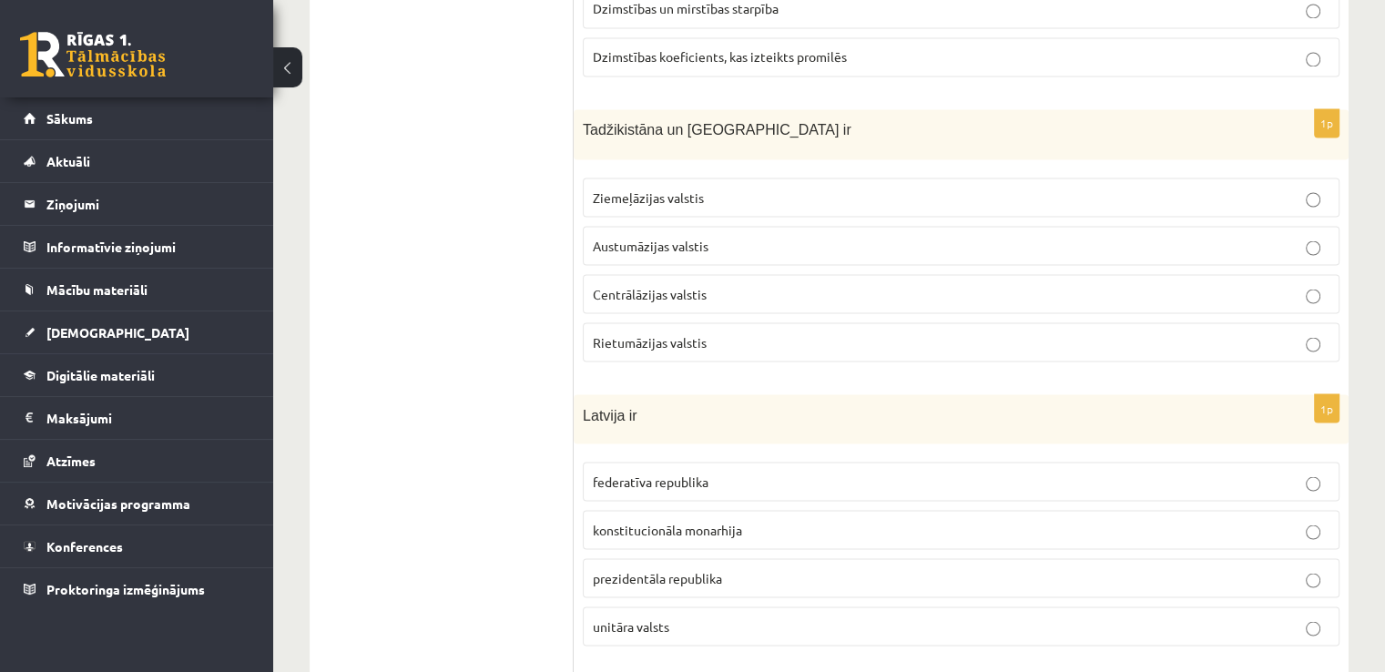
scroll to position [3277, 0]
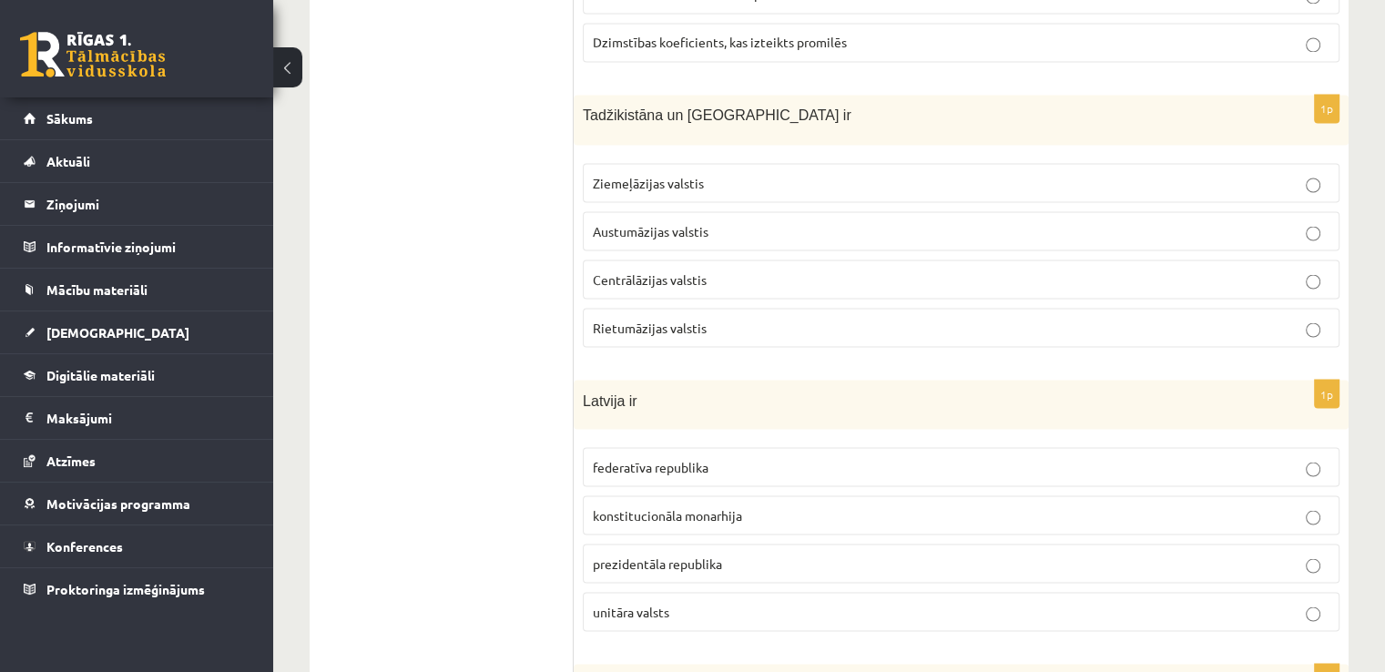
click at [687, 270] on span "Centrālāzijas valstis" at bounding box center [650, 278] width 114 height 16
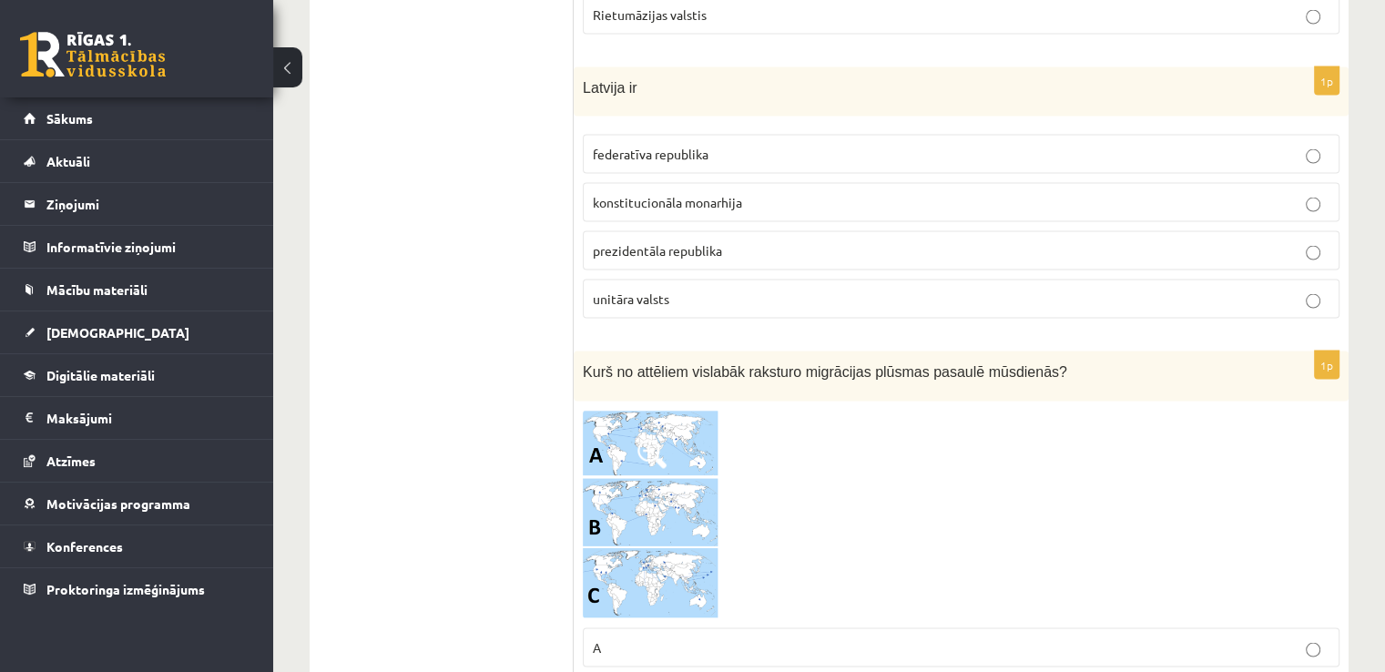
scroll to position [3642, 0]
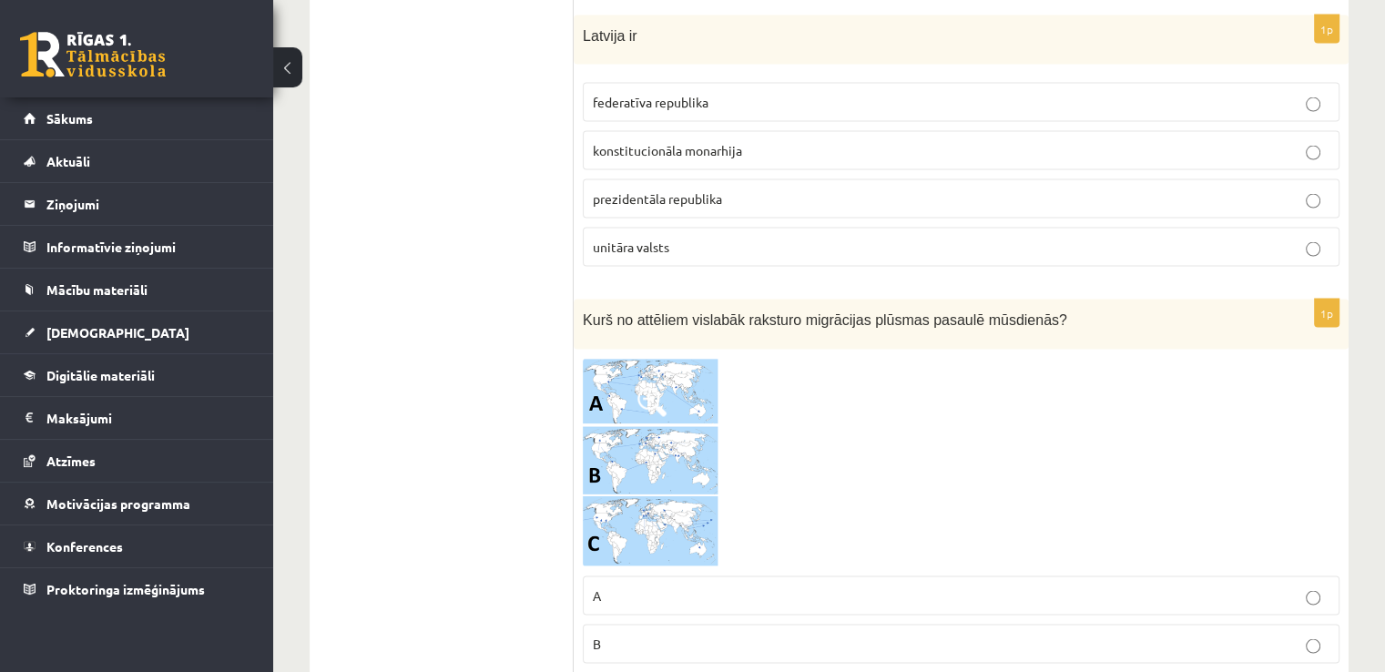
click at [648, 239] on span "unitāra valsts" at bounding box center [631, 247] width 76 height 16
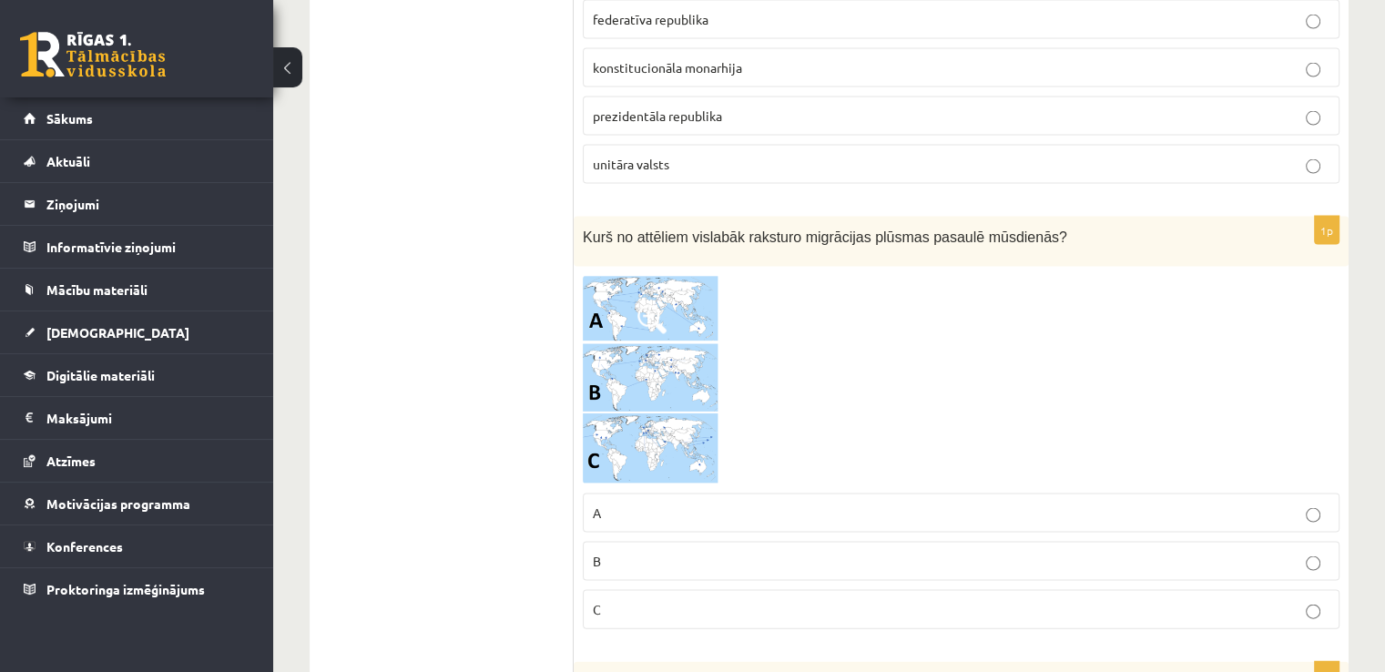
scroll to position [3824, 0]
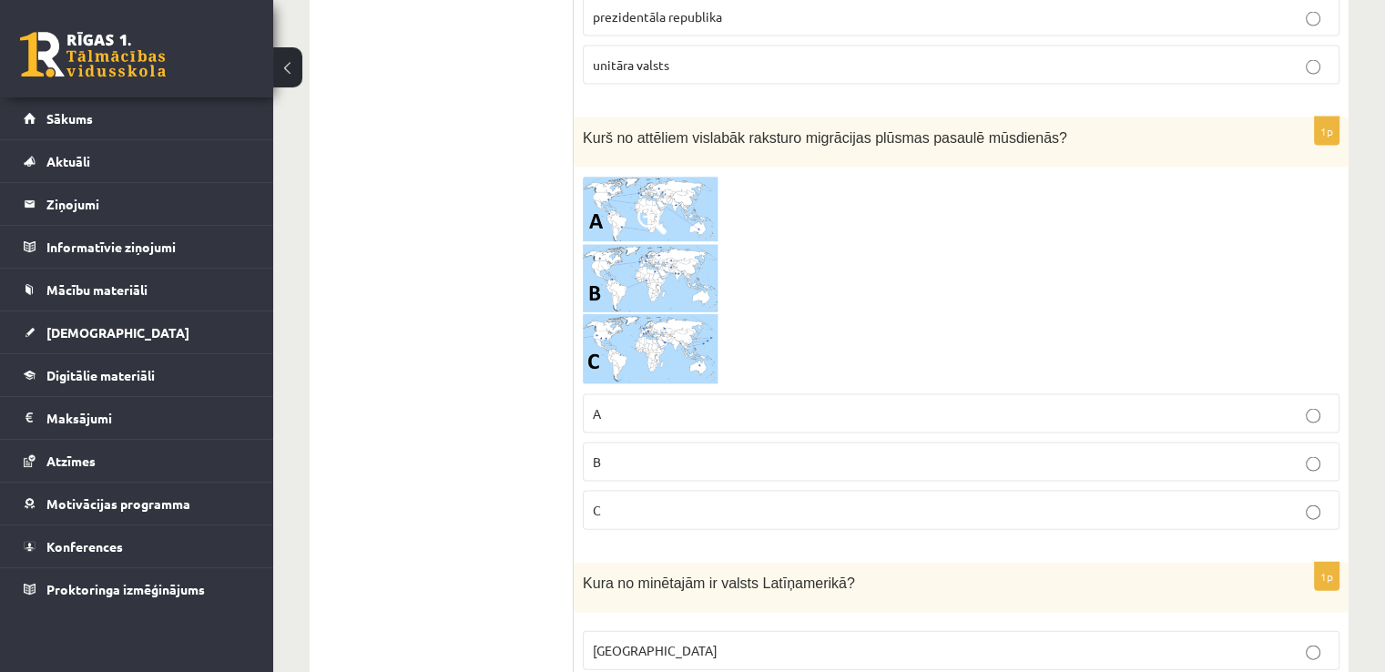
click at [625, 404] on p "A" at bounding box center [961, 413] width 736 height 19
click at [635, 452] on p "B" at bounding box center [961, 461] width 736 height 19
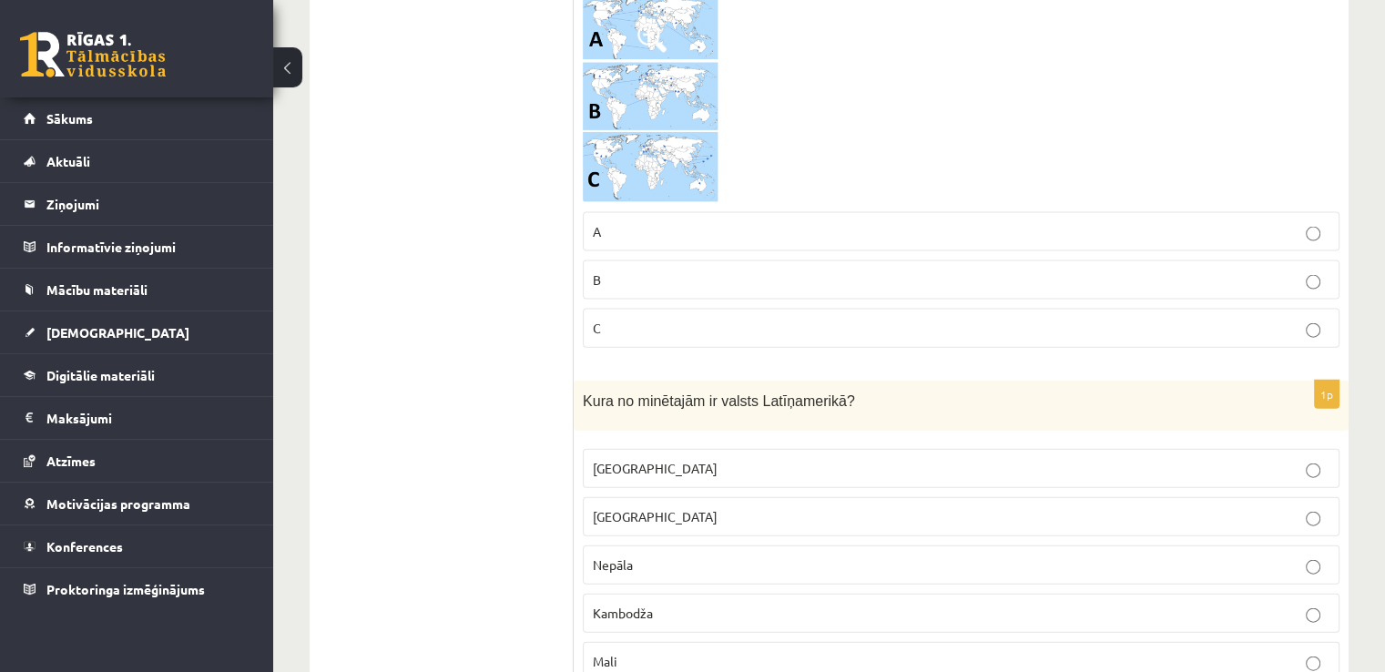
scroll to position [4097, 0]
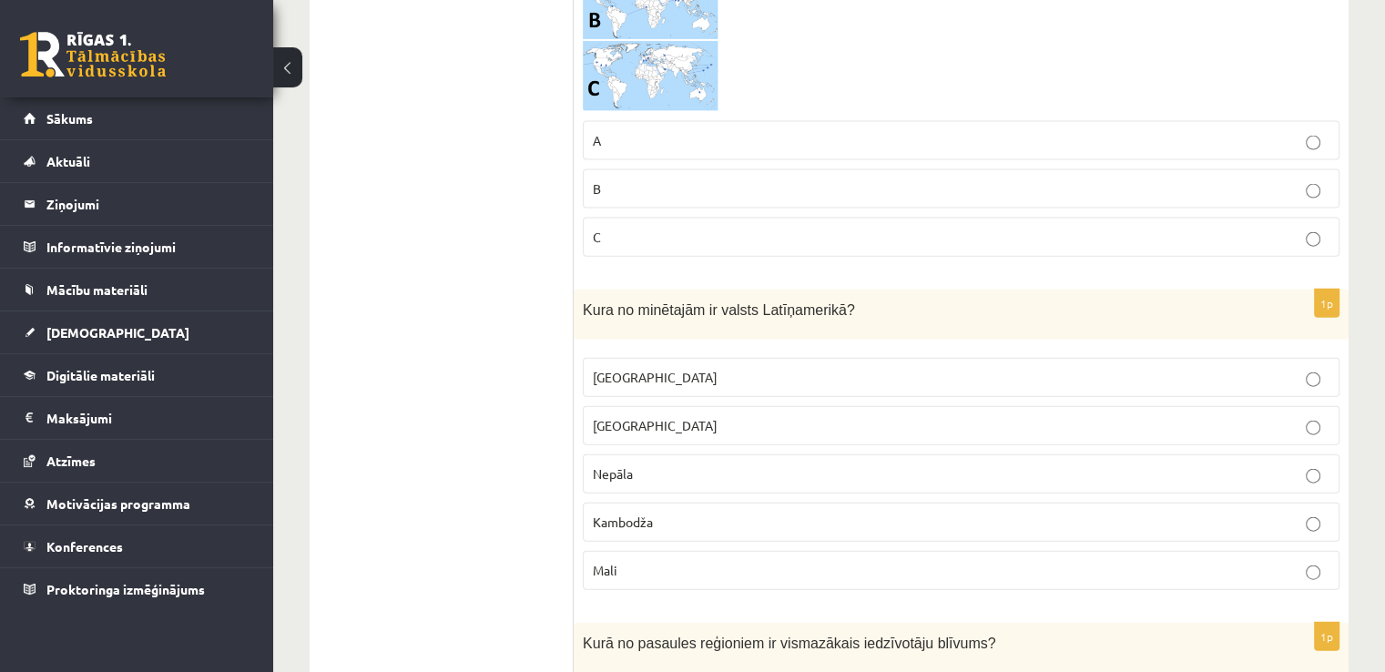
click at [677, 368] on p "Meksika" at bounding box center [961, 377] width 736 height 19
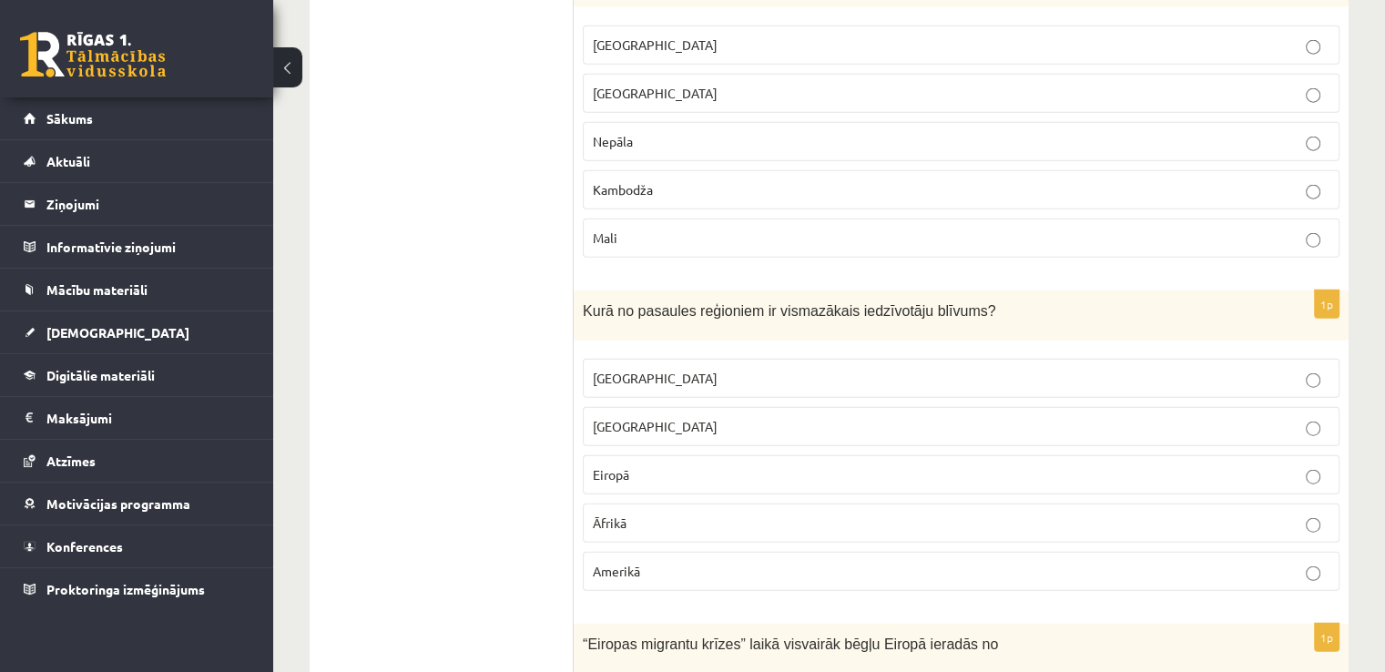
scroll to position [4461, 0]
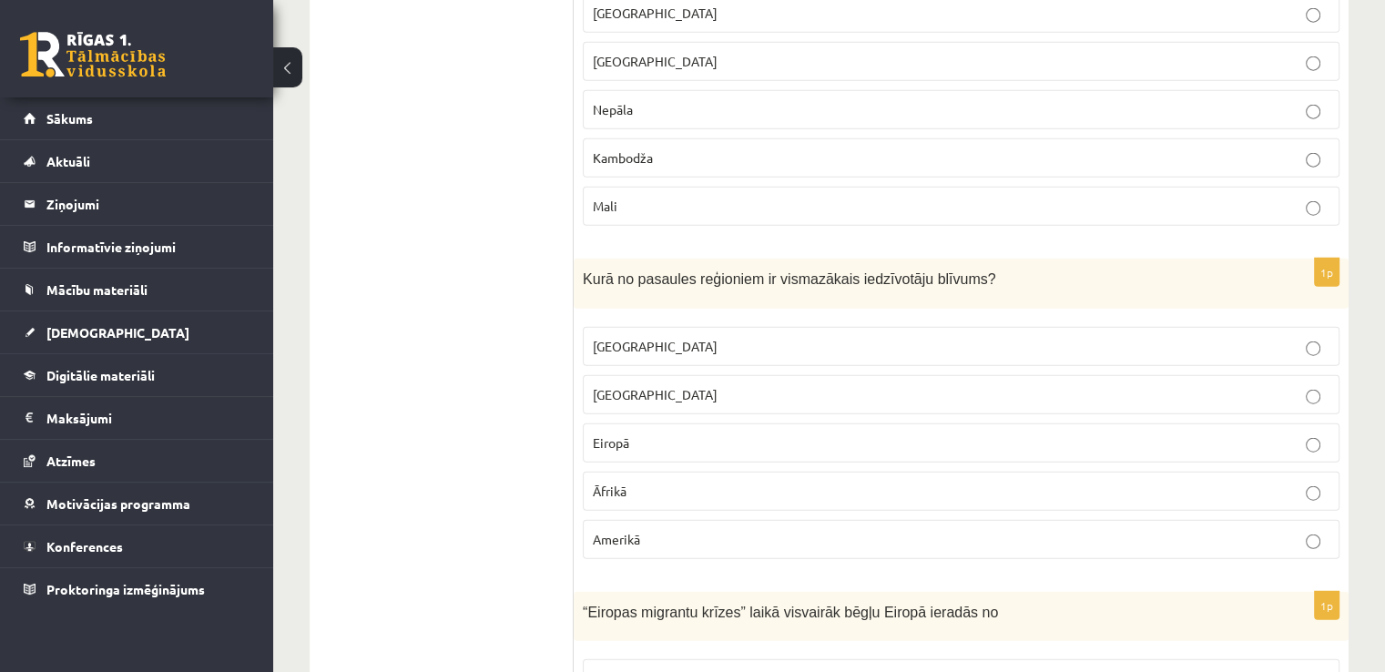
click at [713, 337] on p "Austrālijā" at bounding box center [961, 346] width 736 height 19
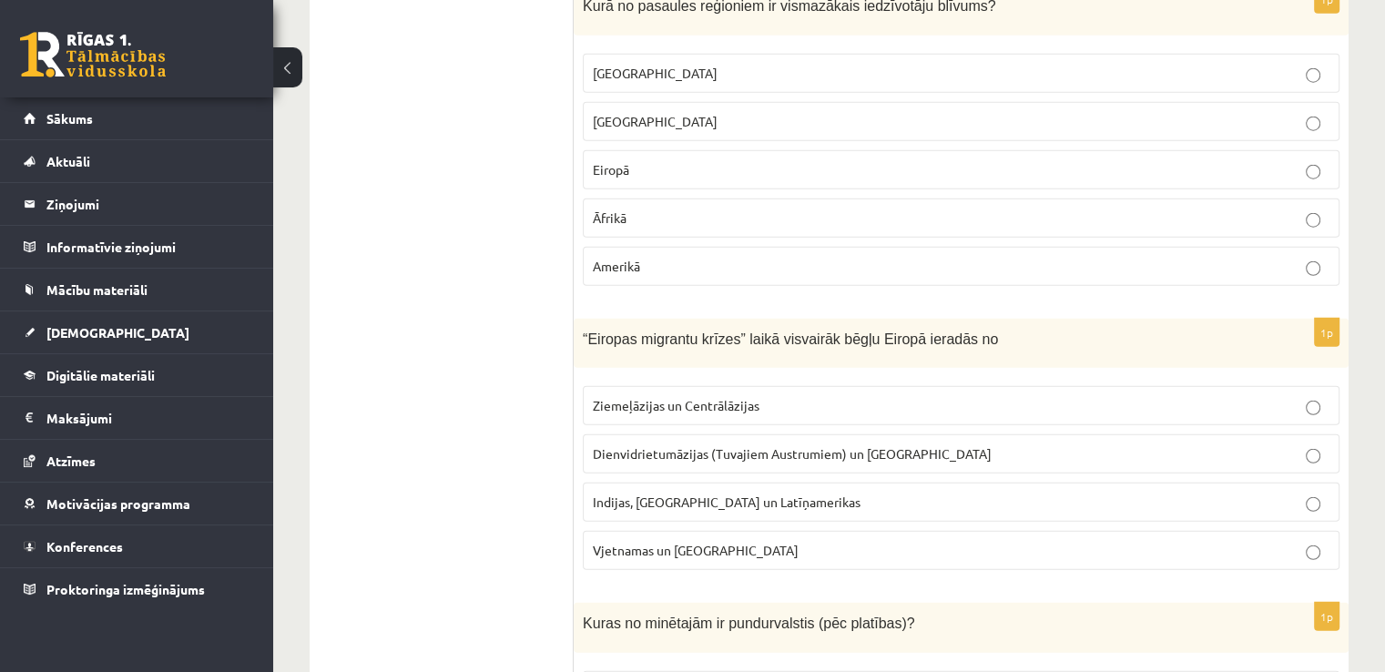
scroll to position [4825, 0]
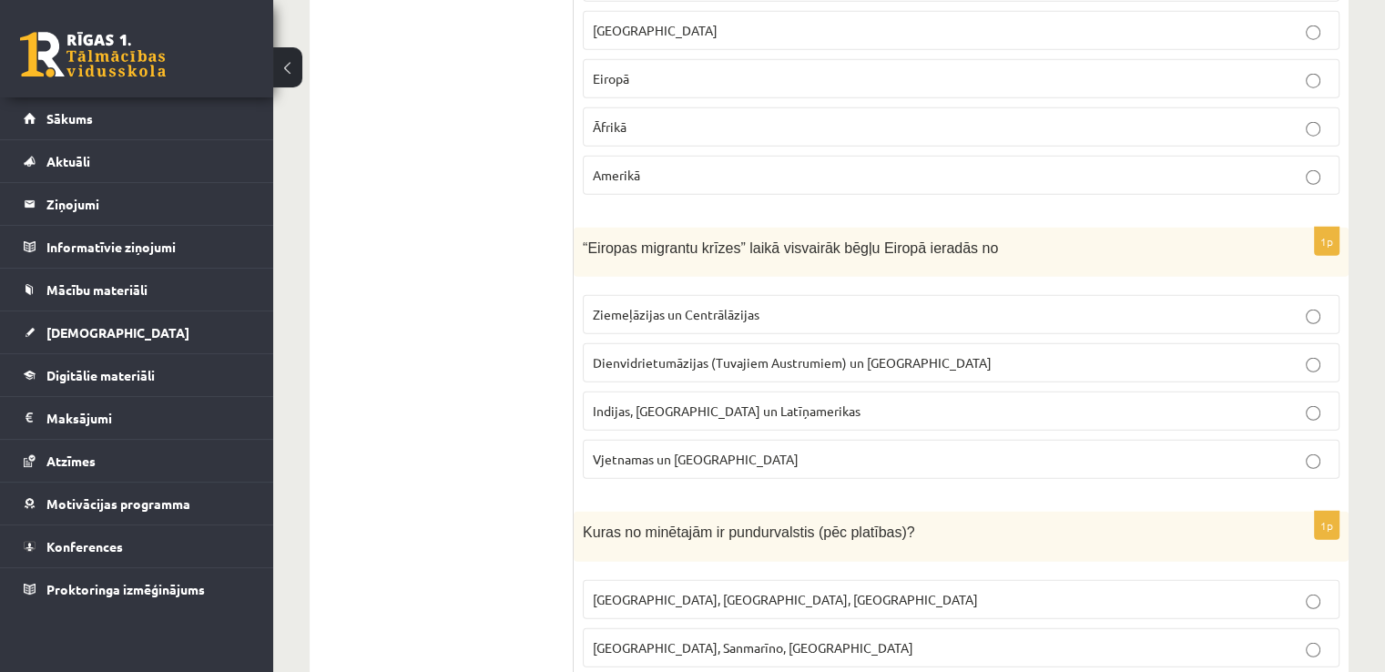
click at [772, 295] on label "Ziemeļāzijas un Centrālāzijas" at bounding box center [961, 314] width 757 height 39
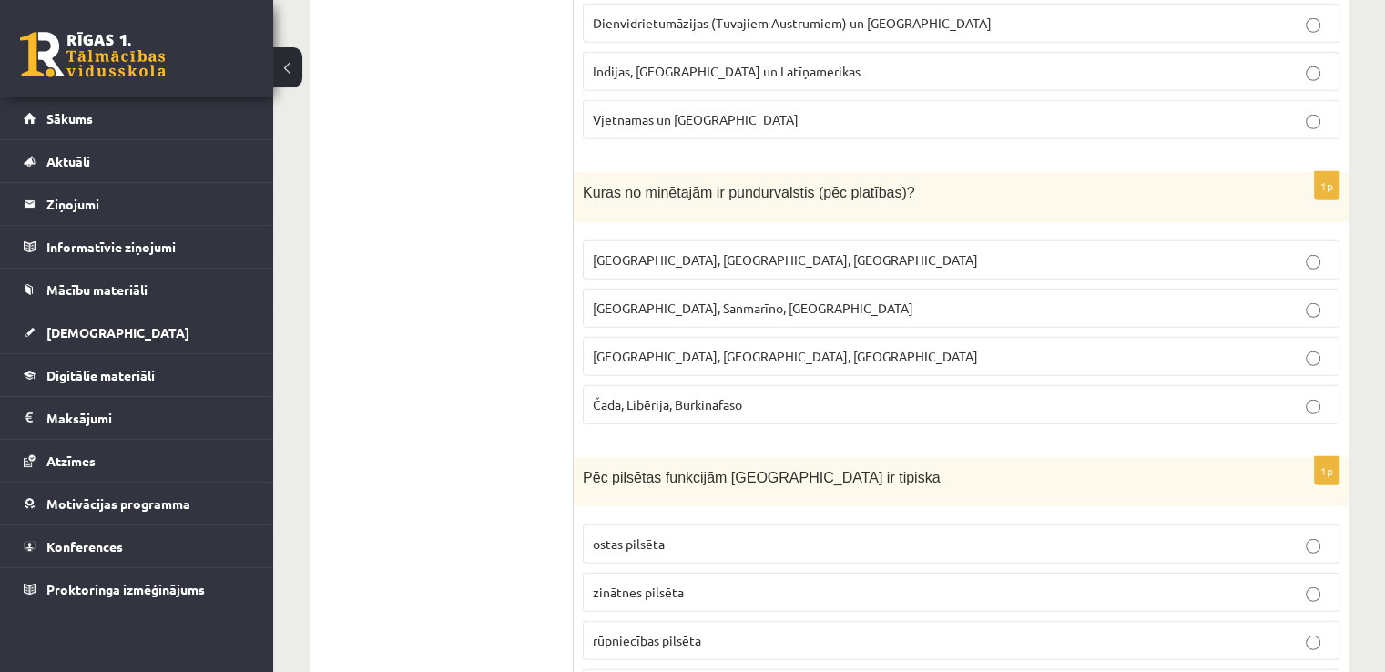
scroll to position [5189, 0]
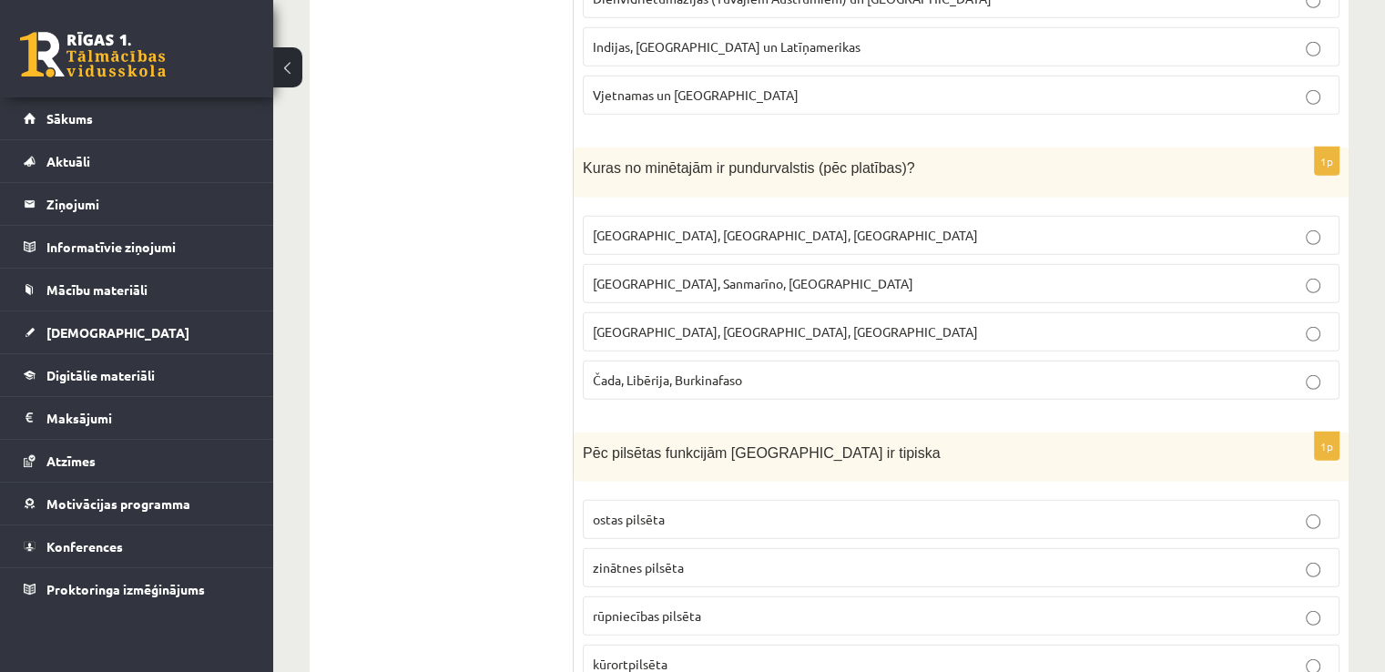
click at [699, 227] on span "Latvija, Lietuva, Igaunija" at bounding box center [785, 235] width 385 height 16
click at [747, 275] on span "Monako, Sanmarīno, Luksemburga" at bounding box center [753, 283] width 320 height 16
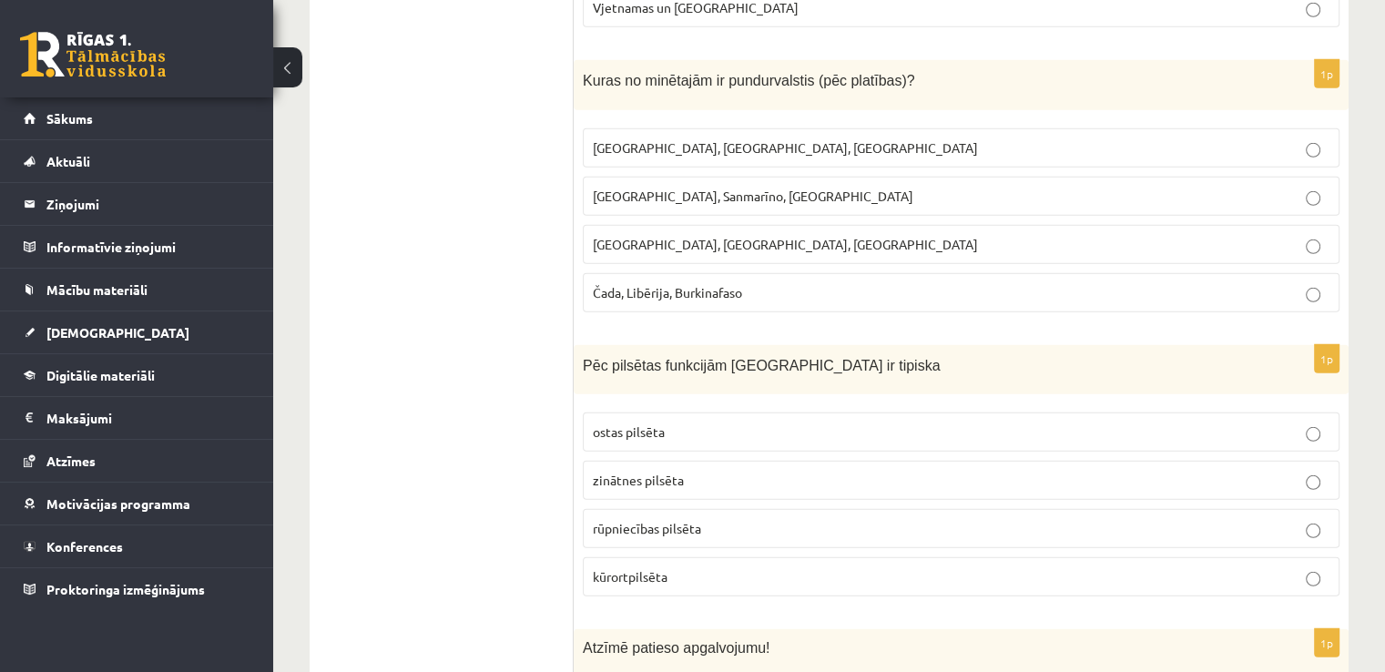
scroll to position [5371, 0]
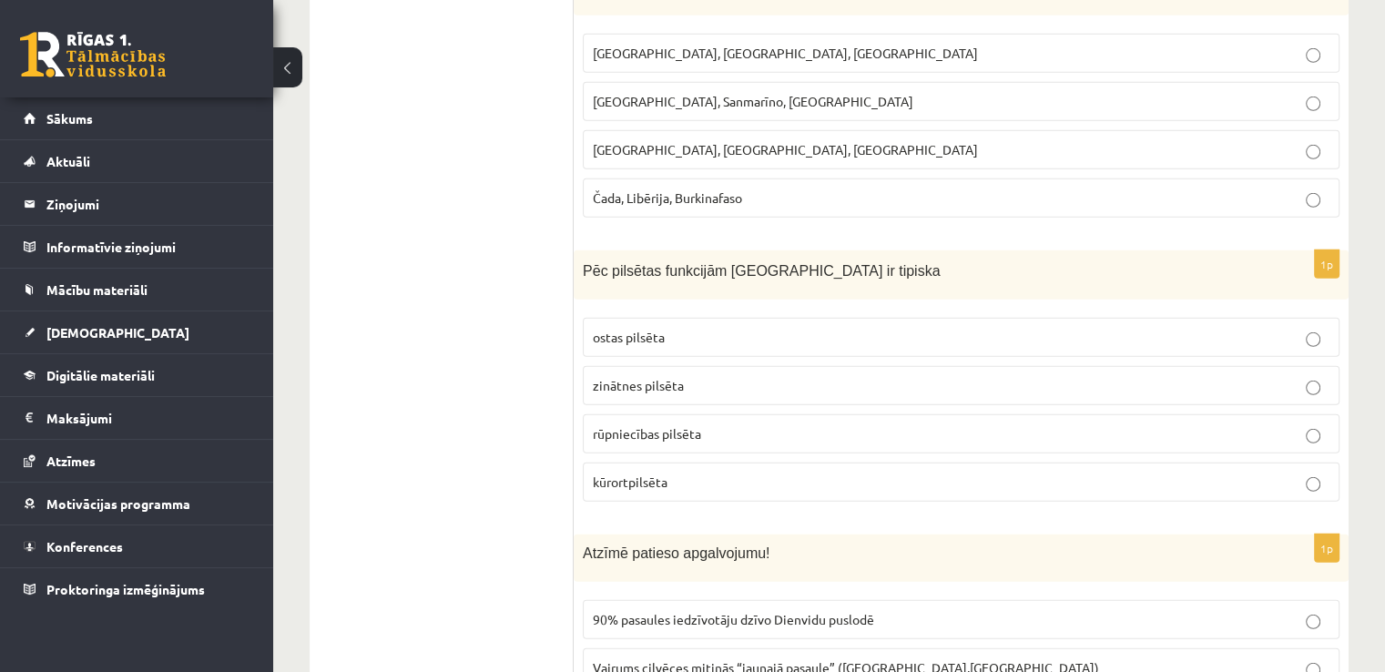
click at [735, 328] on p "ostas pilsēta" at bounding box center [961, 337] width 736 height 19
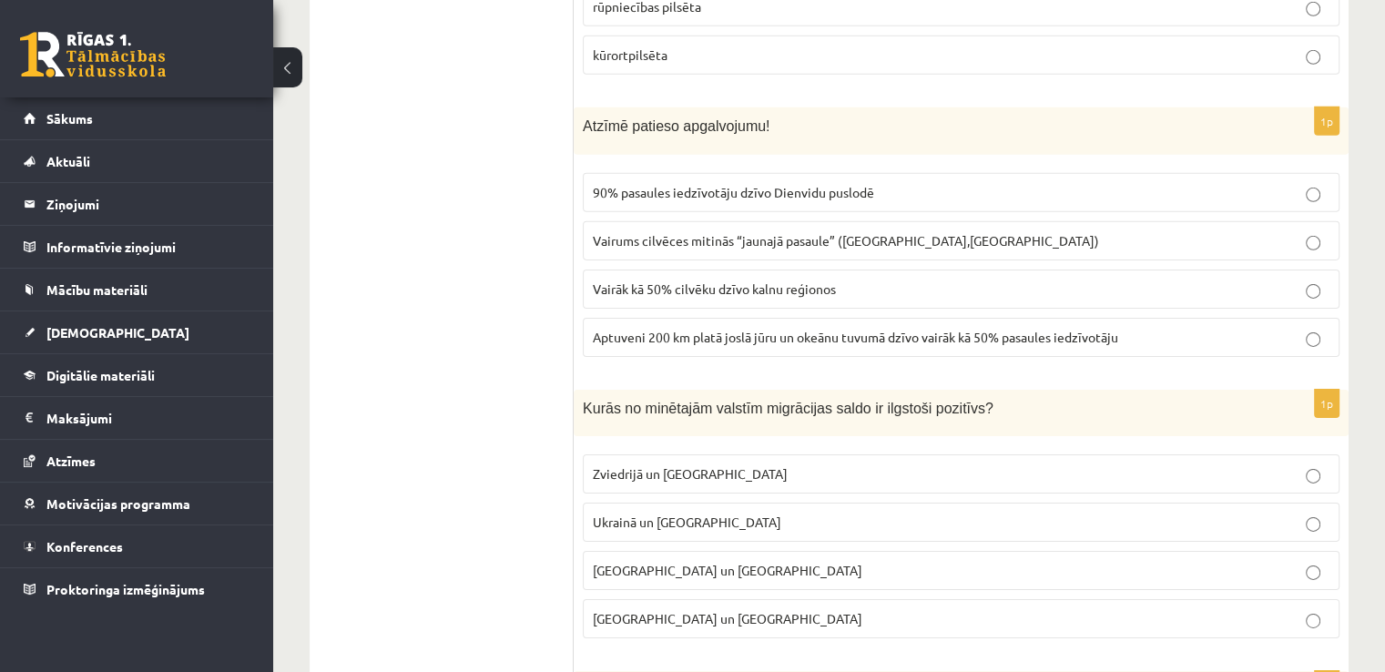
scroll to position [5826, 0]
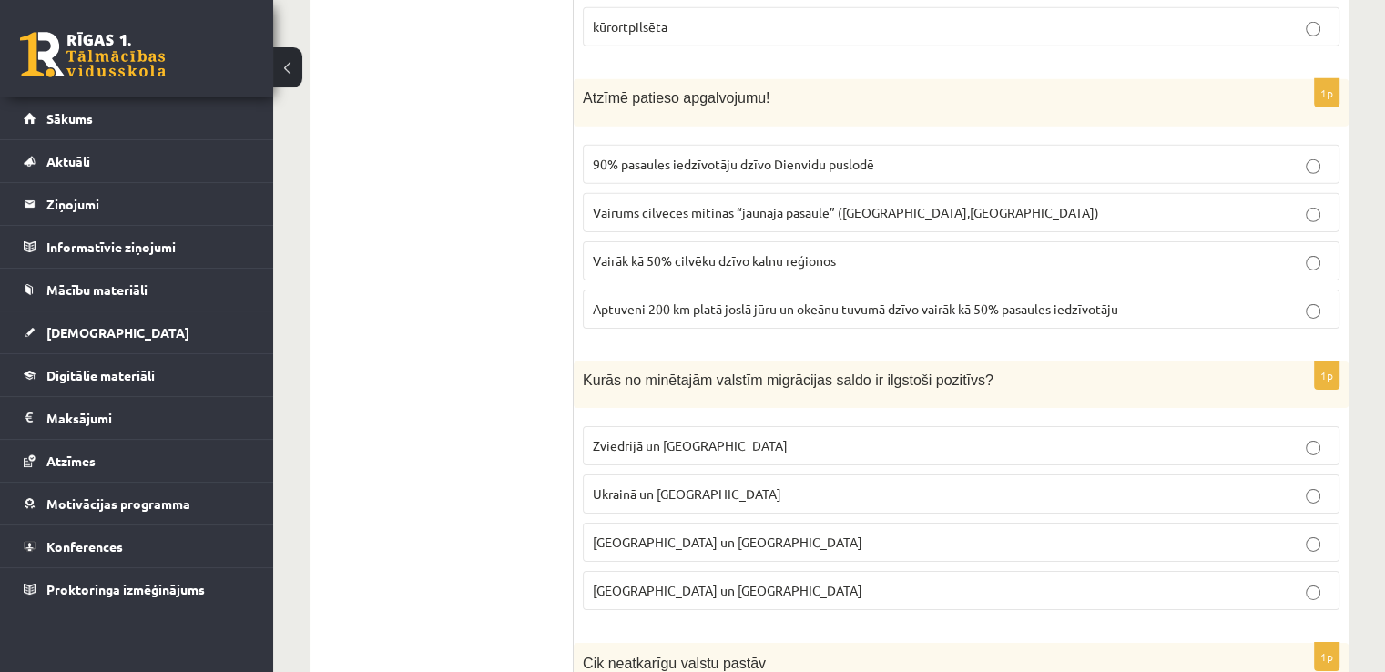
click at [1037, 203] on p "Vairums cilvēces mitinās “jaunajā pasaule” (Amerika,Austrālija)" at bounding box center [961, 212] width 736 height 19
click at [847, 251] on p "Vairāk kā 50% cilvēku dzīvo kalnu reģionos" at bounding box center [961, 260] width 736 height 19
click at [819, 300] on span "Aptuveni 200 km platā joslā jūru un okeānu tuvumā dzīvo vairāk kā 50% pasaules …" at bounding box center [855, 308] width 525 height 16
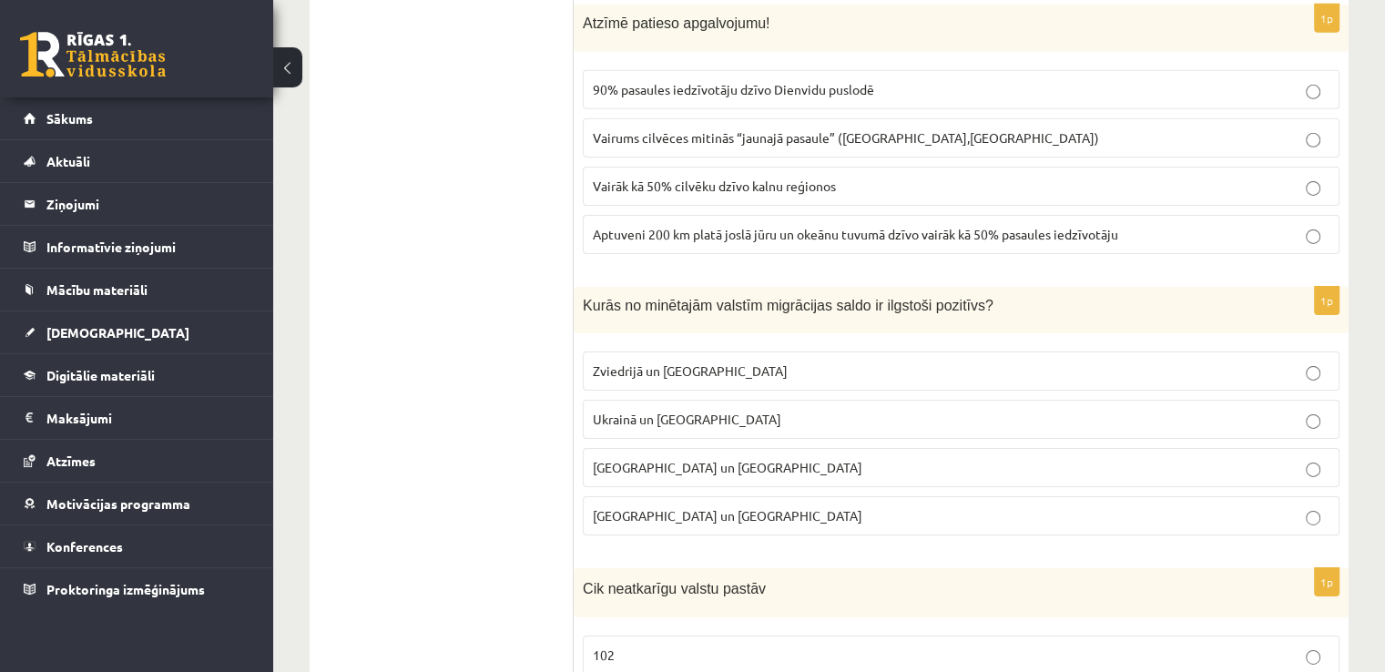
scroll to position [6009, 0]
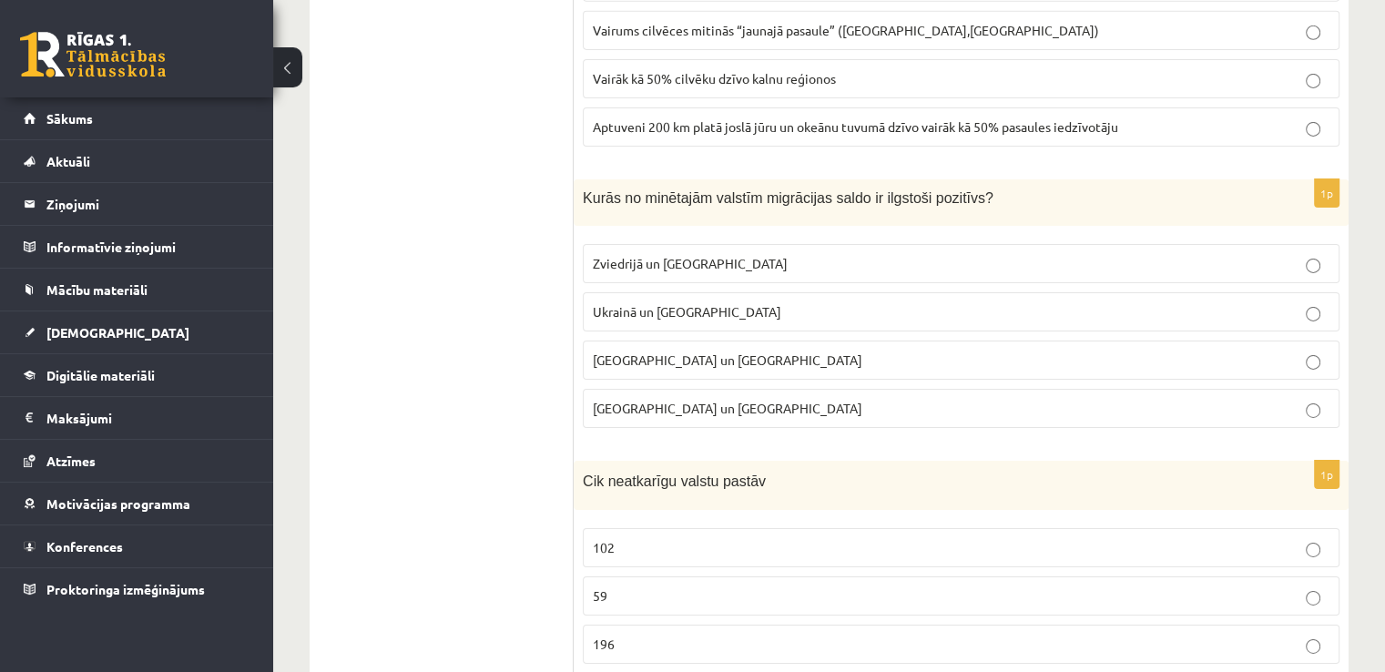
click at [716, 254] on p "Zviedrijā un ASV" at bounding box center [961, 263] width 736 height 19
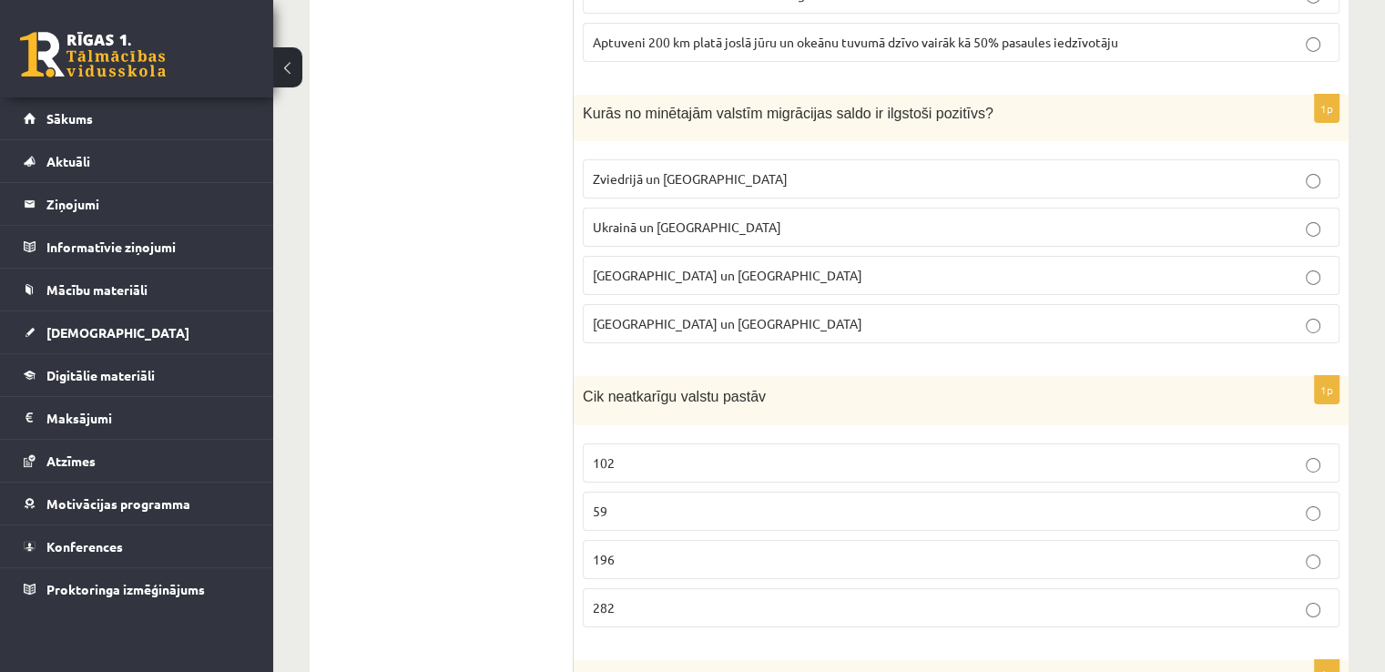
scroll to position [6282, 0]
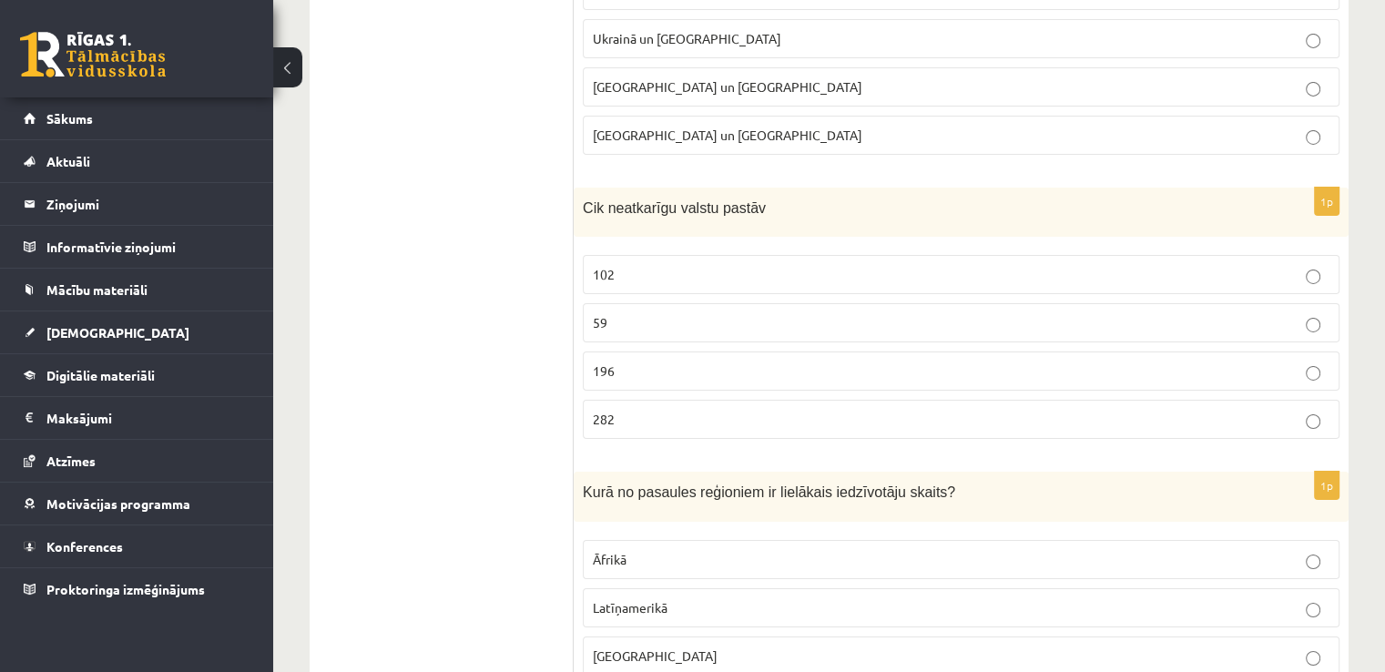
click at [797, 255] on label "102" at bounding box center [961, 274] width 757 height 39
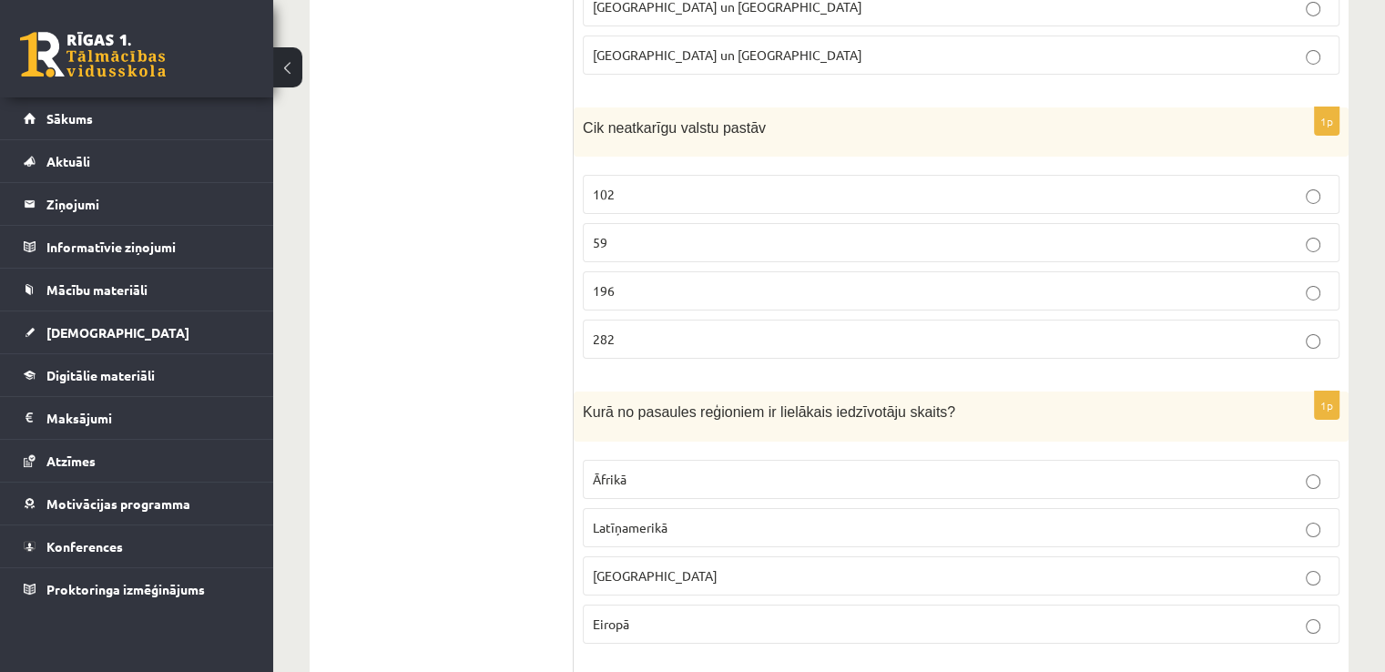
scroll to position [6555, 0]
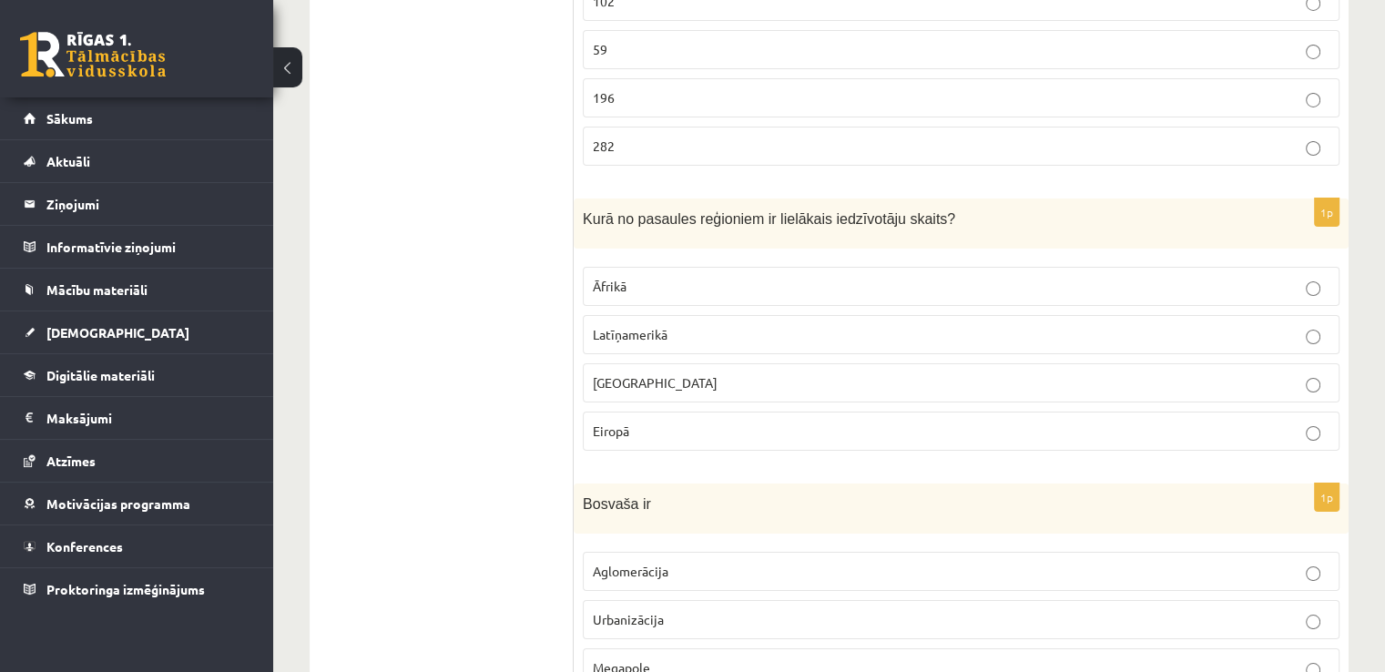
click at [735, 422] on p "Eiropā" at bounding box center [961, 431] width 736 height 19
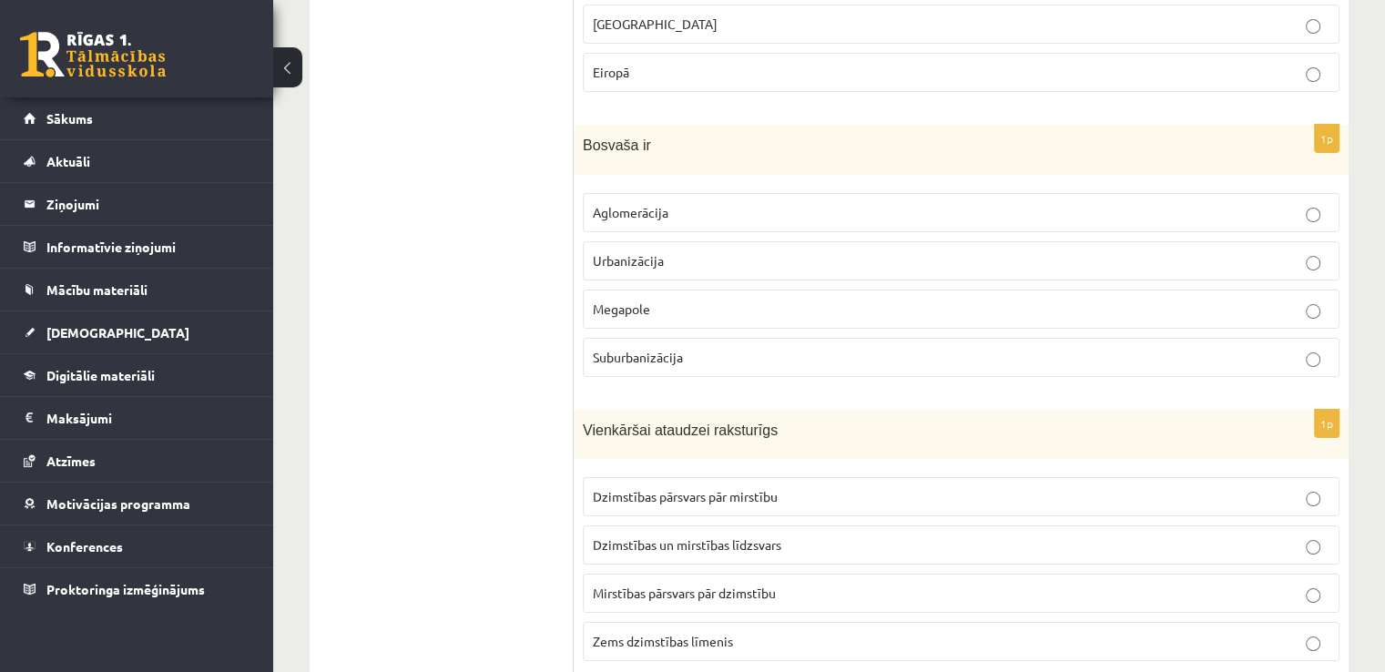
scroll to position [6919, 0]
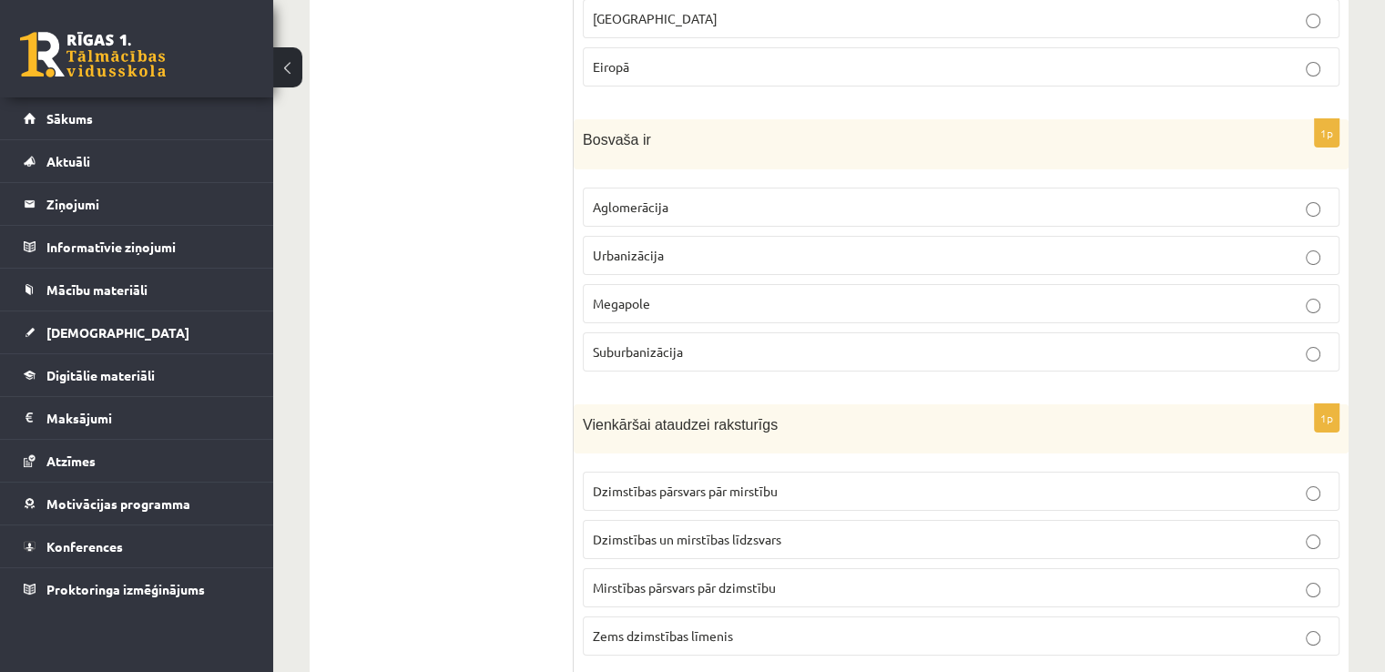
click at [680, 246] on p "Urbanizācija" at bounding box center [961, 255] width 736 height 19
click at [659, 294] on p "Megapole" at bounding box center [961, 303] width 736 height 19
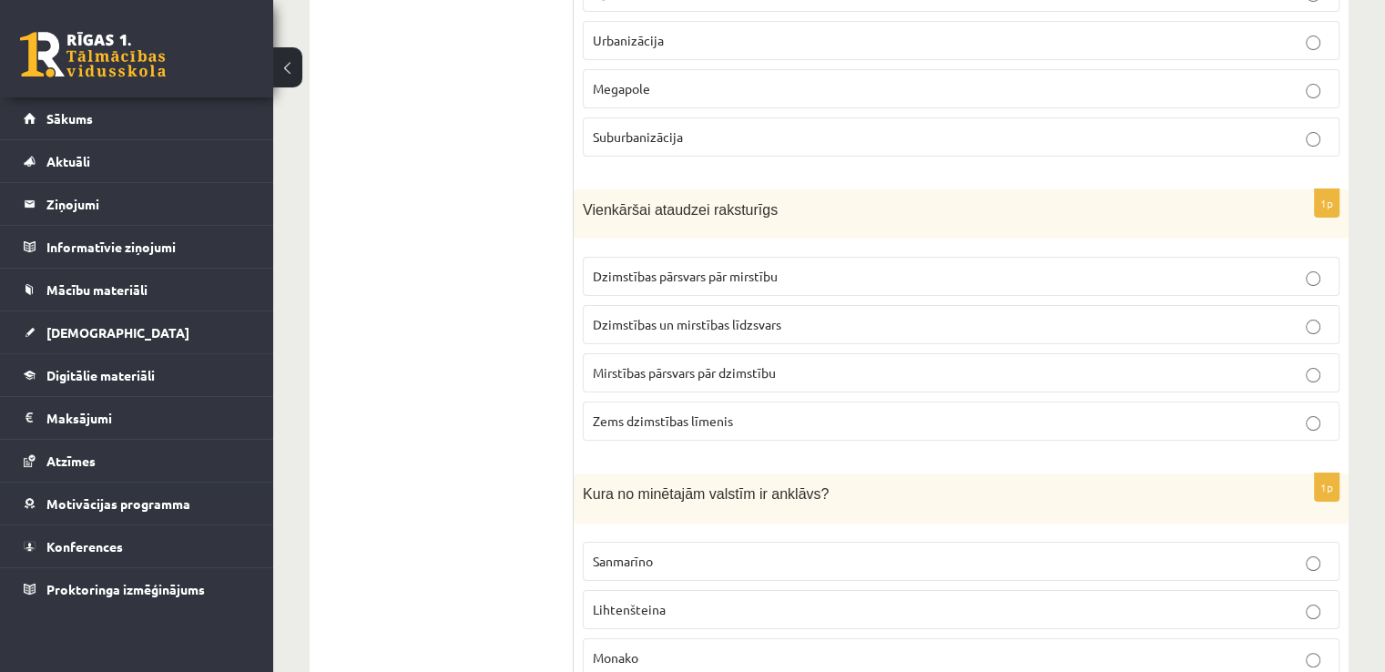
scroll to position [7192, 0]
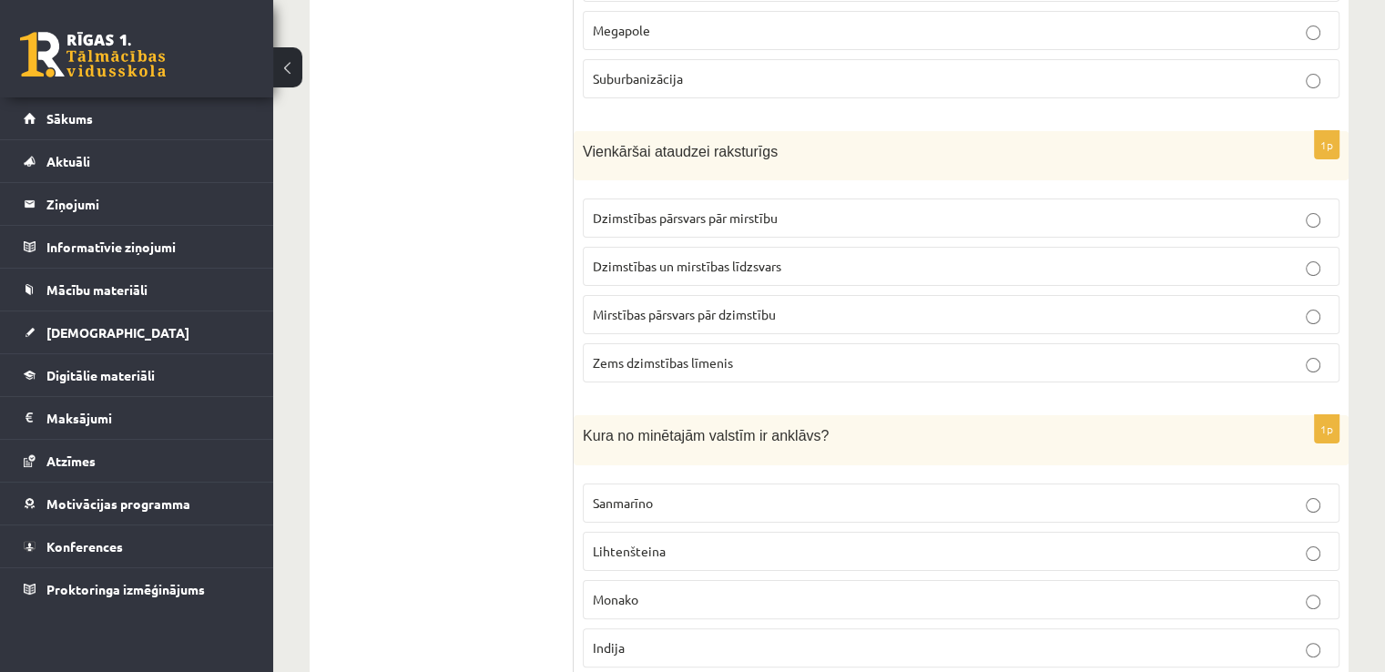
click at [723, 198] on label "Dzimstības pārsvars pār mirstību" at bounding box center [961, 217] width 757 height 39
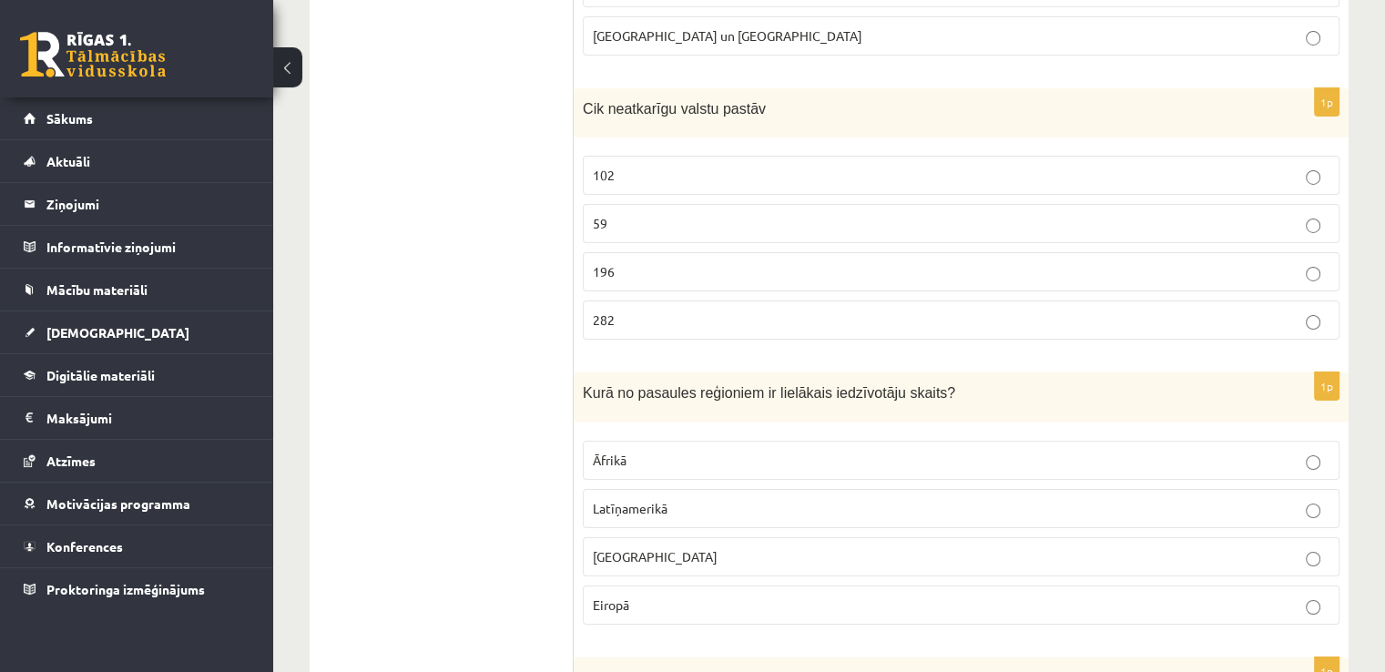
scroll to position [6373, 0]
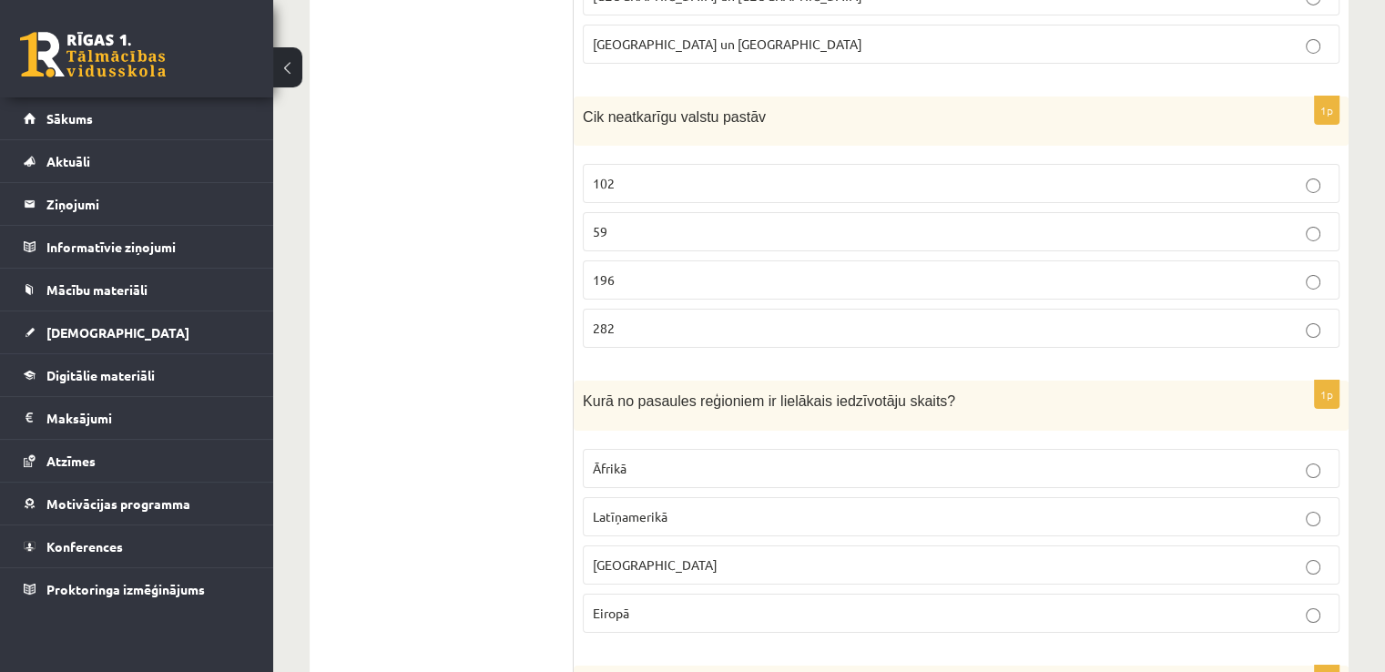
click at [686, 260] on label "196" at bounding box center [961, 279] width 757 height 39
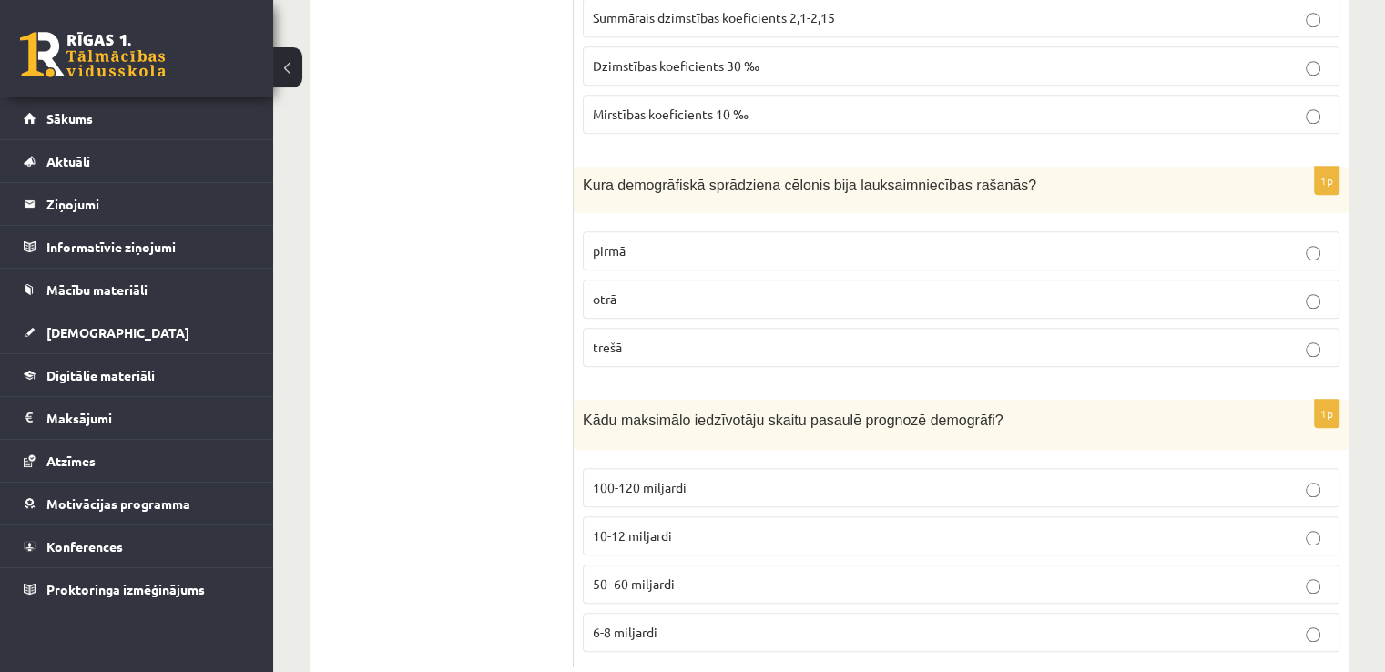
scroll to position [8577, 0]
click at [710, 525] on p "10-12 miljardi" at bounding box center [961, 534] width 736 height 19
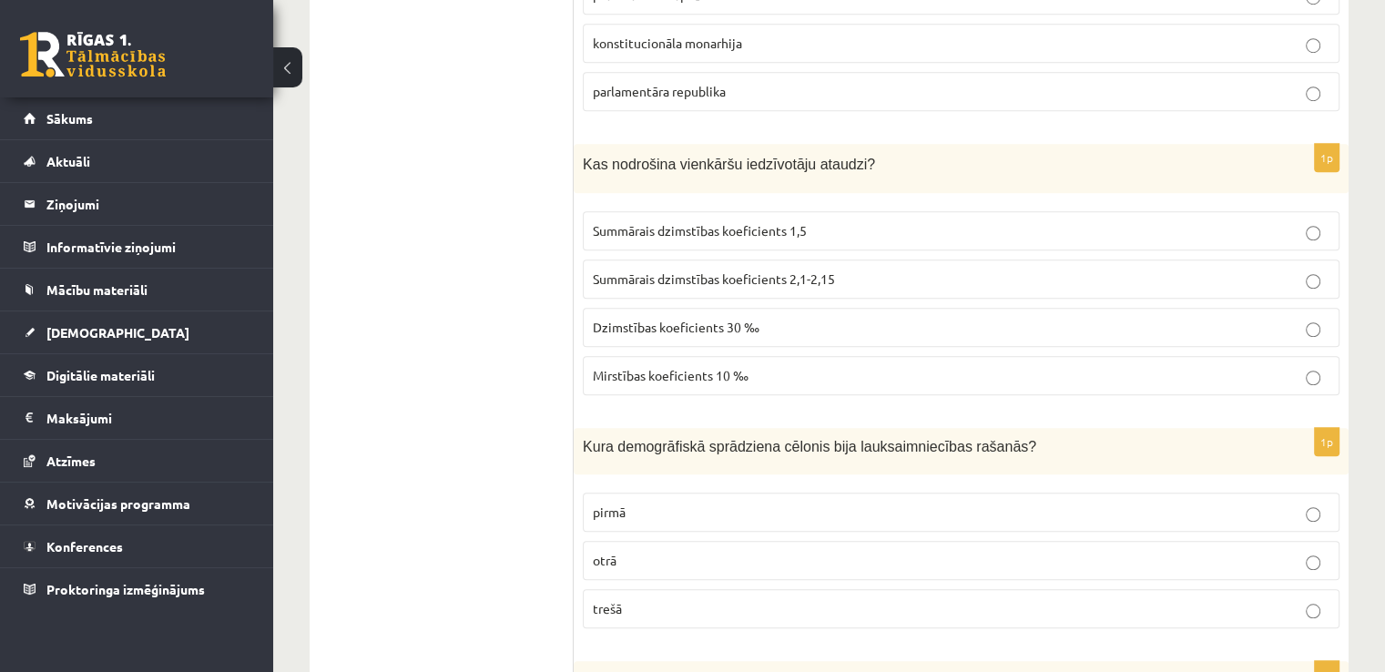
scroll to position [8304, 0]
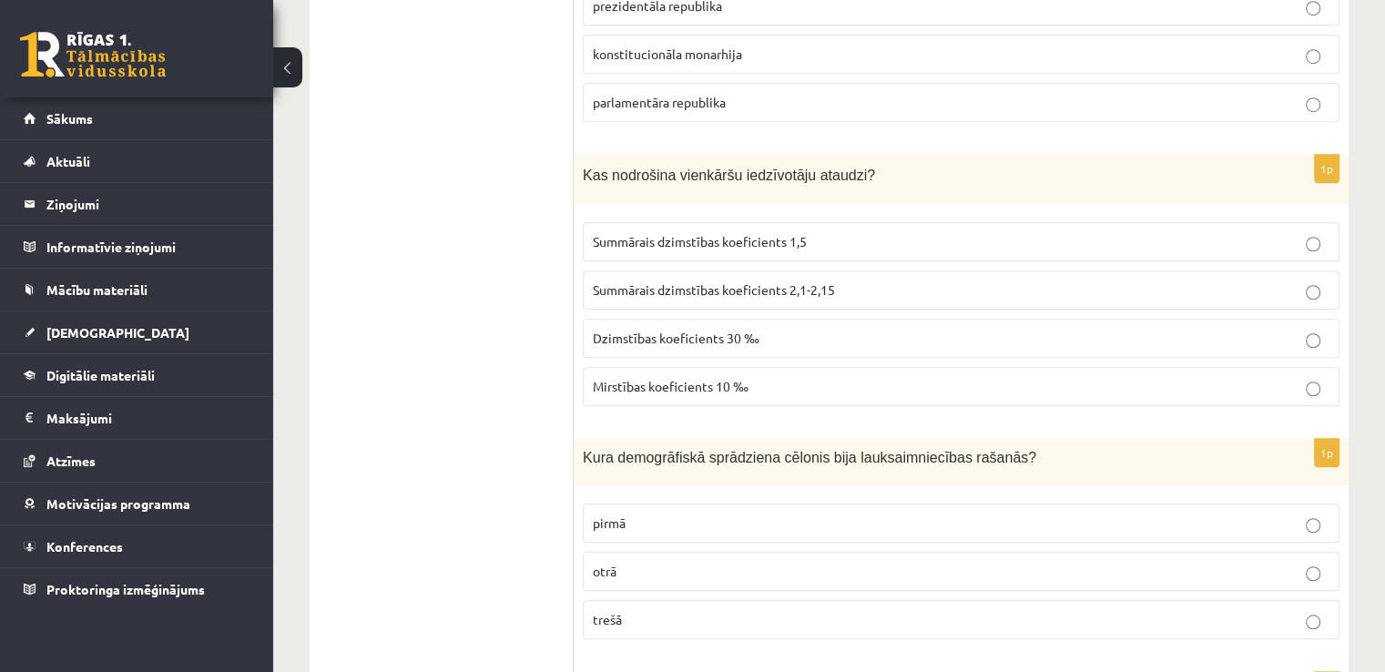
click at [656, 562] on p "otrā" at bounding box center [961, 571] width 736 height 19
click at [729, 281] on span "Summārais dzimstības koeficients 2,1-2,15" at bounding box center [714, 289] width 242 height 16
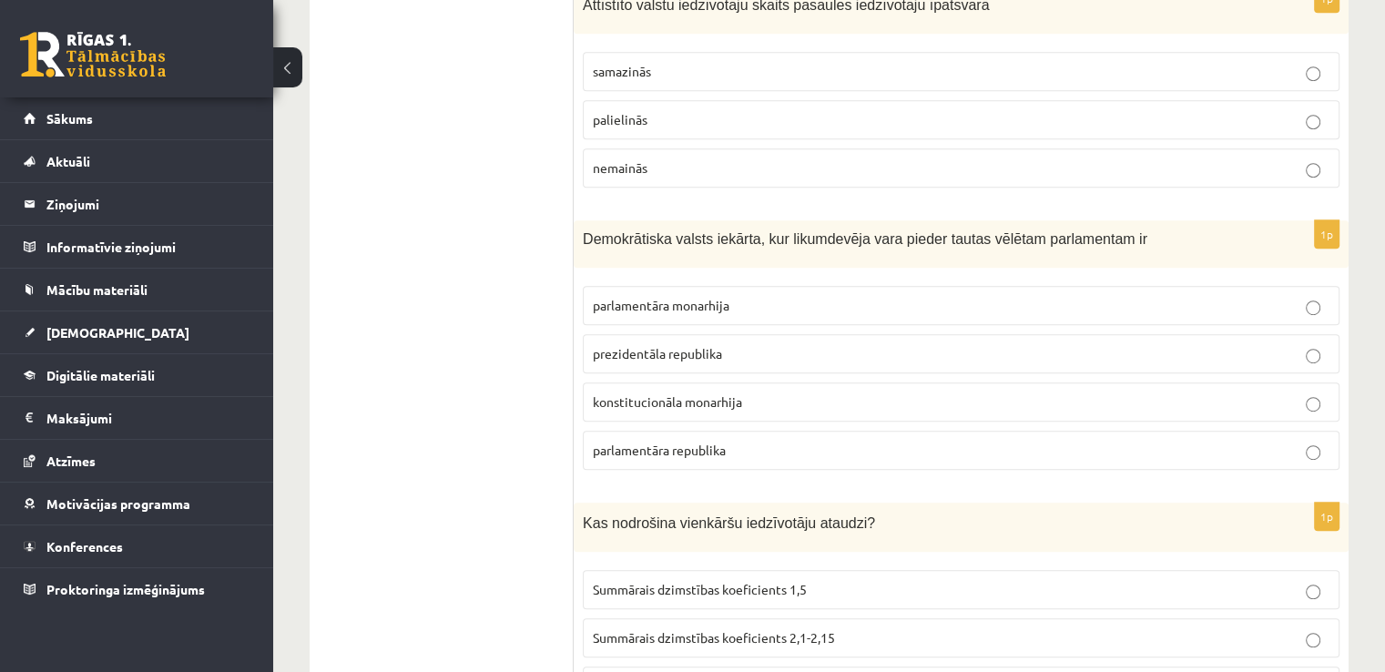
scroll to position [7939, 0]
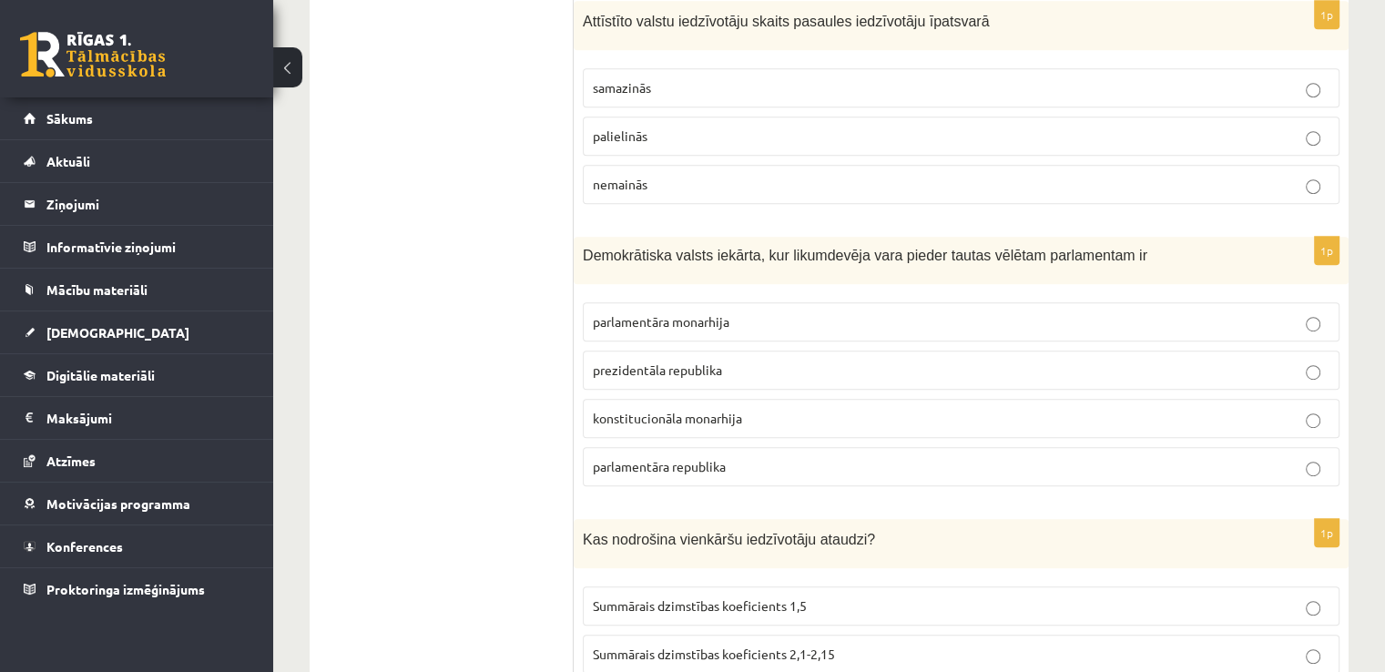
click at [714, 302] on label "parlamentāra monarhija" at bounding box center [961, 321] width 757 height 39
click at [663, 447] on label "parlamentāra republika" at bounding box center [961, 466] width 757 height 39
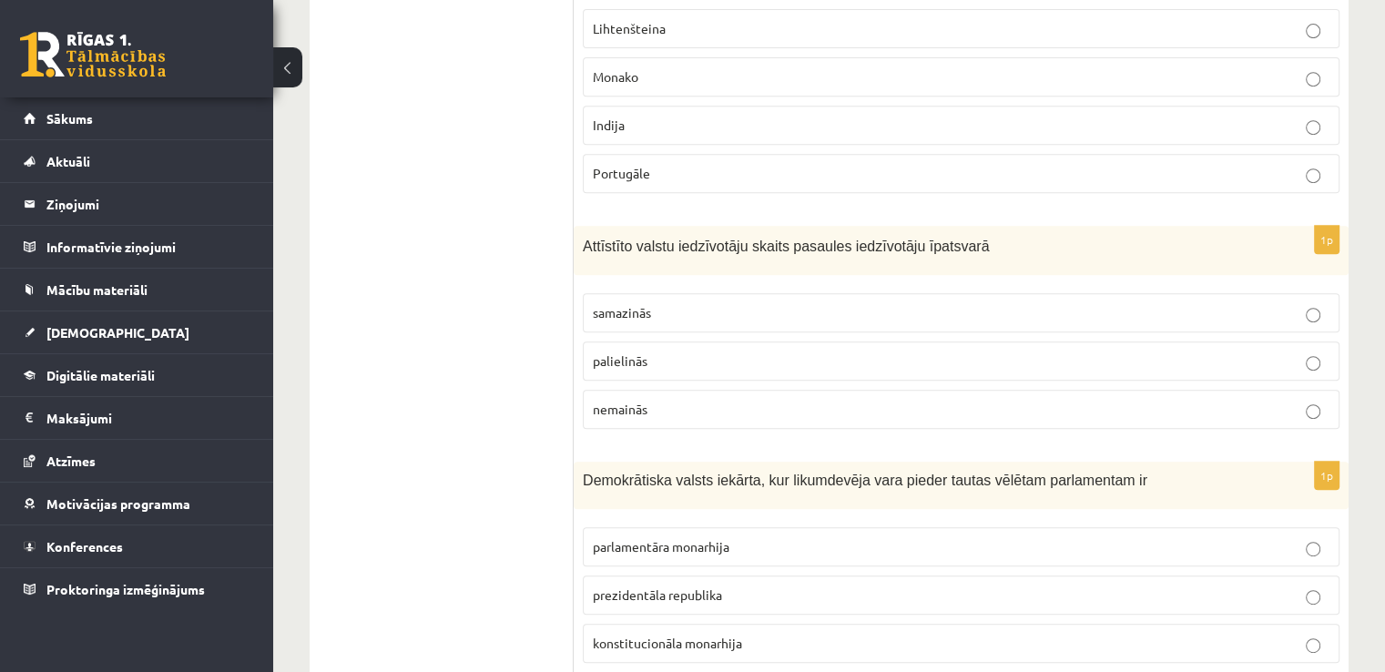
scroll to position [7666, 0]
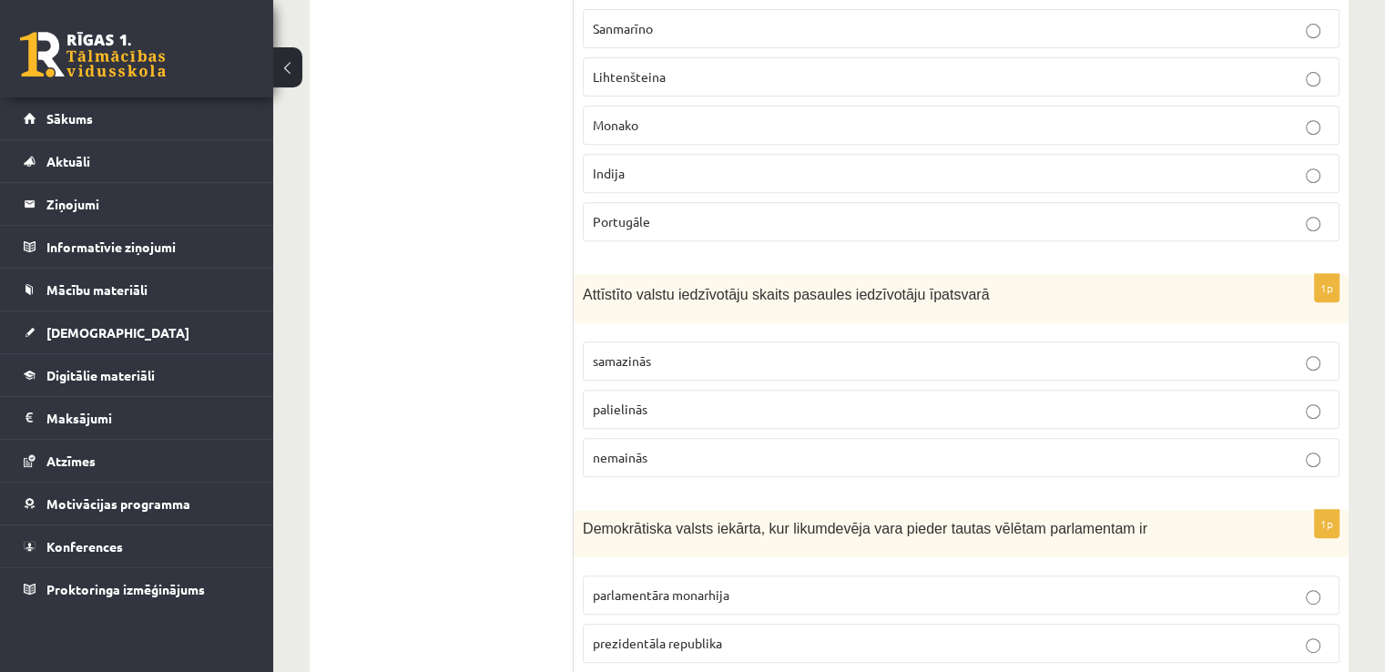
click at [642, 352] on span "samazinās" at bounding box center [622, 360] width 58 height 16
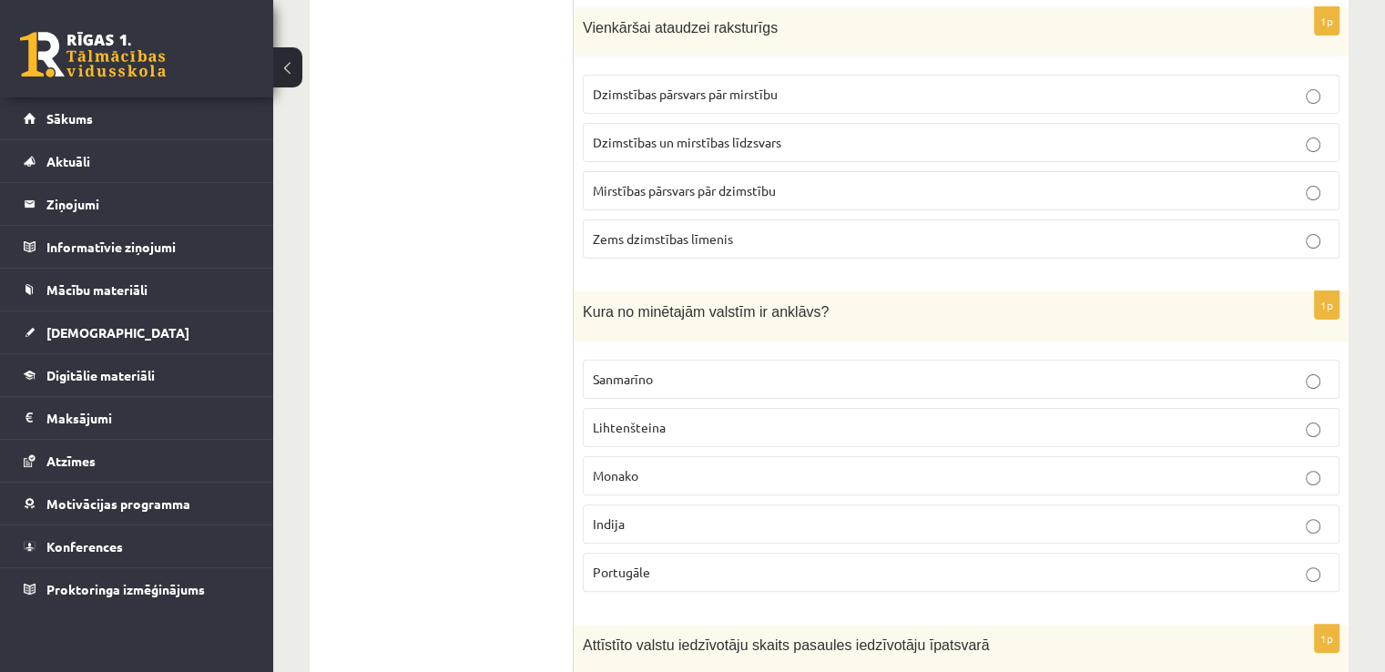
scroll to position [7393, 0]
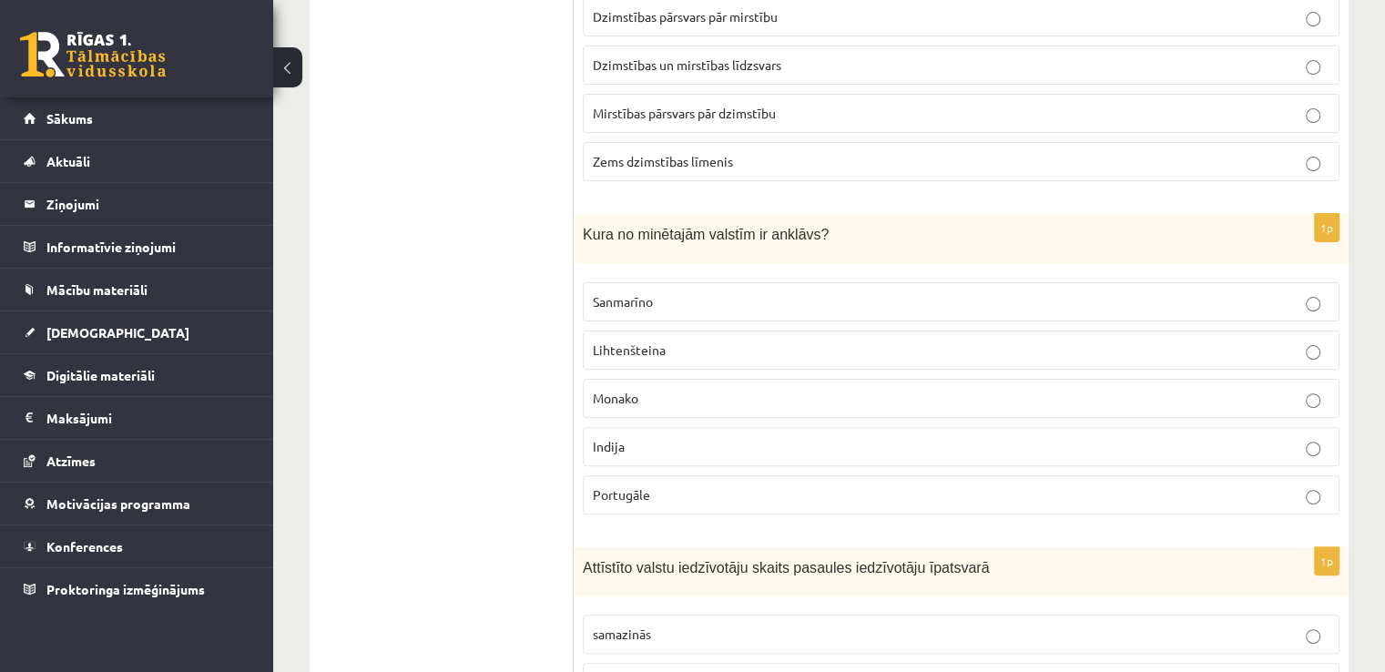
click at [723, 292] on p "Sanmarīno" at bounding box center [961, 301] width 736 height 19
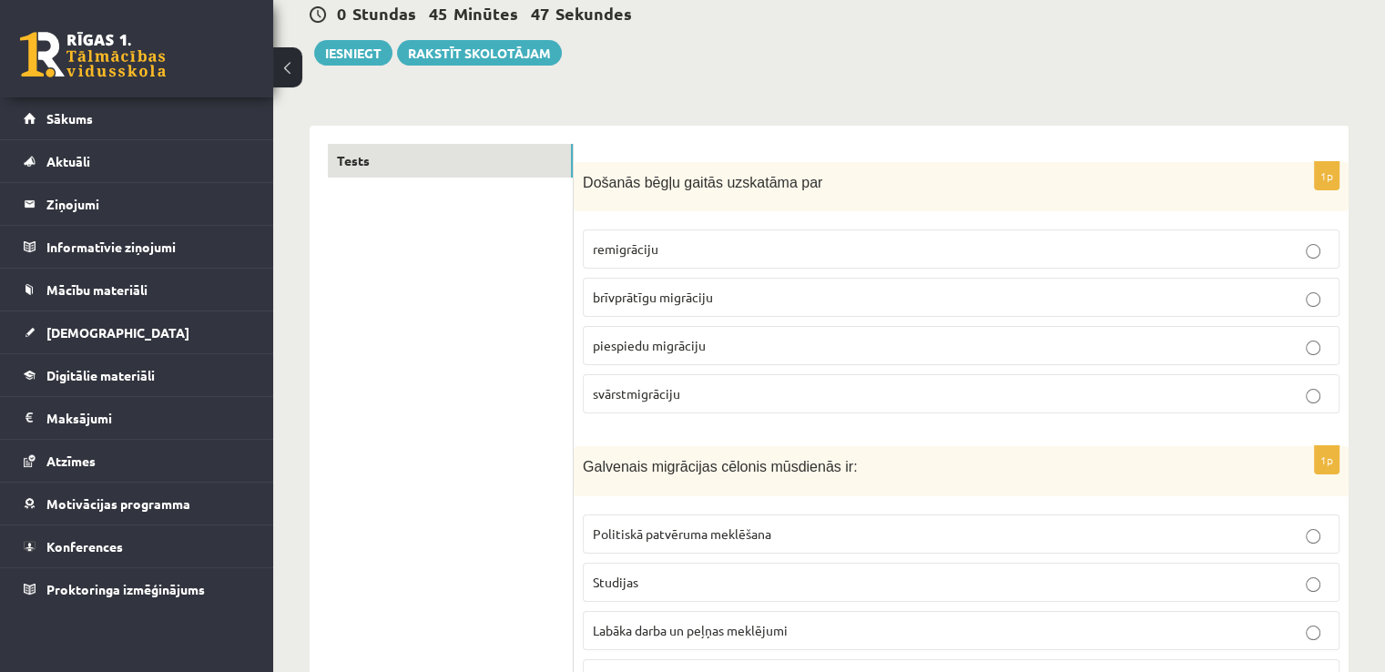
scroll to position [0, 0]
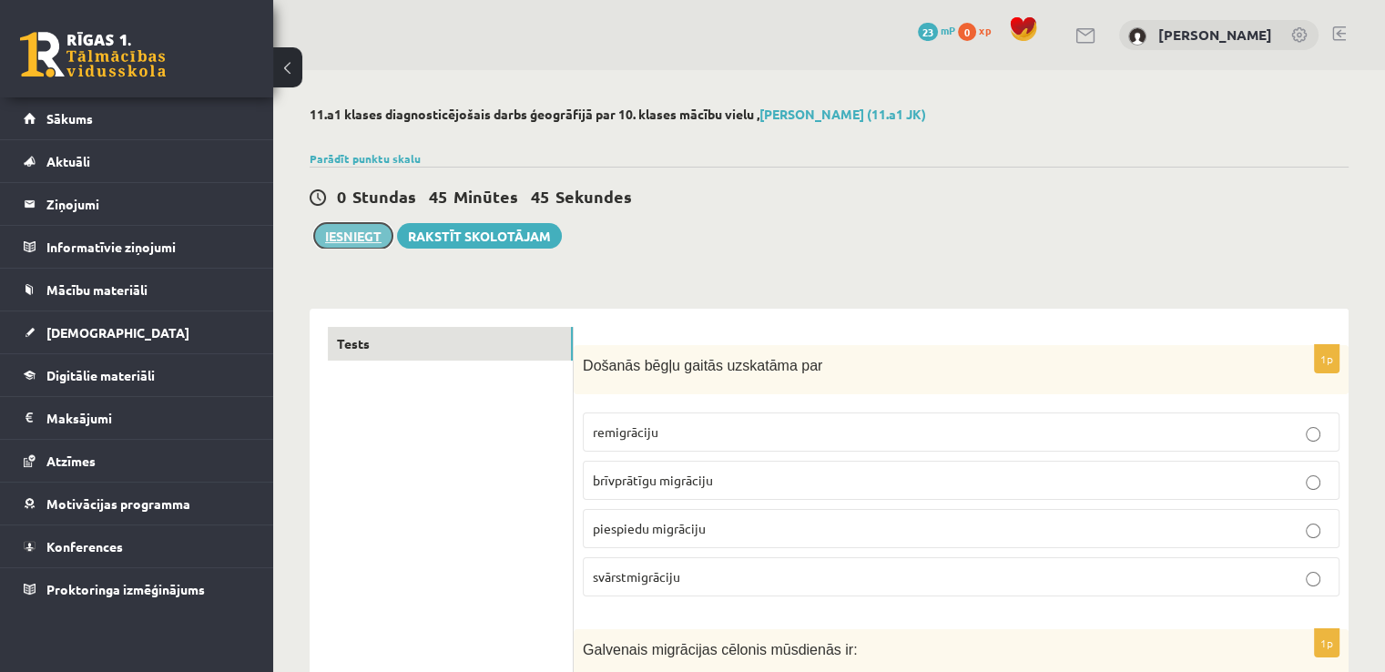
click at [369, 231] on button "Iesniegt" at bounding box center [353, 235] width 78 height 25
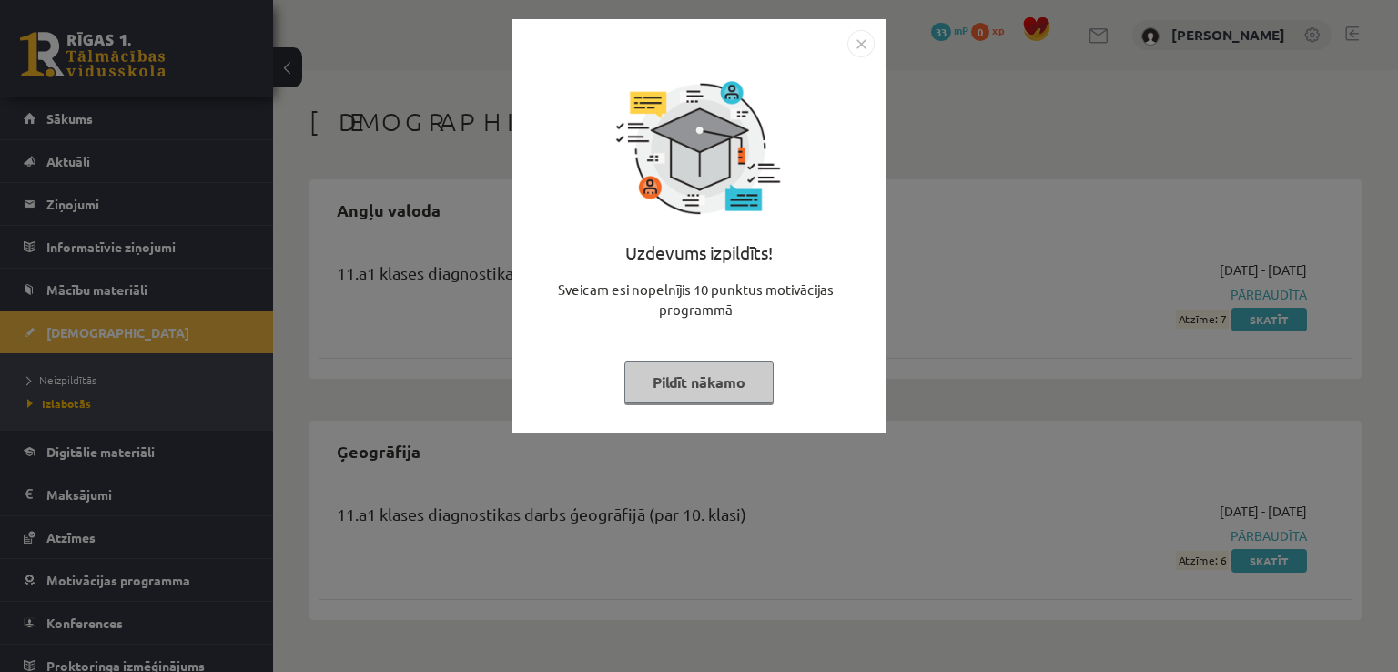
click at [714, 394] on button "Pildīt nākamo" at bounding box center [699, 382] width 149 height 42
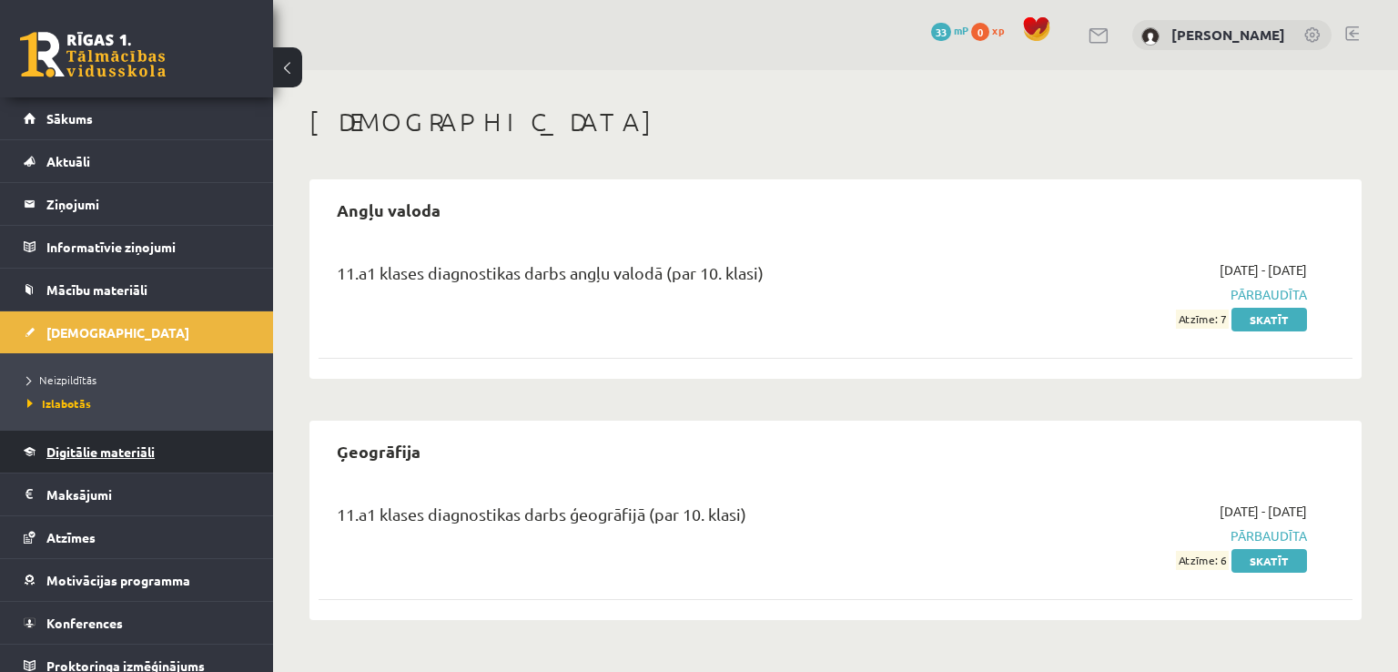
click at [109, 439] on link "Digitālie materiāli" at bounding box center [137, 452] width 227 height 42
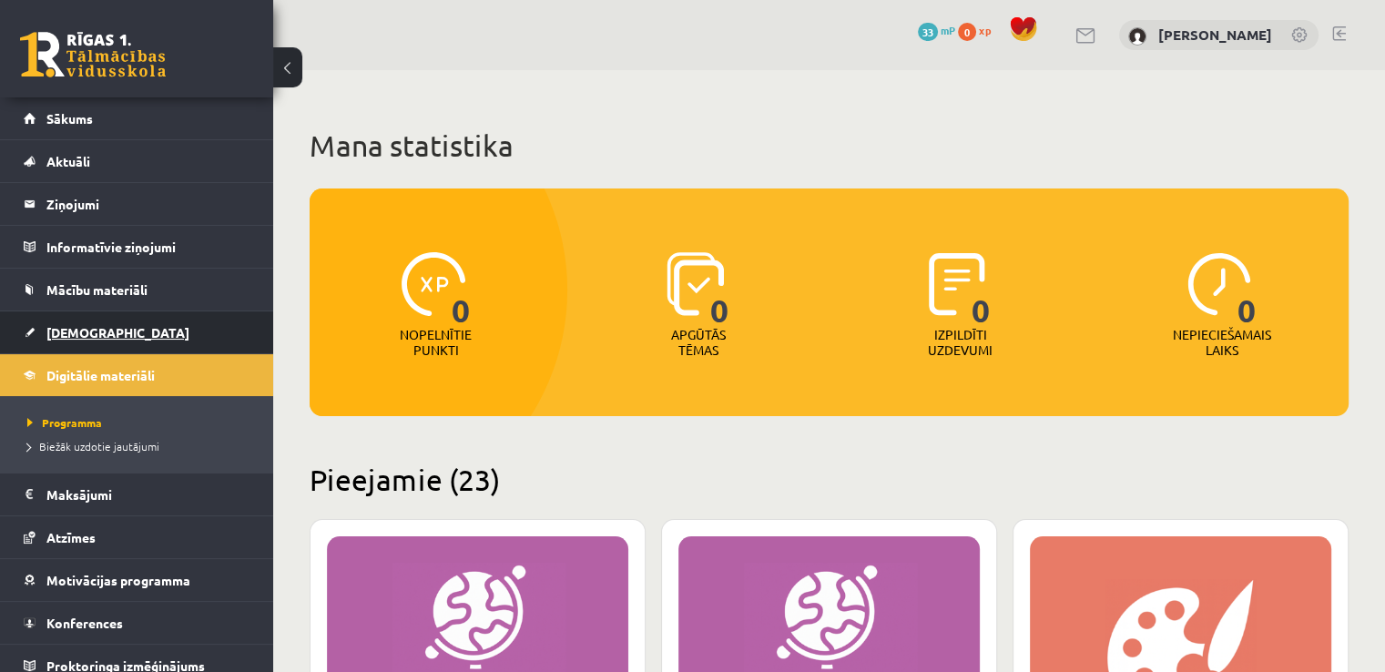
click at [154, 328] on link "[DEMOGRAPHIC_DATA]" at bounding box center [137, 332] width 227 height 42
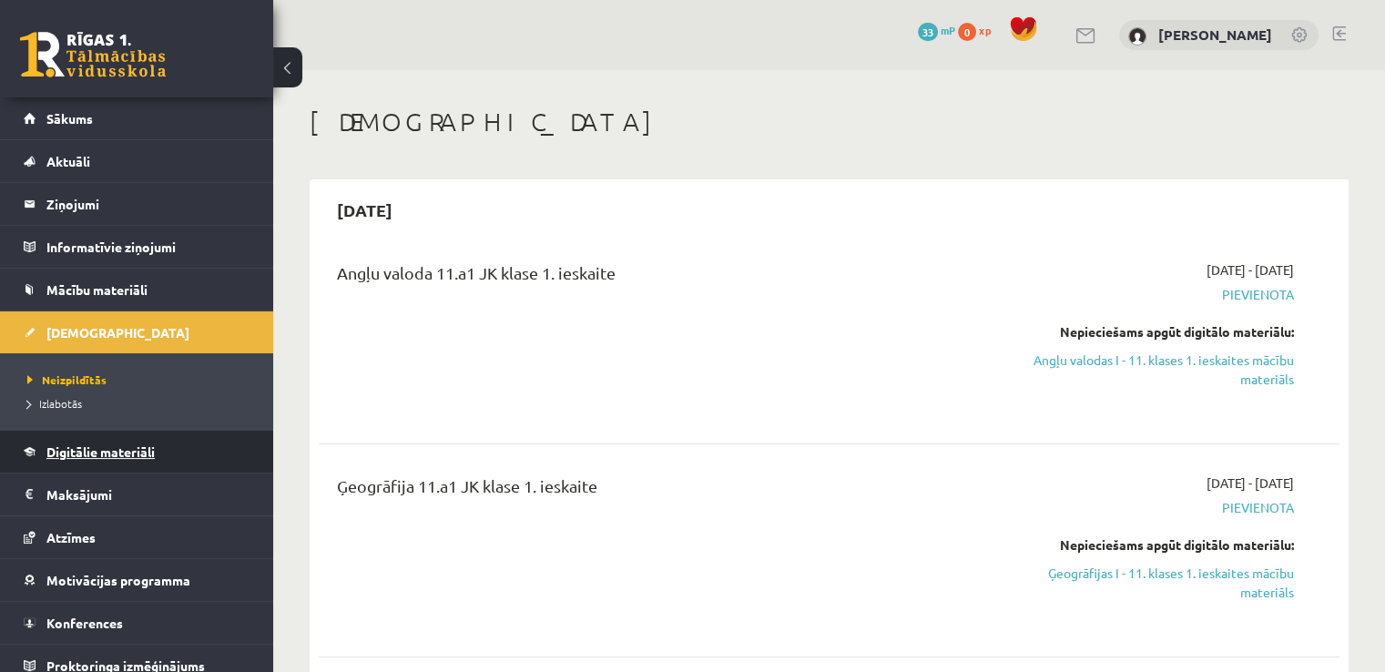
click at [114, 452] on span "Digitālie materiāli" at bounding box center [100, 451] width 108 height 16
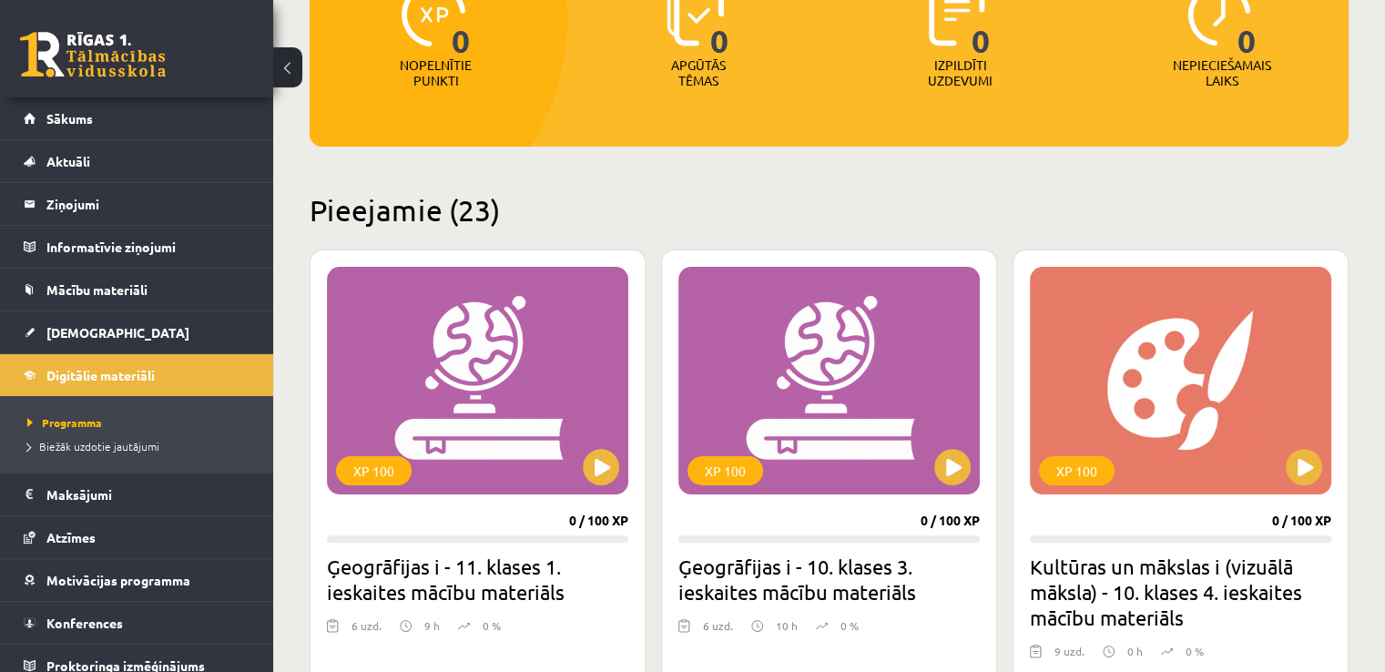
scroll to position [273, 0]
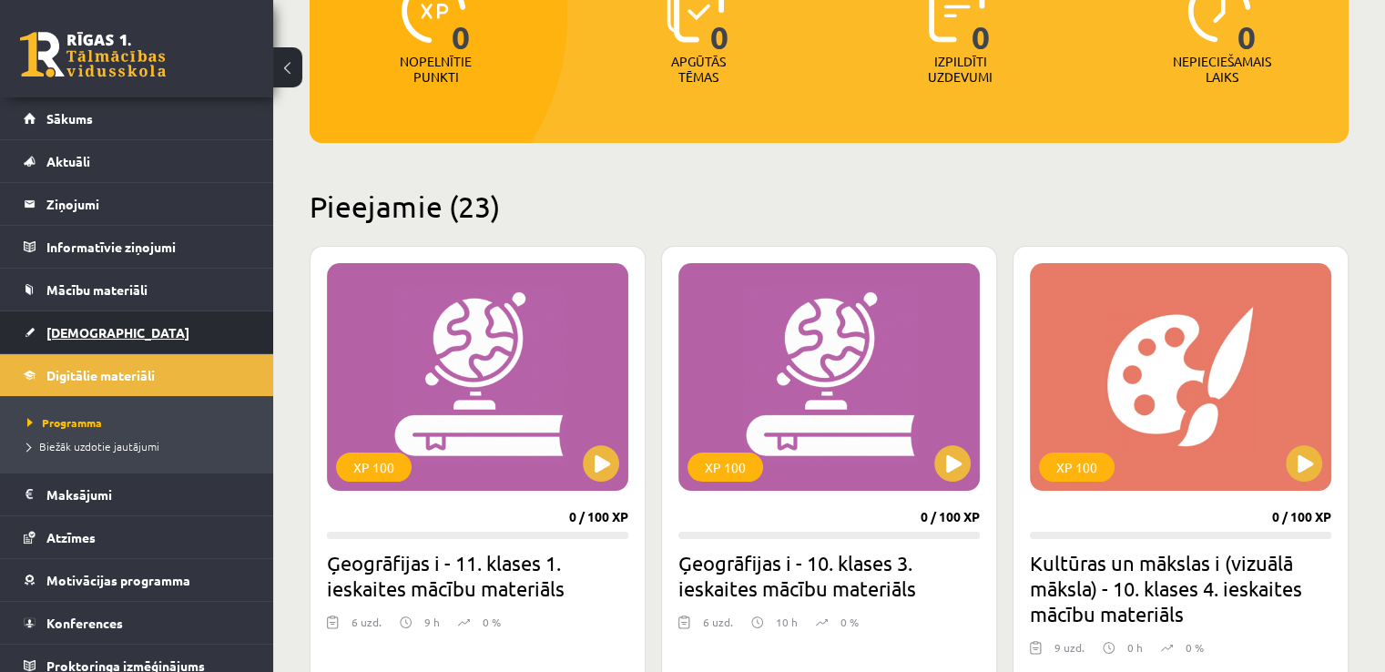
click at [143, 327] on link "[DEMOGRAPHIC_DATA]" at bounding box center [137, 332] width 227 height 42
